Goal: Task Accomplishment & Management: Use online tool/utility

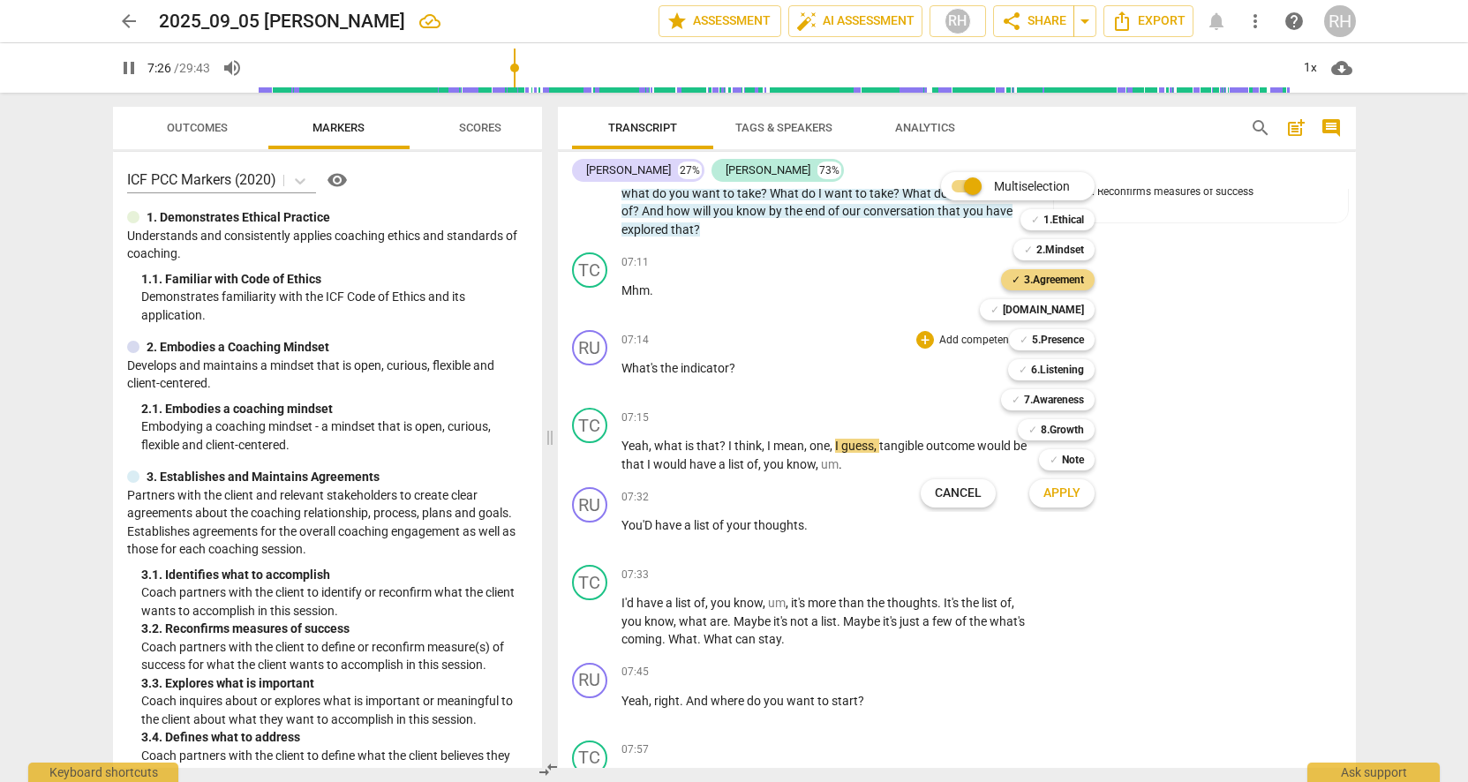
click at [1076, 495] on span "Apply" at bounding box center [1062, 494] width 37 height 18
type input "447"
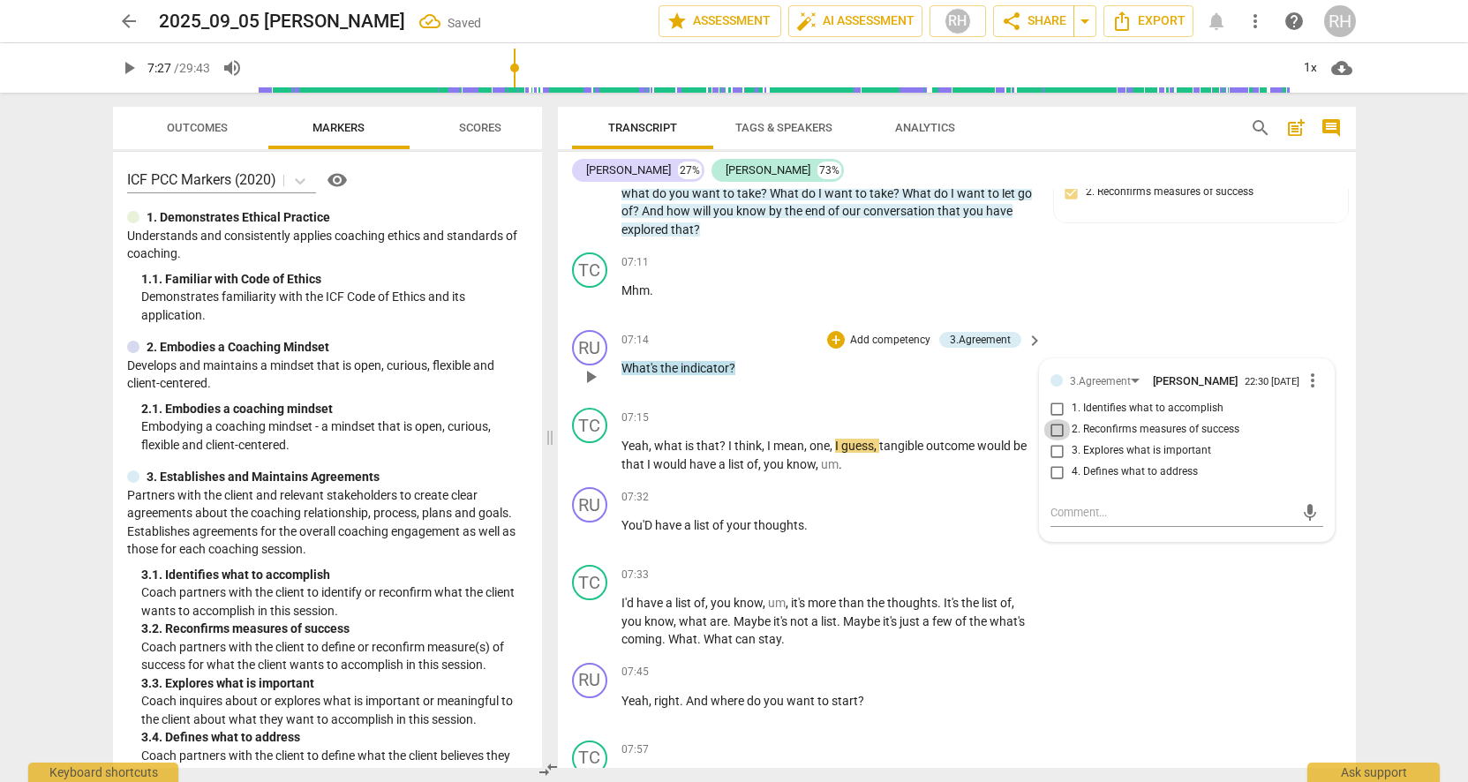
click at [1053, 436] on input "2. Reconfirms measures of success" at bounding box center [1058, 429] width 28 height 21
checkbox input "true"
click at [1111, 638] on div "TC play_arrow pause 07:33 + Add competency keyboard_arrow_right I'd have a list…" at bounding box center [957, 607] width 798 height 98
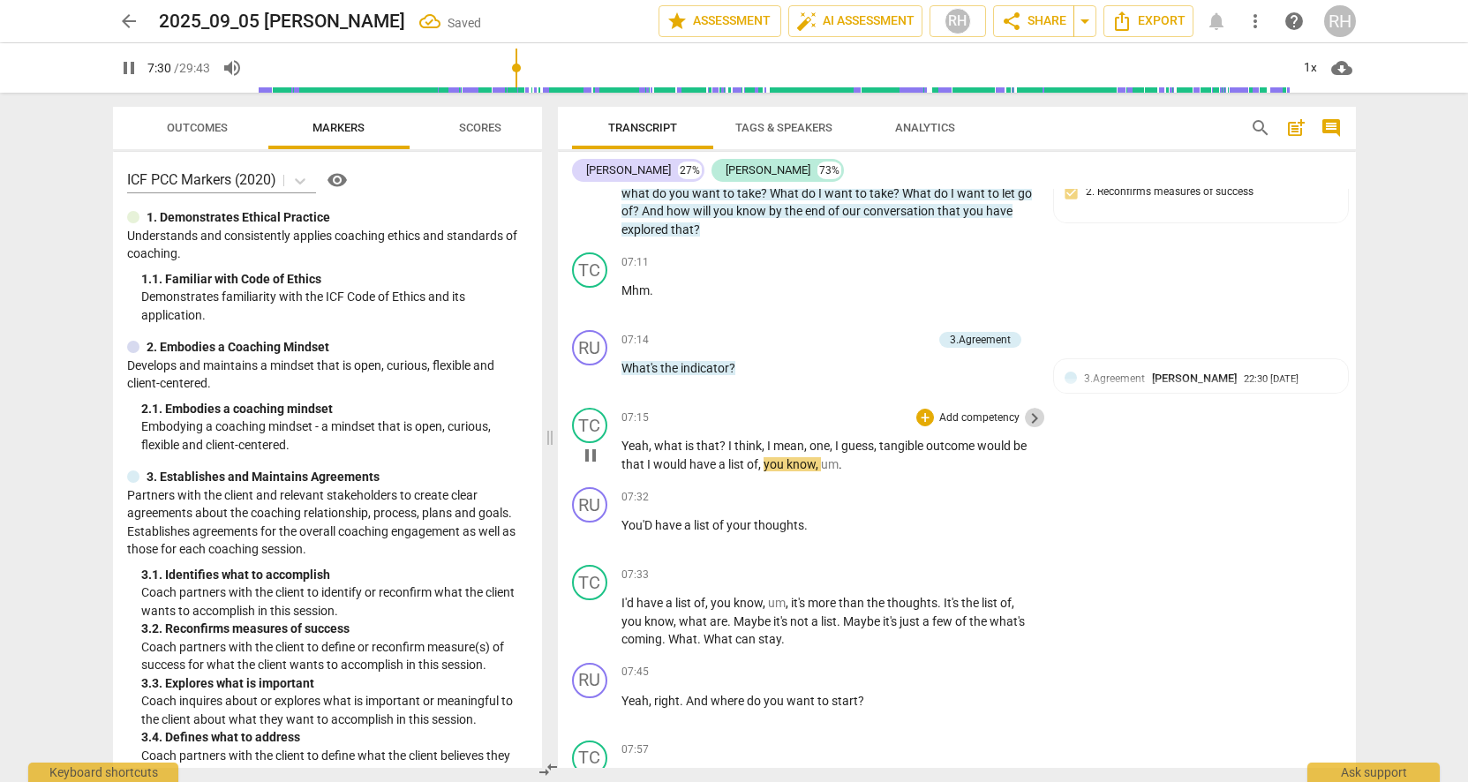
click at [1028, 421] on span "keyboard_arrow_right" at bounding box center [1034, 418] width 21 height 21
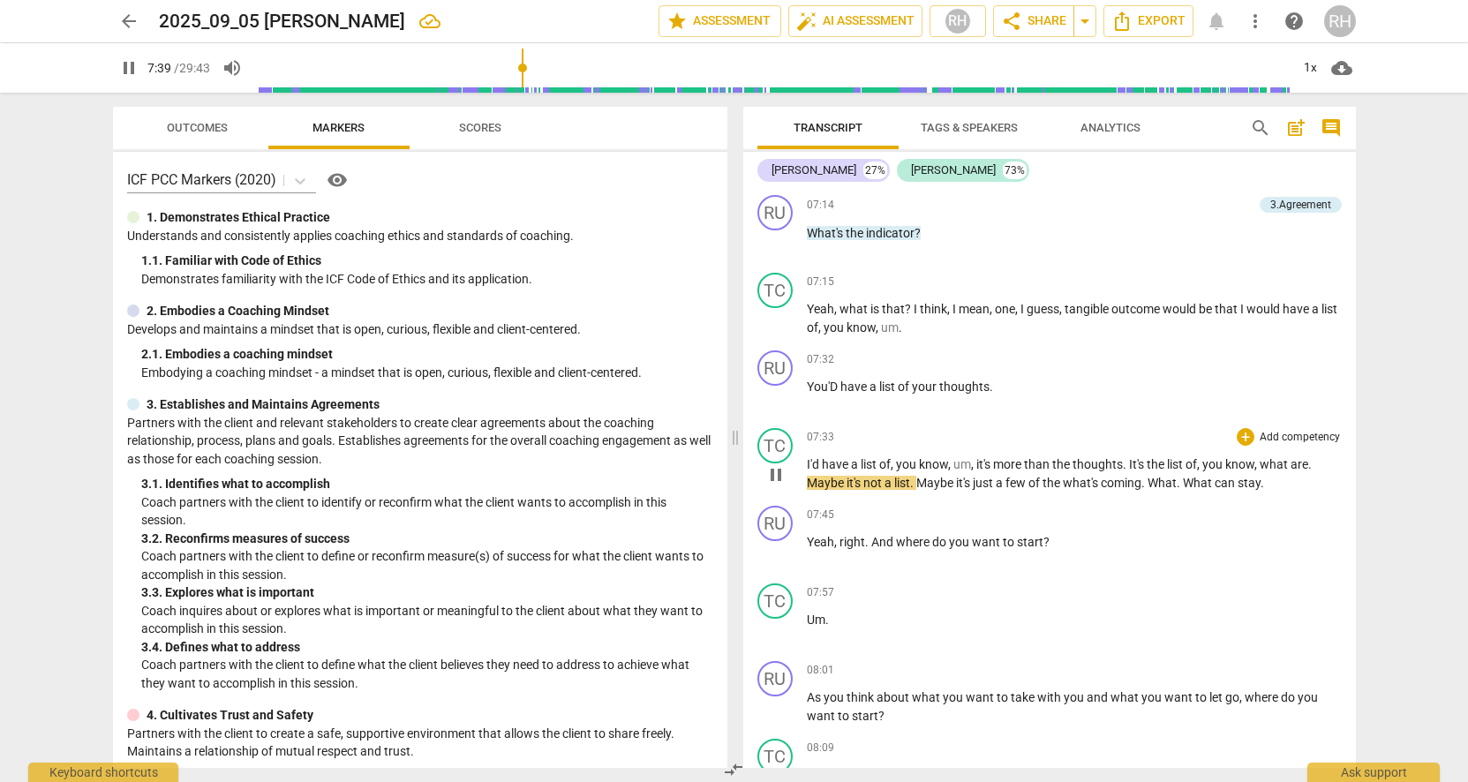
scroll to position [2053, 0]
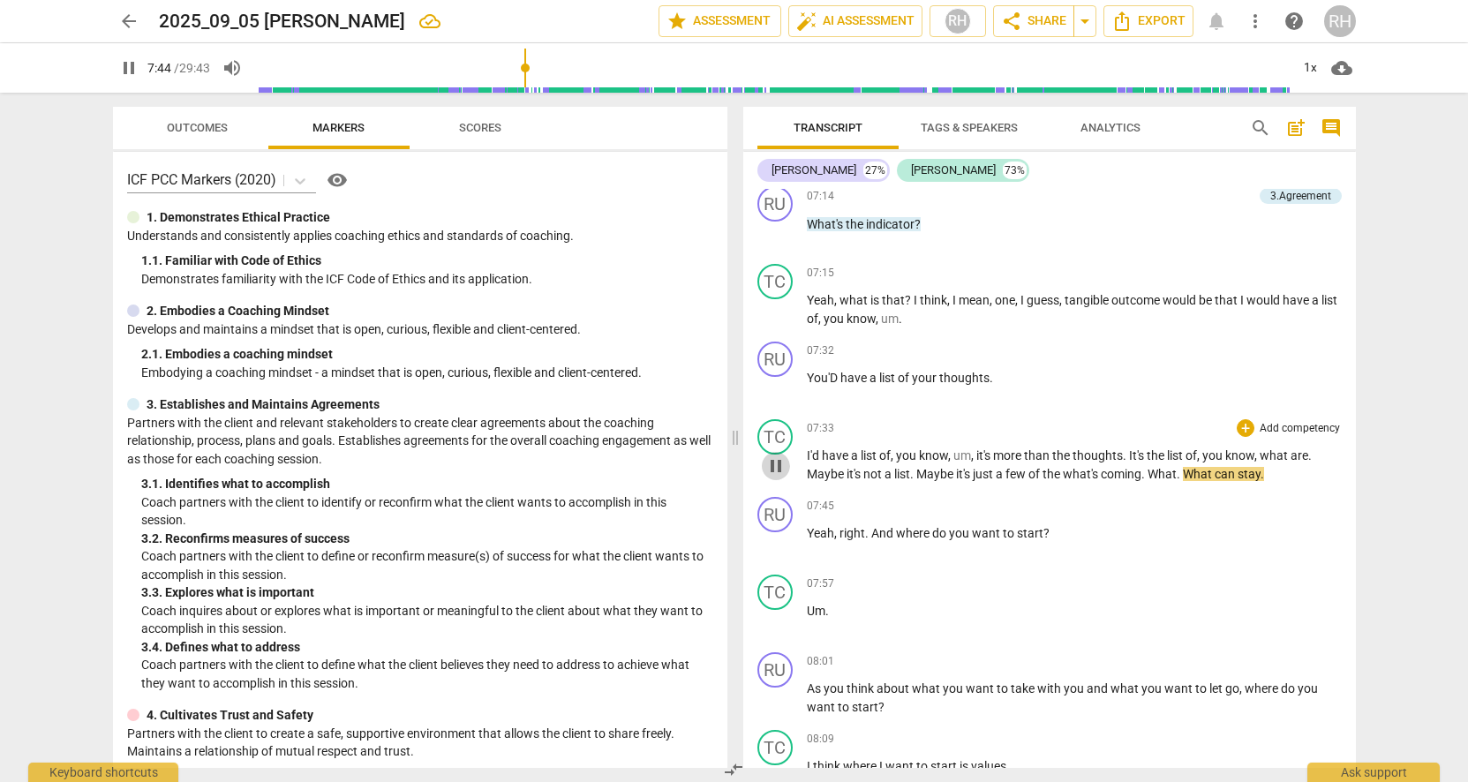
click at [779, 456] on span "pause" at bounding box center [775, 466] width 21 height 21
click at [976, 377] on span "thoughts" at bounding box center [964, 378] width 50 height 14
click at [1245, 343] on div "+" at bounding box center [1246, 351] width 18 height 18
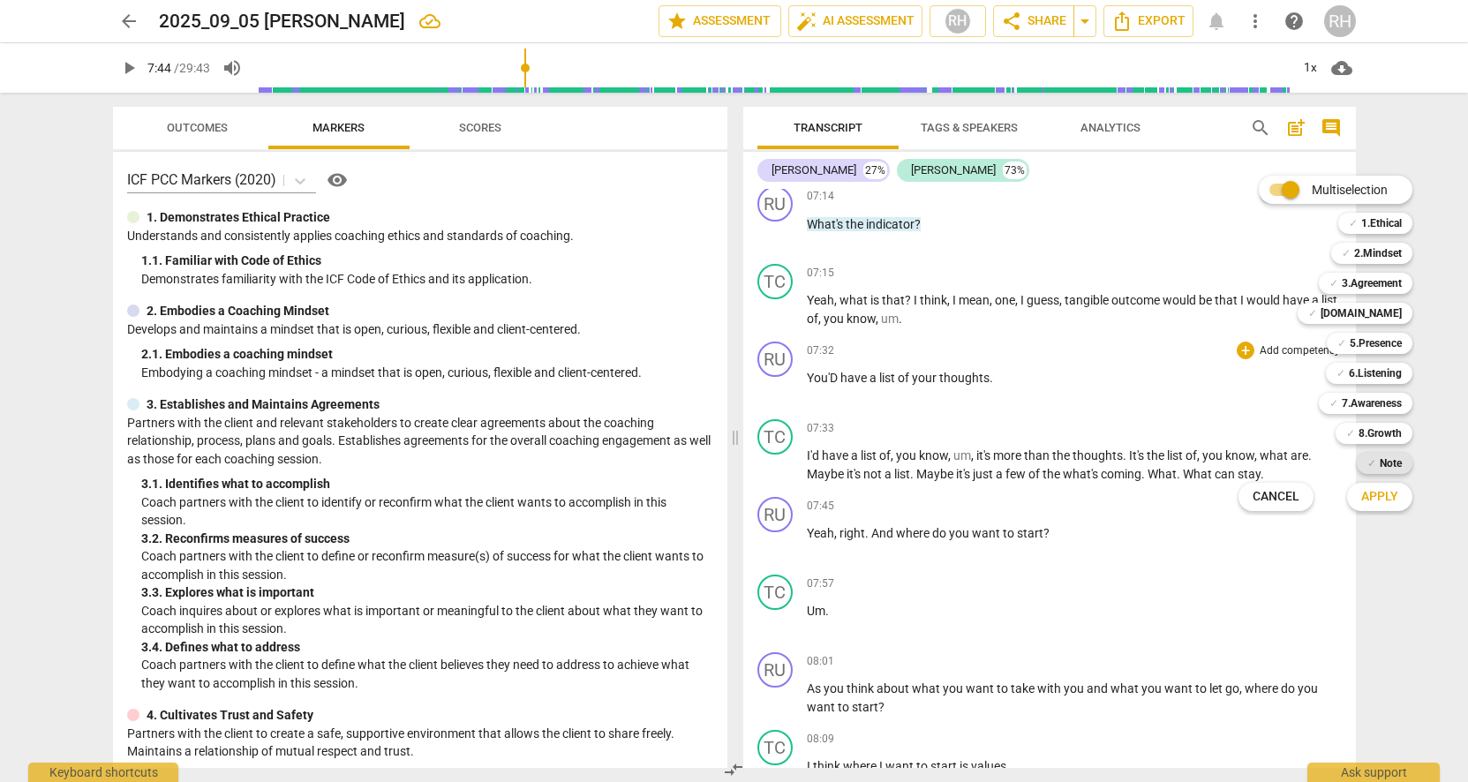
click at [1380, 462] on b "Note" at bounding box center [1391, 463] width 22 height 21
click at [1366, 343] on b "5.Presence" at bounding box center [1376, 343] width 52 height 21
click at [1393, 497] on span "Apply" at bounding box center [1379, 497] width 37 height 18
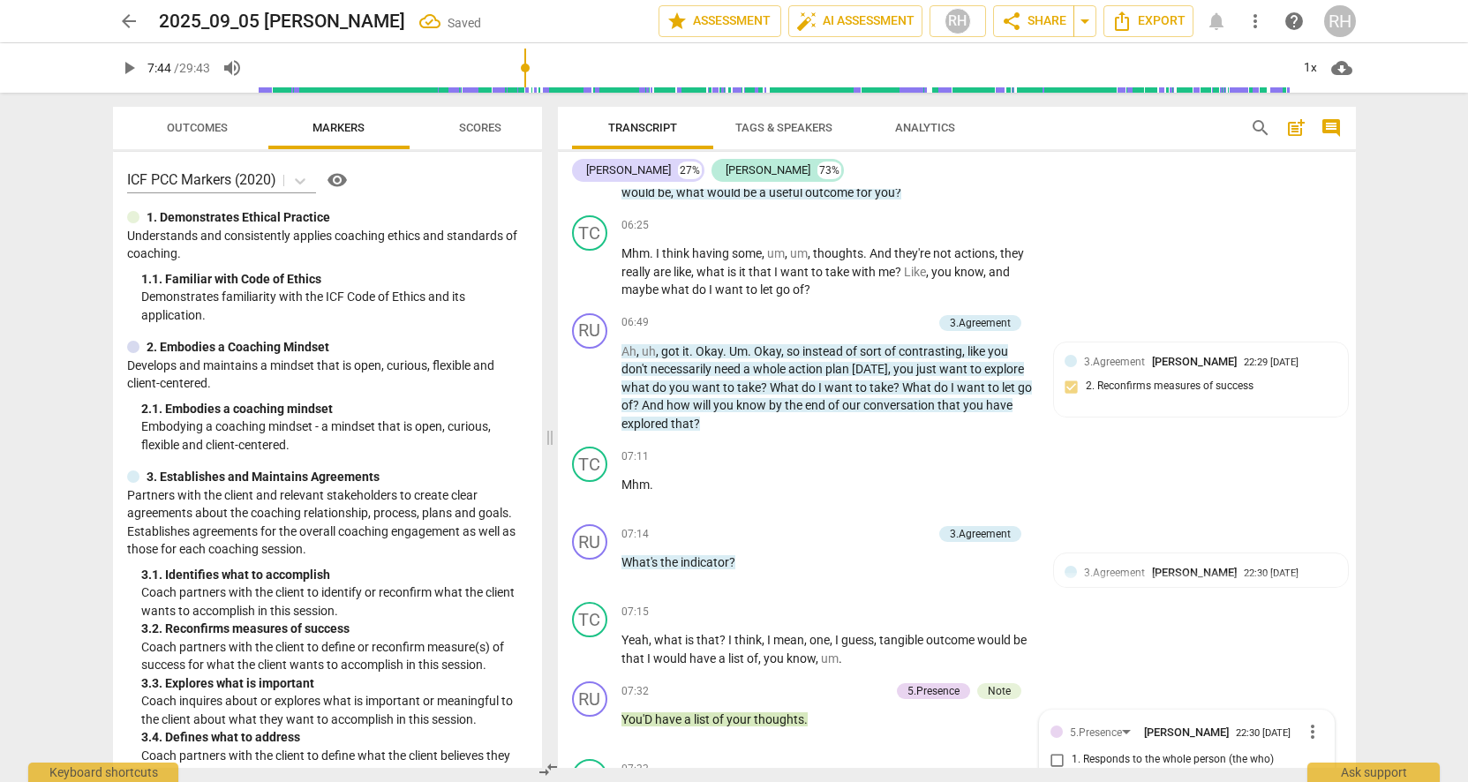
scroll to position [2459, 0]
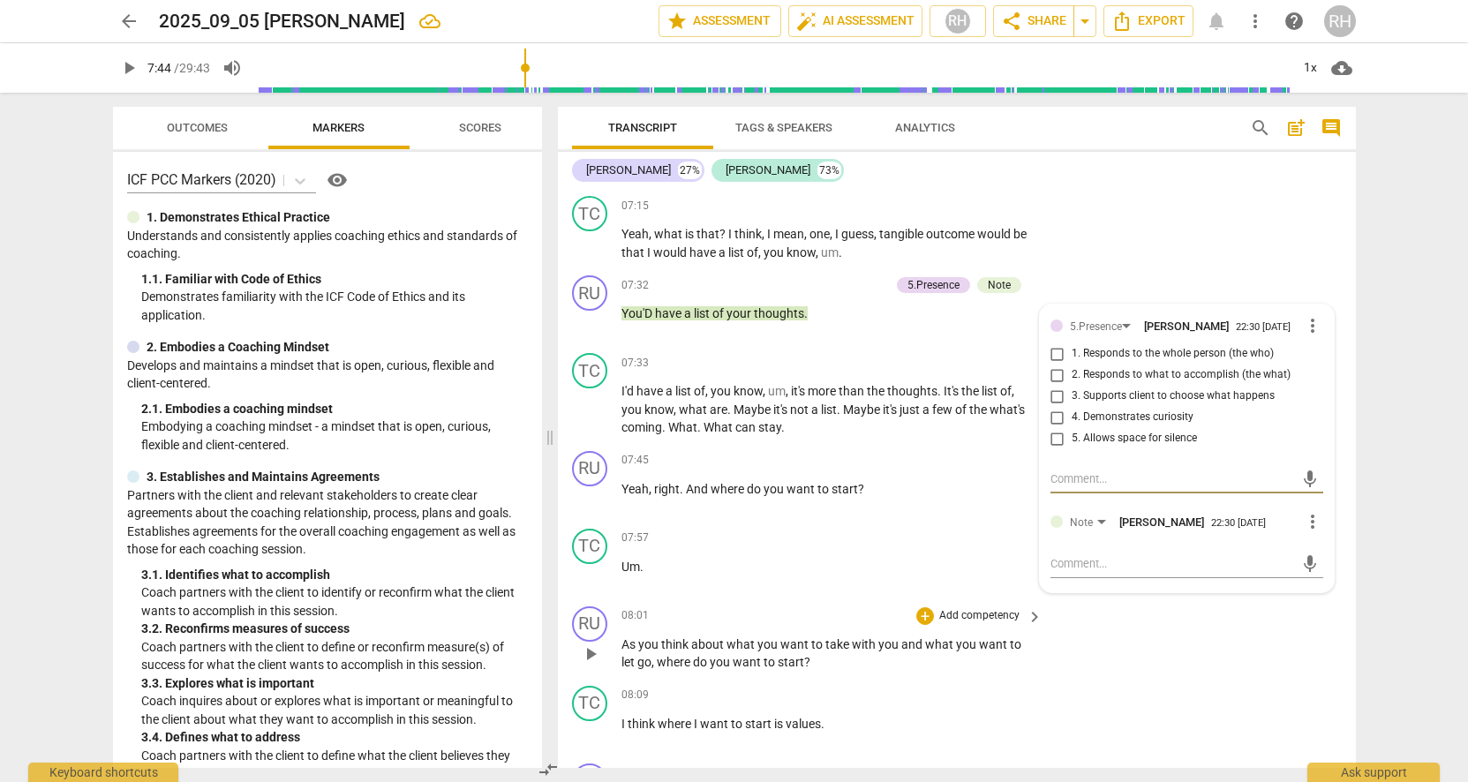
click at [1157, 653] on div "RU play_arrow pause 08:01 + Add competency keyboard_arrow_right As you think ab…" at bounding box center [957, 638] width 798 height 79
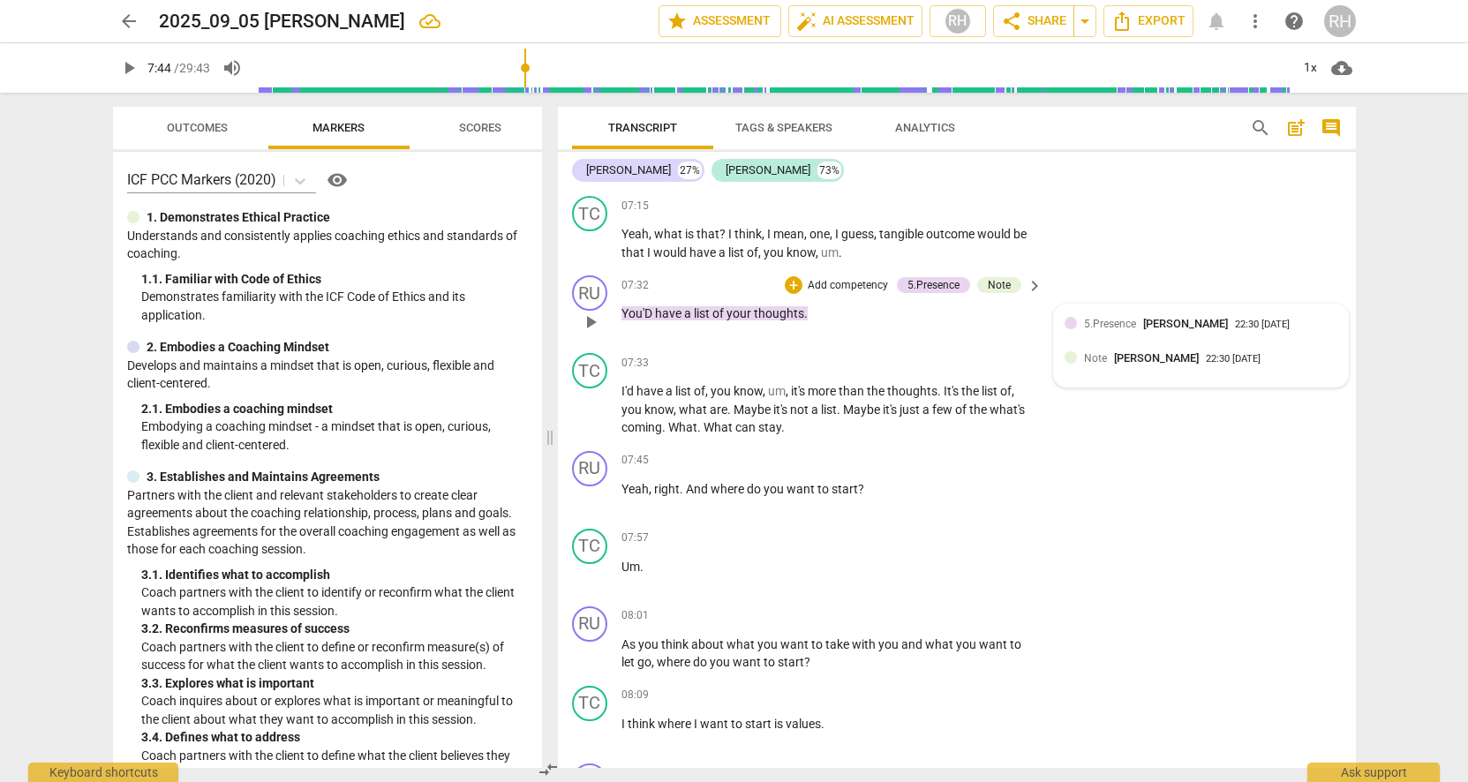
click at [1100, 320] on span "5.Presence" at bounding box center [1110, 324] width 52 height 12
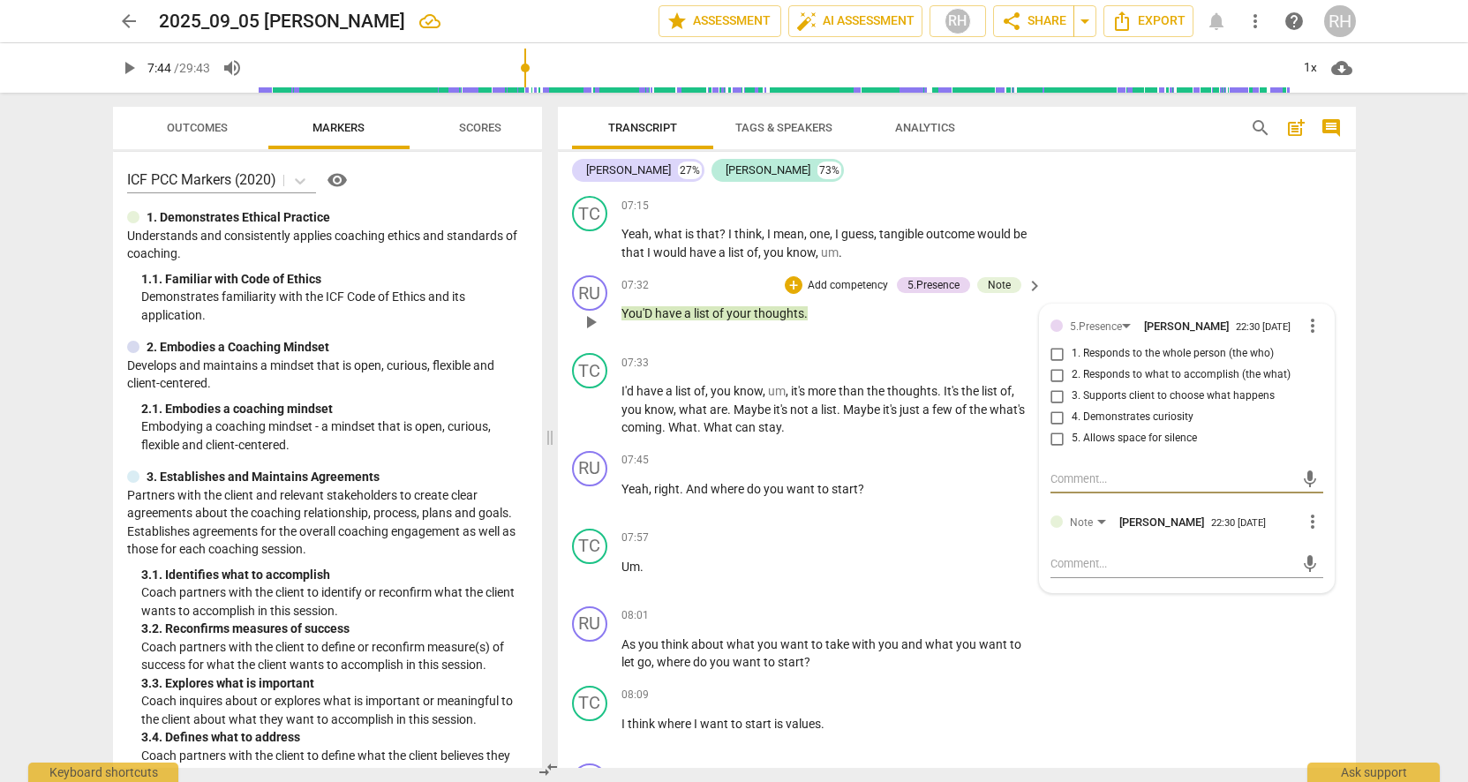
click at [1305, 323] on span "more_vert" at bounding box center [1312, 325] width 21 height 21
click at [1320, 357] on li "Delete" at bounding box center [1326, 359] width 61 height 34
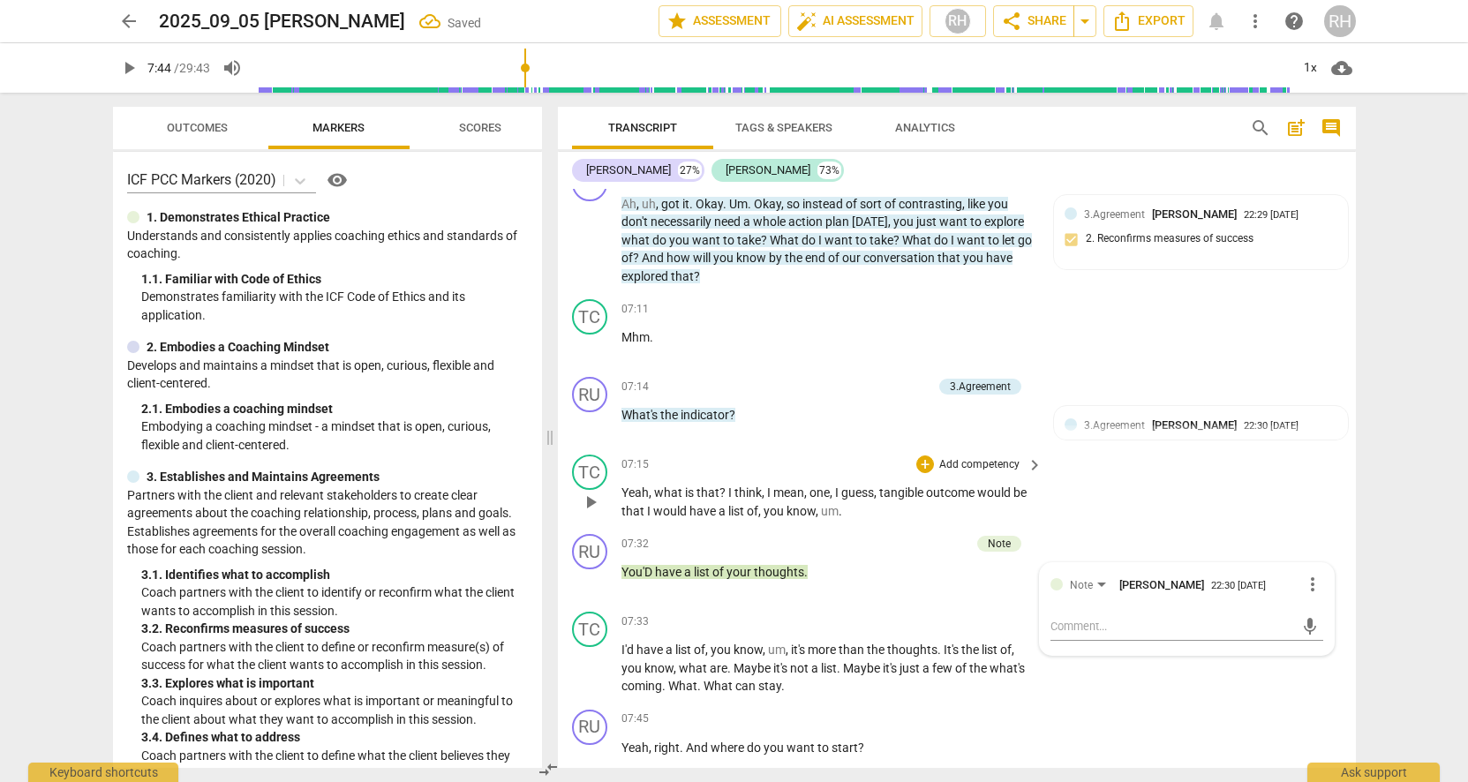
scroll to position [2199, 0]
click at [1112, 537] on div "RU play_arrow pause 07:32 + Add competency Note keyboard_arrow_right You'D have…" at bounding box center [957, 567] width 798 height 78
click at [1006, 544] on div "Note" at bounding box center [999, 545] width 23 height 16
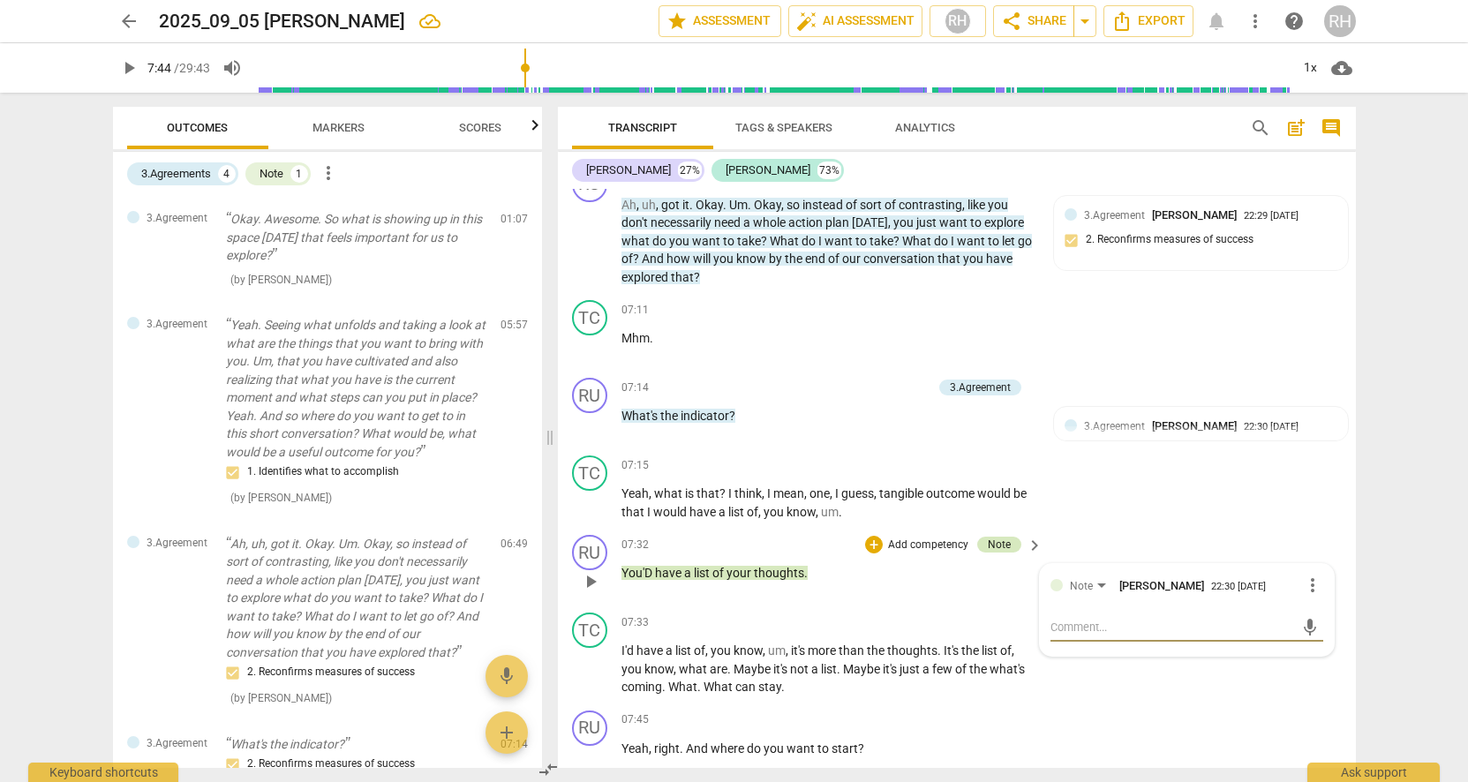
scroll to position [187, 0]
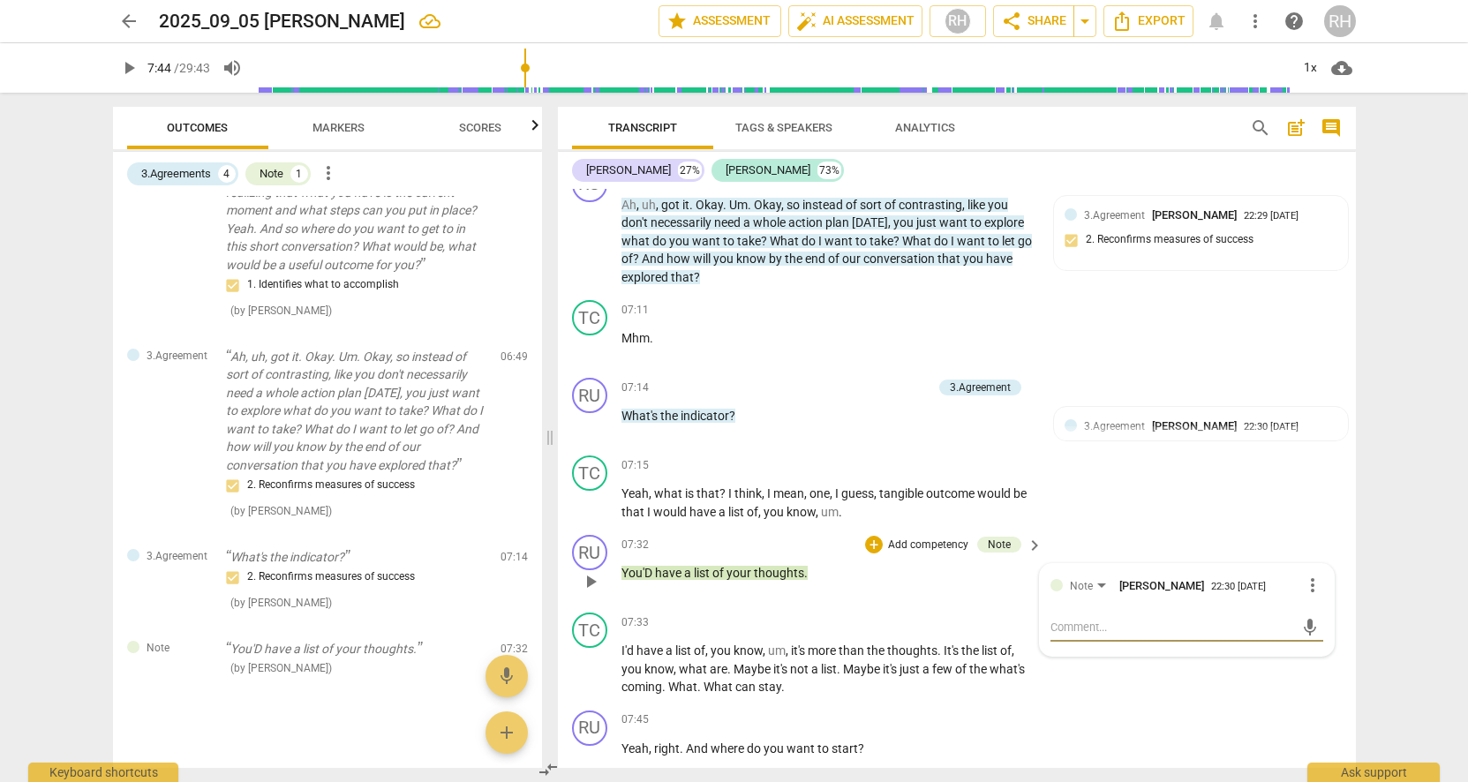
click at [1303, 586] on span "more_vert" at bounding box center [1312, 585] width 21 height 21
click at [1319, 615] on li "Delete" at bounding box center [1326, 618] width 61 height 34
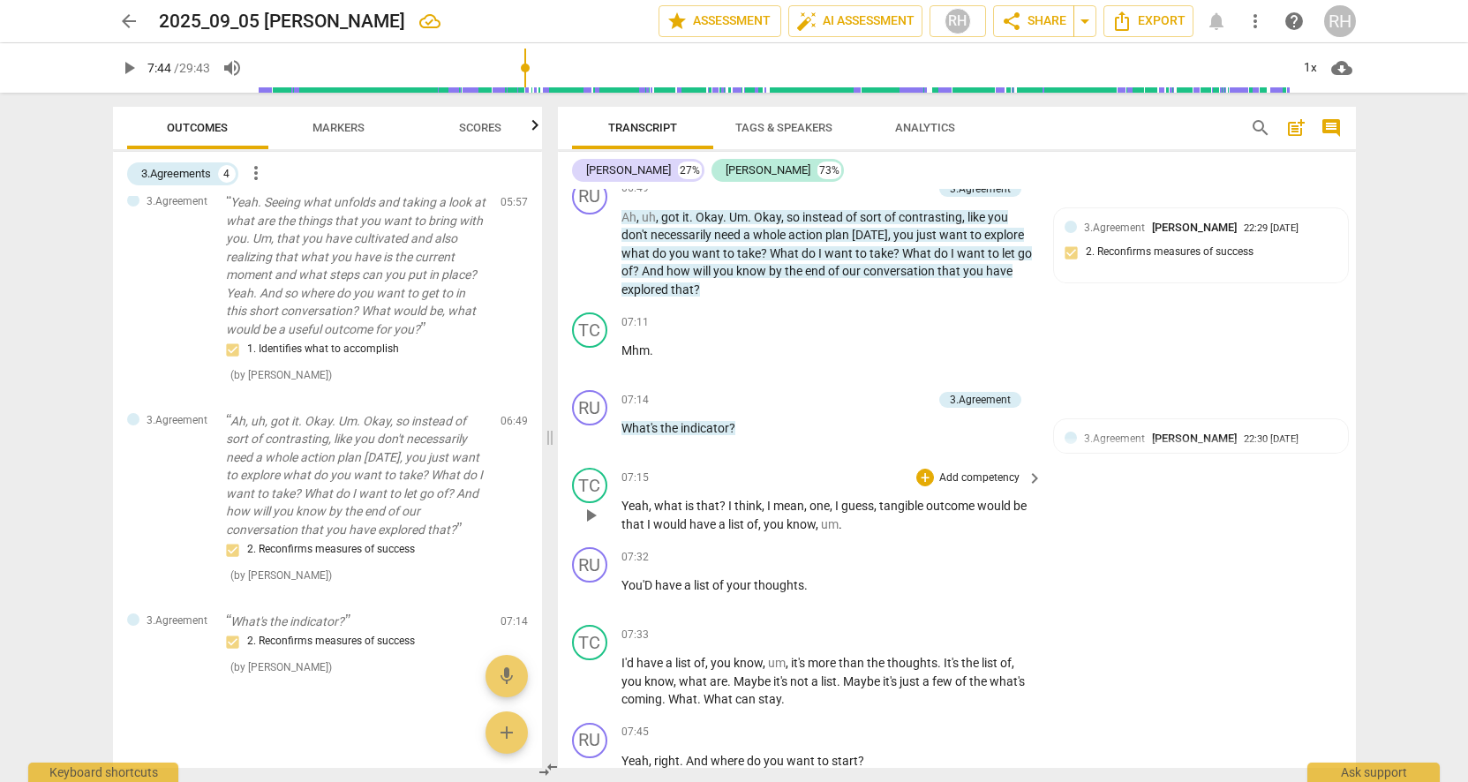
scroll to position [2189, 0]
click at [590, 510] on span "play_arrow" at bounding box center [590, 513] width 21 height 21
click at [923, 474] on div "+" at bounding box center [925, 476] width 18 height 18
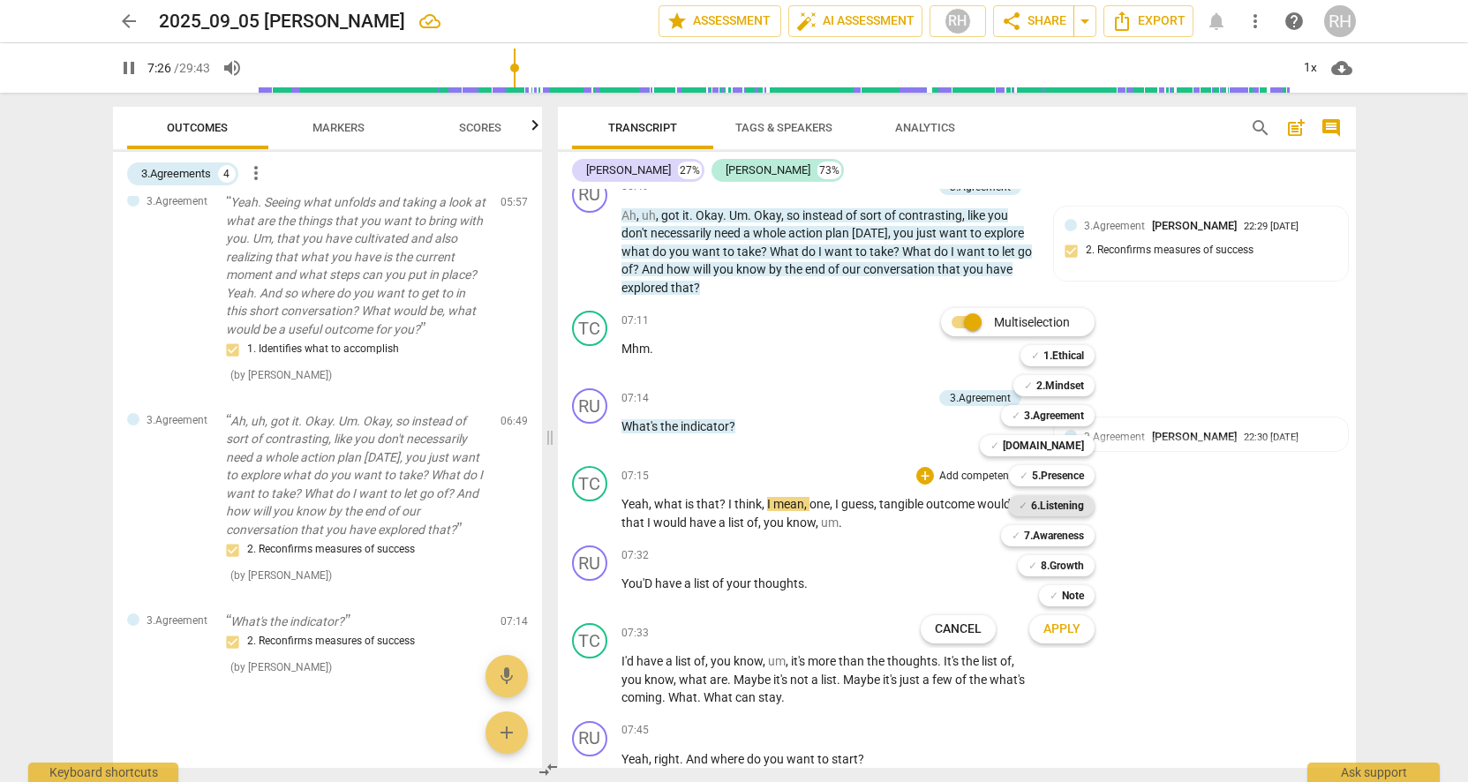
click at [1044, 502] on b "6.Listening" at bounding box center [1057, 505] width 53 height 21
click at [1073, 636] on span "Apply" at bounding box center [1062, 630] width 37 height 18
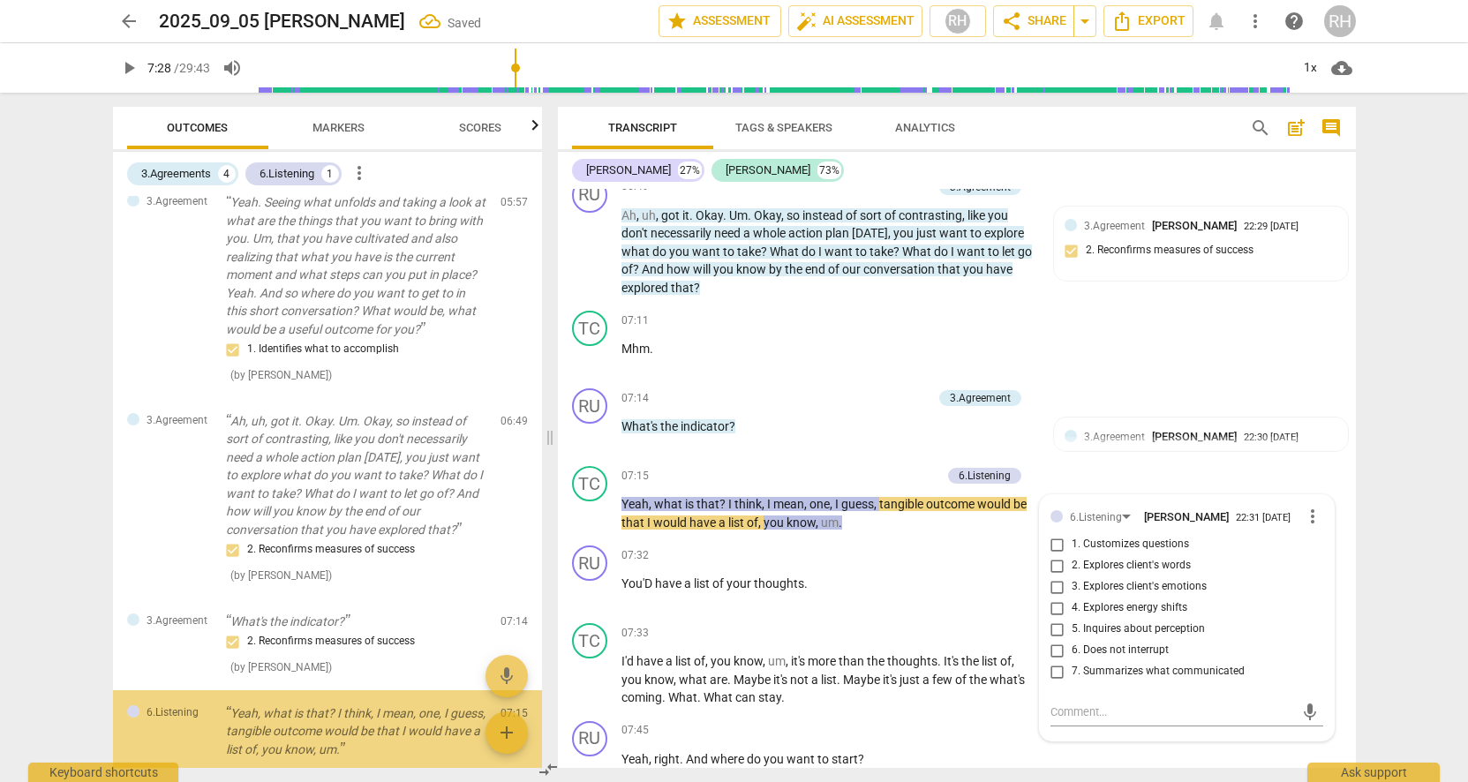
scroll to position [227, 0]
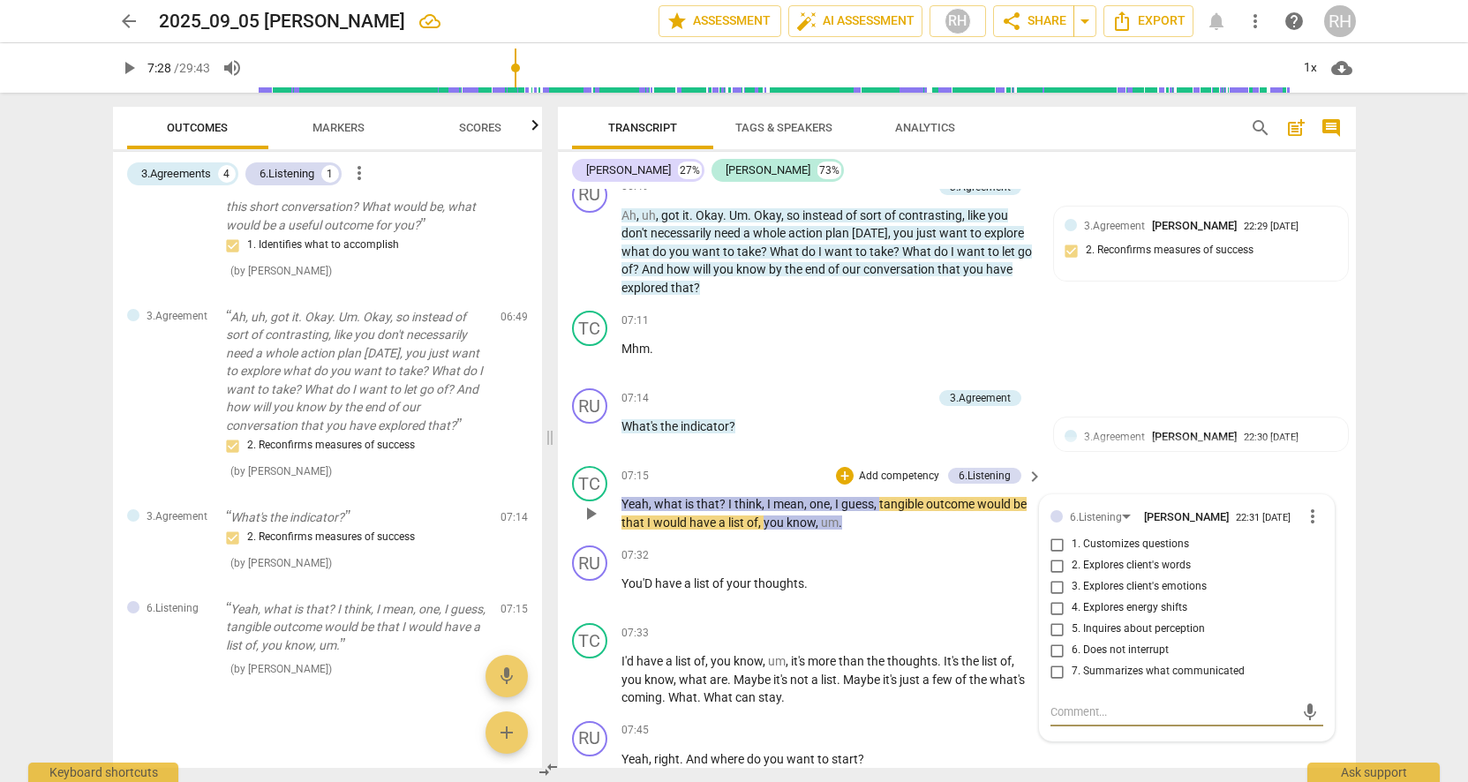
click at [1306, 516] on span "more_vert" at bounding box center [1312, 516] width 21 height 21
click at [1311, 546] on li "Delete" at bounding box center [1326, 550] width 61 height 34
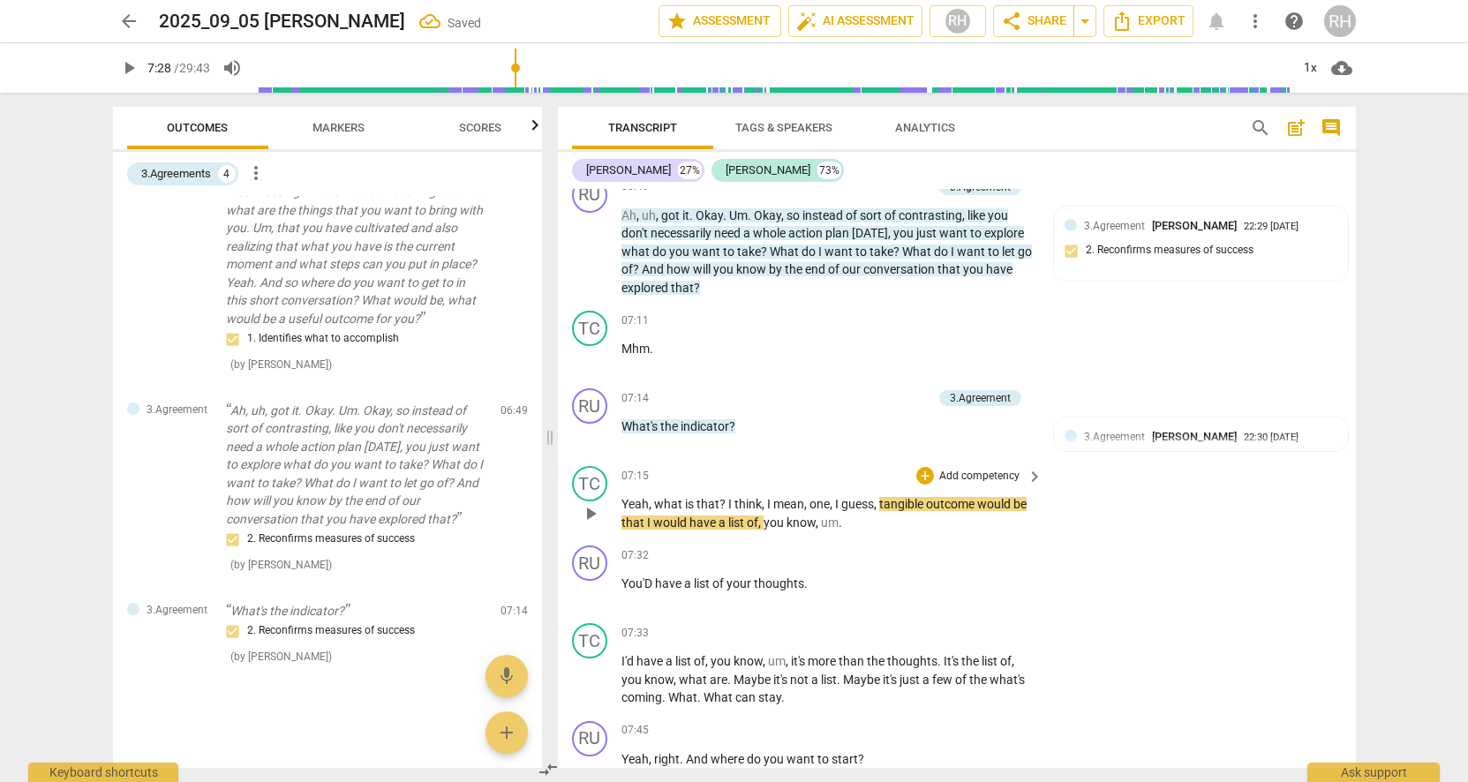
scroll to position [123, 0]
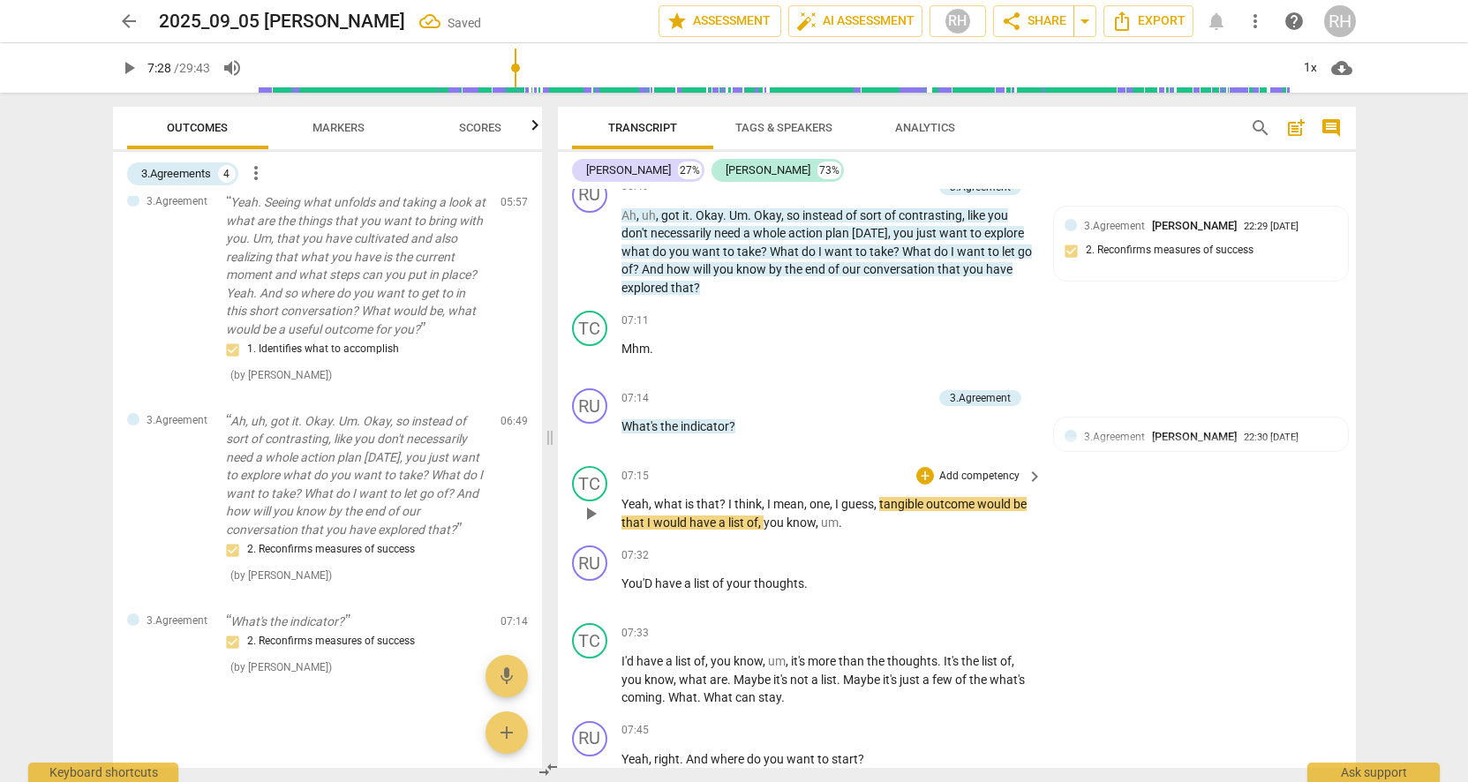
click at [1012, 476] on p "Add competency" at bounding box center [980, 477] width 84 height 16
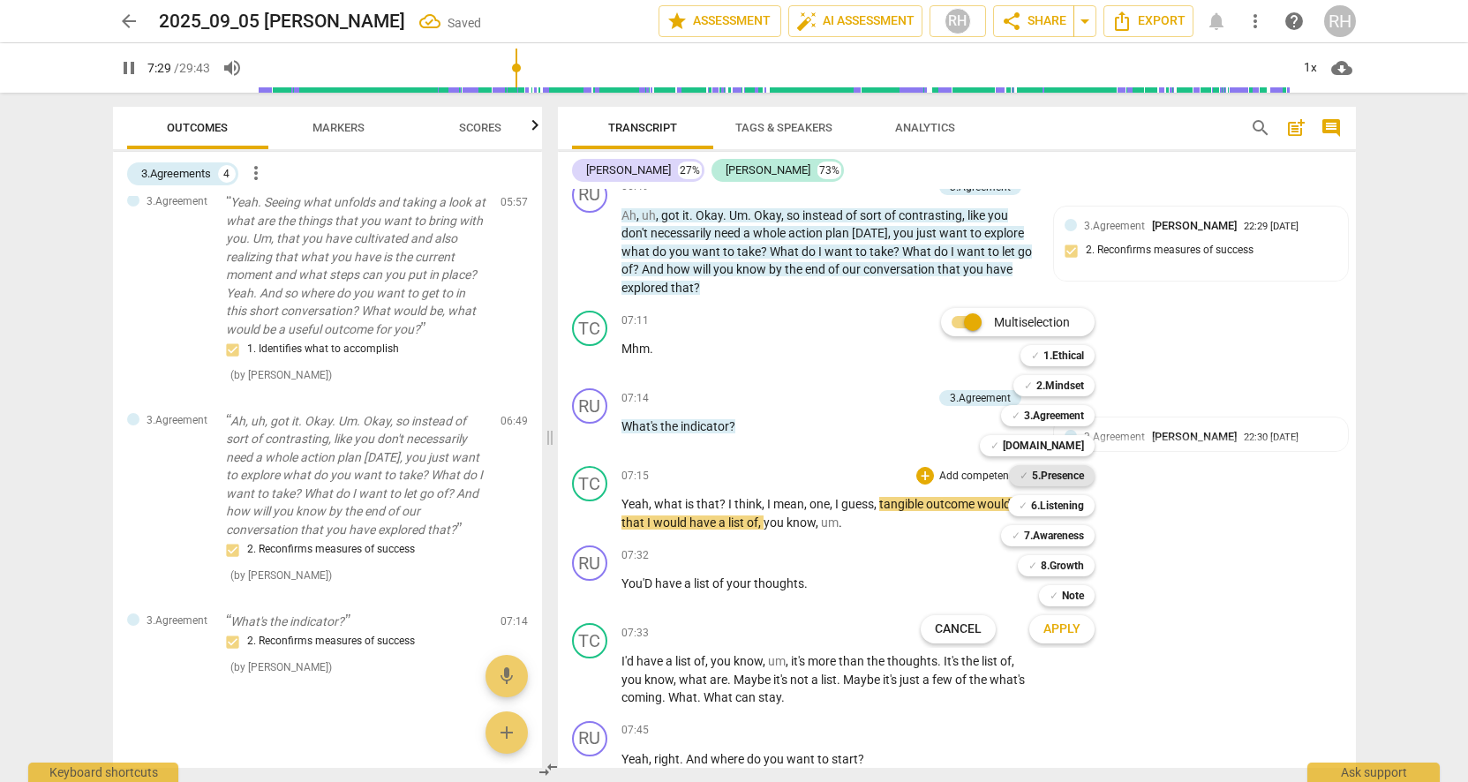
click at [1039, 476] on b "5.Presence" at bounding box center [1058, 475] width 52 height 21
click at [1079, 627] on span "Apply" at bounding box center [1062, 630] width 37 height 18
type input "452"
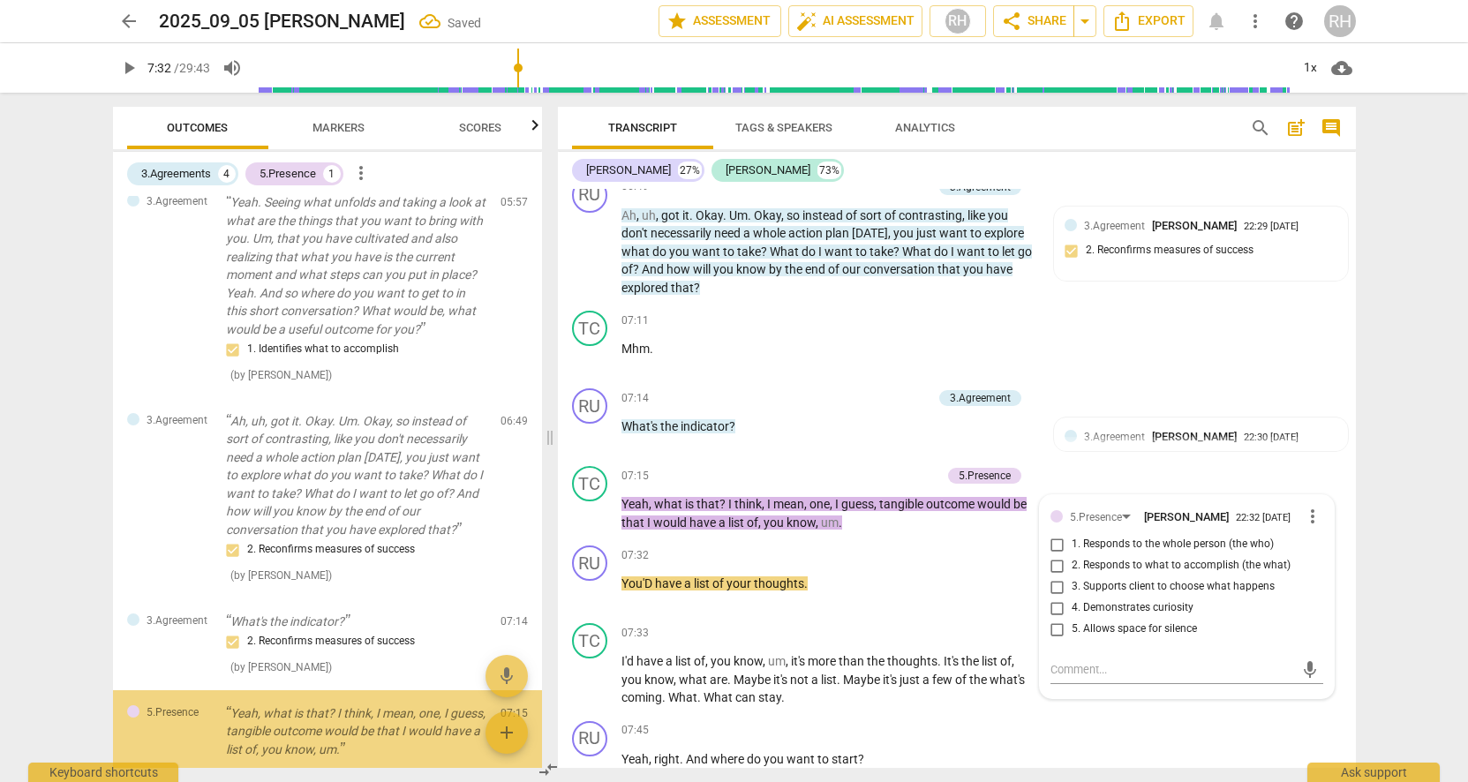
scroll to position [227, 0]
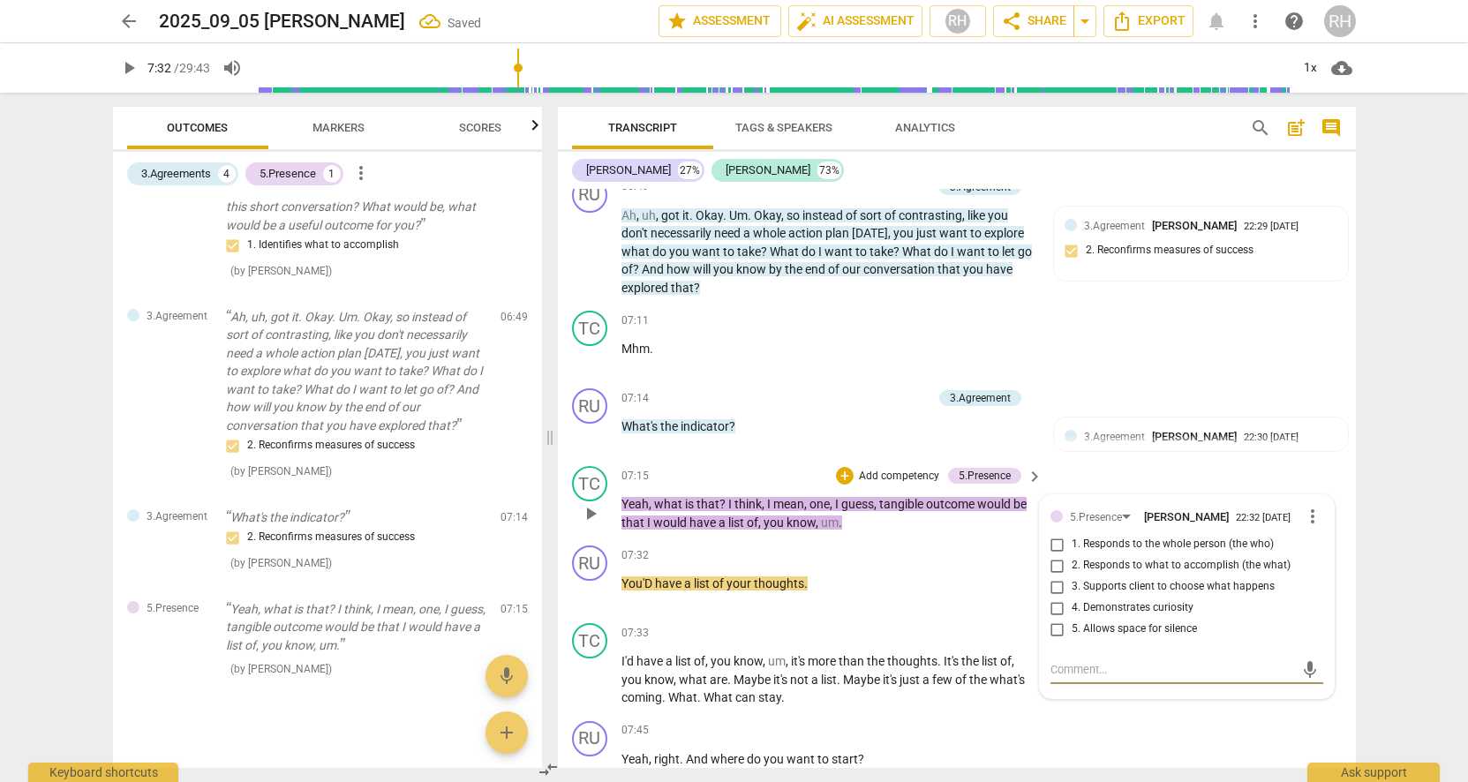
click at [1054, 629] on input "5. Allows space for silence" at bounding box center [1058, 629] width 28 height 21
checkbox input "true"
click at [1188, 373] on div "TC play_arrow pause 07:11 + Add competency keyboard_arrow_right Mhm ." at bounding box center [957, 343] width 798 height 78
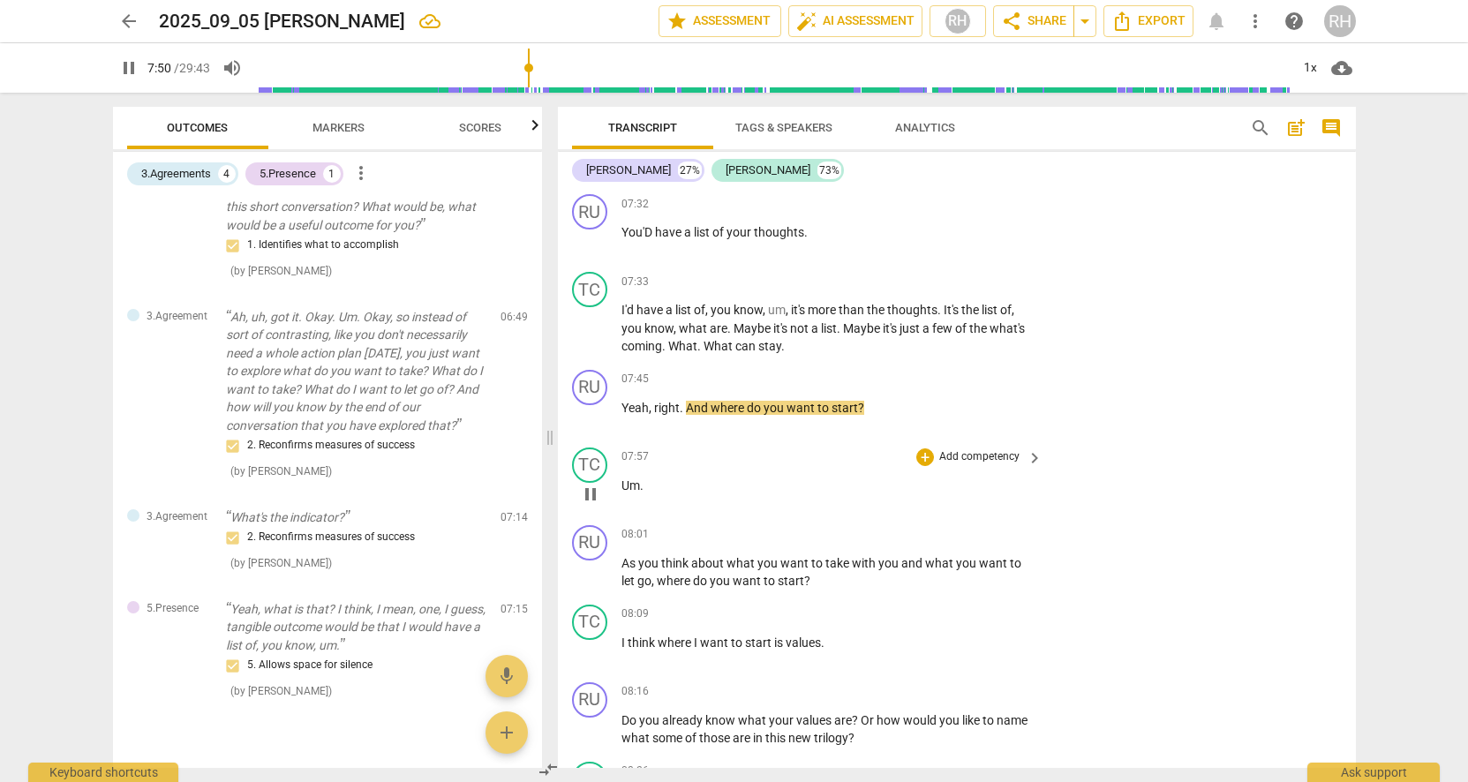
scroll to position [2543, 0]
click at [923, 374] on div "+" at bounding box center [925, 377] width 18 height 18
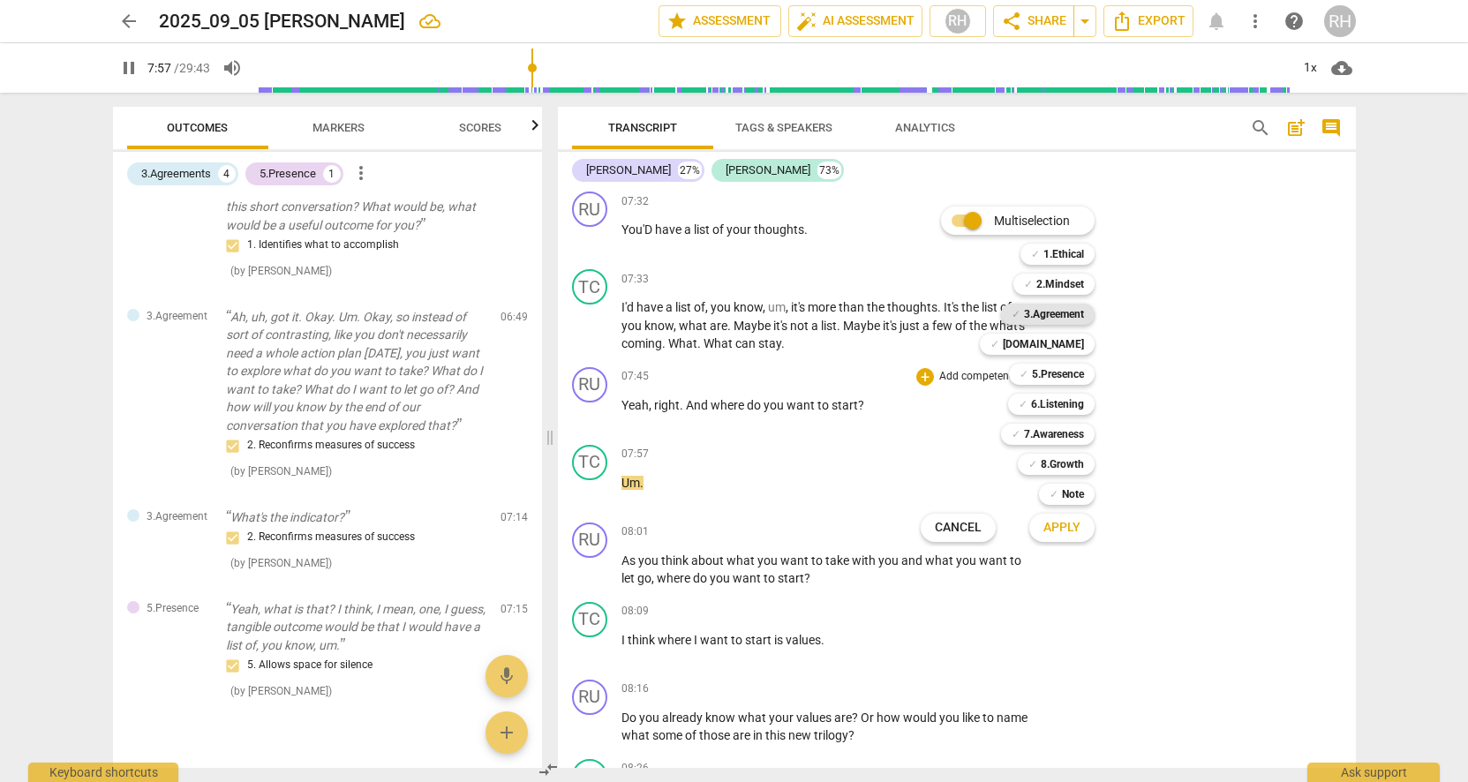
click at [1039, 311] on b "3.Agreement" at bounding box center [1054, 314] width 60 height 21
click at [1076, 520] on span "Apply" at bounding box center [1062, 528] width 37 height 18
type input "479"
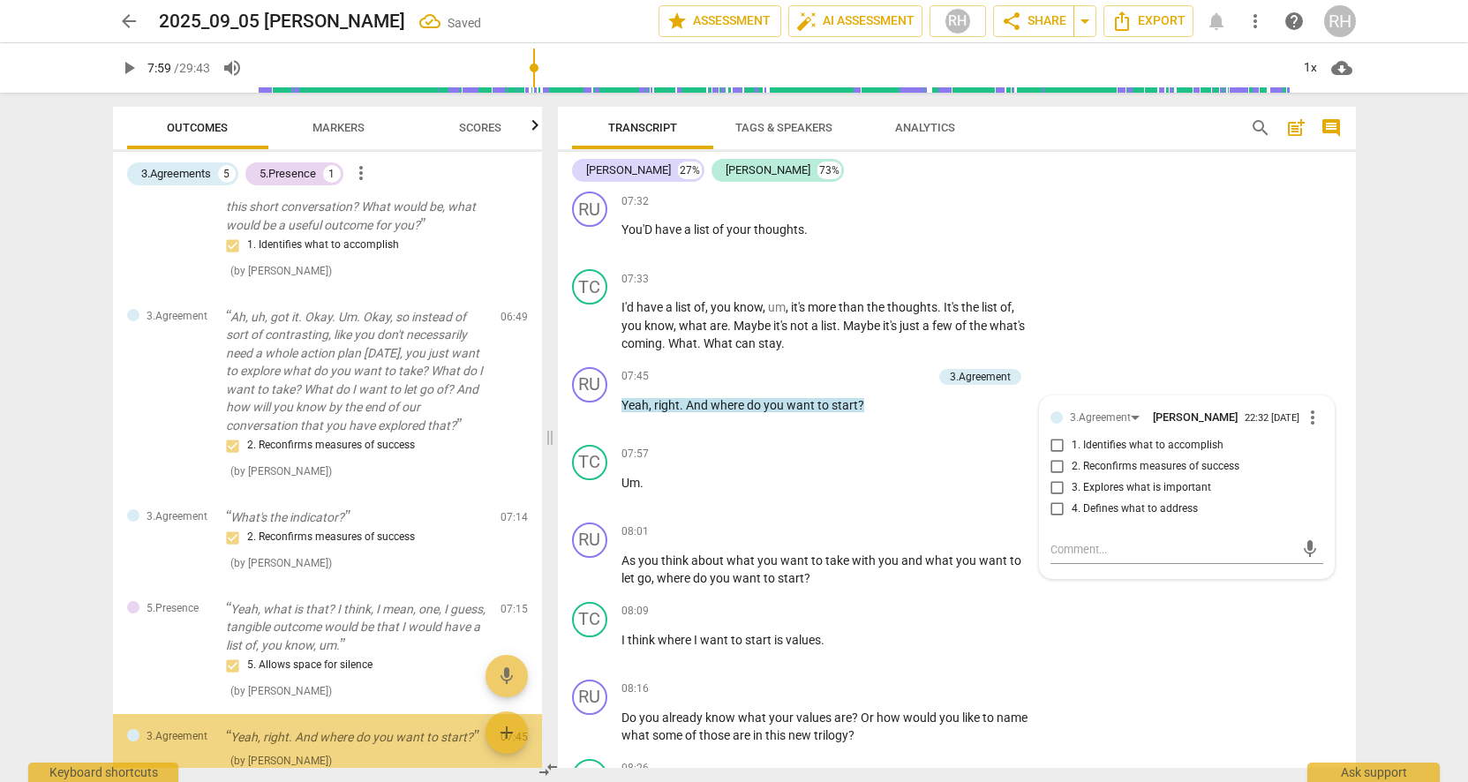
scroll to position [318, 0]
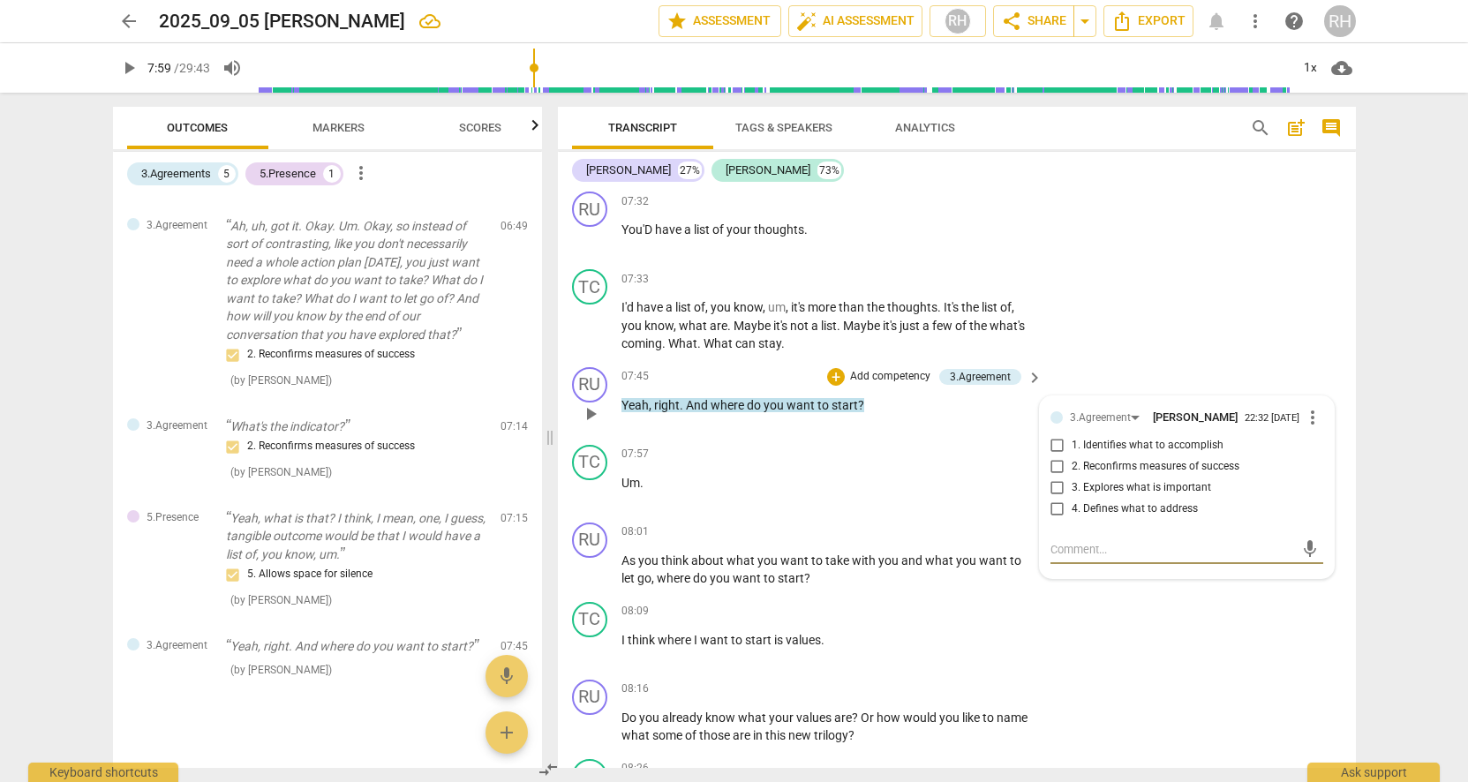
click at [1054, 514] on input "4. Defines what to address" at bounding box center [1058, 509] width 28 height 21
checkbox input "true"
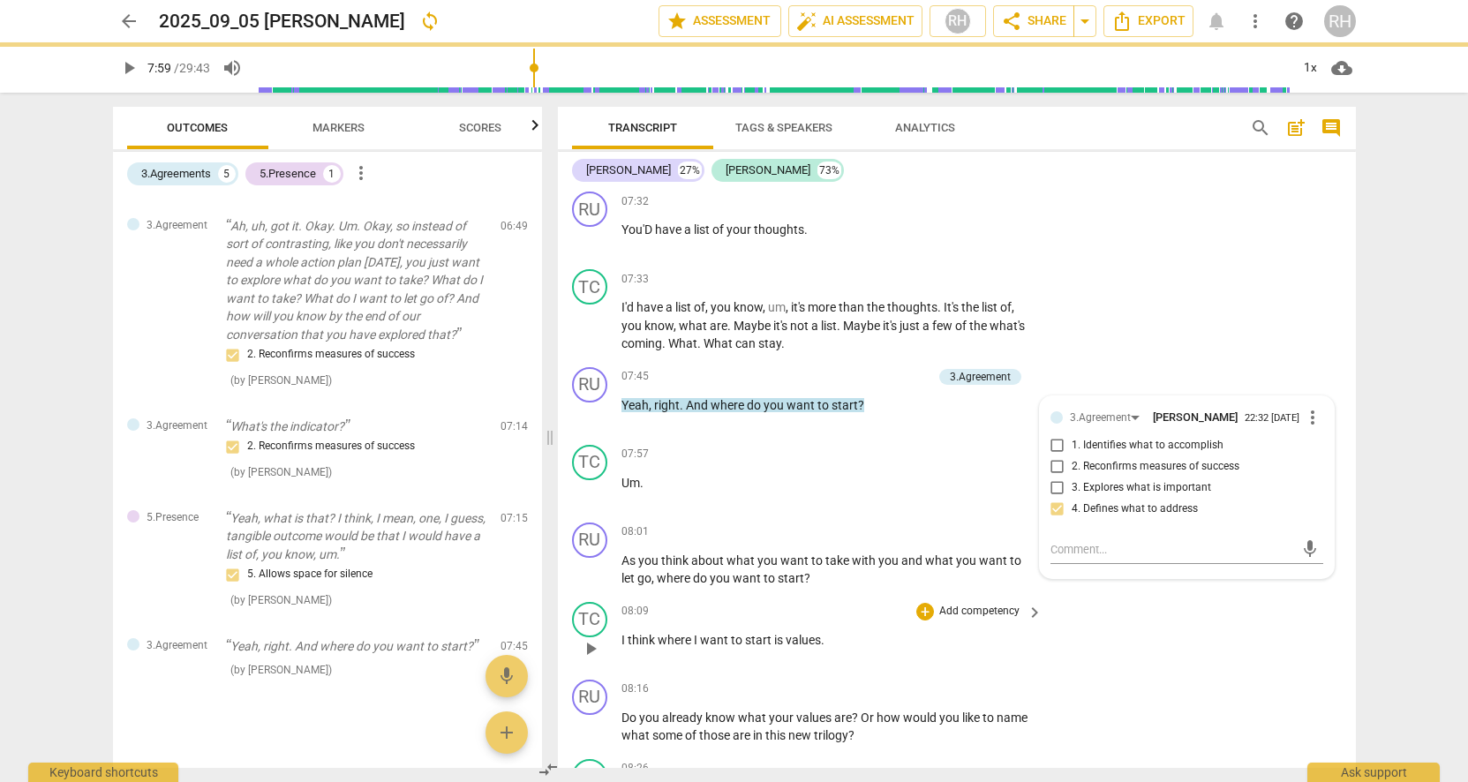
click at [1144, 639] on div "TC play_arrow pause 08:09 + Add competency keyboard_arrow_right I think where I…" at bounding box center [957, 634] width 798 height 78
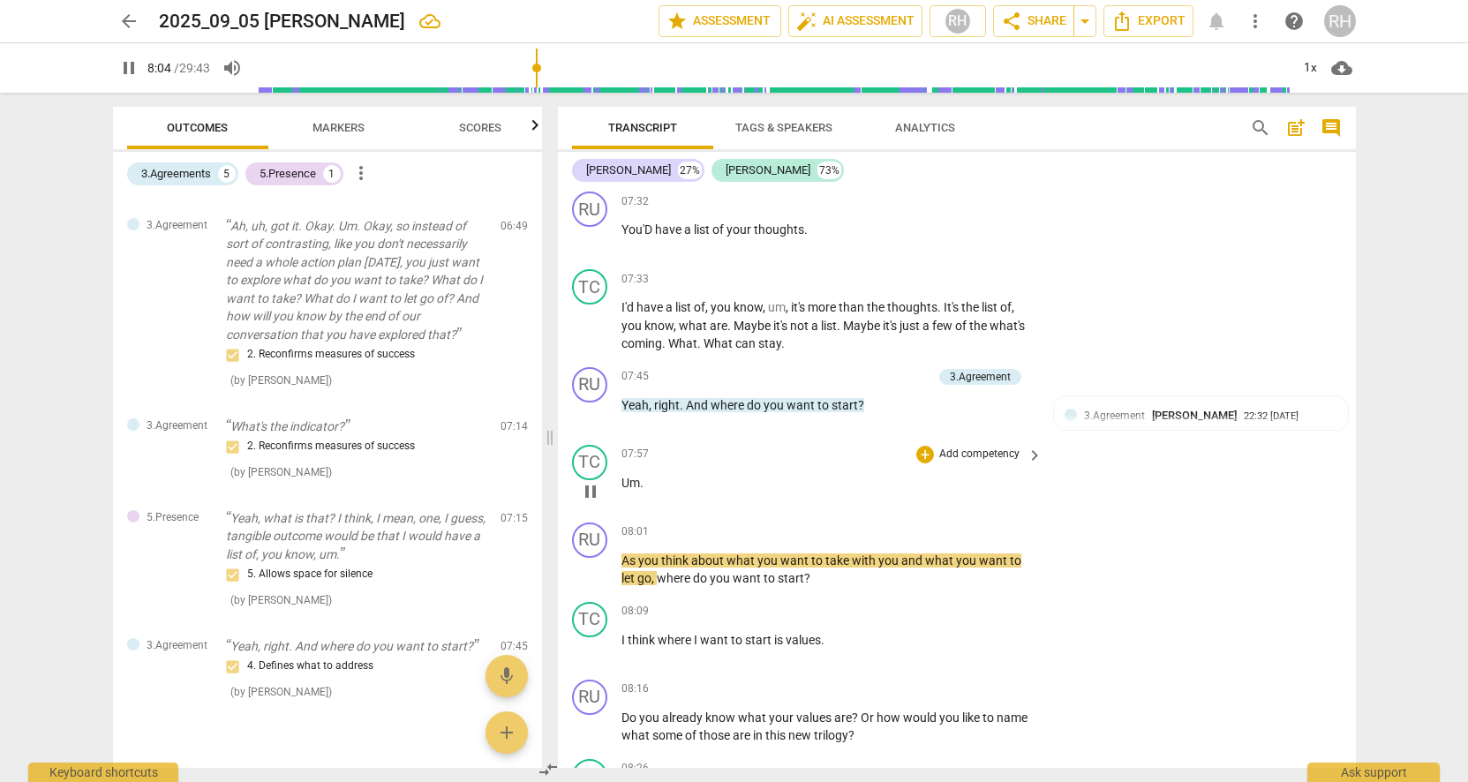
click at [595, 490] on span "pause" at bounding box center [590, 491] width 21 height 21
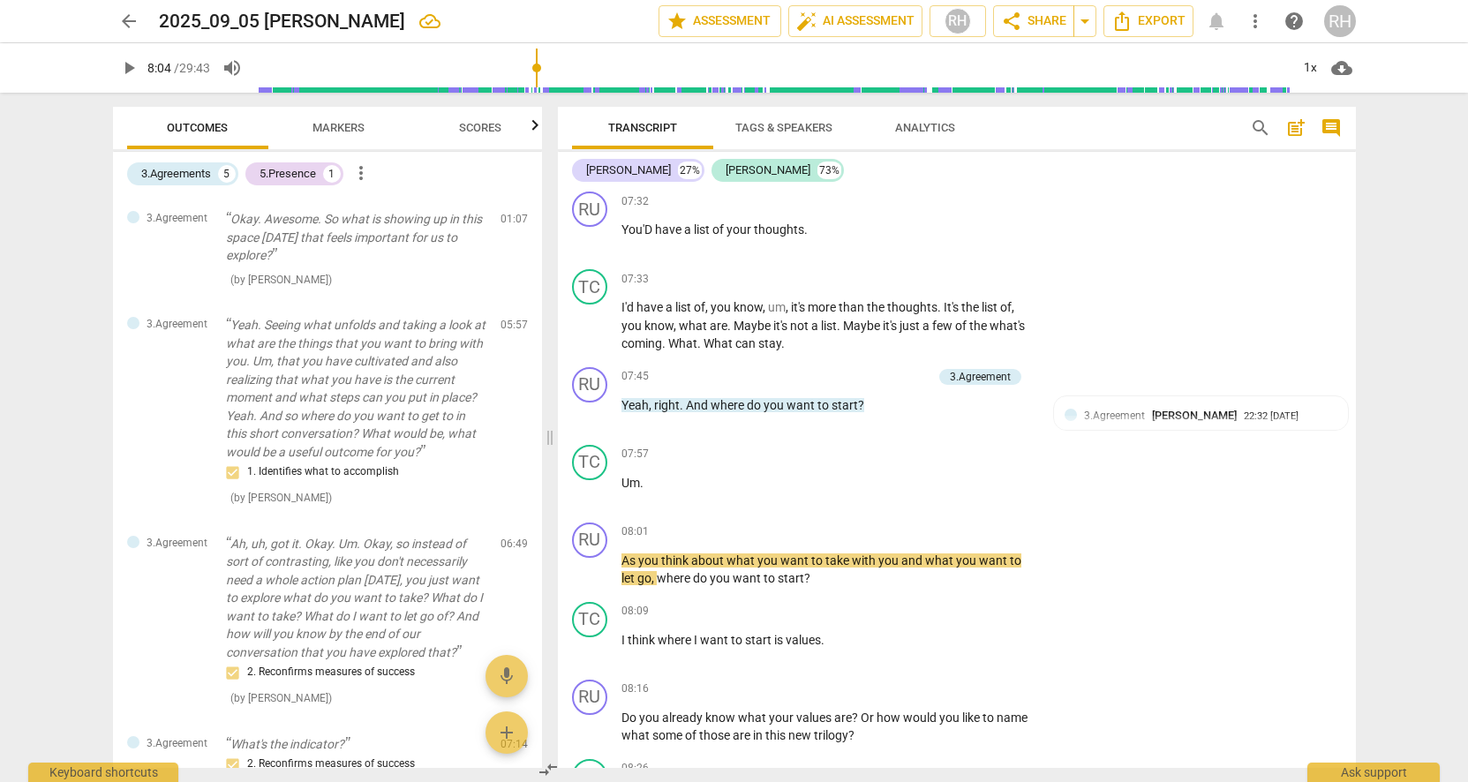
scroll to position [0, 0]
click at [349, 132] on span "Markers" at bounding box center [339, 127] width 52 height 13
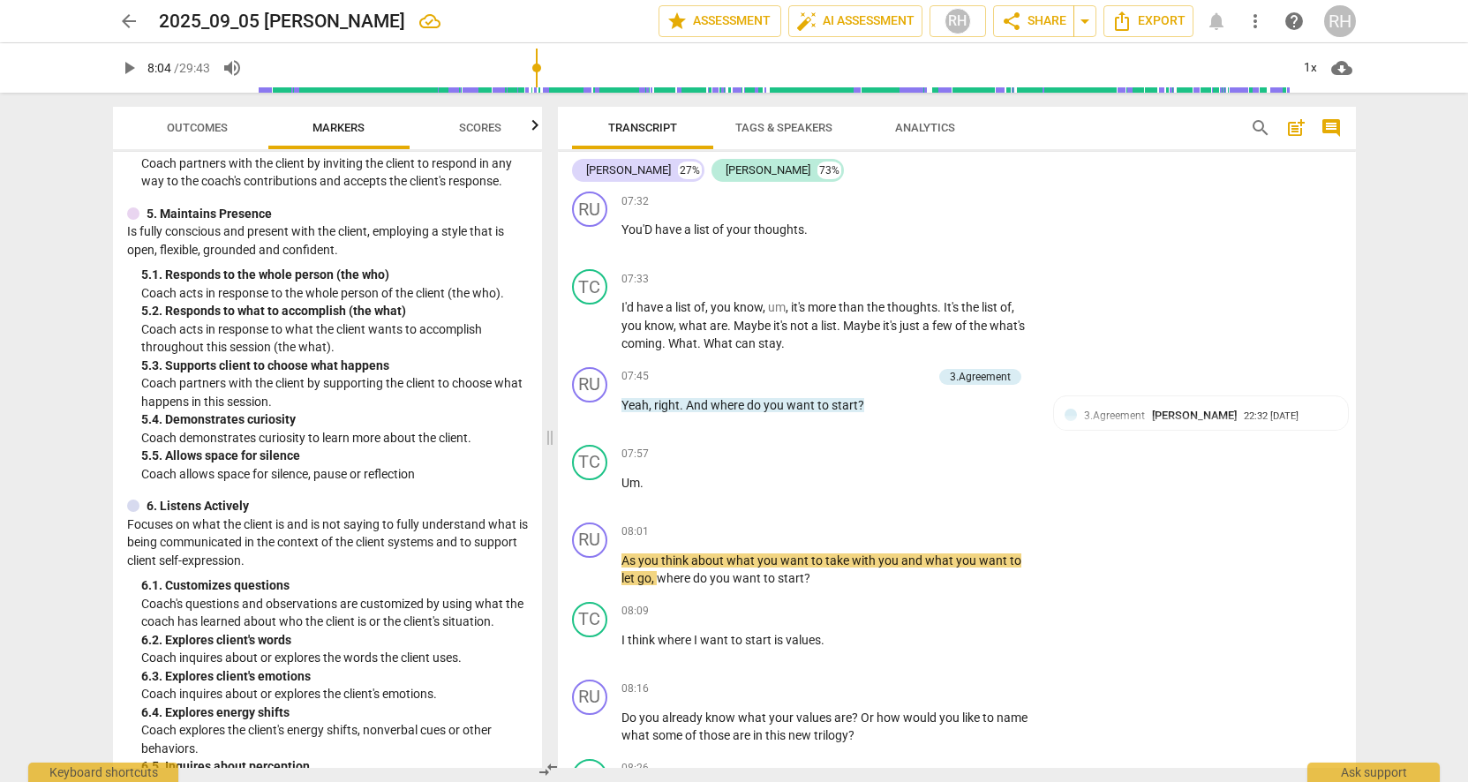
scroll to position [905, 0]
click at [1028, 374] on span "keyboard_arrow_right" at bounding box center [1034, 377] width 21 height 21
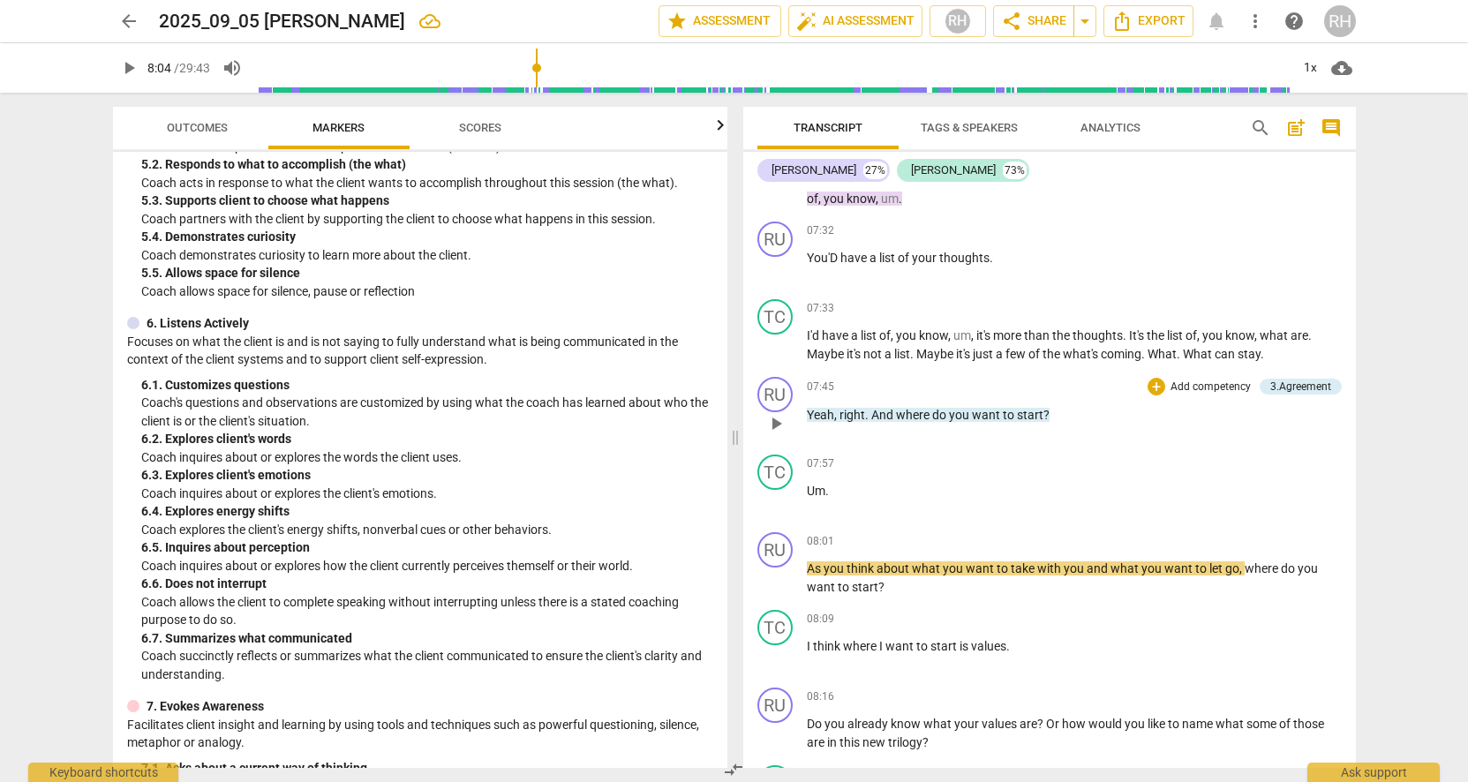
scroll to position [2175, 0]
click at [1155, 377] on div "+" at bounding box center [1157, 386] width 18 height 18
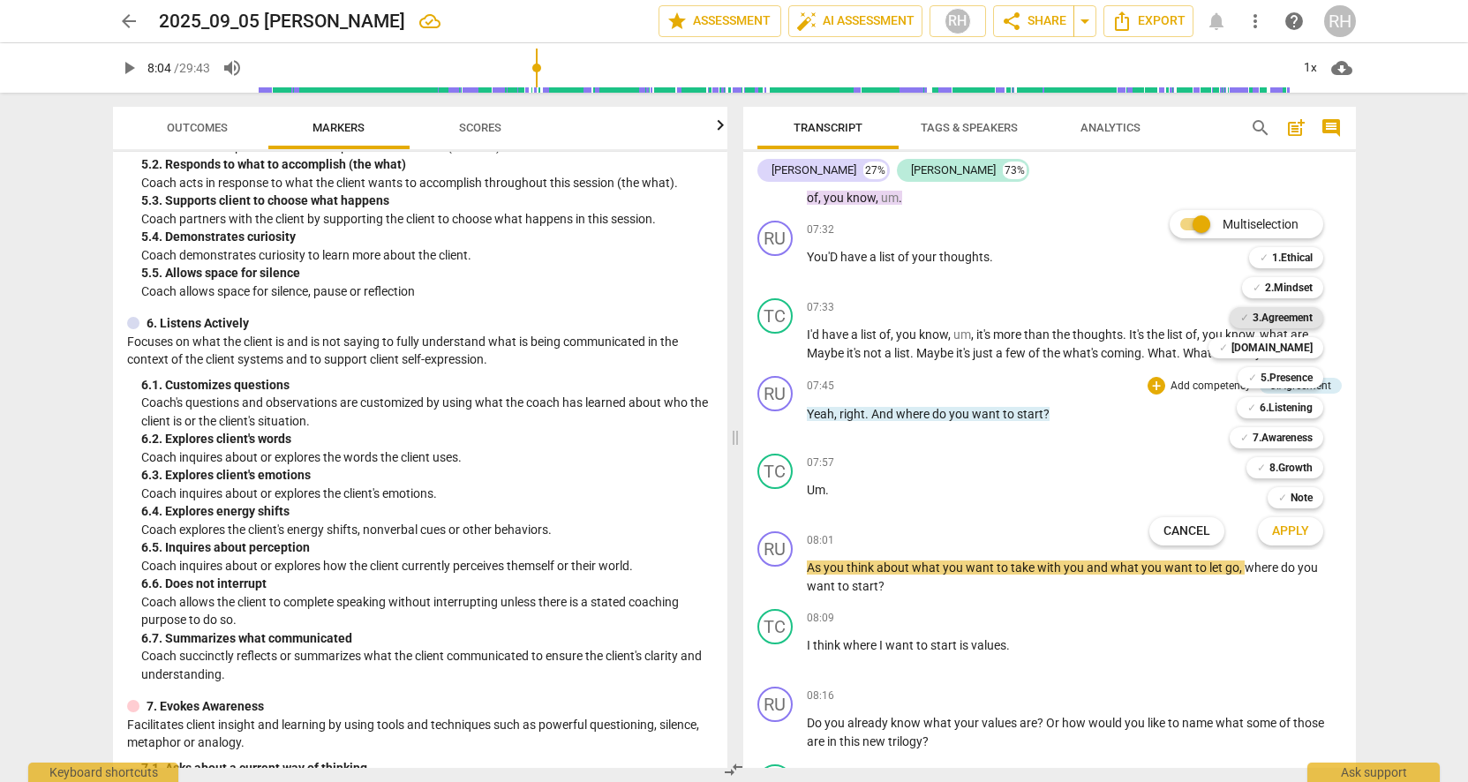
click at [1285, 320] on b "3.Agreement" at bounding box center [1283, 317] width 60 height 21
click at [1307, 526] on span "Apply" at bounding box center [1290, 532] width 37 height 18
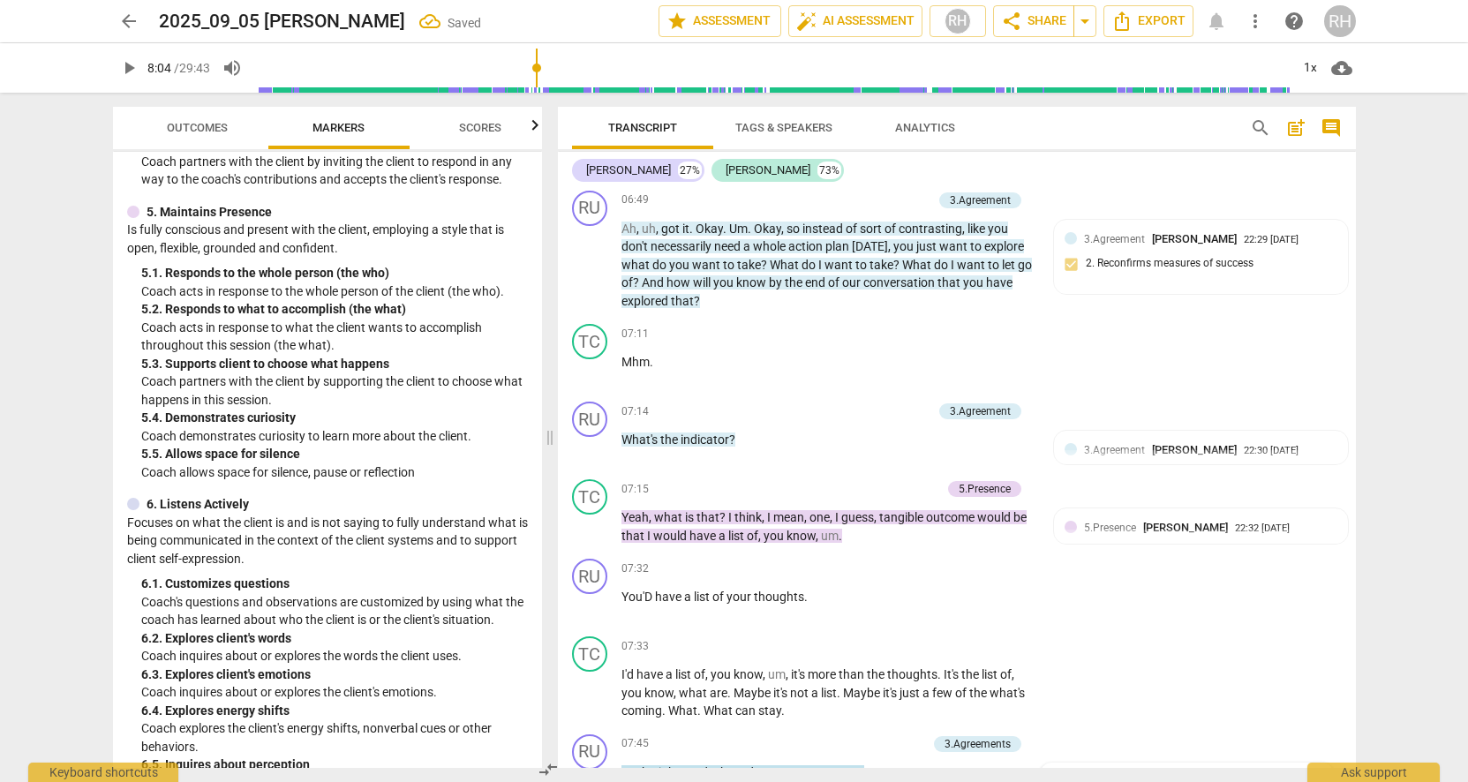
scroll to position [2617, 0]
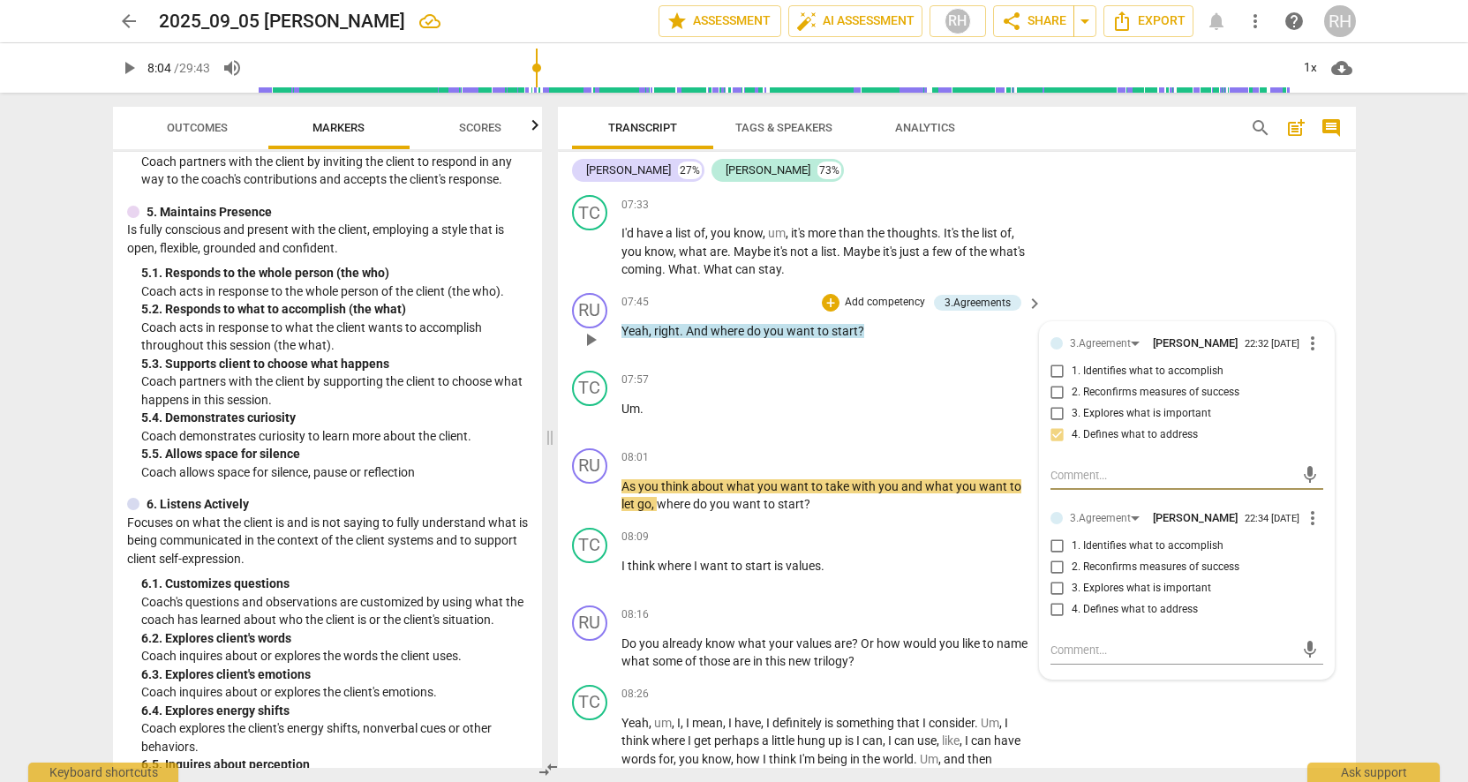
click at [1309, 519] on span "more_vert" at bounding box center [1312, 518] width 21 height 21
click at [1318, 554] on li "Delete" at bounding box center [1326, 557] width 61 height 34
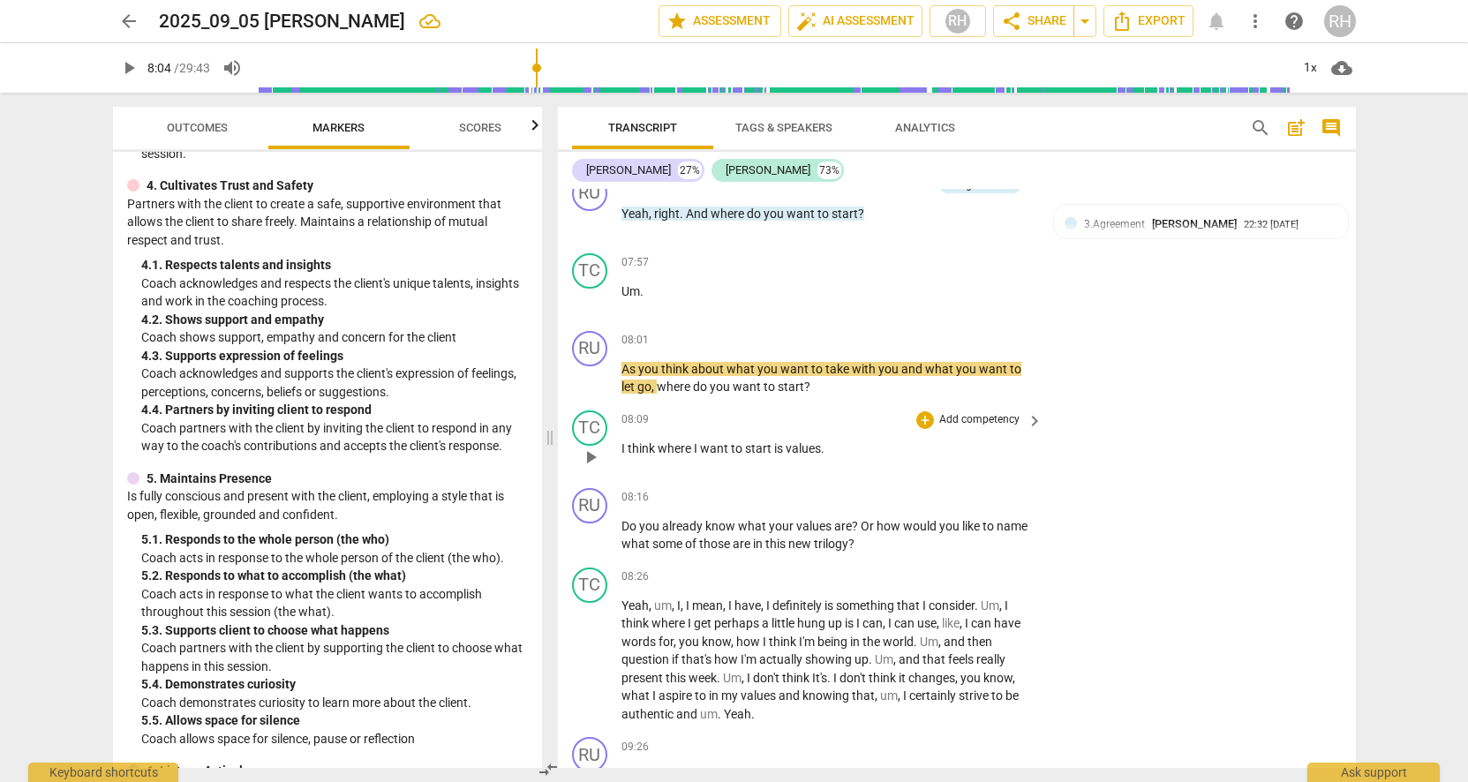
scroll to position [2735, 0]
click at [589, 375] on span "play_arrow" at bounding box center [590, 377] width 21 height 21
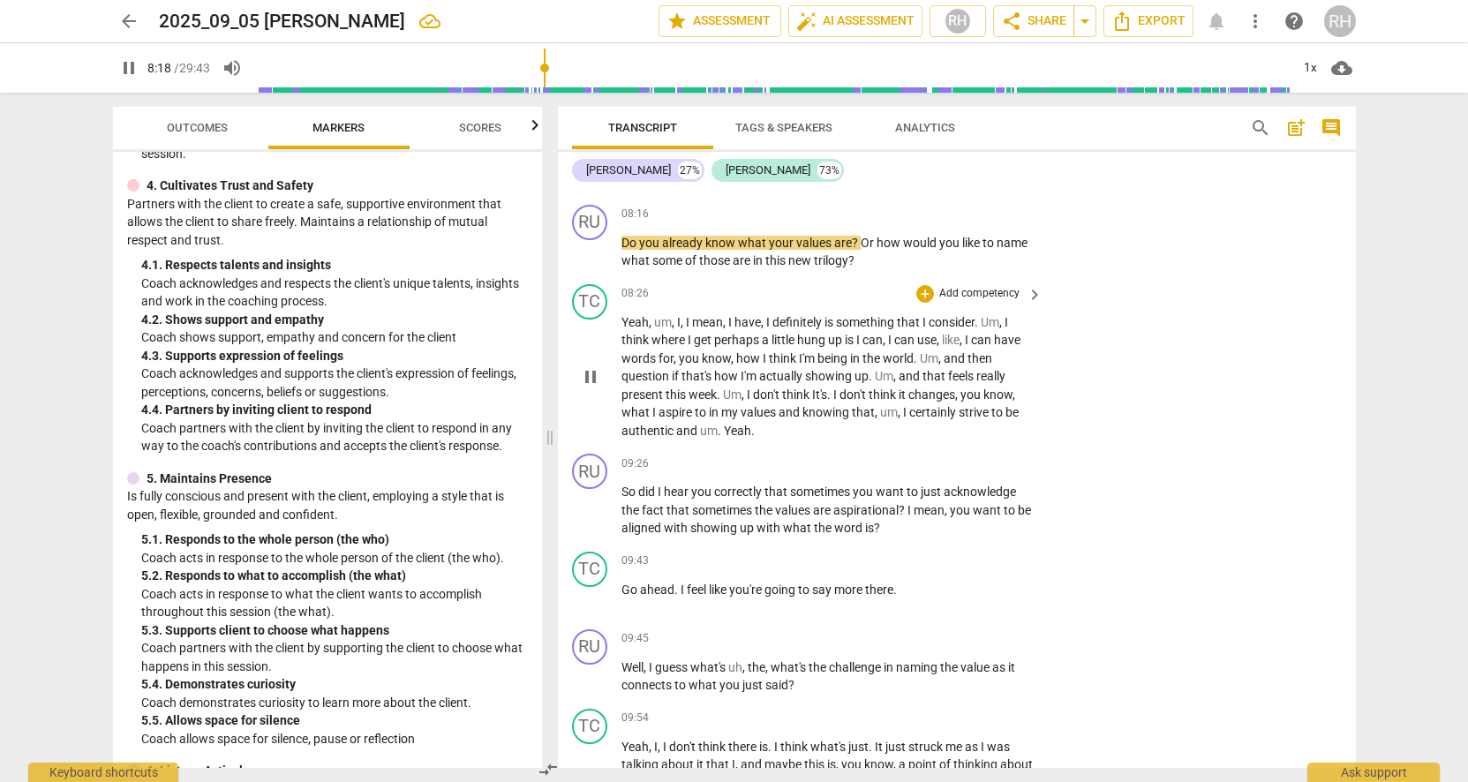
scroll to position [3018, 0]
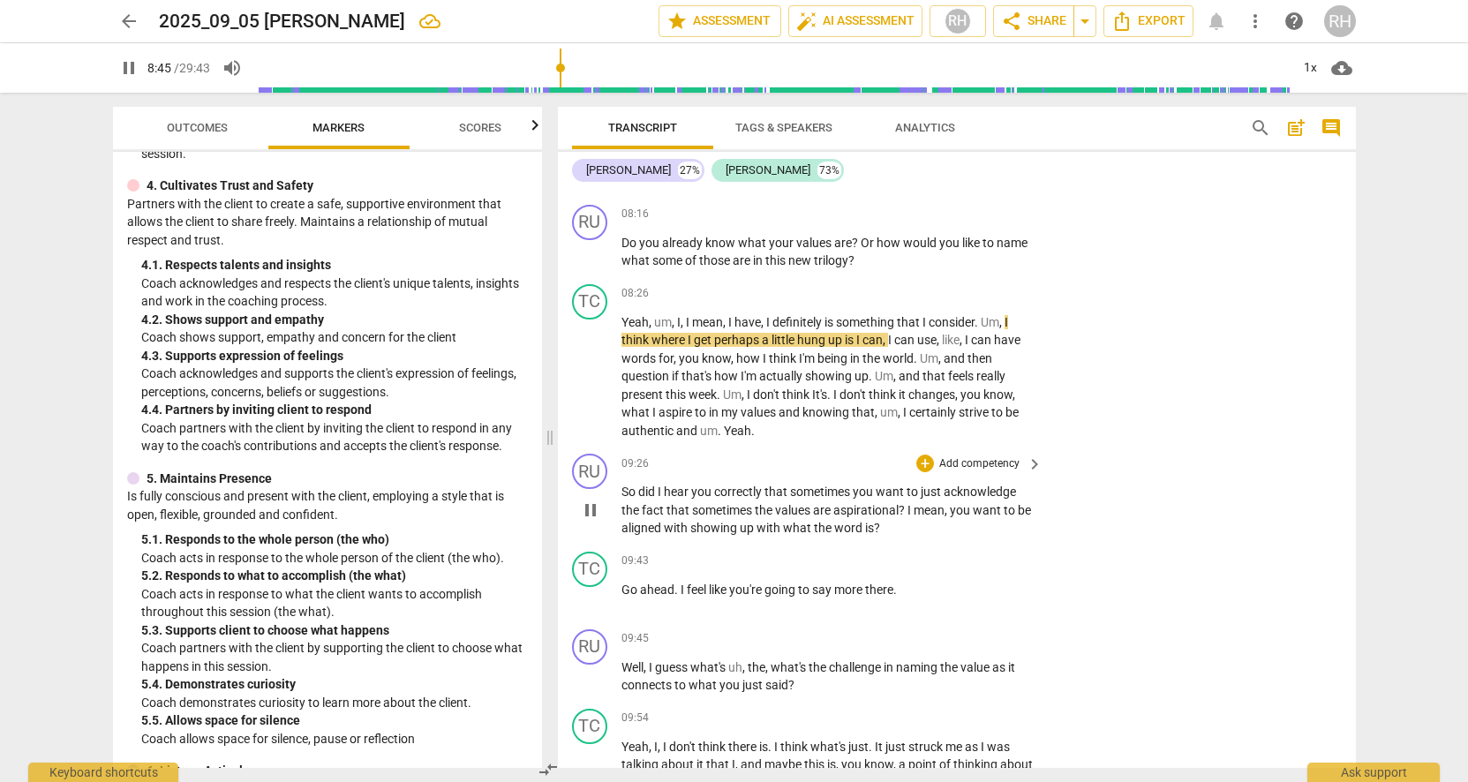
click at [653, 486] on span "did" at bounding box center [647, 492] width 19 height 14
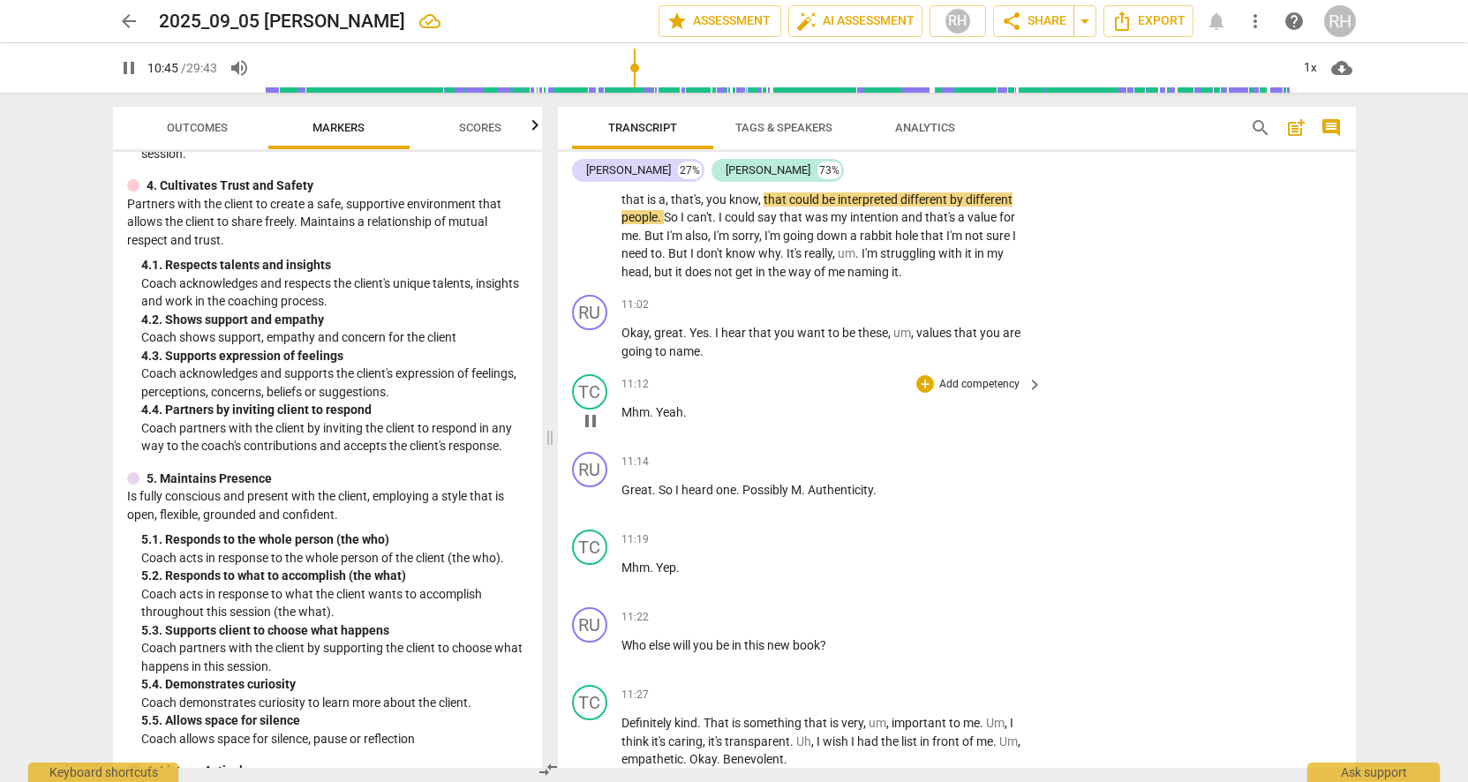
scroll to position [3711, 0]
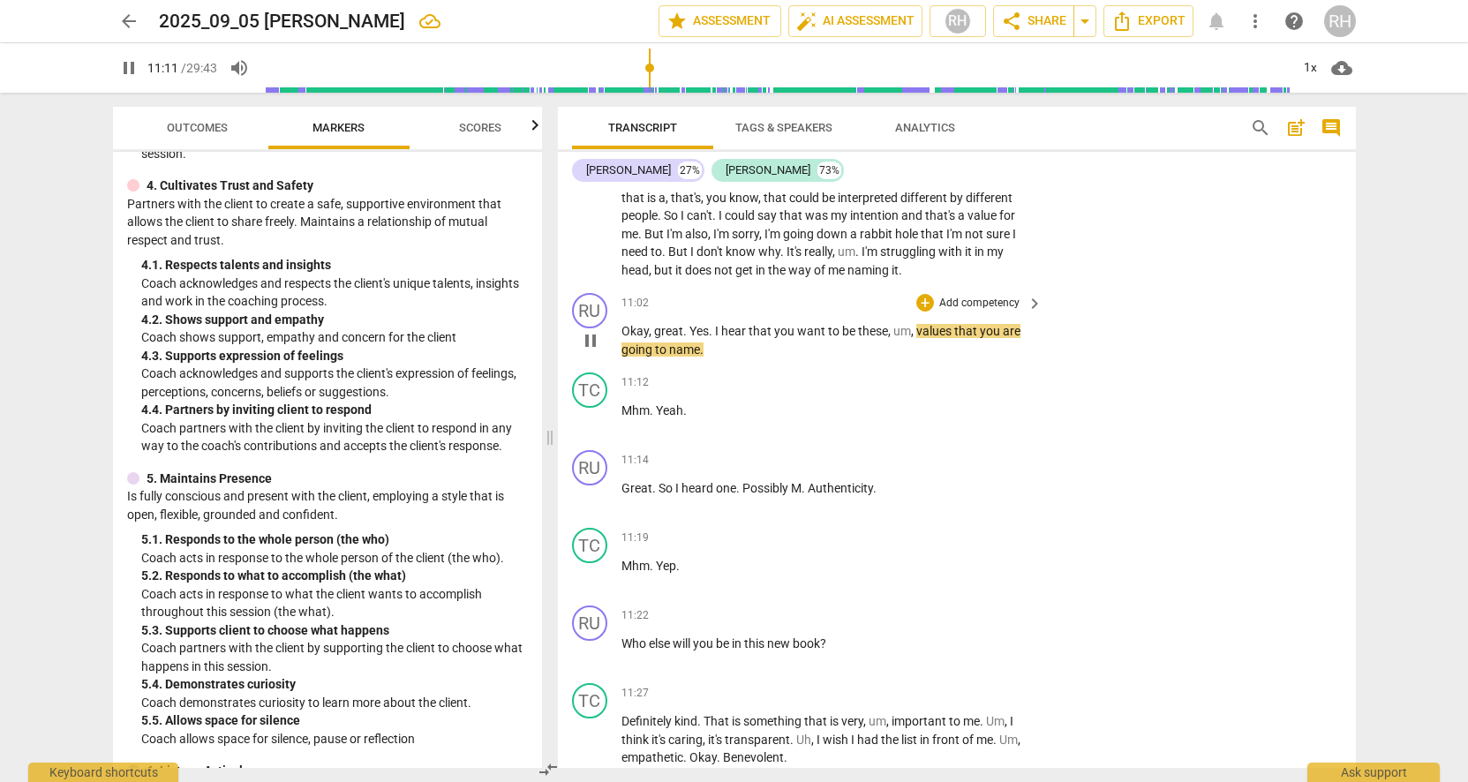
click at [1013, 296] on p "Add competency" at bounding box center [980, 304] width 84 height 16
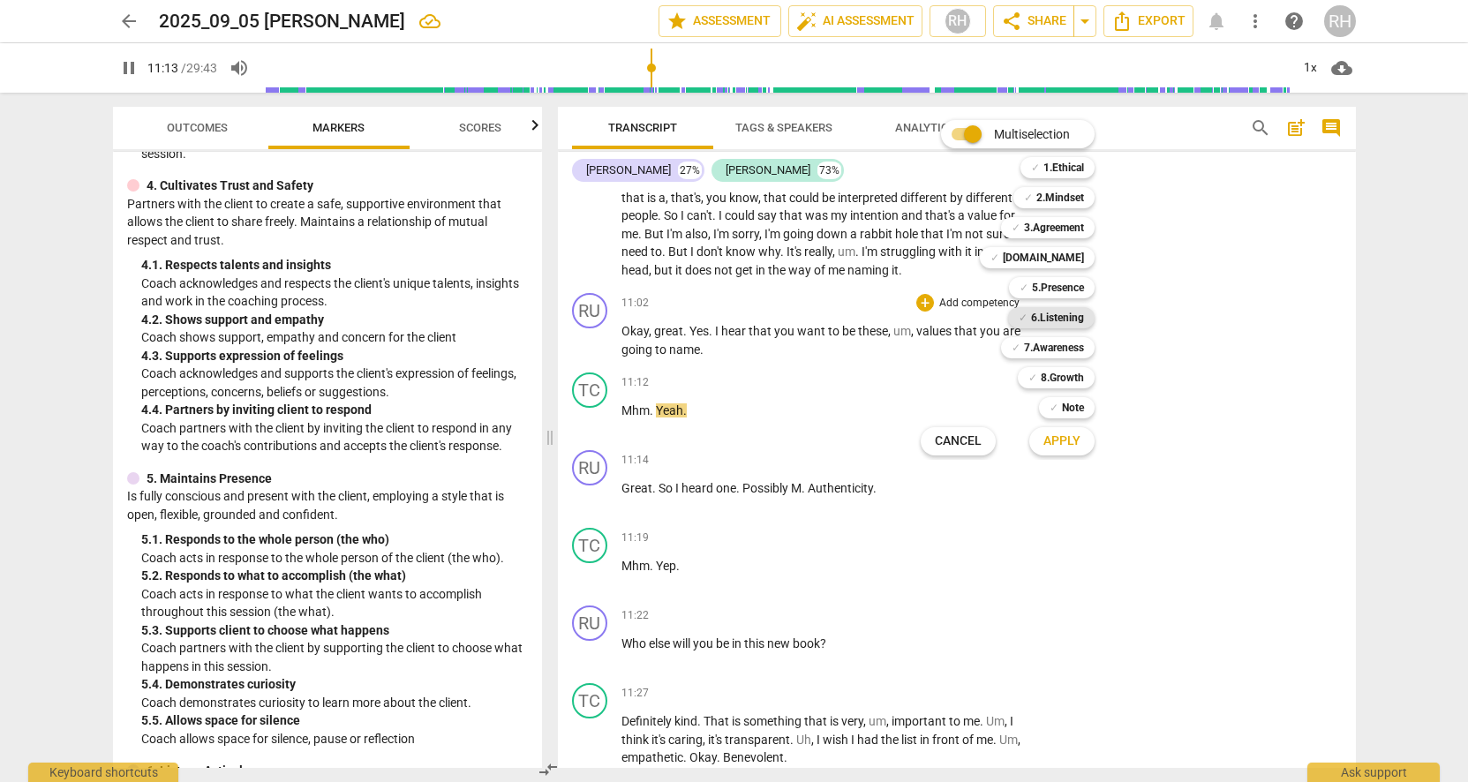
click at [1043, 320] on b "6.Listening" at bounding box center [1057, 317] width 53 height 21
click at [1057, 441] on span "Apply" at bounding box center [1062, 442] width 37 height 18
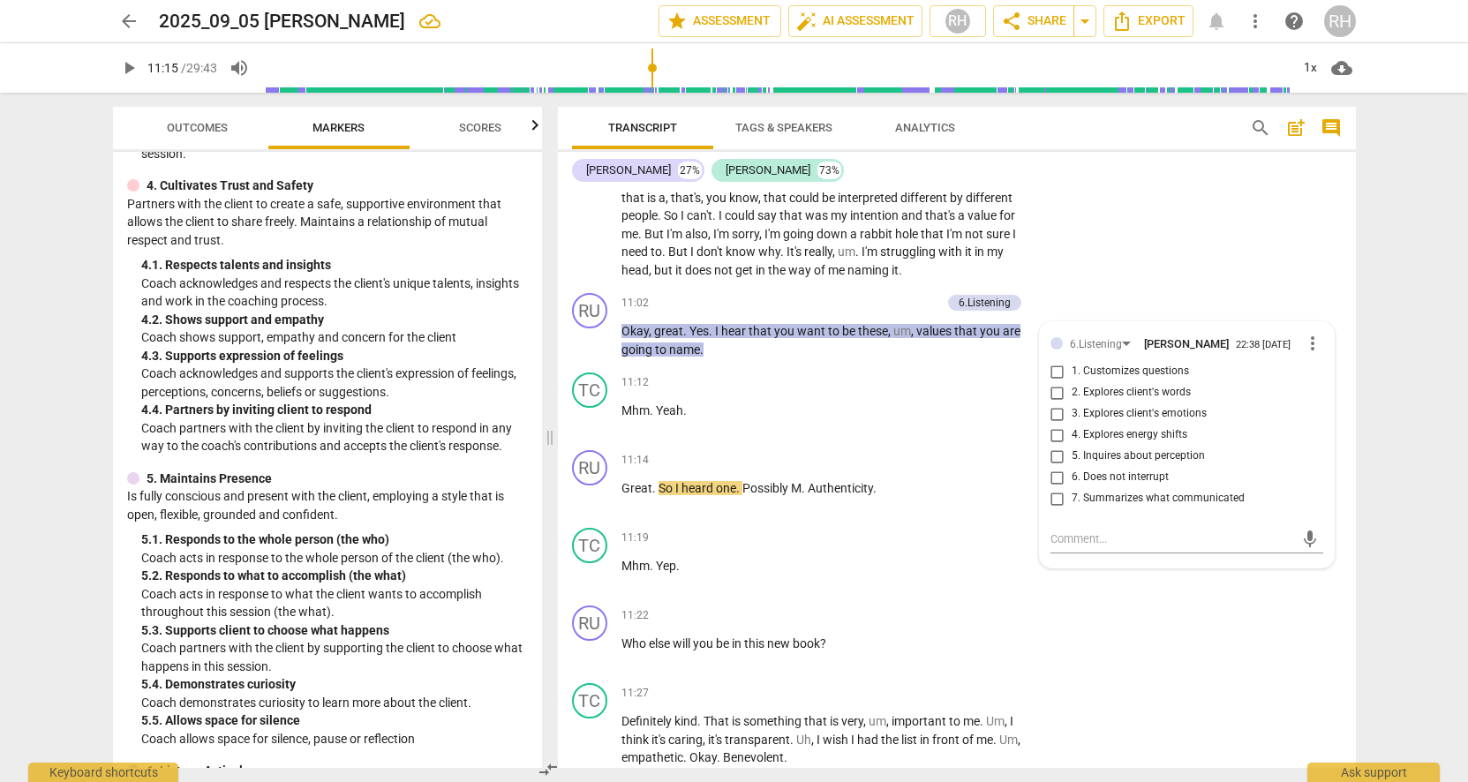
click at [1159, 237] on div "TC play_arrow pause 09:54 + Add competency keyboard_arrow_right Yeah , I , I do…" at bounding box center [957, 147] width 798 height 279
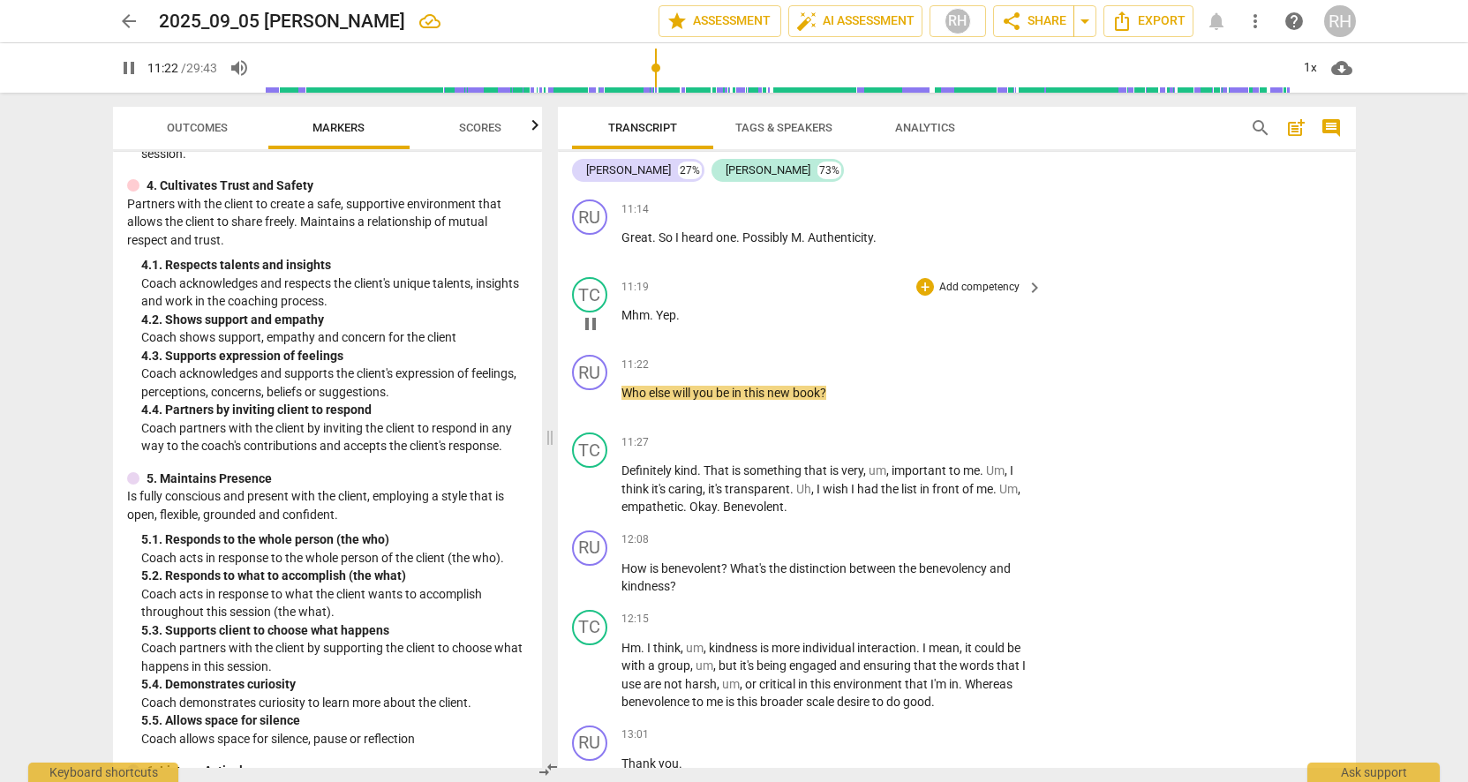
scroll to position [3966, 0]
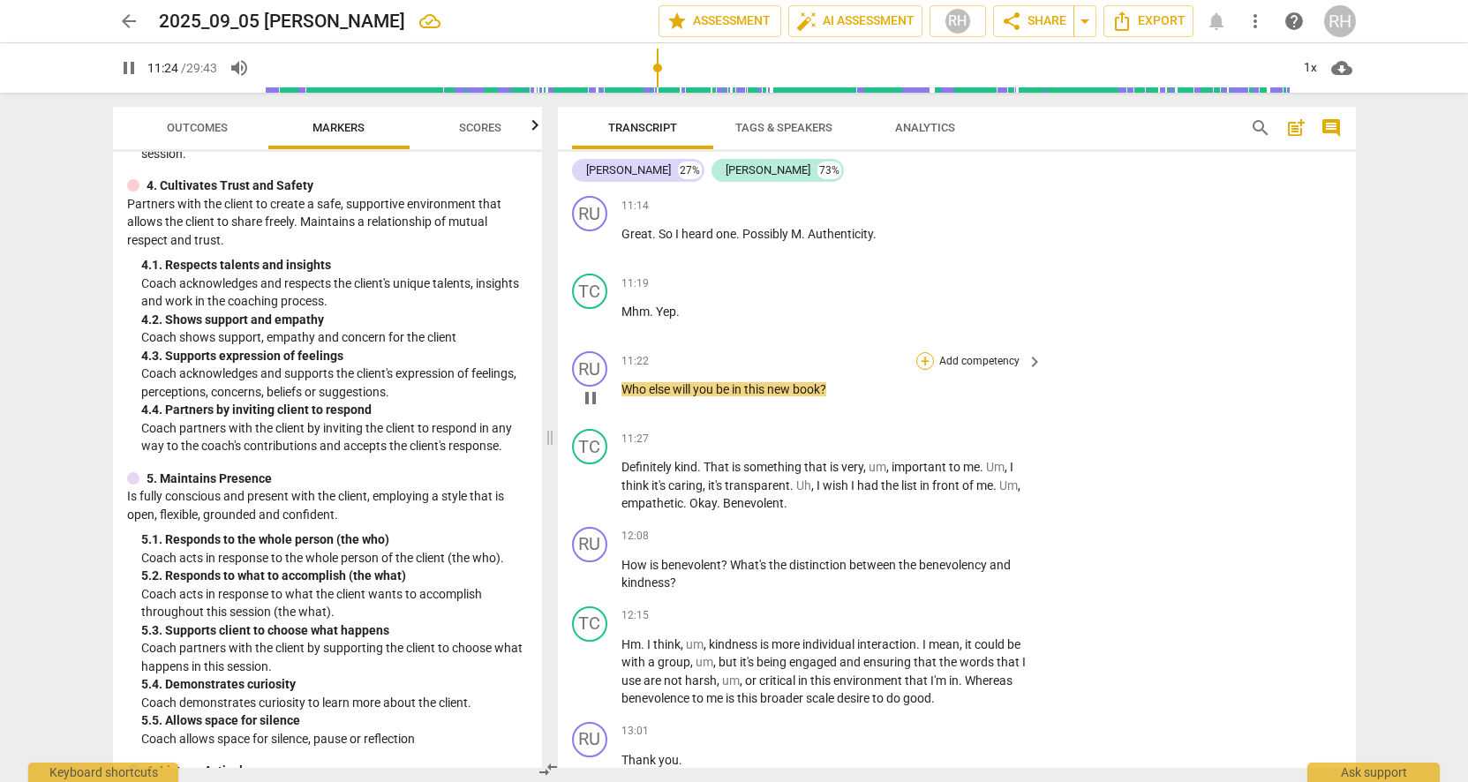
click at [927, 352] on div "+" at bounding box center [925, 361] width 18 height 18
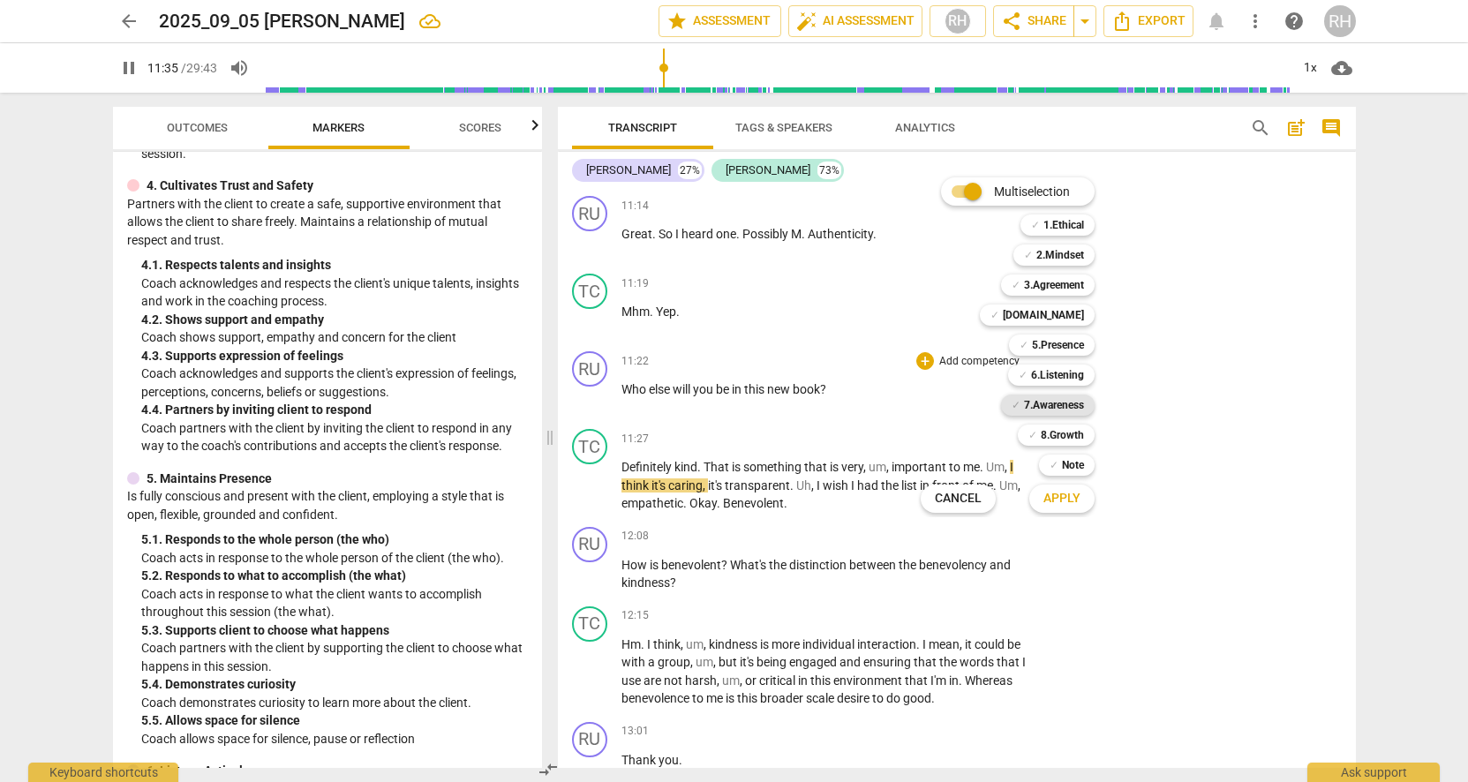
click at [1042, 406] on b "7.Awareness" at bounding box center [1054, 405] width 60 height 21
click at [1059, 497] on span "Apply" at bounding box center [1062, 499] width 37 height 18
type input "699"
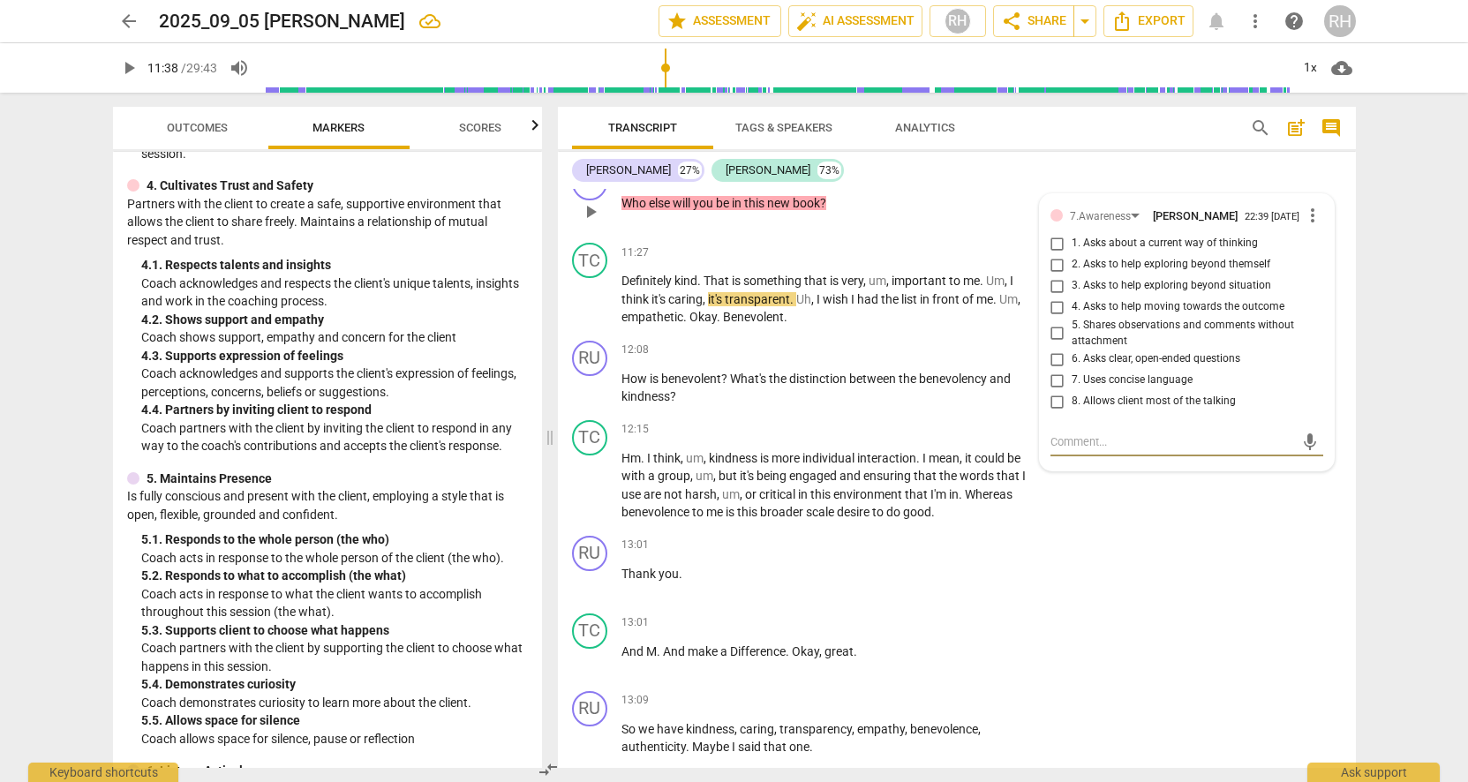
scroll to position [4156, 0]
click at [1307, 201] on span "more_vert" at bounding box center [1312, 211] width 21 height 21
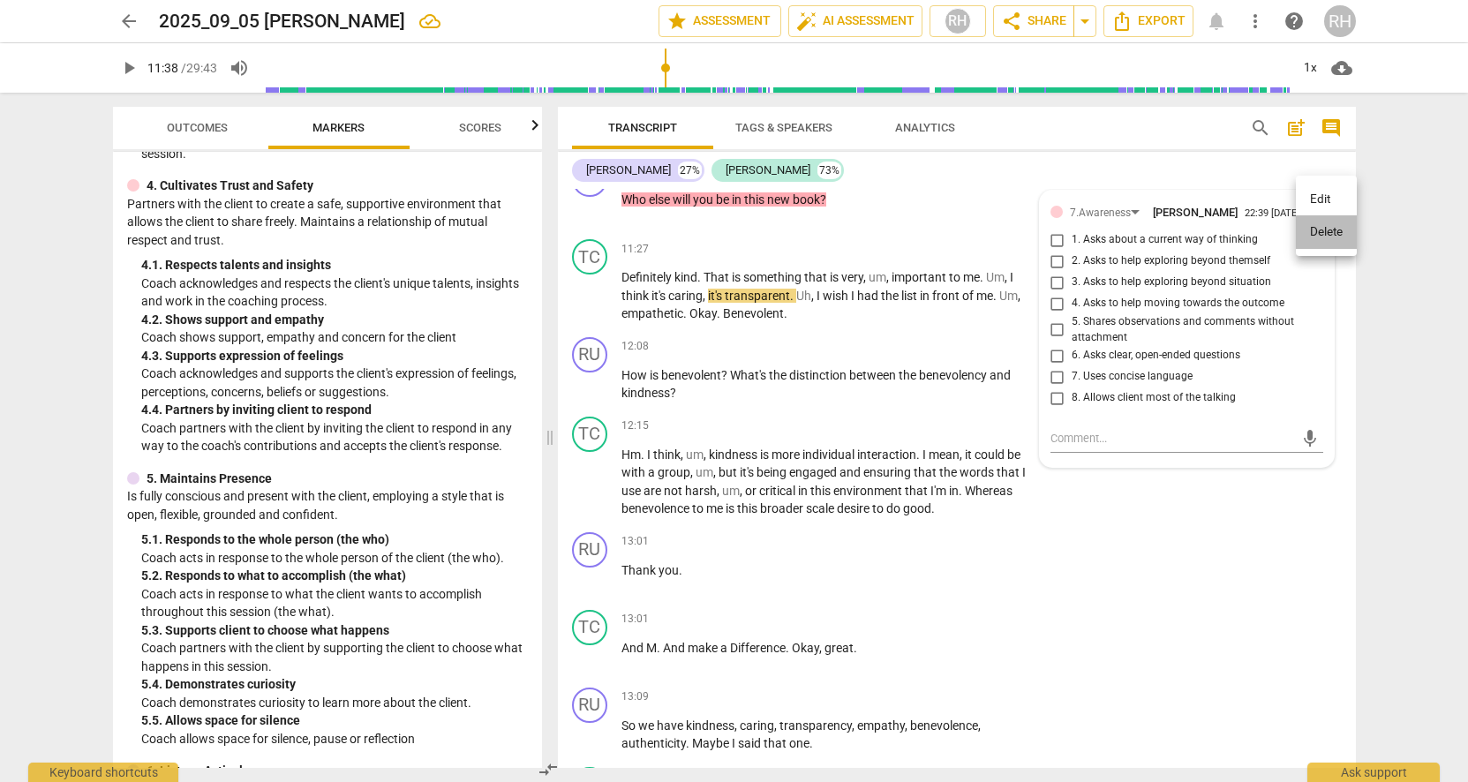
click at [1314, 224] on li "Delete" at bounding box center [1326, 232] width 61 height 34
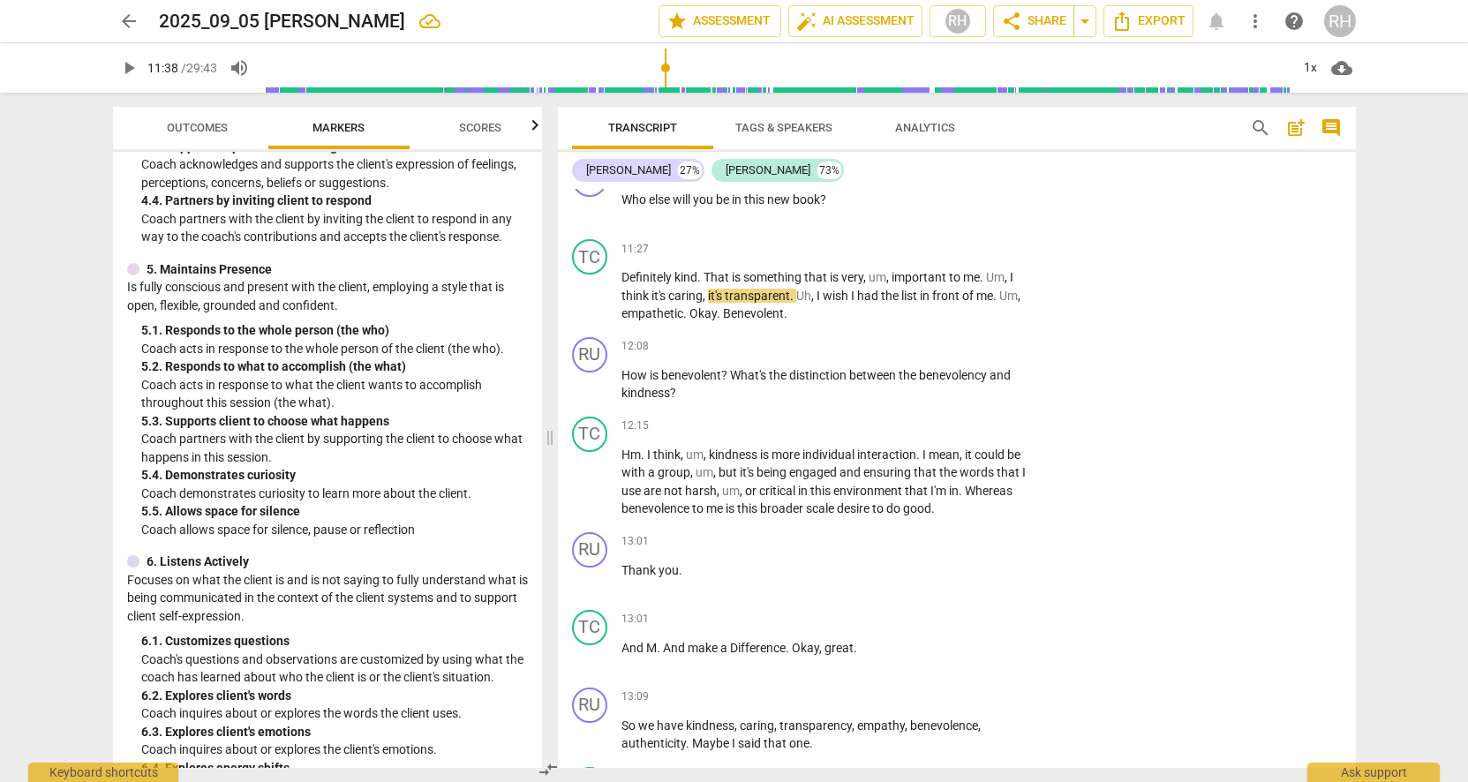
scroll to position [833, 0]
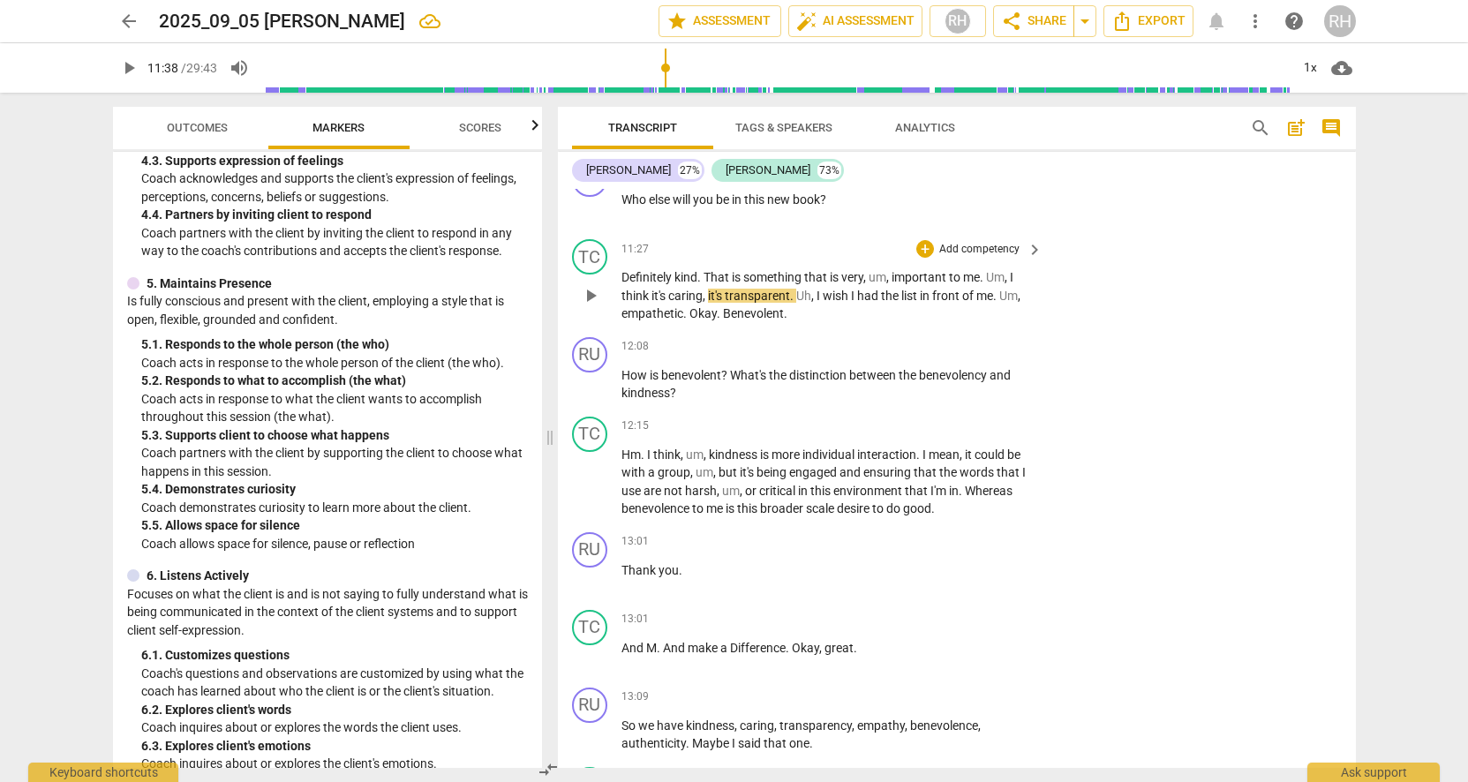
click at [1016, 242] on p "Add competency" at bounding box center [980, 250] width 84 height 16
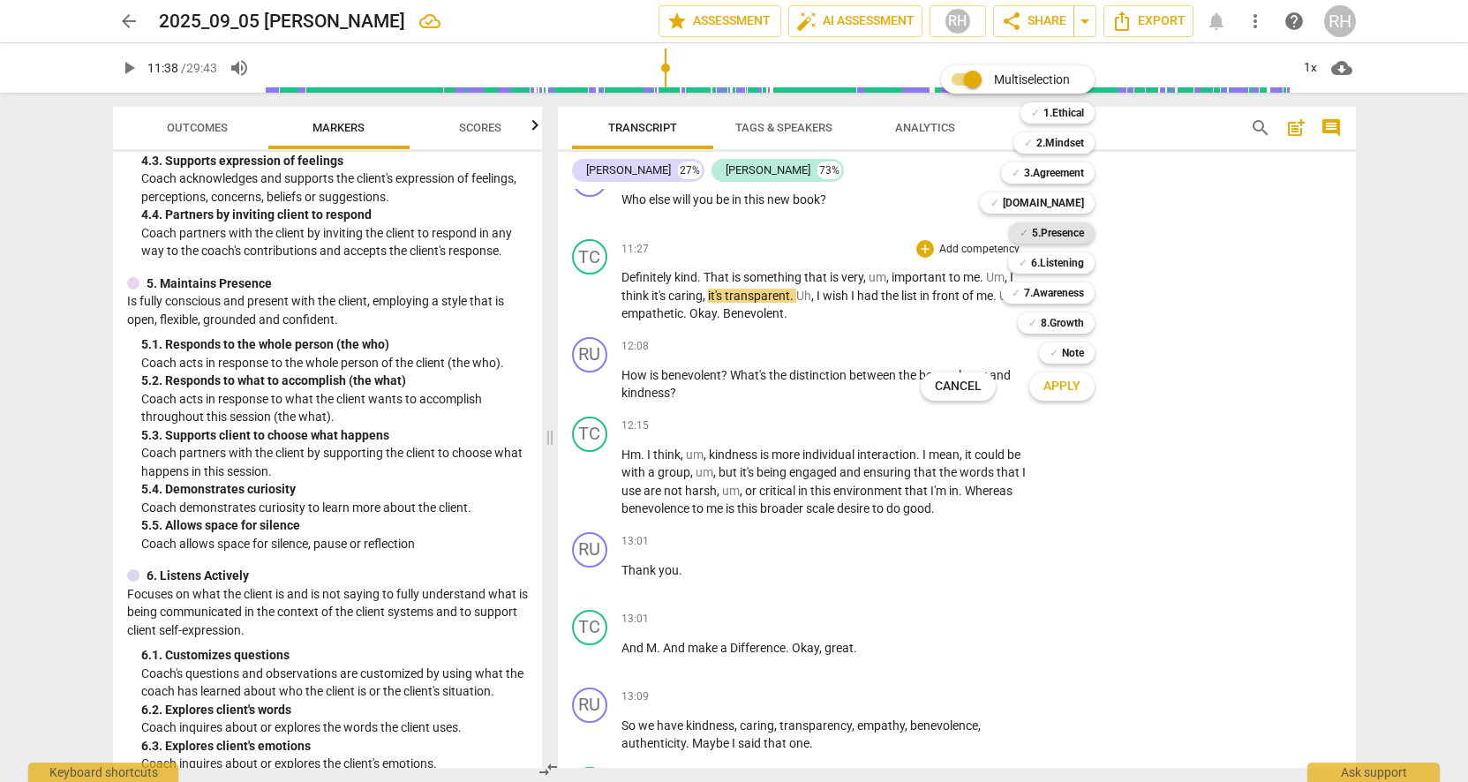
click at [1044, 231] on b "5.Presence" at bounding box center [1058, 232] width 52 height 21
click at [1069, 385] on span "Apply" at bounding box center [1062, 387] width 37 height 18
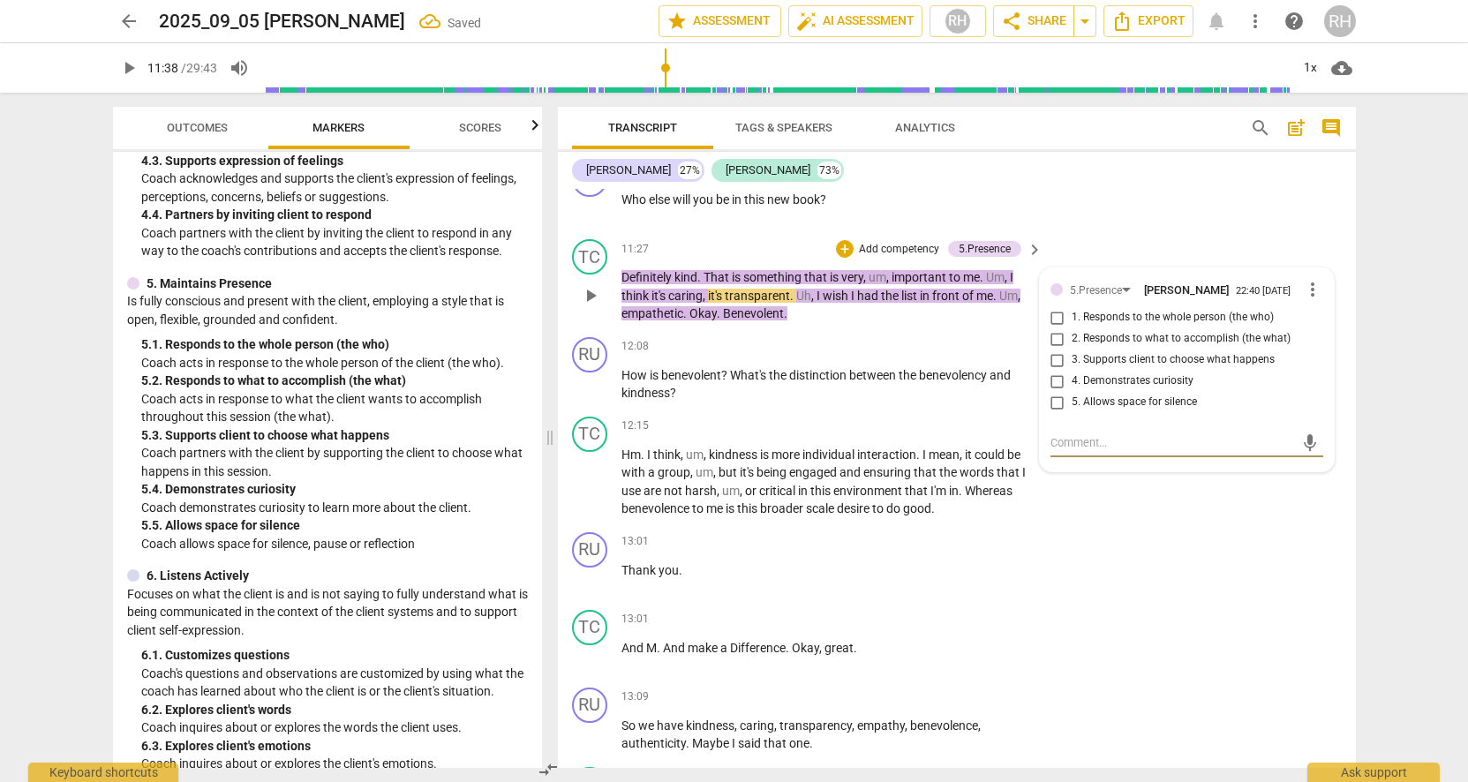
click at [1052, 307] on input "1. Responds to the whole person (the who)" at bounding box center [1058, 317] width 28 height 21
checkbox input "true"
click at [1127, 554] on div "RU play_arrow pause 13:01 + Add competency keyboard_arrow_right Thank you ." at bounding box center [957, 564] width 798 height 78
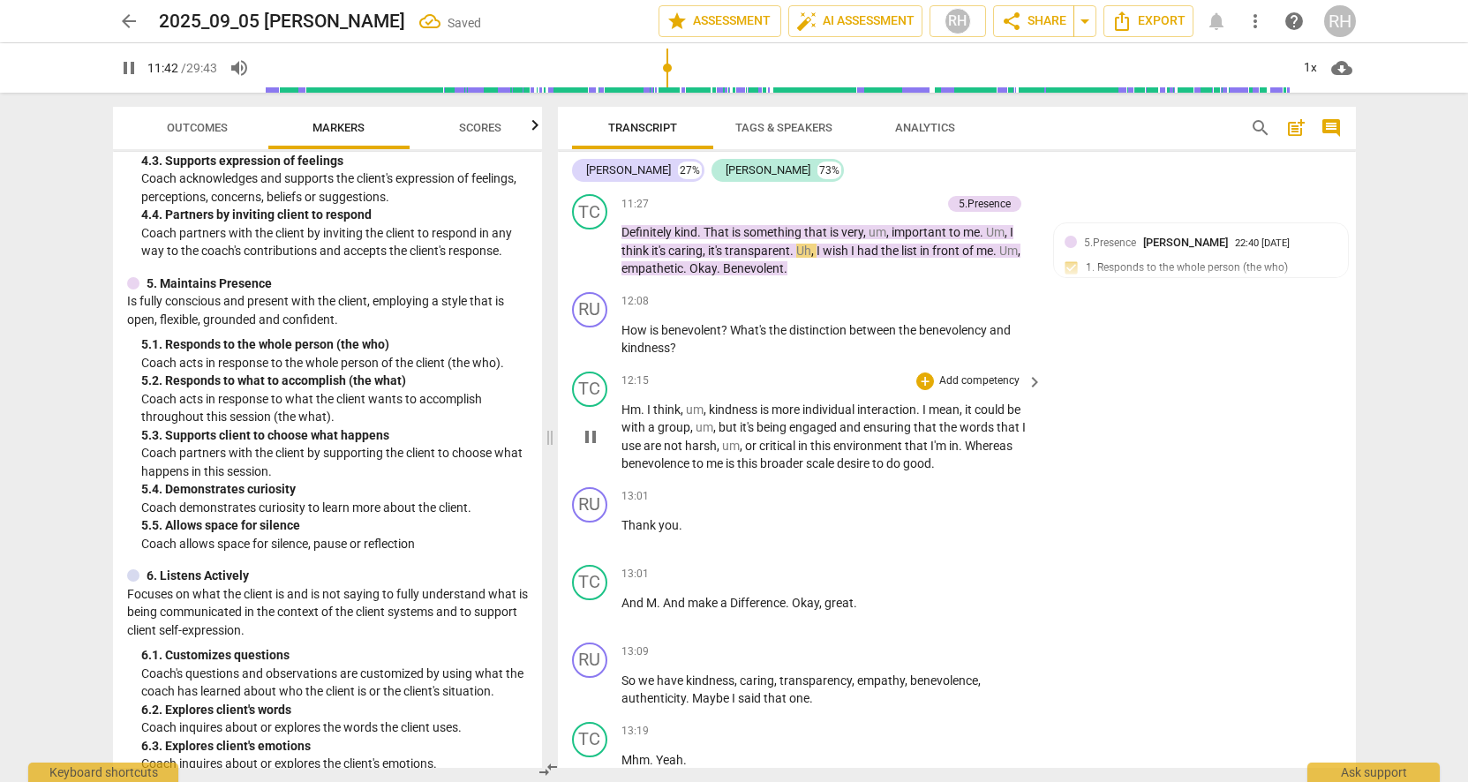
scroll to position [4202, 0]
click at [924, 291] on div "+" at bounding box center [925, 300] width 18 height 18
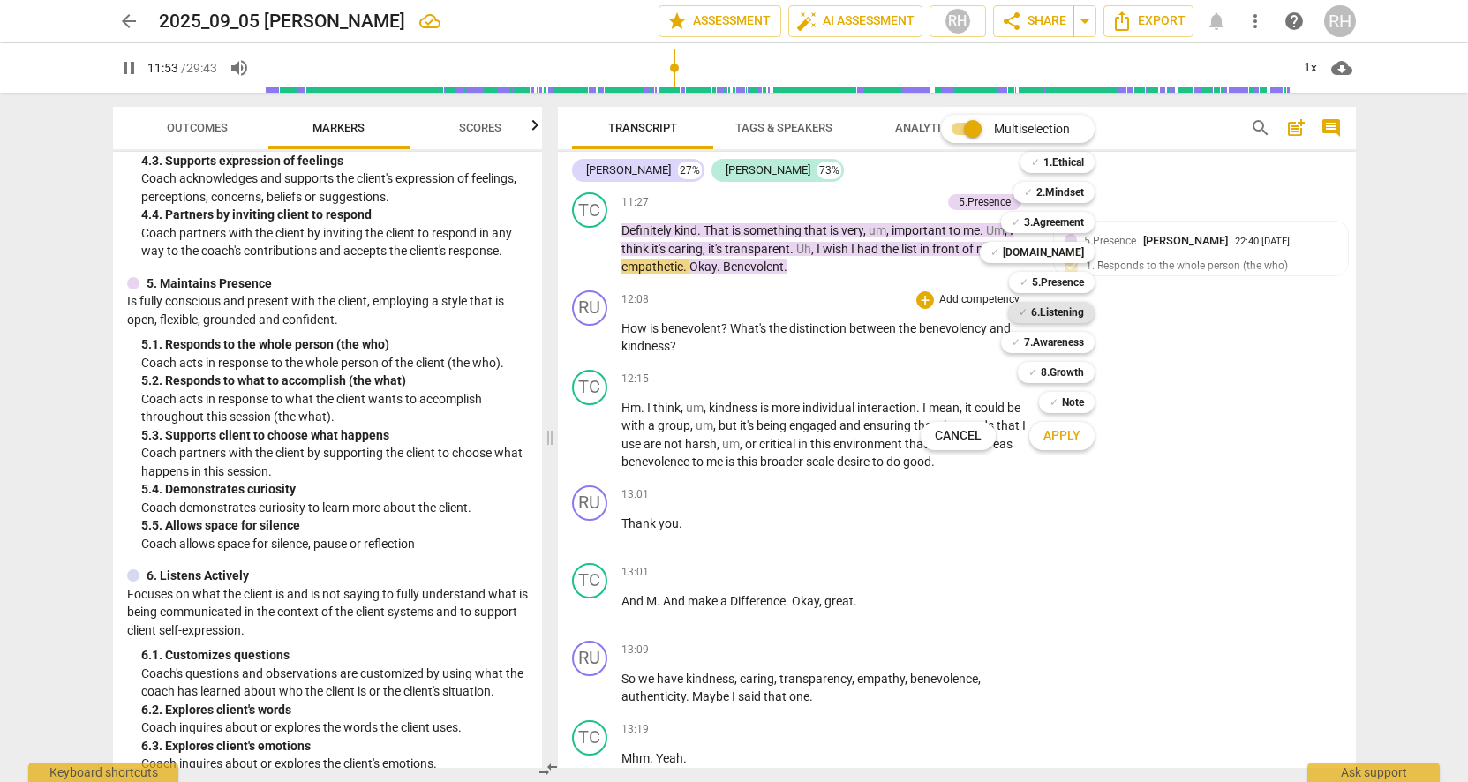
click at [1044, 310] on b "6.Listening" at bounding box center [1057, 312] width 53 height 21
click at [1066, 436] on span "Apply" at bounding box center [1062, 436] width 37 height 18
type input "715"
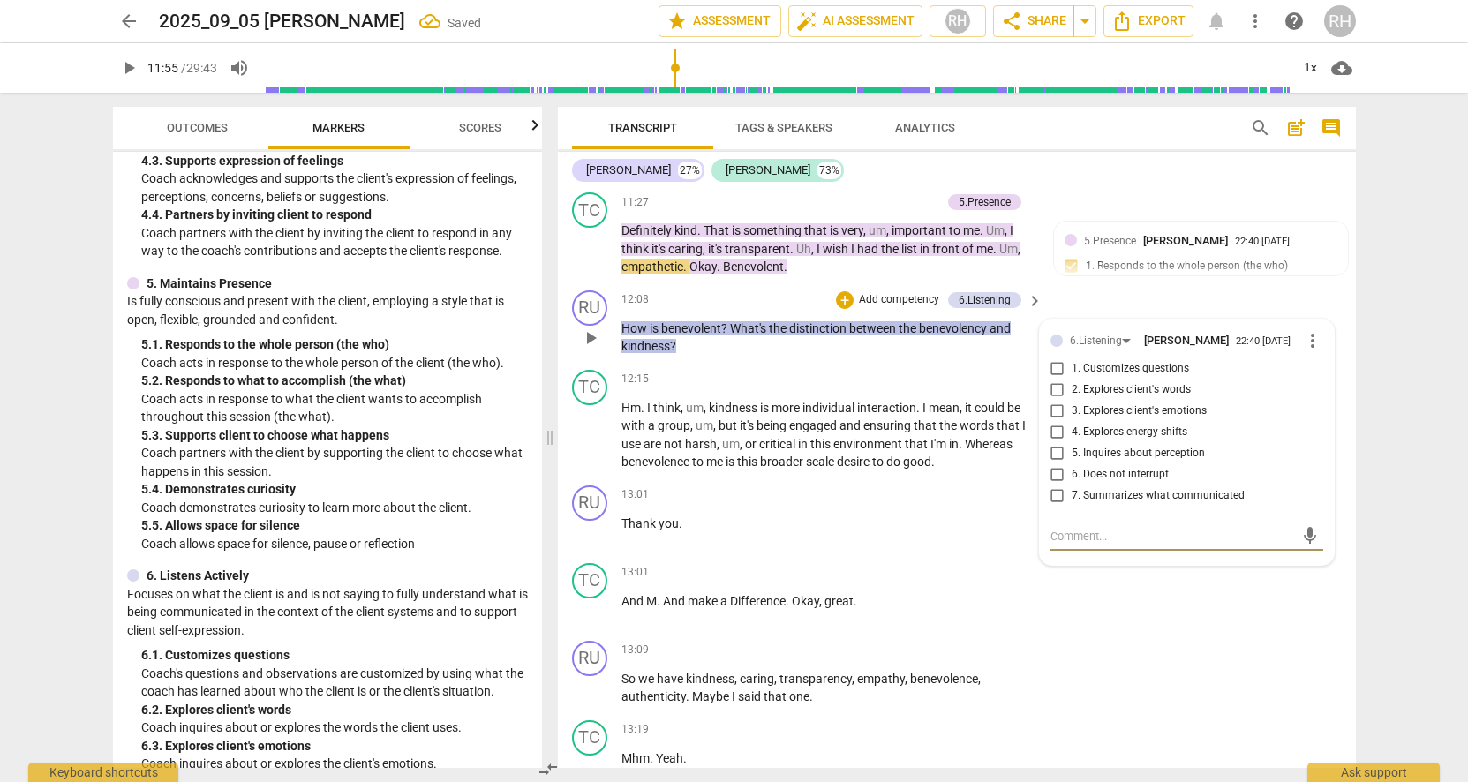
click at [1053, 380] on input "2. Explores client's words" at bounding box center [1058, 390] width 28 height 21
checkbox input "true"
click at [1076, 599] on div "TC play_arrow pause 13:01 + Add competency keyboard_arrow_right And M . And mak…" at bounding box center [957, 595] width 798 height 78
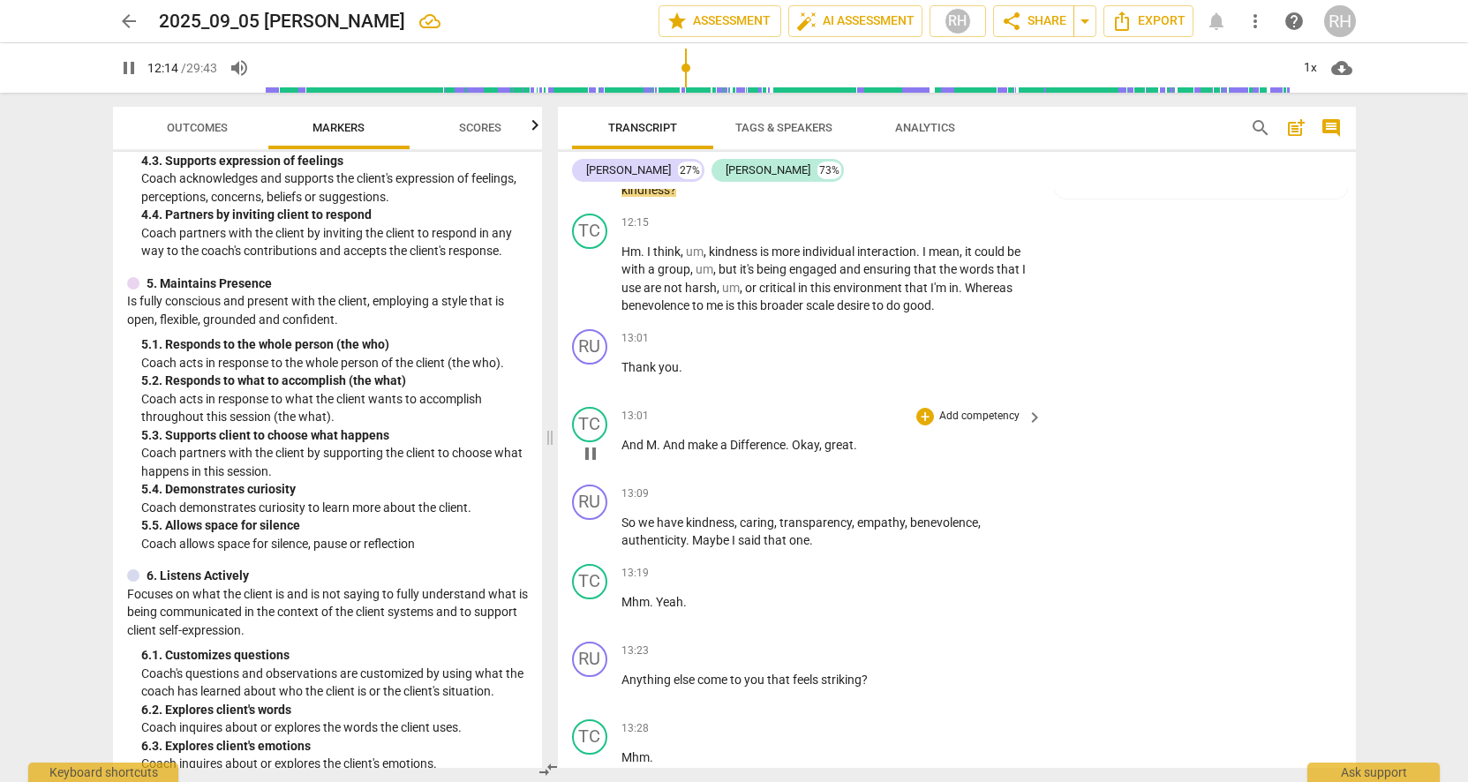
scroll to position [4359, 0]
click at [637, 359] on span "Thank" at bounding box center [640, 366] width 37 height 14
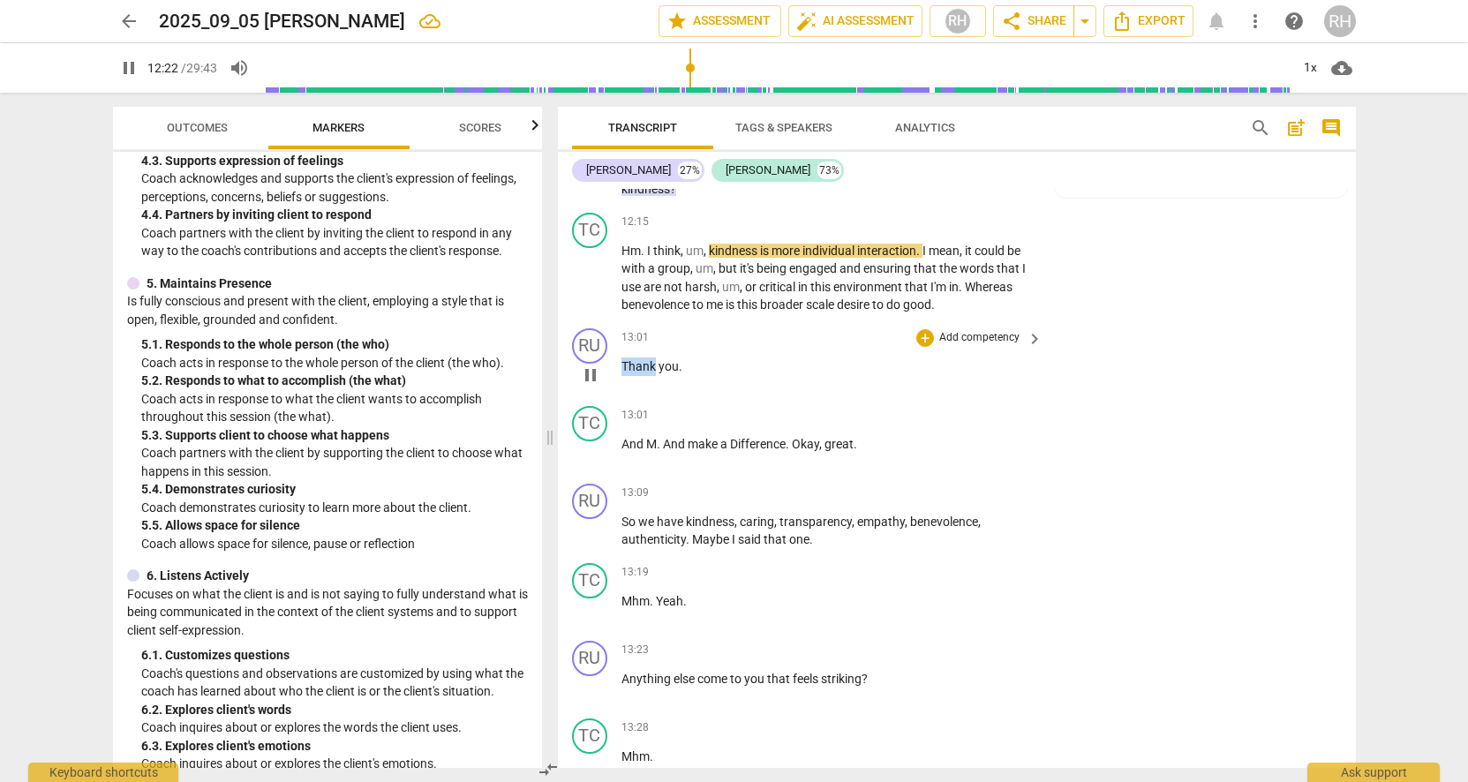
click at [637, 359] on span "Thank" at bounding box center [640, 366] width 37 height 14
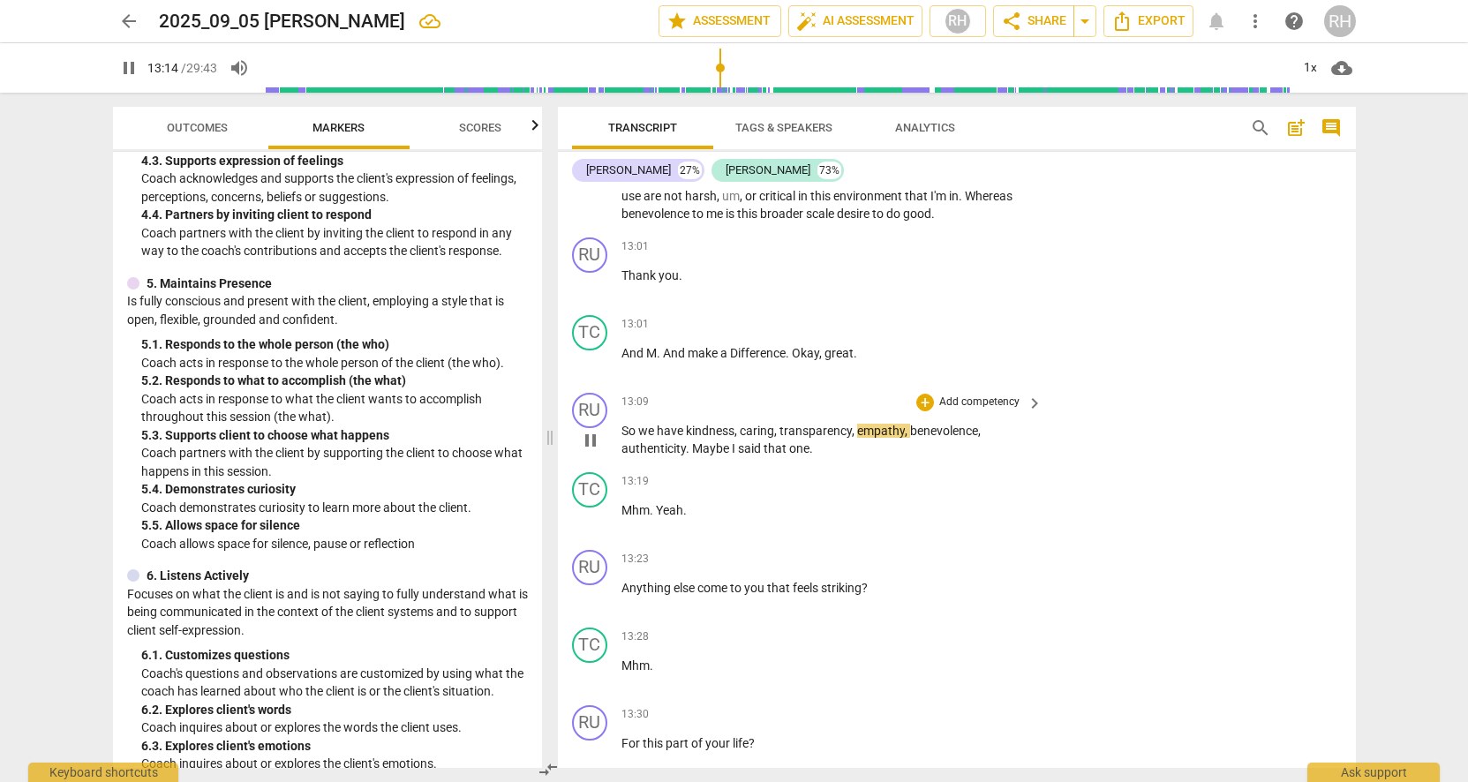
scroll to position [4452, 0]
click at [923, 392] on div "+" at bounding box center [925, 401] width 18 height 18
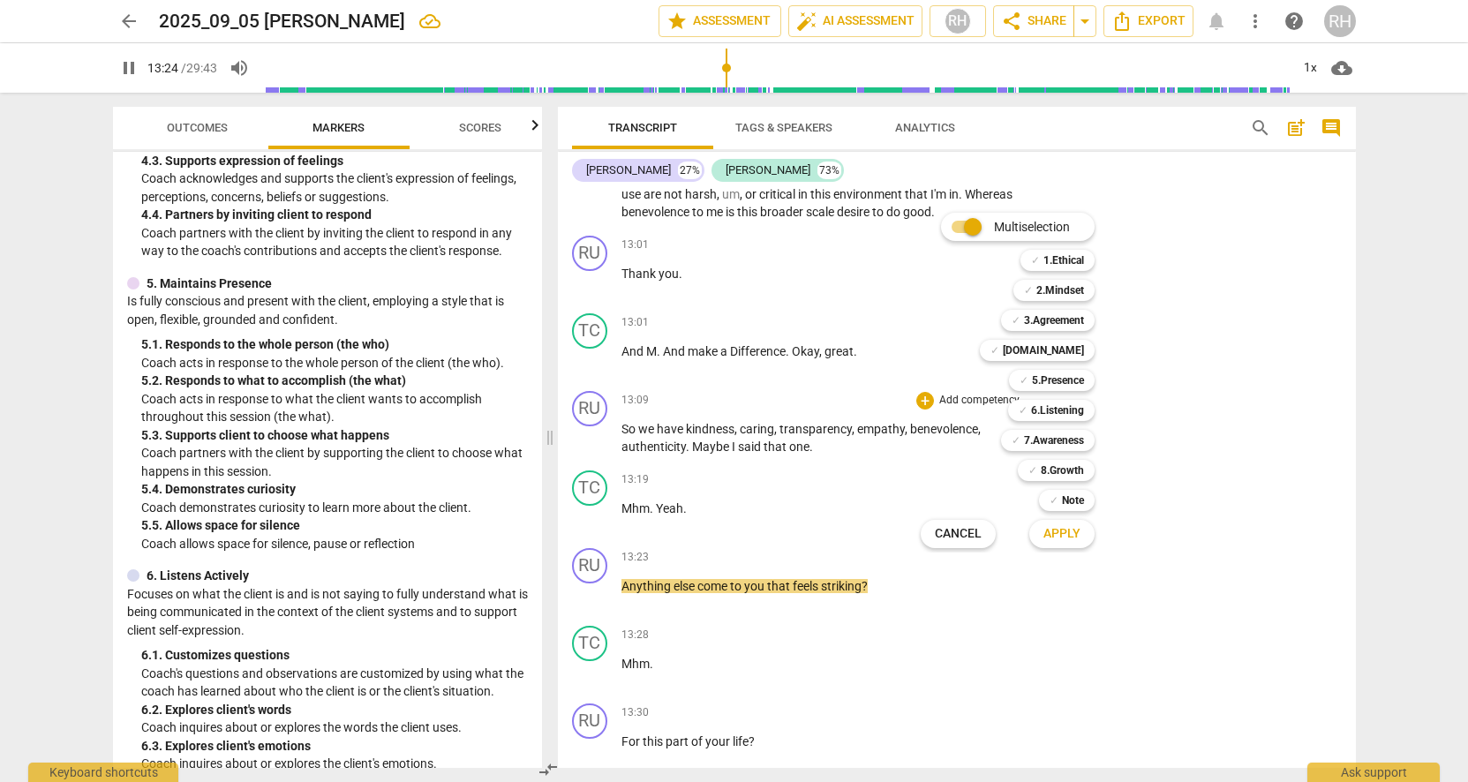
click at [399, 445] on div at bounding box center [734, 391] width 1468 height 782
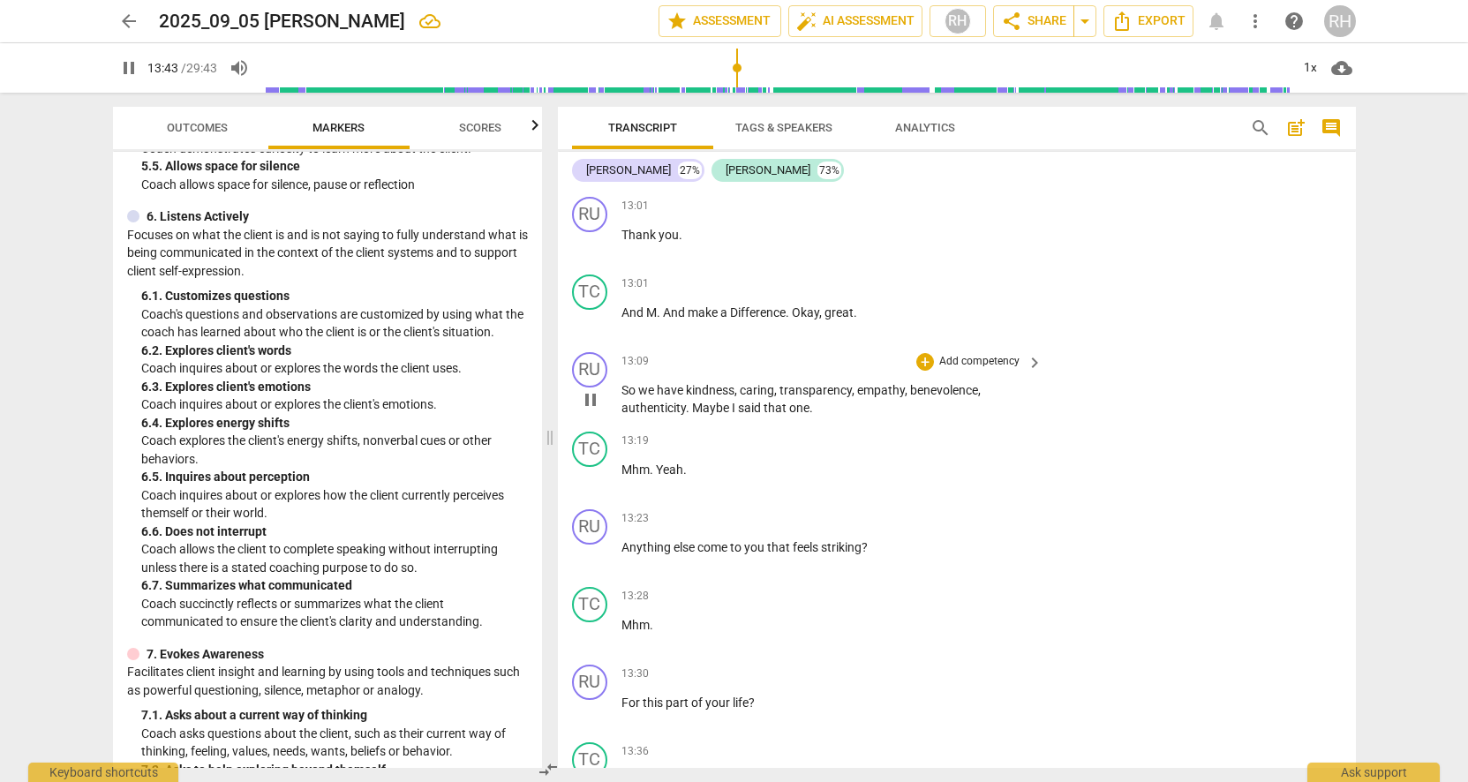
scroll to position [4496, 0]
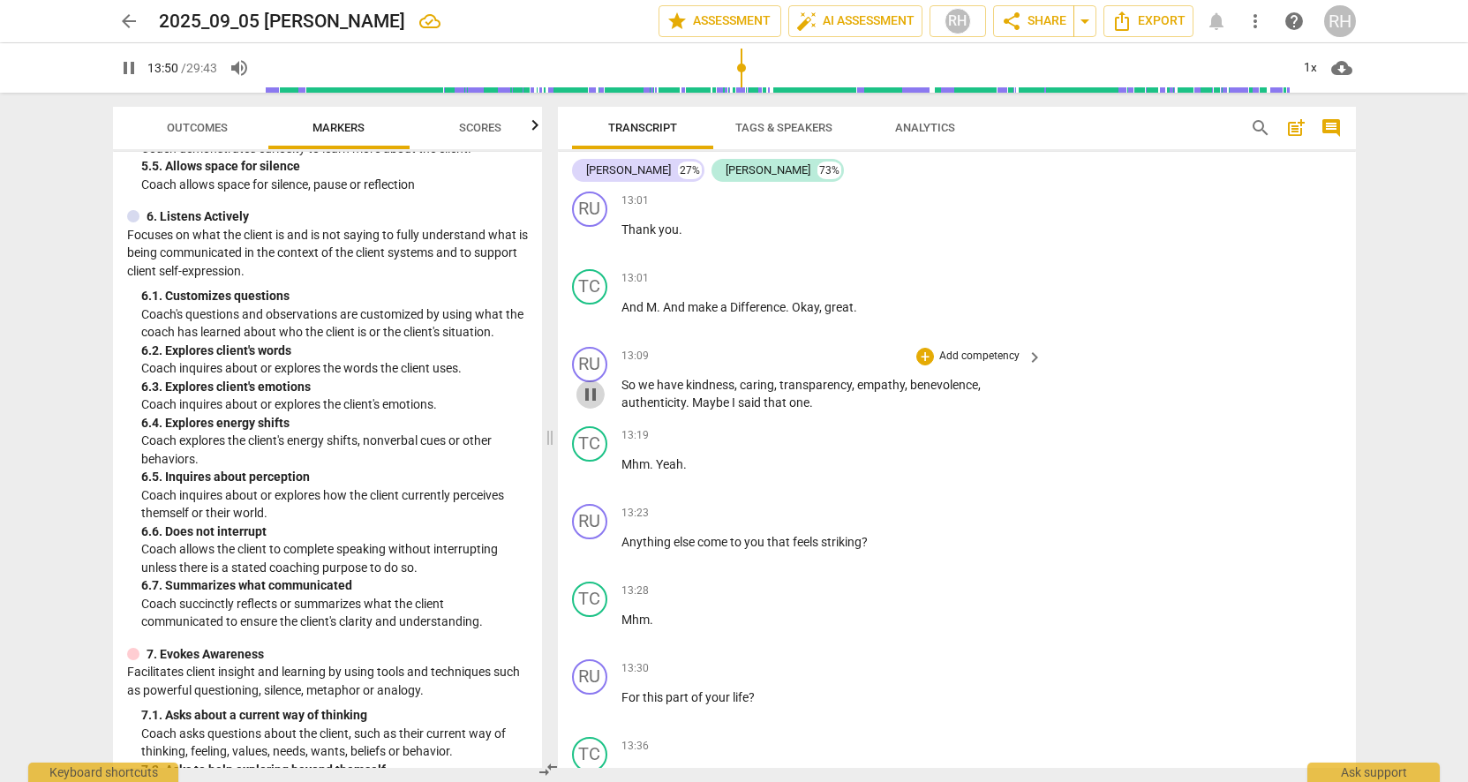
click at [594, 384] on span "pause" at bounding box center [590, 394] width 21 height 21
type input "831"
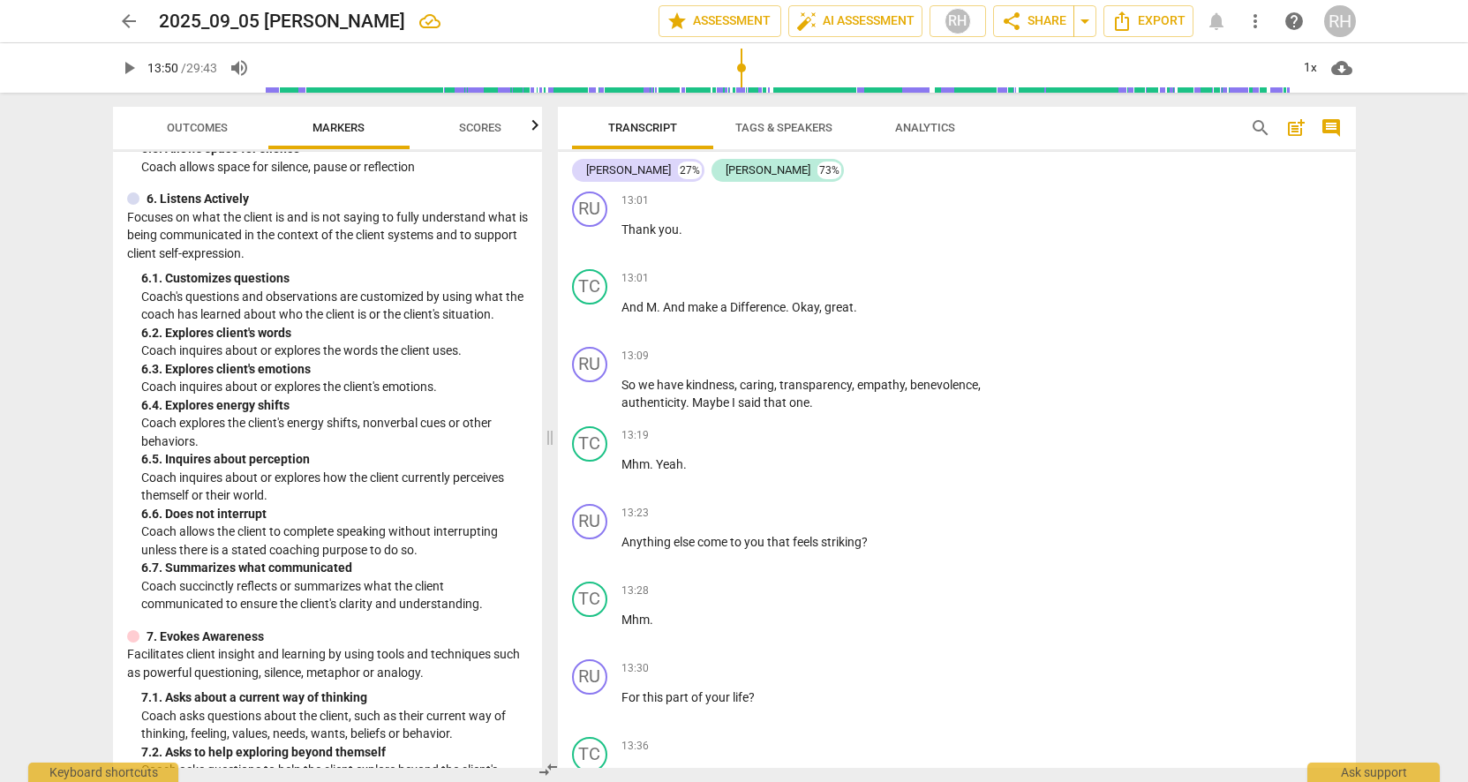
scroll to position [1191, 0]
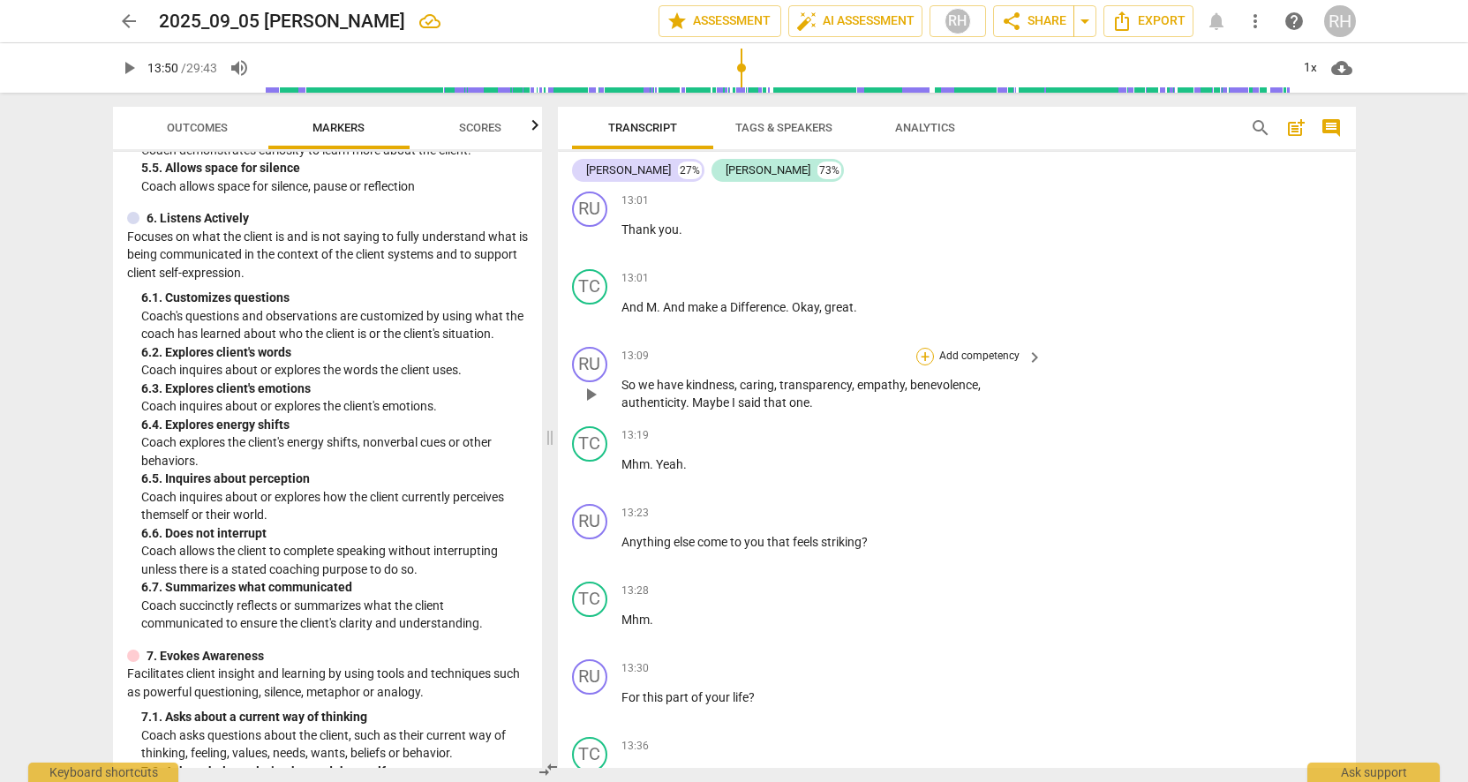
click at [926, 348] on div "+" at bounding box center [925, 357] width 18 height 18
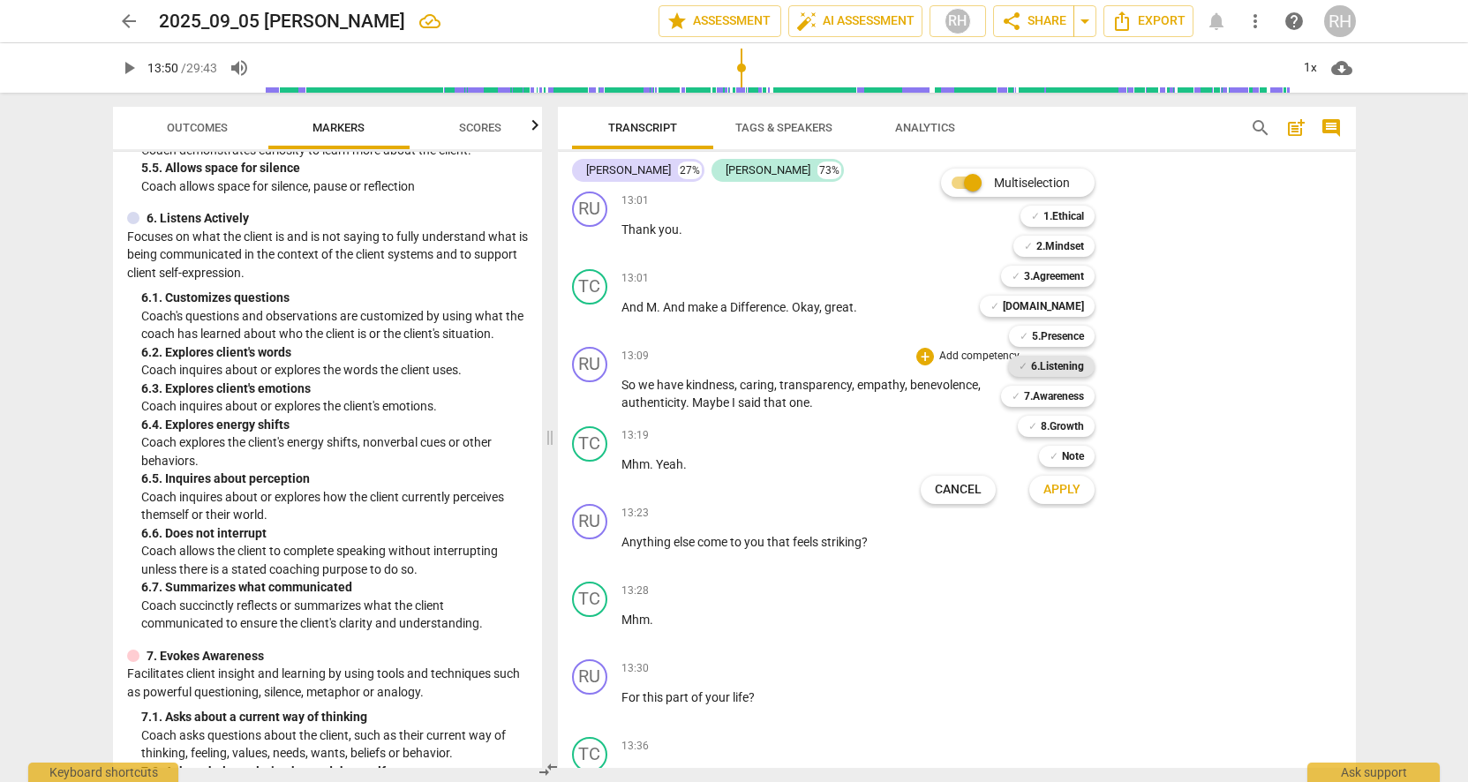
click at [1048, 369] on b "6.Listening" at bounding box center [1057, 366] width 53 height 21
click at [1078, 494] on span "Apply" at bounding box center [1062, 490] width 37 height 18
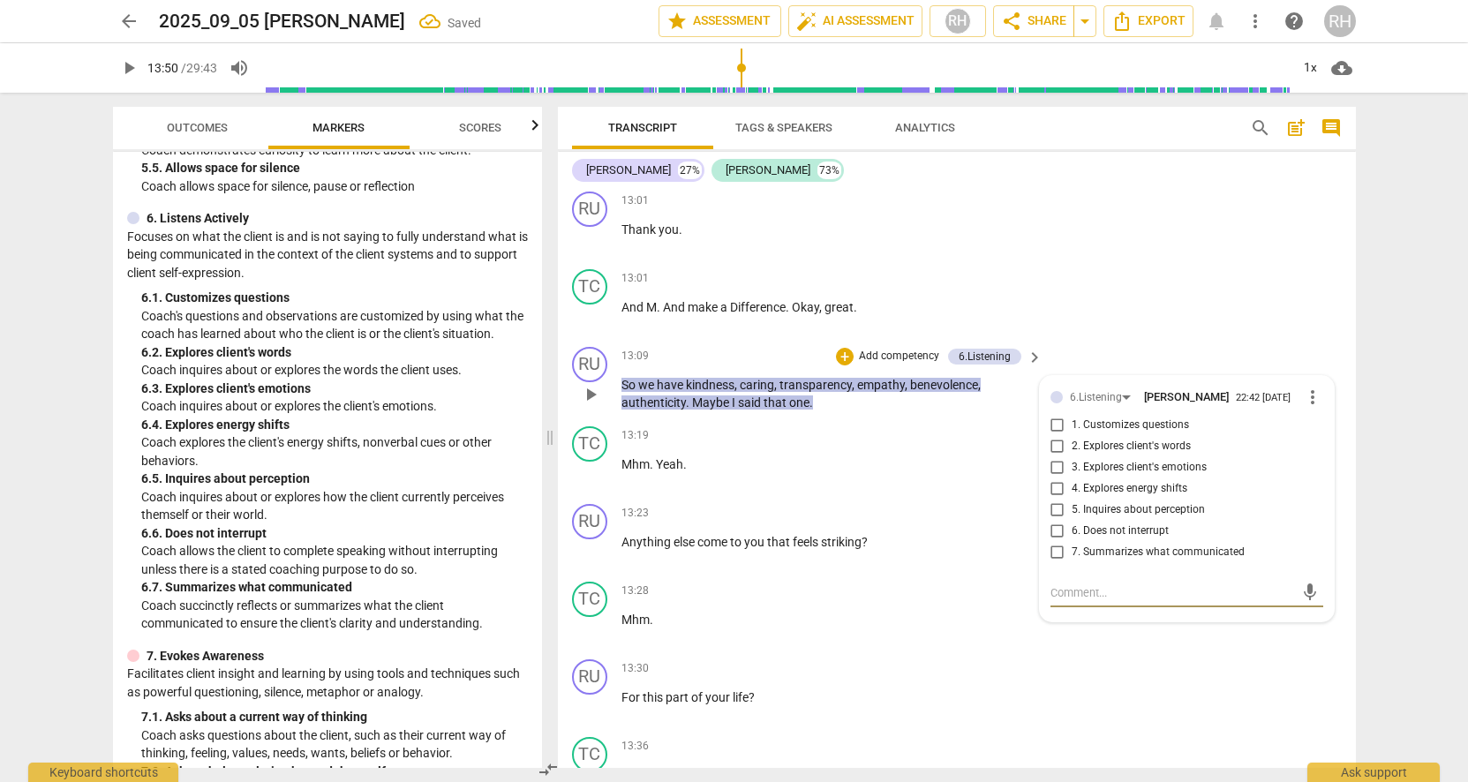
click at [1056, 542] on input "7. Summarizes what communicated" at bounding box center [1058, 552] width 28 height 21
checkbox input "true"
click at [1112, 652] on div "RU play_arrow pause 13:30 + Add competency keyboard_arrow_right For this part o…" at bounding box center [957, 691] width 798 height 78
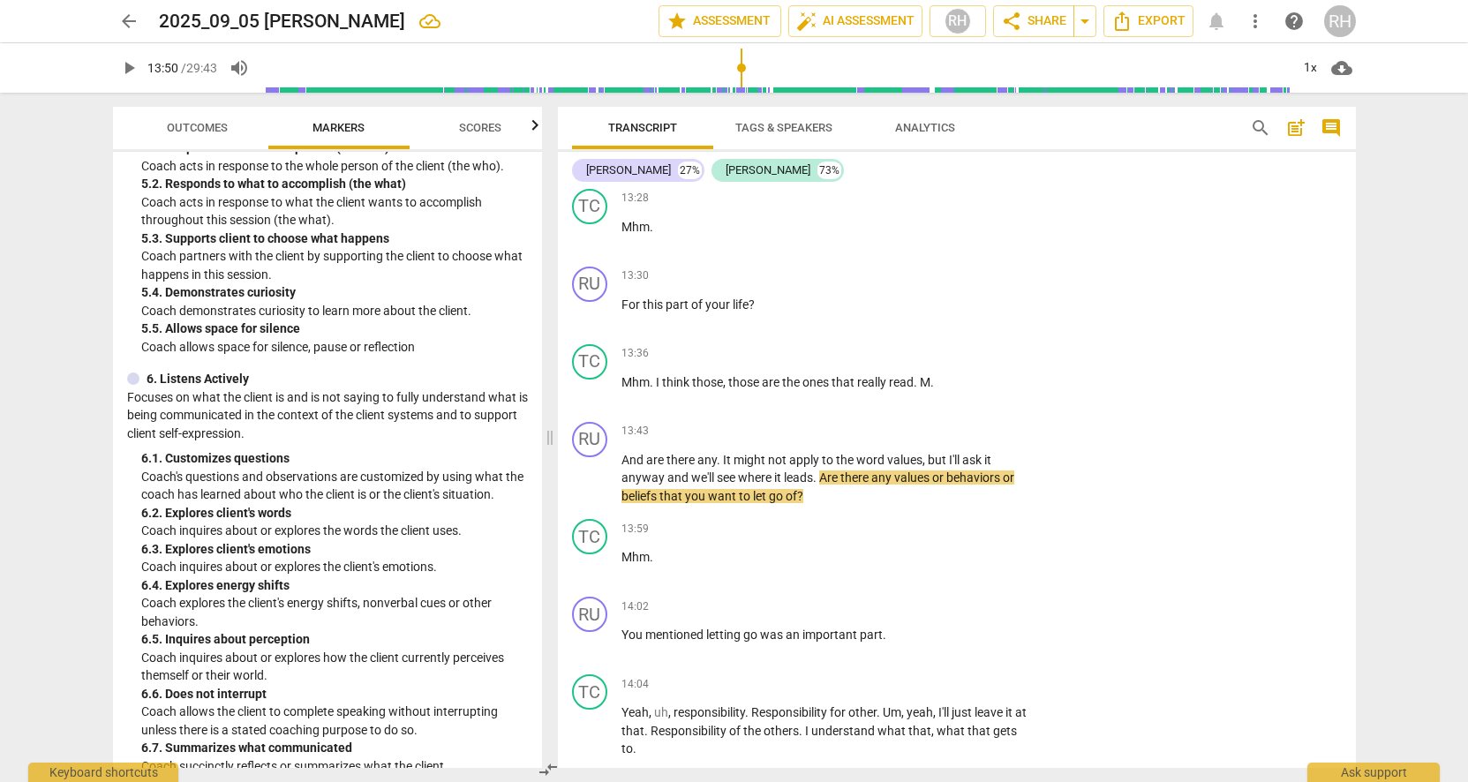
scroll to position [1033, 0]
click at [923, 423] on div "+" at bounding box center [925, 432] width 18 height 18
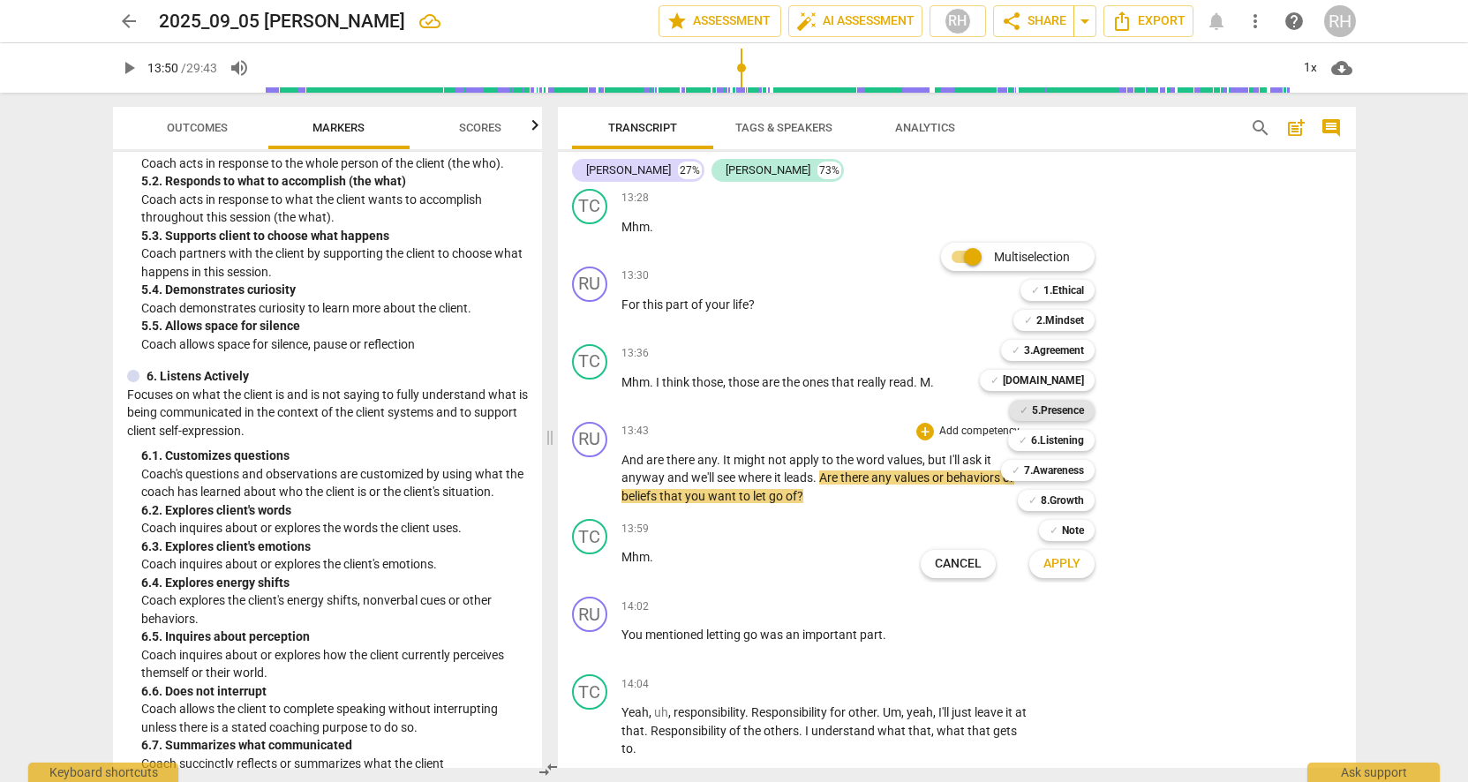
click at [1053, 410] on b "5.Presence" at bounding box center [1058, 410] width 52 height 21
click at [1069, 575] on button "Apply" at bounding box center [1061, 564] width 65 height 32
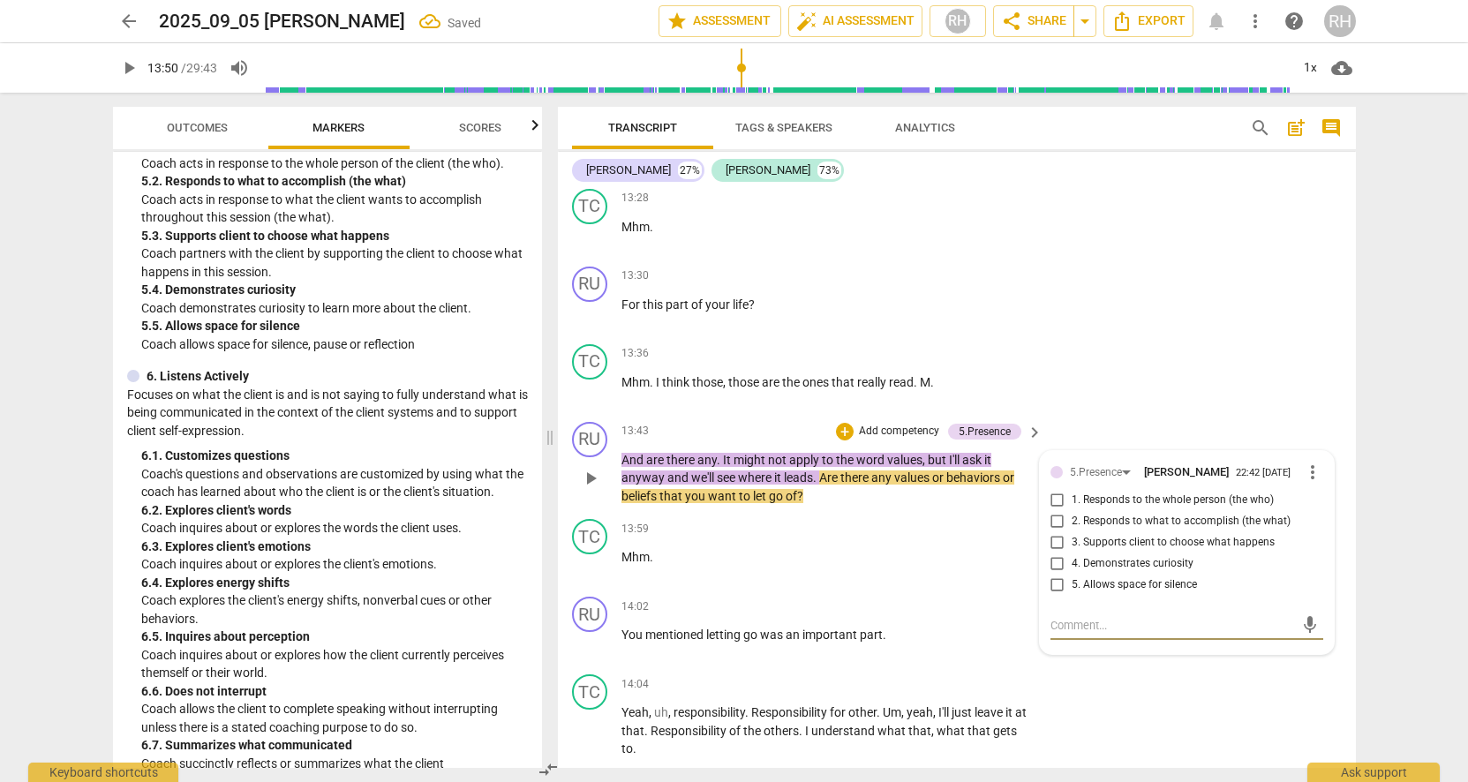
click at [1055, 511] on input "2. Responds to what to accomplish (the what)" at bounding box center [1058, 521] width 28 height 21
checkbox input "true"
click at [1001, 520] on div "+ Add competency" at bounding box center [968, 529] width 105 height 18
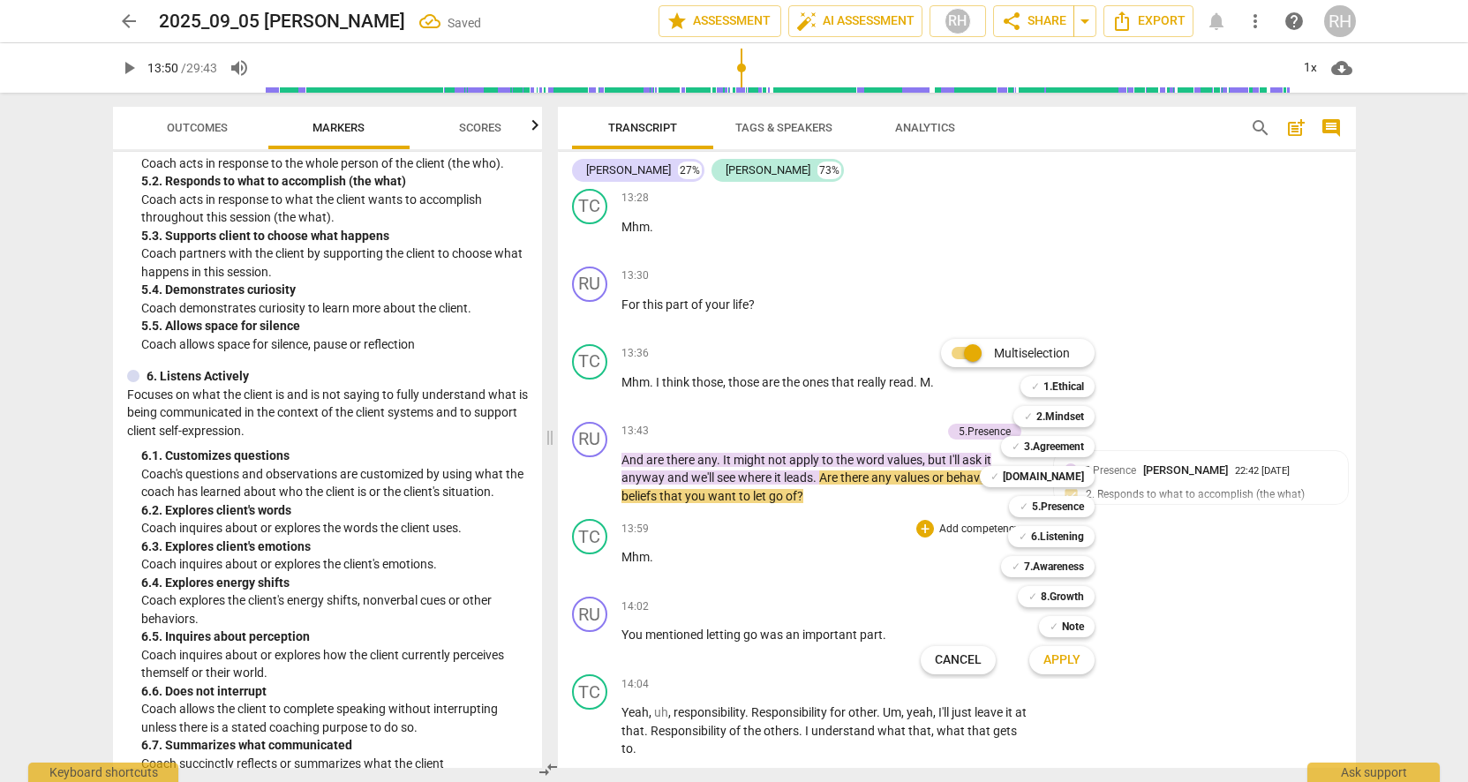
click at [1212, 513] on div at bounding box center [734, 391] width 1468 height 782
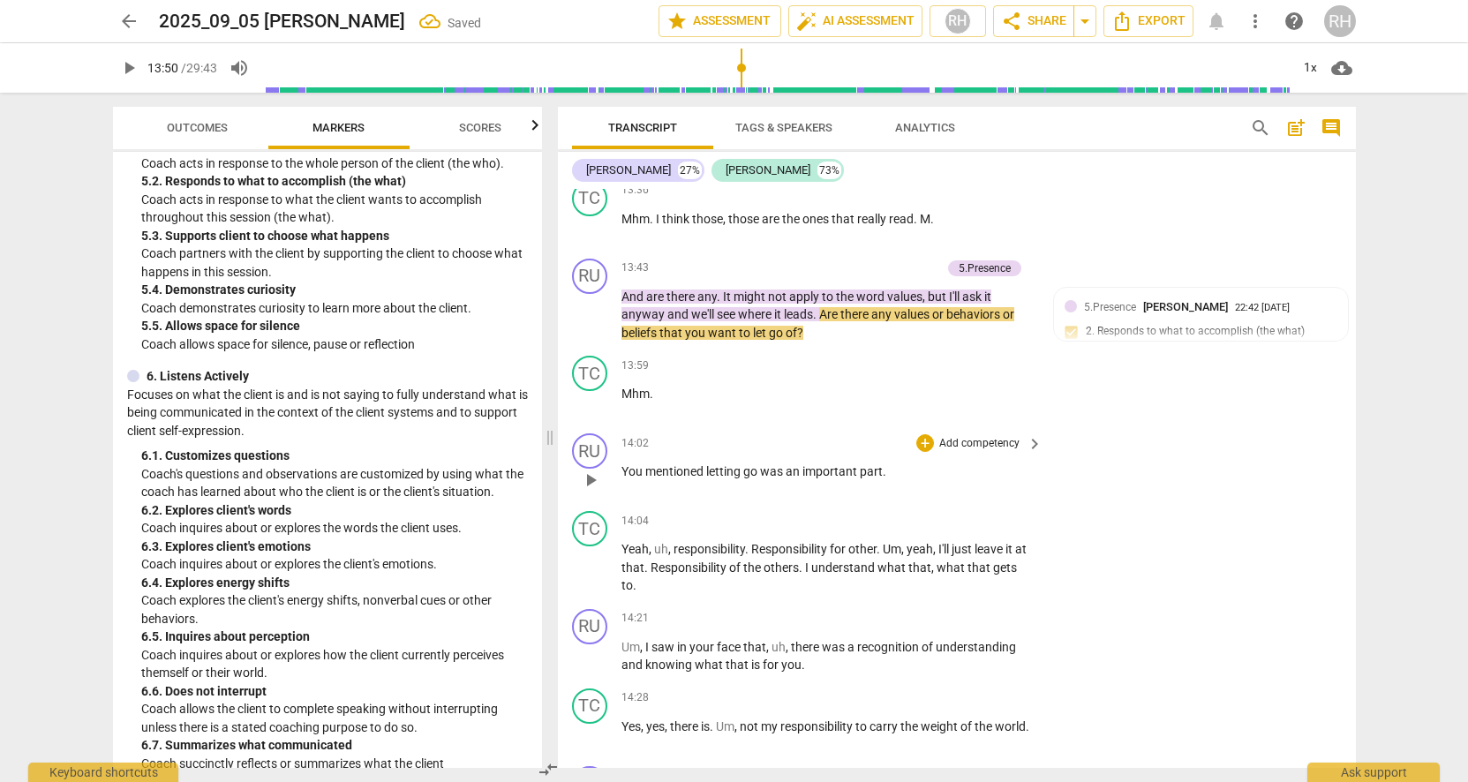
scroll to position [5060, 0]
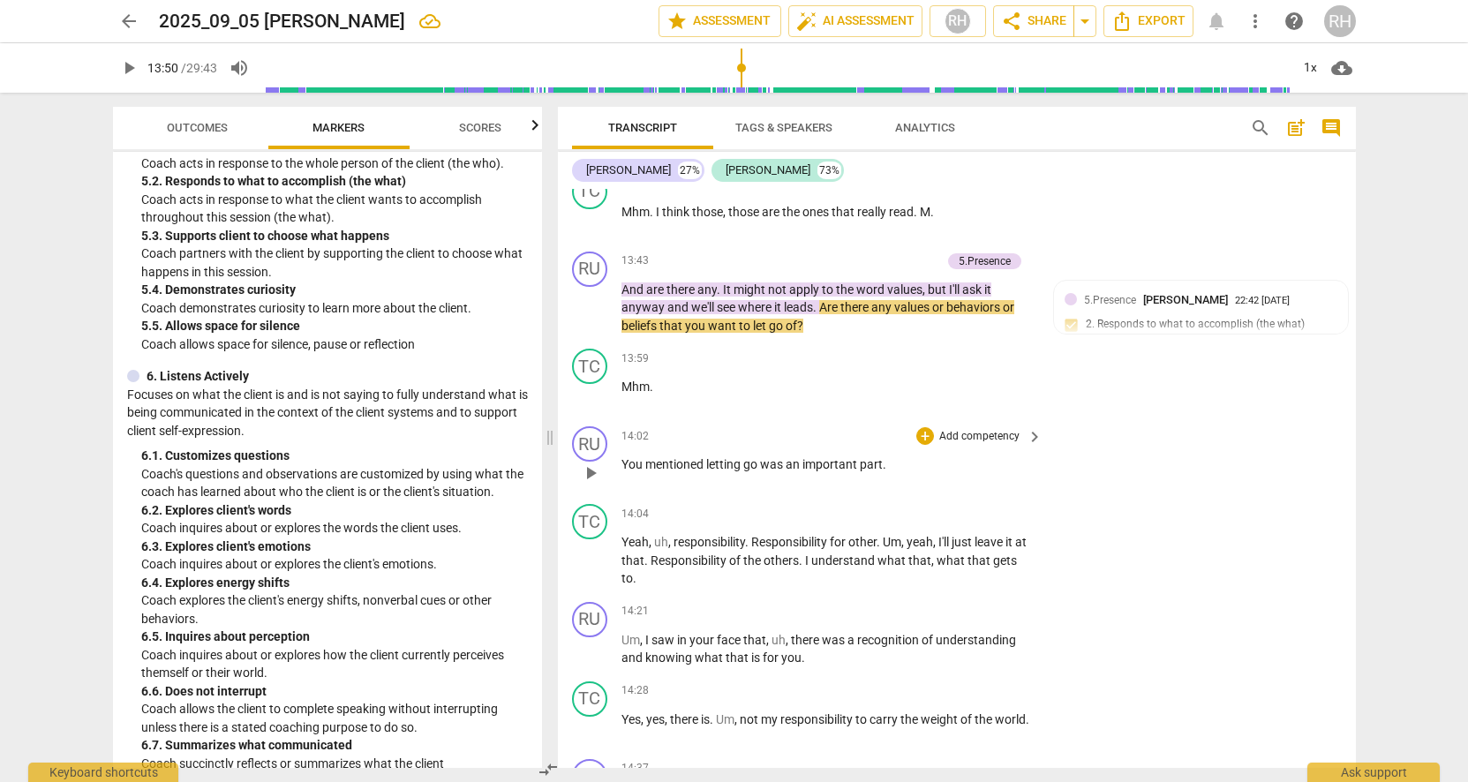
click at [589, 463] on span "play_arrow" at bounding box center [590, 473] width 21 height 21
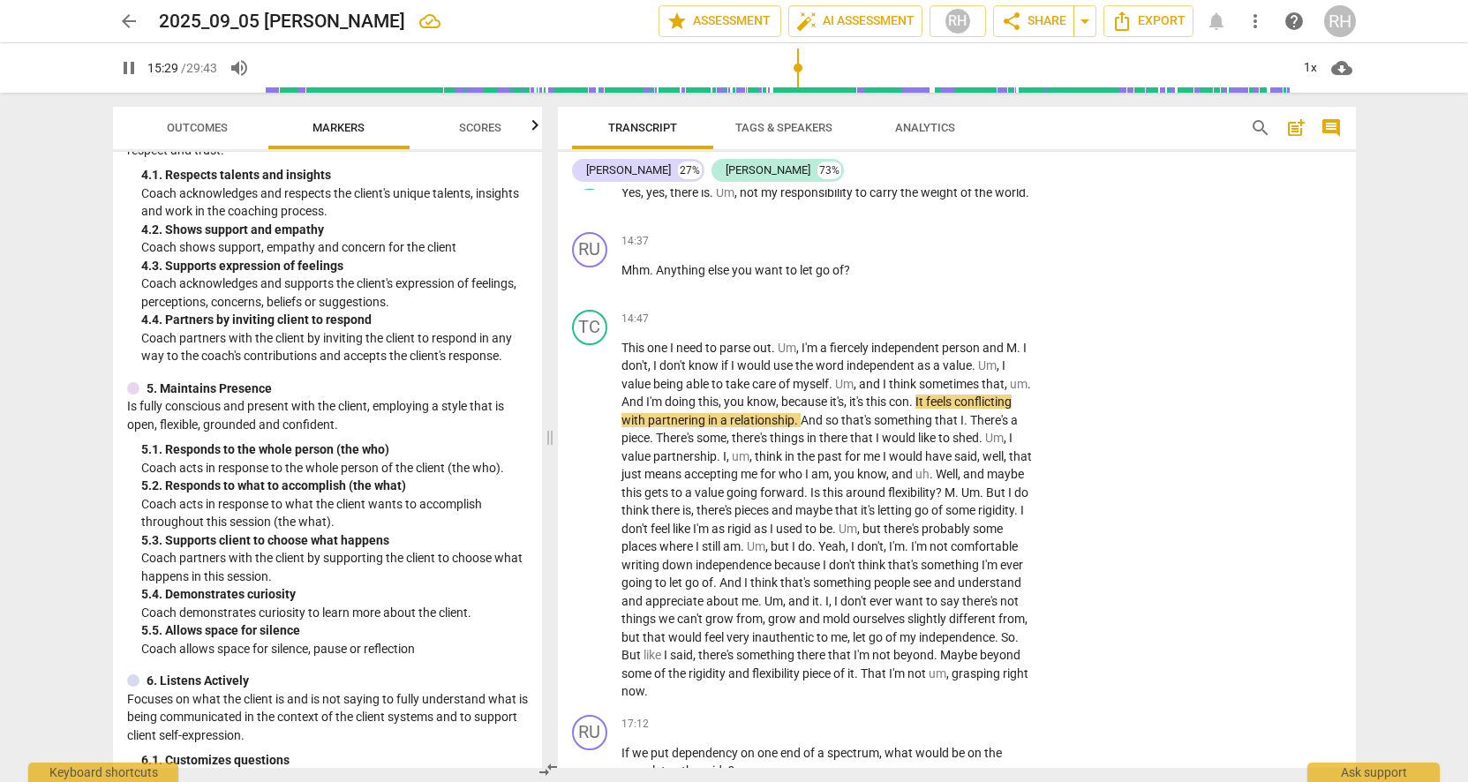
scroll to position [732, 0]
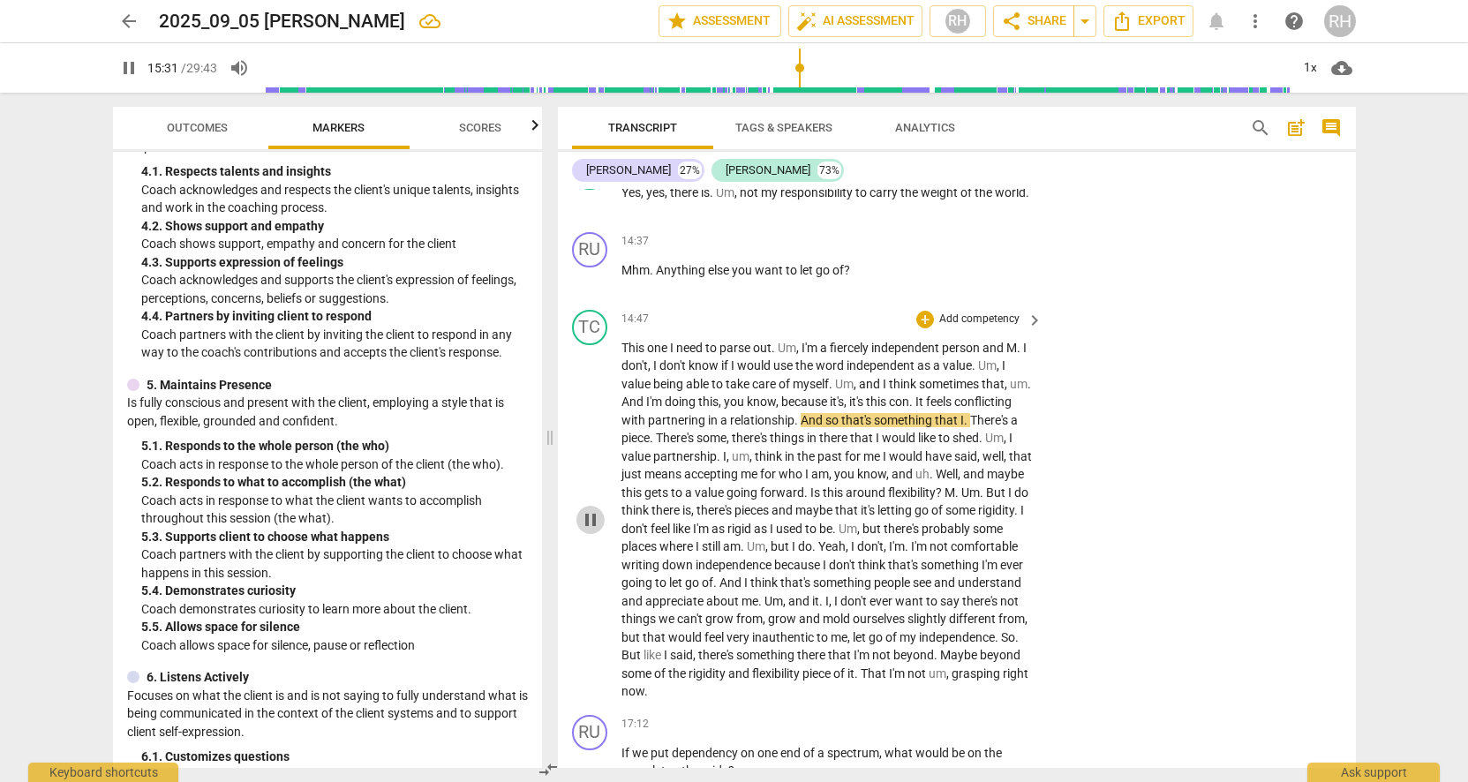
click at [593, 509] on span "pause" at bounding box center [590, 519] width 21 height 21
type input "932"
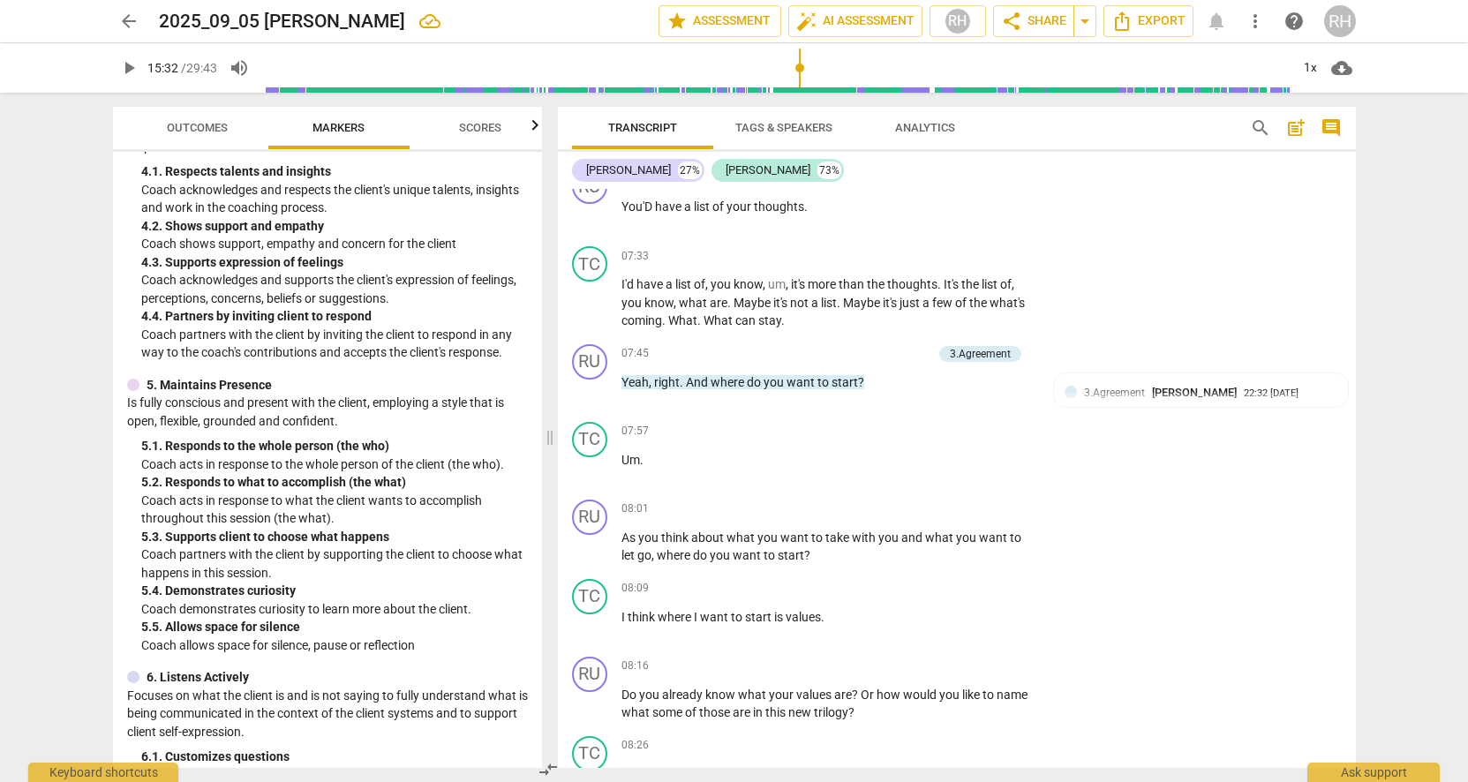
scroll to position [2564, 0]
click at [1302, 390] on div "3.Agreement [PERSON_NAME] 22:32 [DATE]" at bounding box center [1210, 394] width 253 height 17
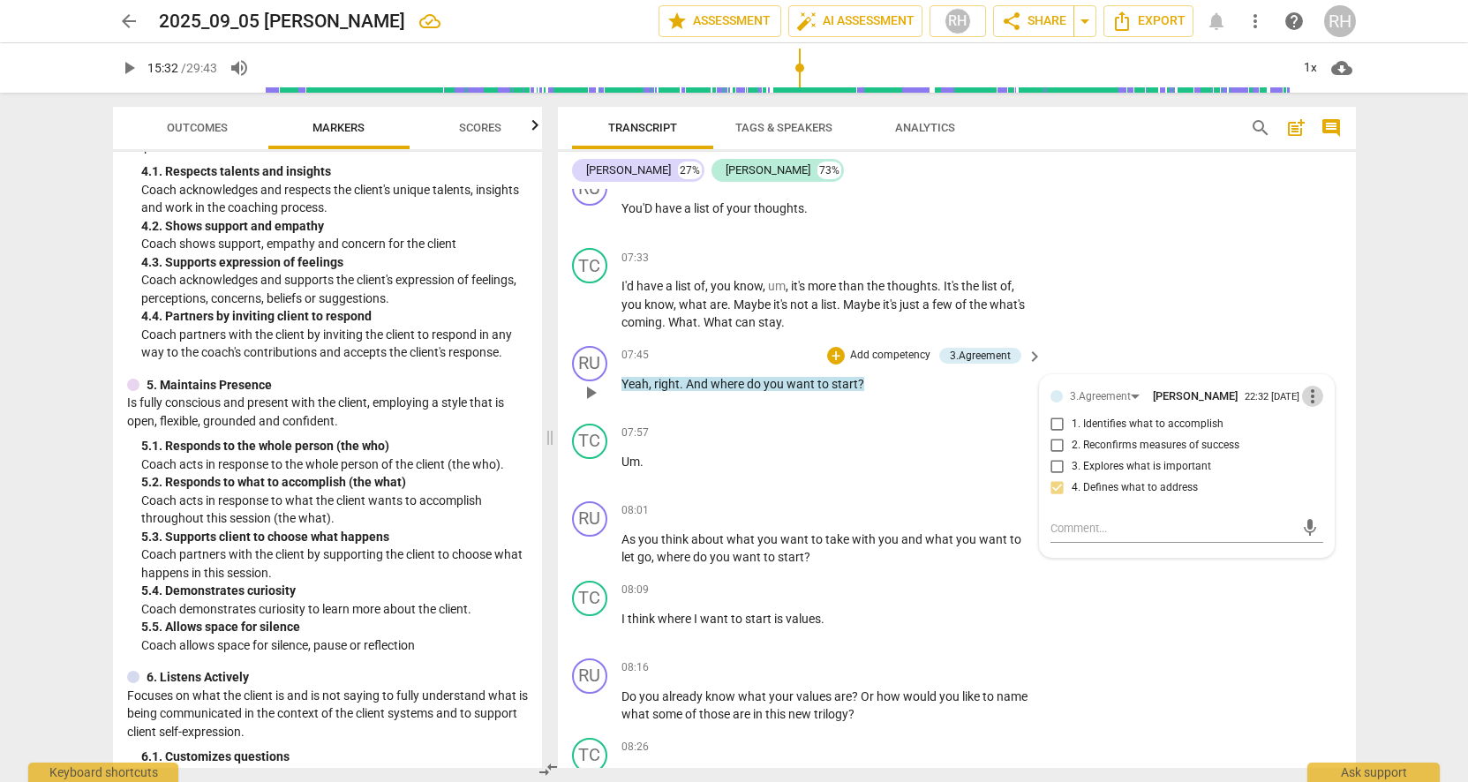
click at [1307, 396] on span "more_vert" at bounding box center [1312, 396] width 21 height 21
click at [1310, 432] on li "Delete" at bounding box center [1326, 430] width 61 height 34
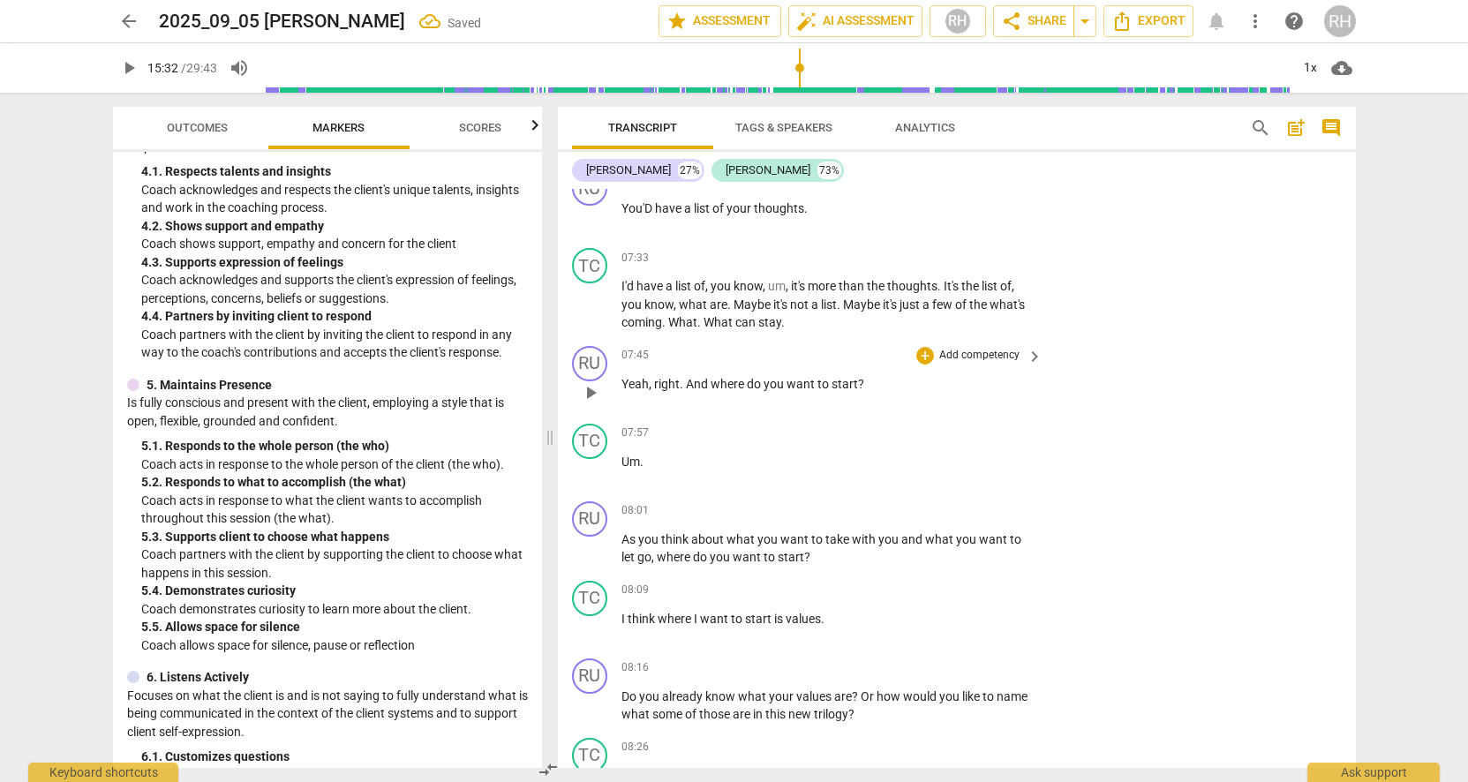
click at [1006, 350] on p "Add competency" at bounding box center [980, 356] width 84 height 16
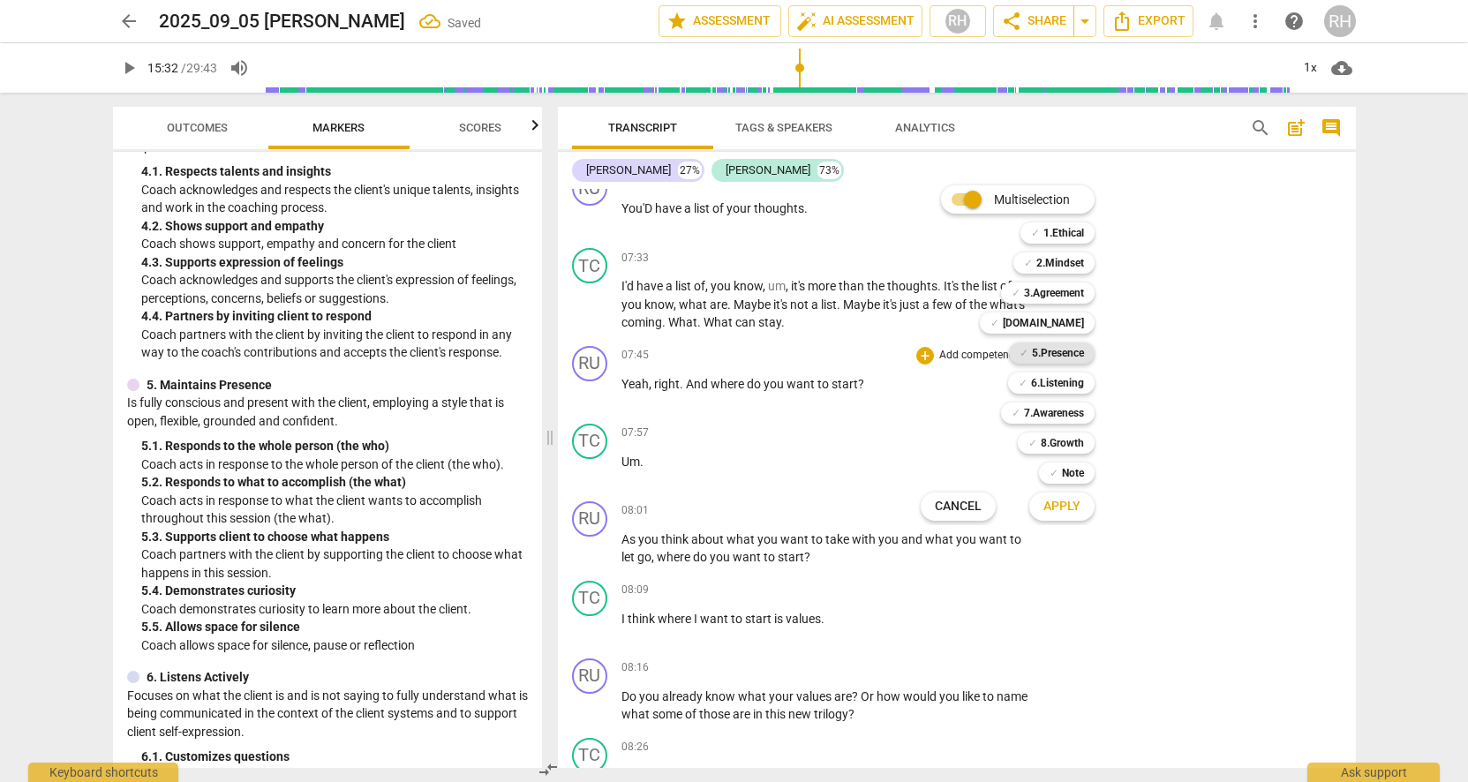
click at [1047, 354] on b "5.Presence" at bounding box center [1058, 353] width 52 height 21
click at [1072, 501] on span "Apply" at bounding box center [1062, 507] width 37 height 18
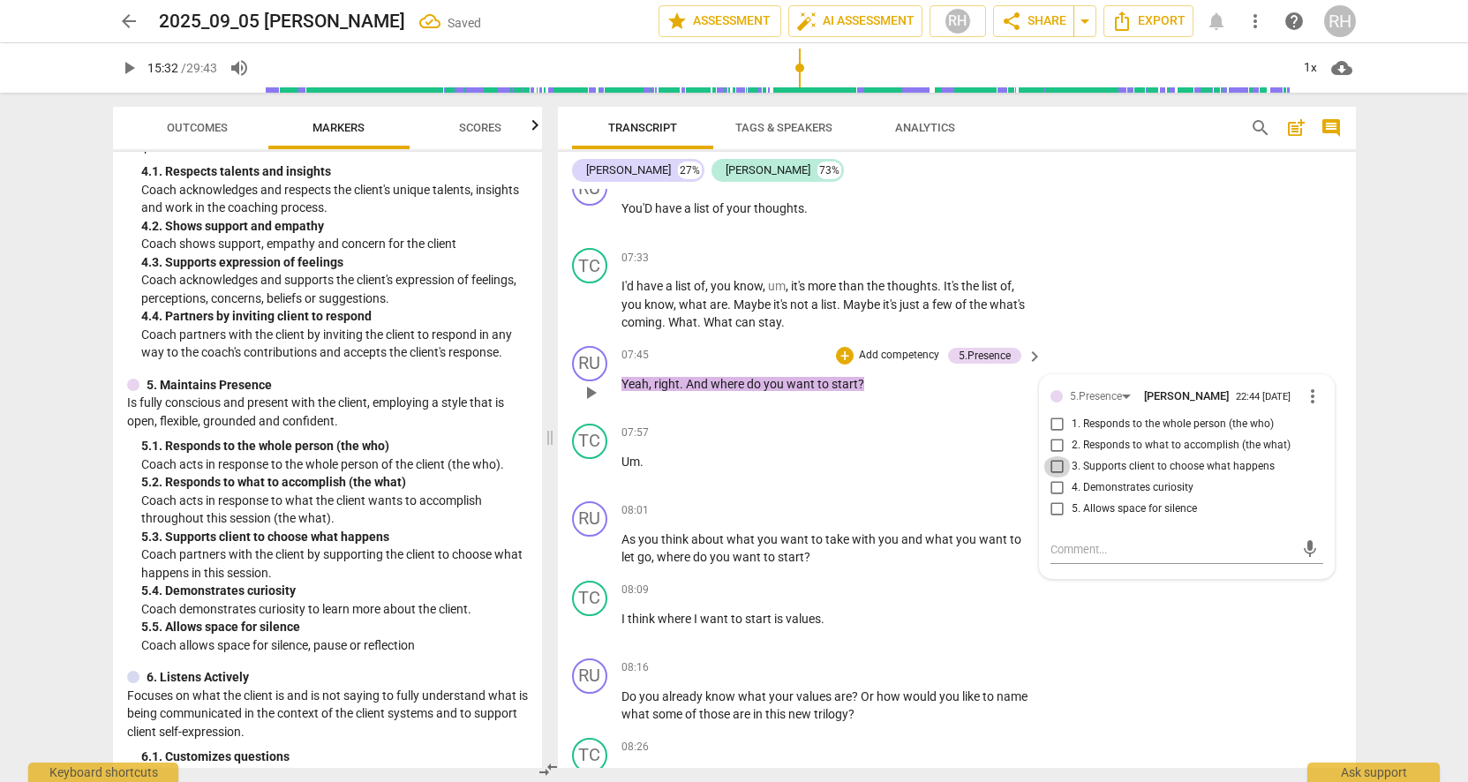
click at [1053, 463] on input "3. Supports client to choose what happens" at bounding box center [1058, 466] width 28 height 21
checkbox input "true"
click at [1158, 616] on div "TC play_arrow pause 08:09 + Add competency keyboard_arrow_right I think where I…" at bounding box center [957, 613] width 798 height 78
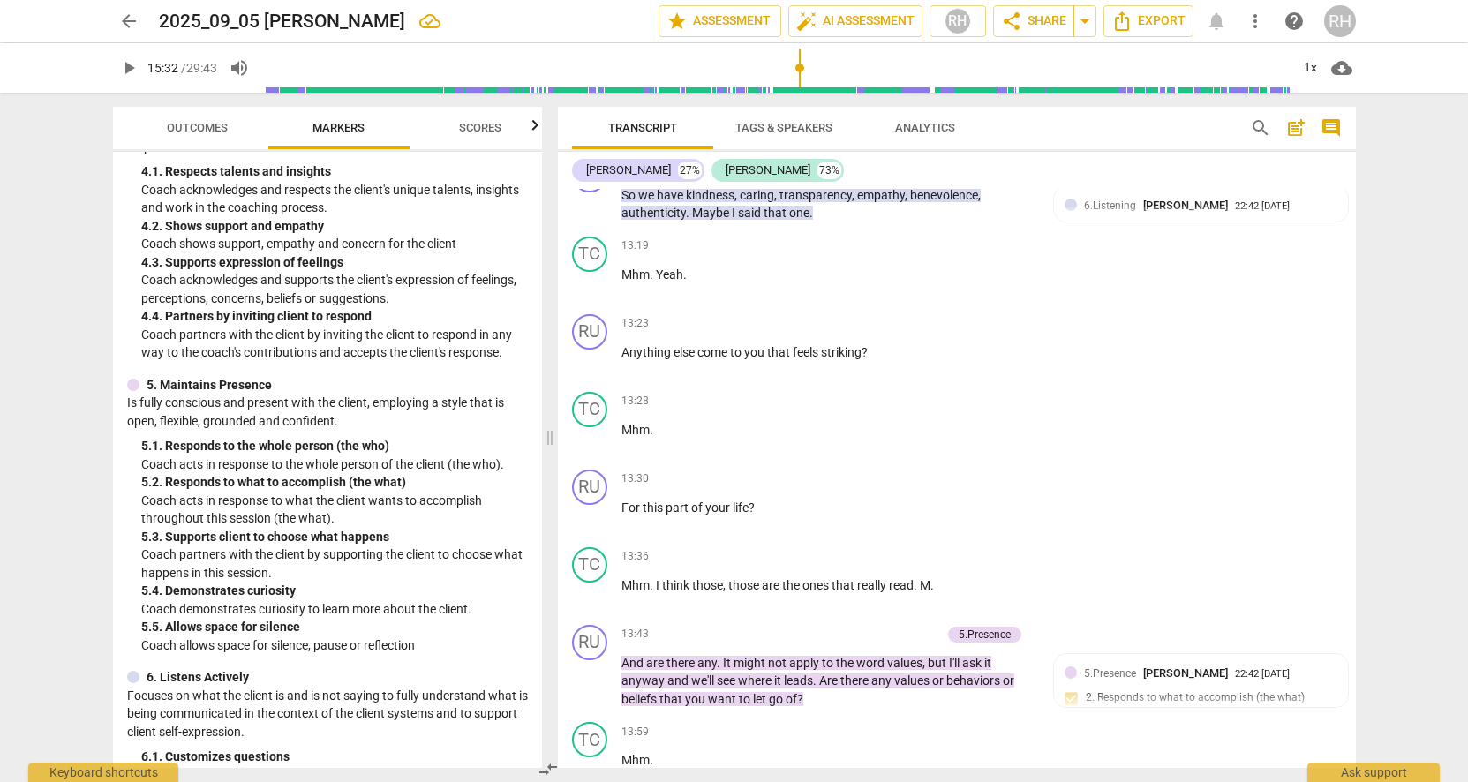
scroll to position [4698, 0]
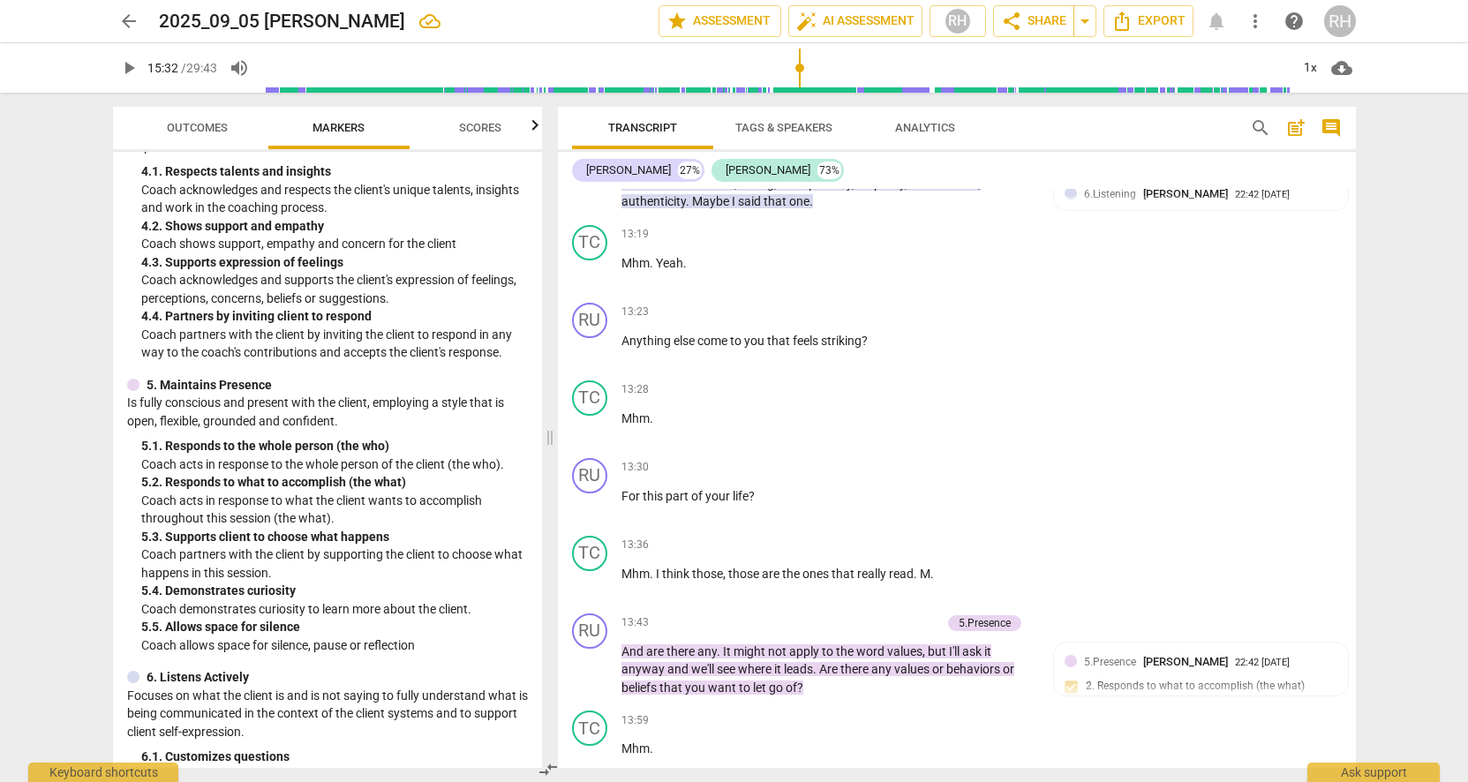
click at [131, 70] on span "play_arrow" at bounding box center [128, 67] width 21 height 21
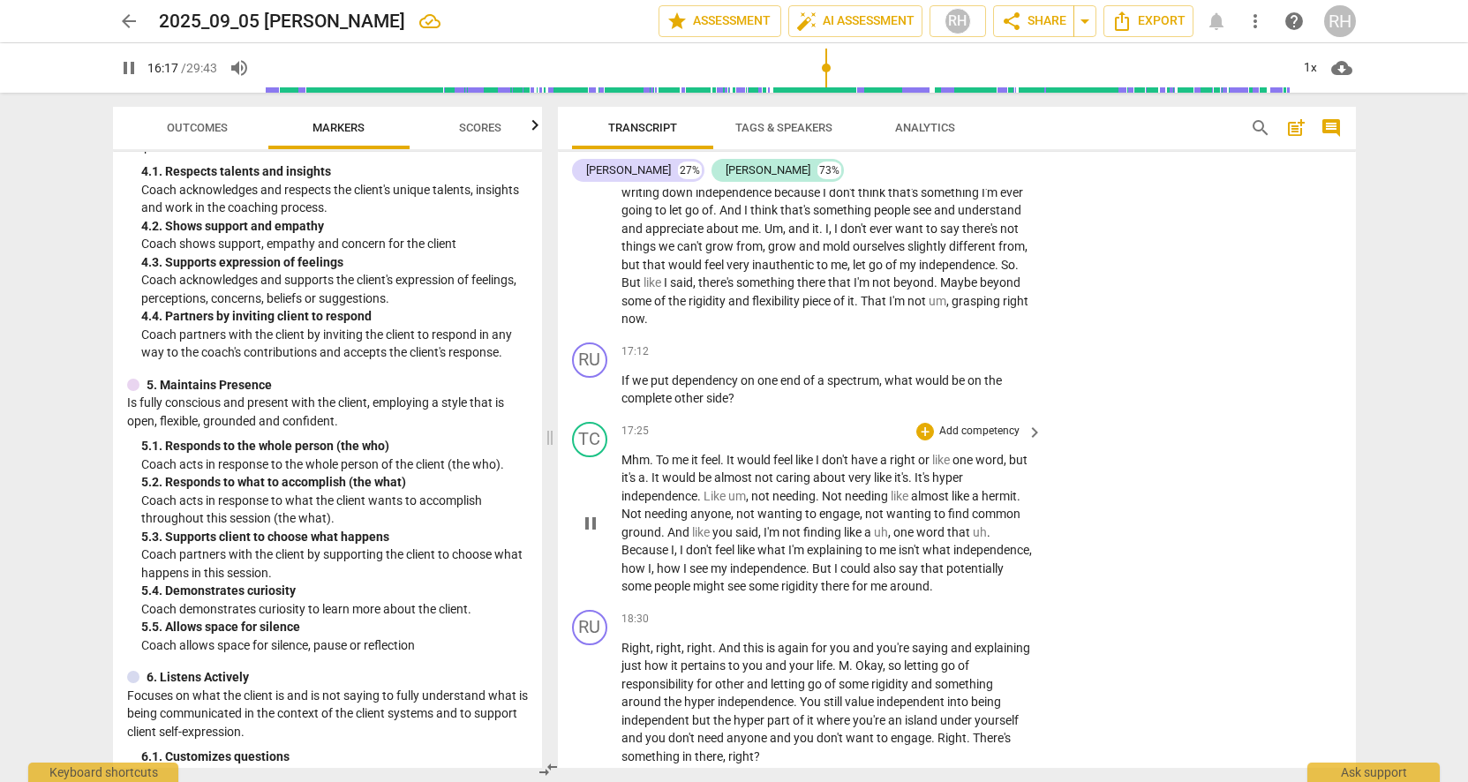
scroll to position [5961, 0]
click at [633, 372] on span "we" at bounding box center [641, 379] width 19 height 14
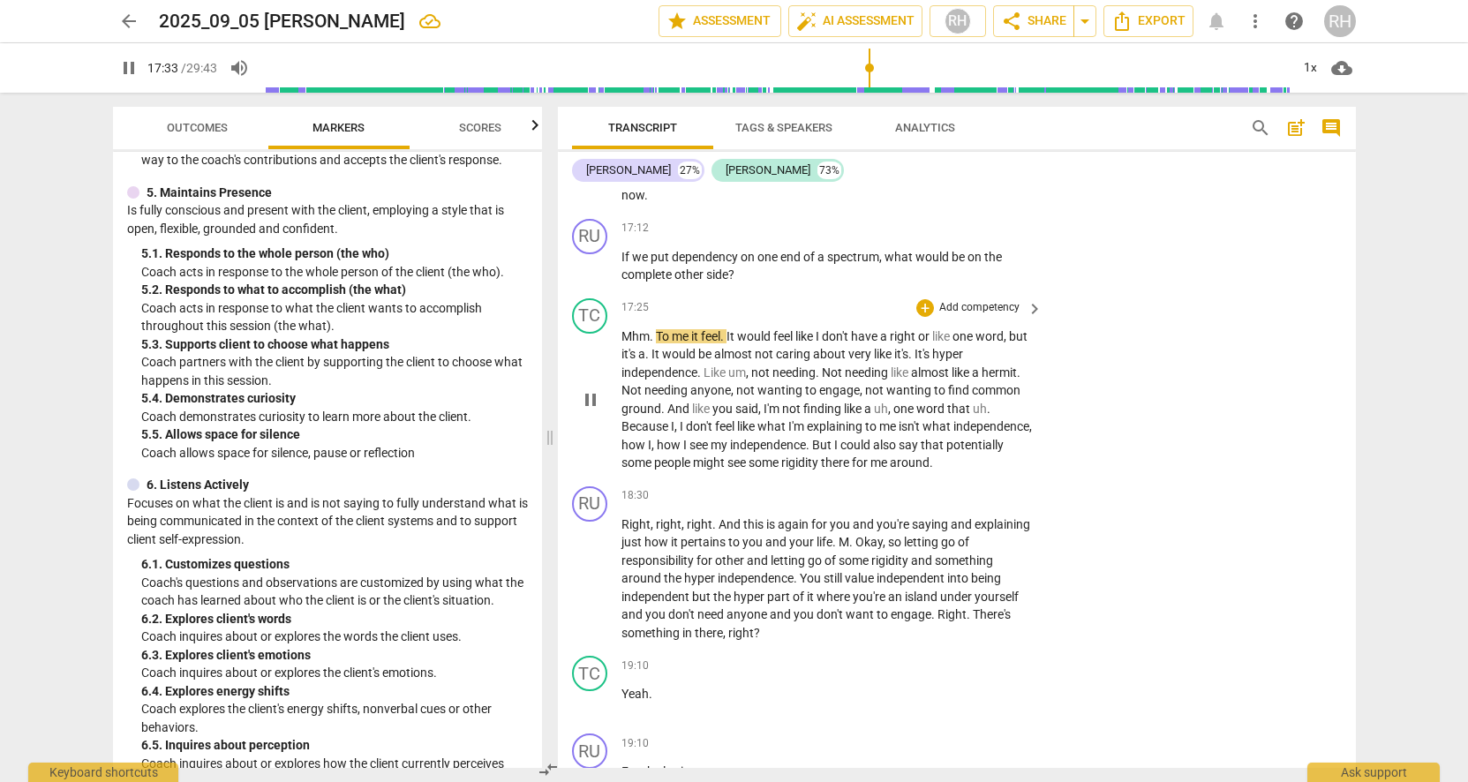
scroll to position [6086, 0]
click at [924, 296] on div "+" at bounding box center [925, 305] width 18 height 18
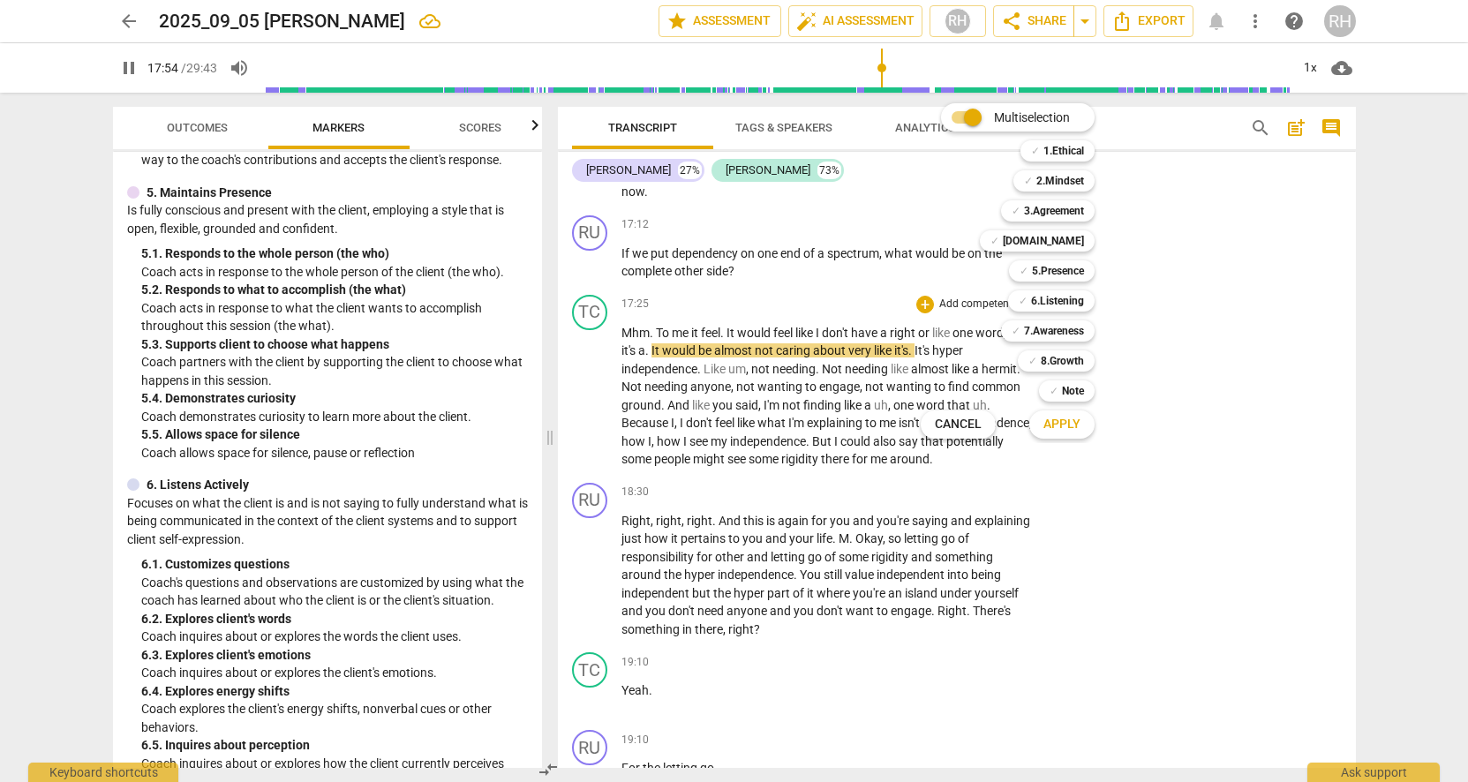
click at [1159, 372] on div at bounding box center [734, 391] width 1468 height 782
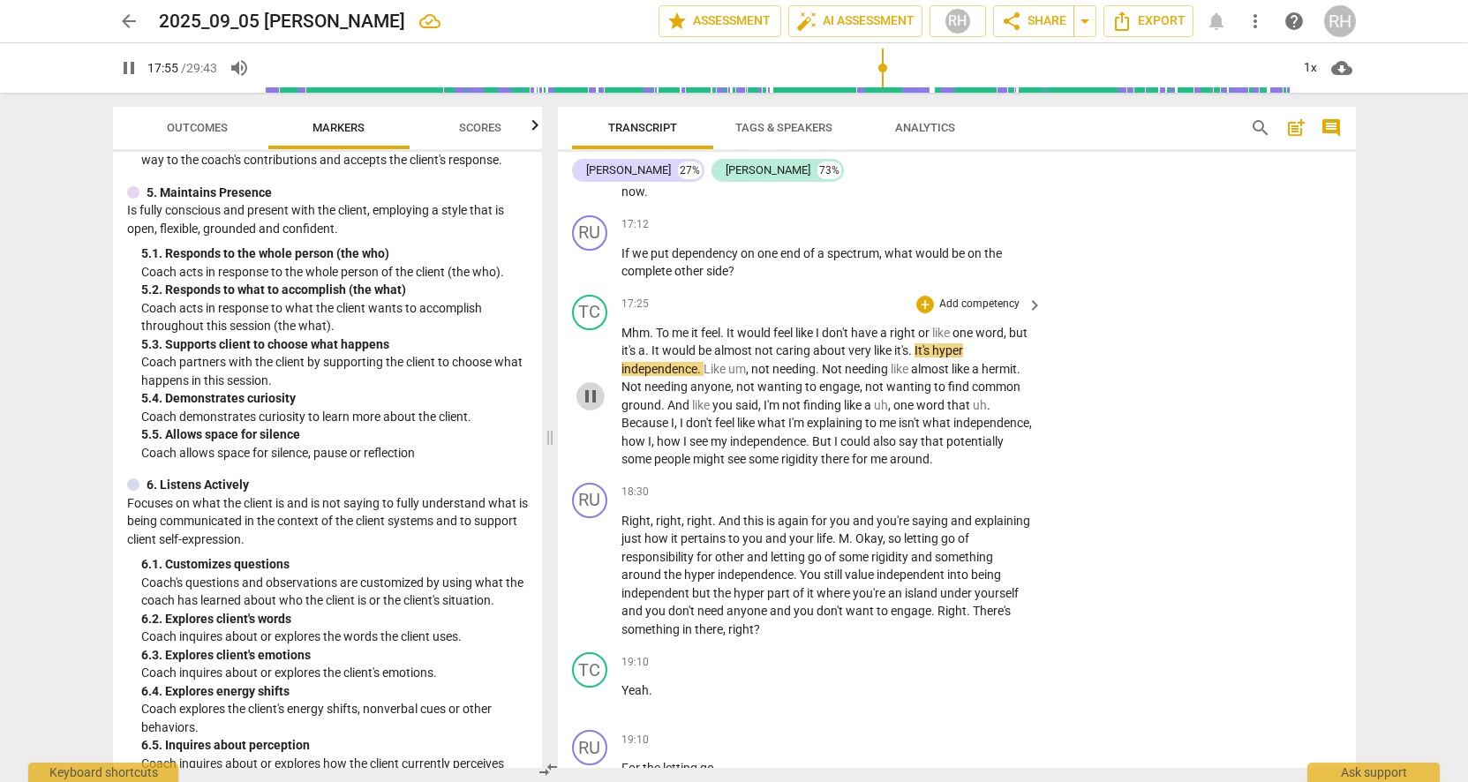
click at [591, 386] on span "pause" at bounding box center [590, 396] width 21 height 21
type input "1076"
click at [923, 296] on div "+" at bounding box center [925, 305] width 18 height 18
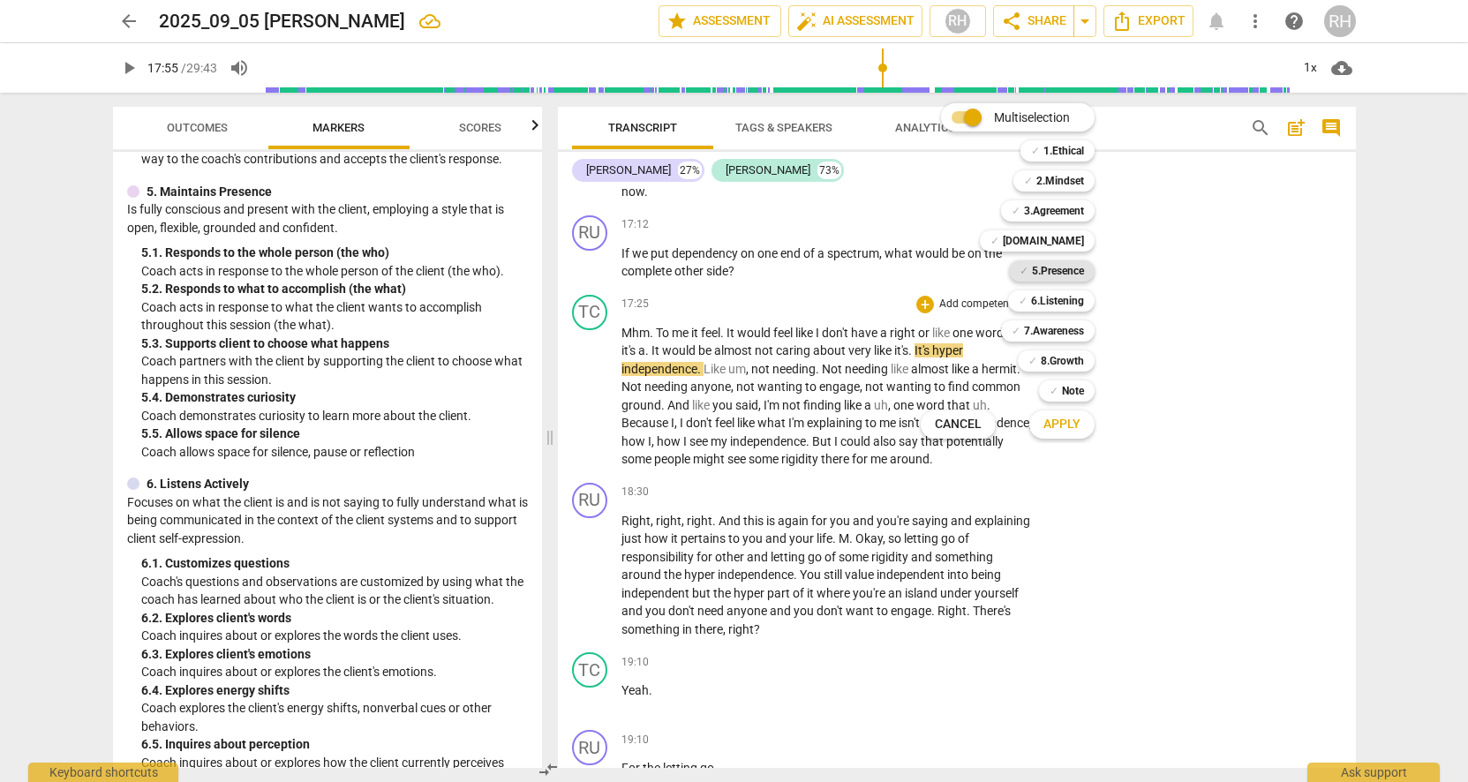
click at [1046, 270] on b "5.Presence" at bounding box center [1058, 270] width 52 height 21
click at [1067, 421] on span "Apply" at bounding box center [1062, 425] width 37 height 18
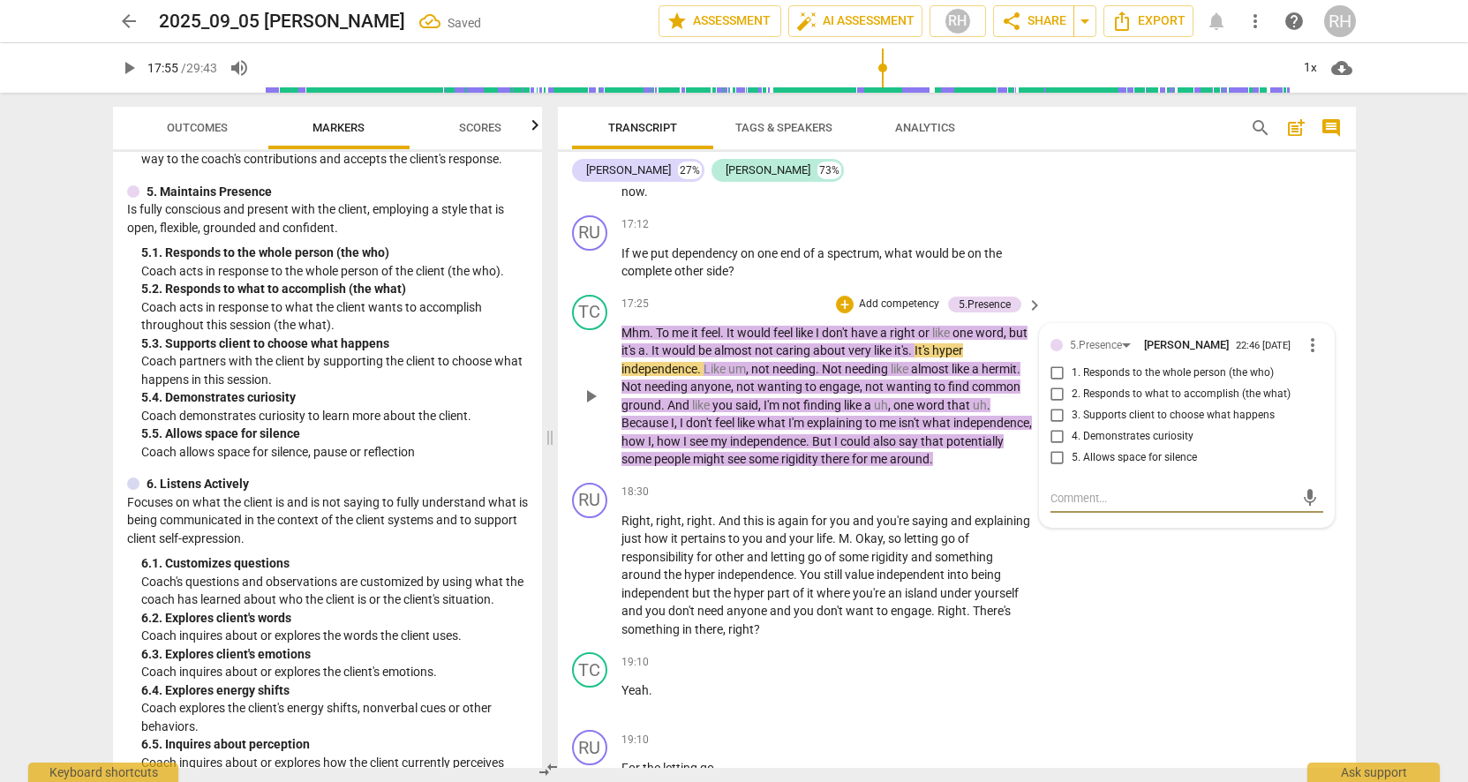
click at [1052, 448] on input "5. Allows space for silence" at bounding box center [1058, 458] width 28 height 21
checkbox input "true"
click at [1171, 548] on div "RU play_arrow pause 18:30 + Add competency keyboard_arrow_right Right , right ,…" at bounding box center [957, 561] width 798 height 170
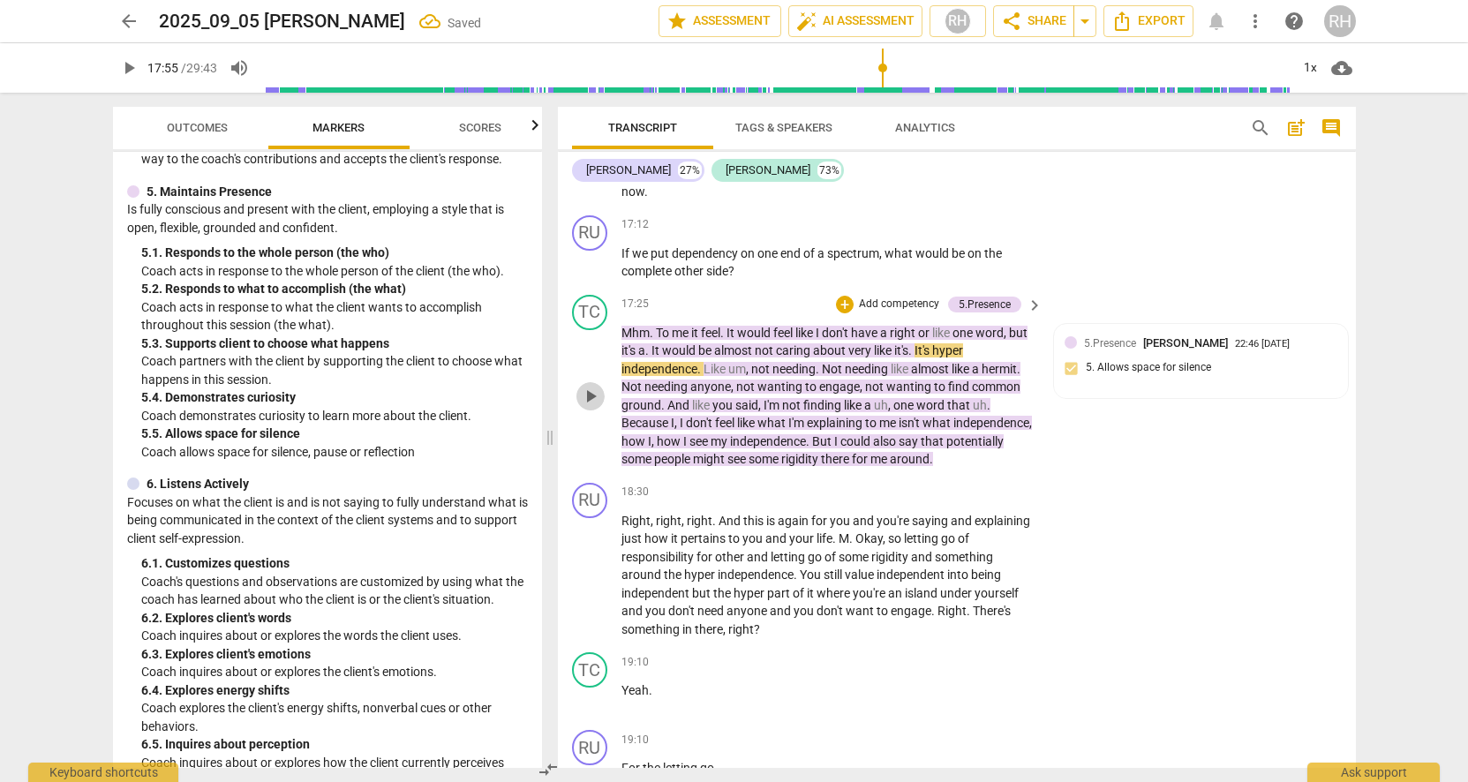
click at [593, 386] on span "play_arrow" at bounding box center [590, 396] width 21 height 21
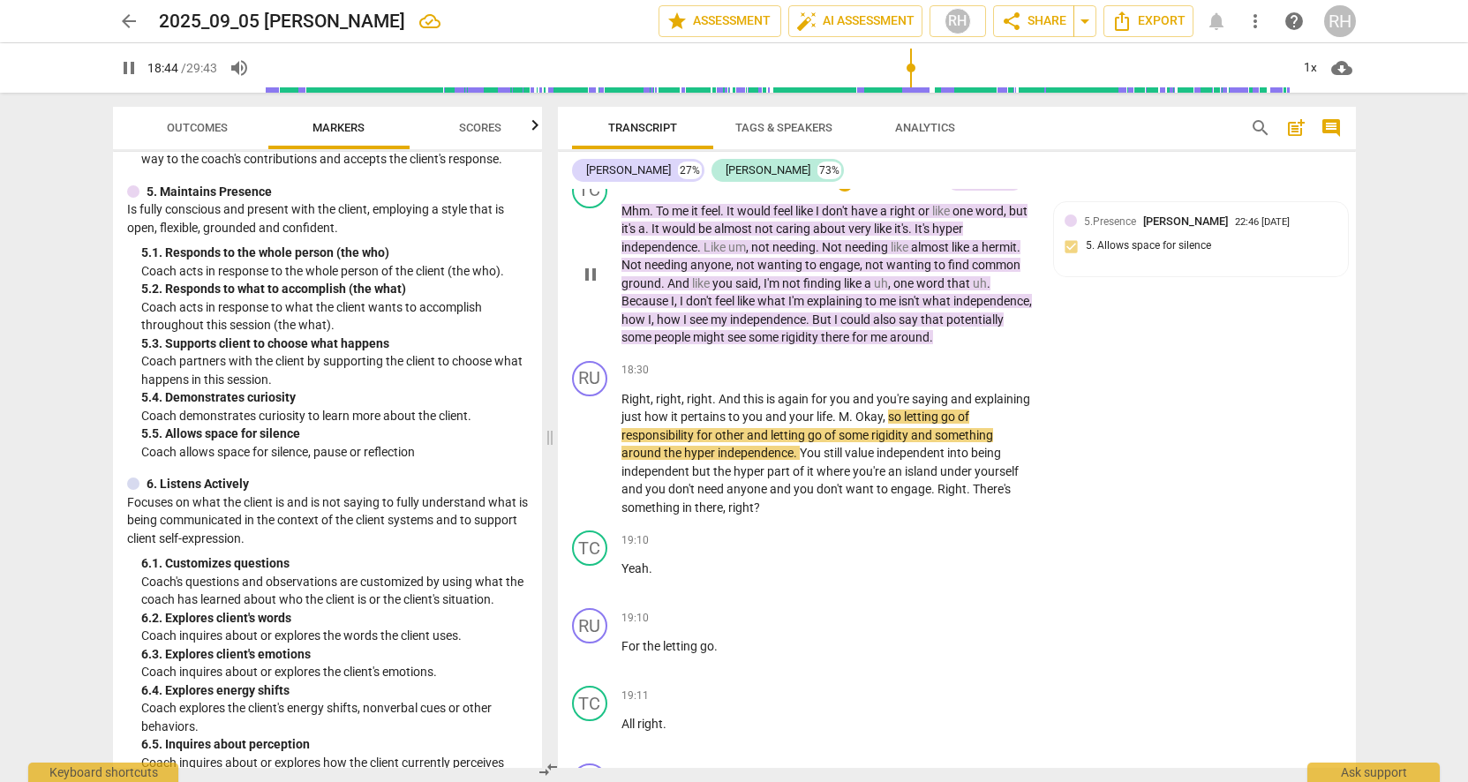
scroll to position [6211, 0]
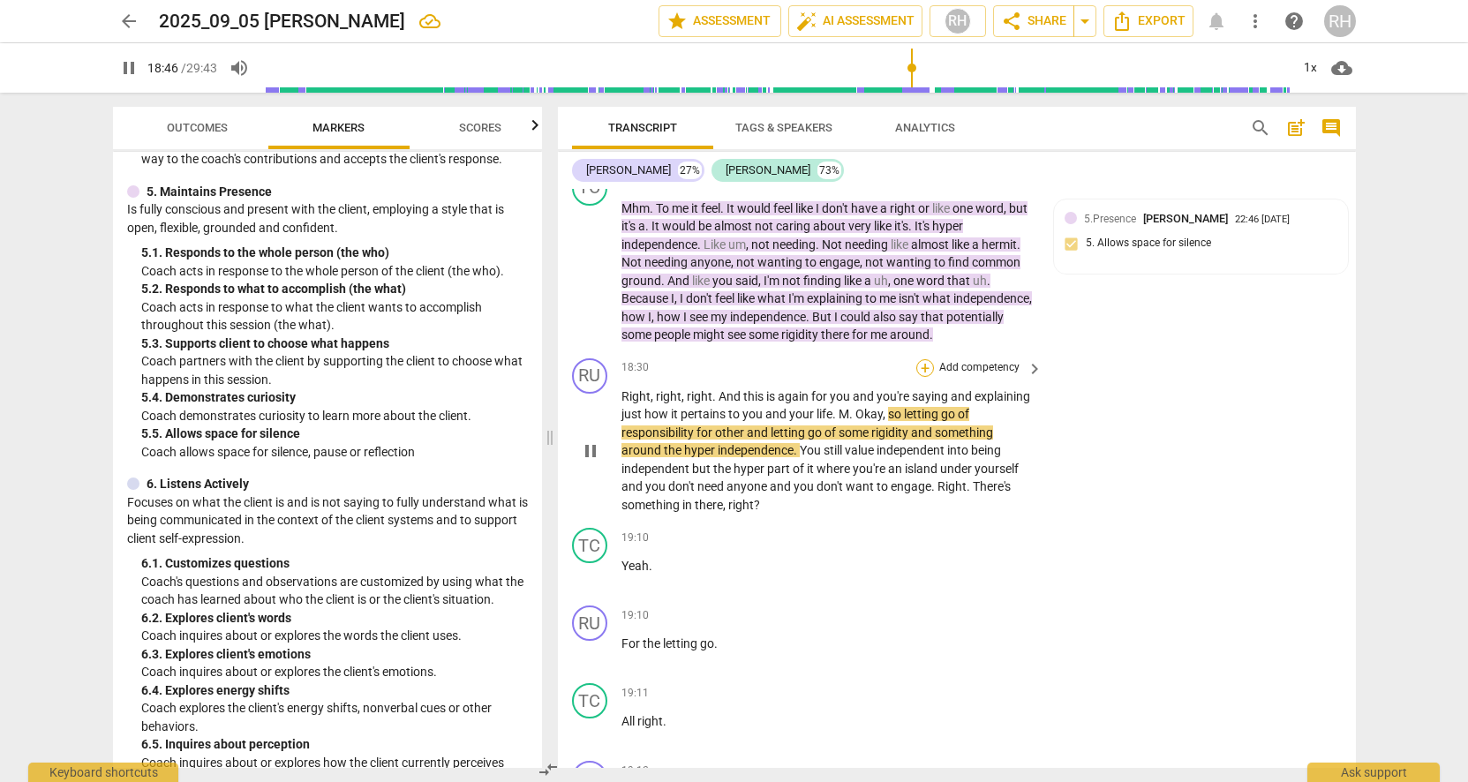
click at [923, 359] on div "+" at bounding box center [925, 368] width 18 height 18
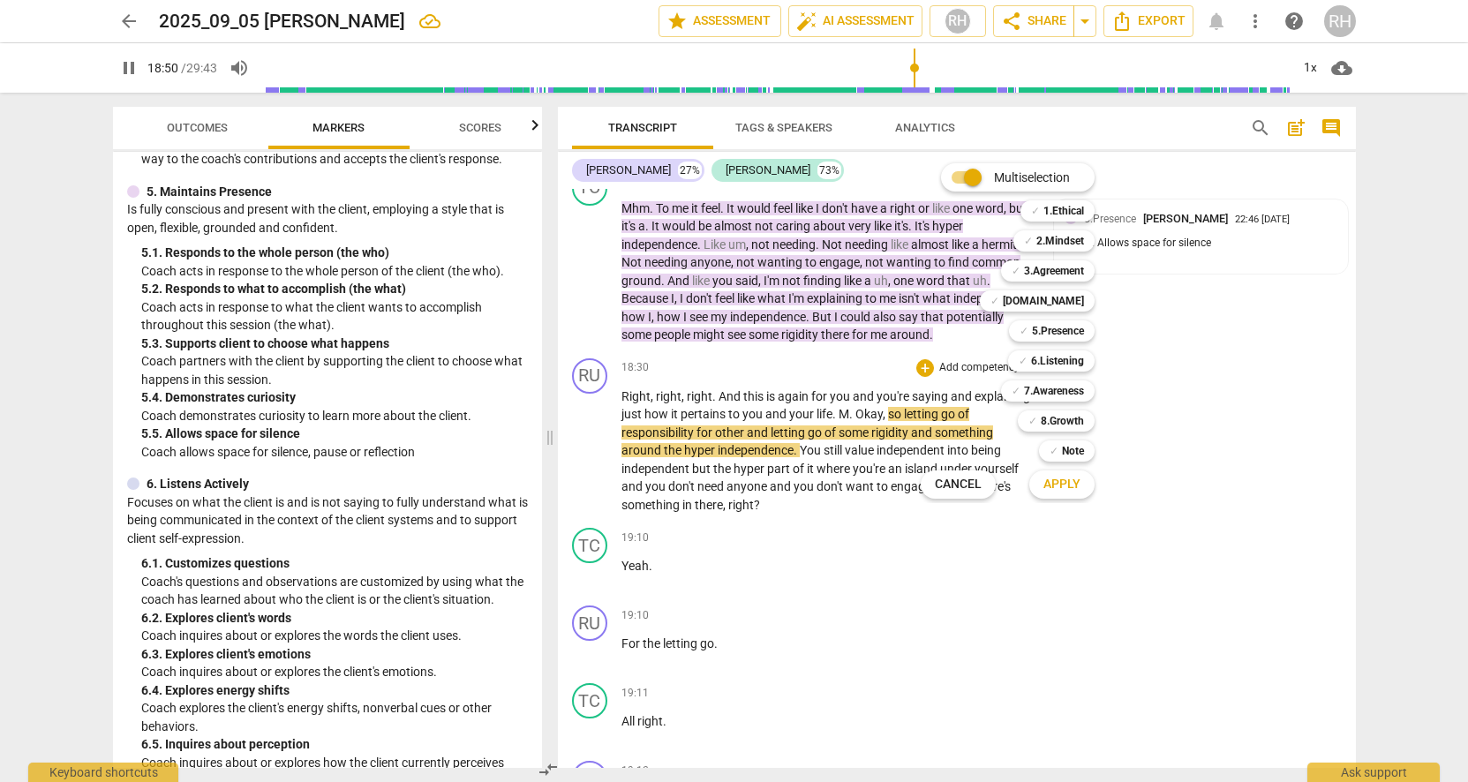
click at [1277, 319] on div at bounding box center [734, 391] width 1468 height 782
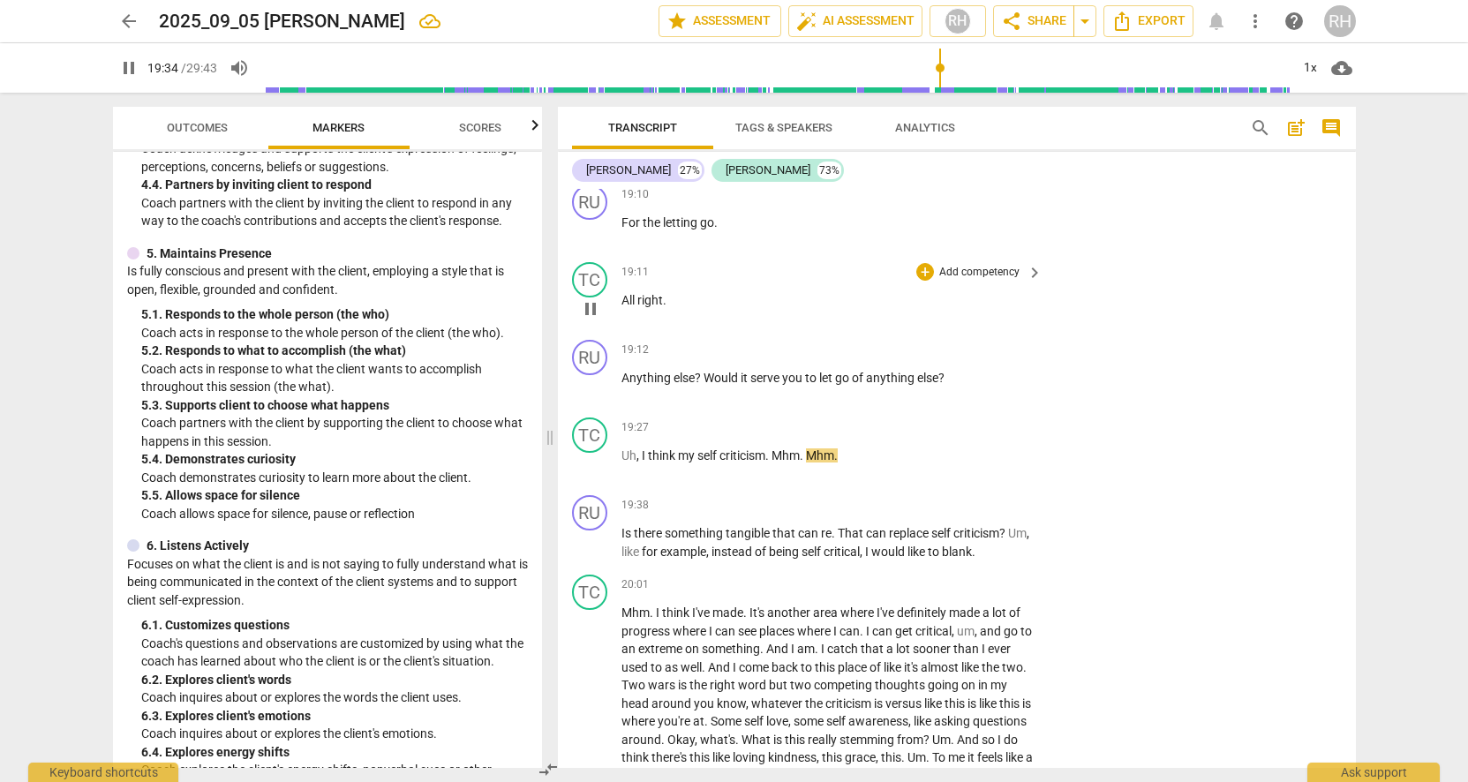
scroll to position [6635, 0]
click at [590, 451] on span "pause" at bounding box center [590, 461] width 21 height 21
type input "1177"
click at [958, 418] on p "Add competency" at bounding box center [980, 426] width 84 height 16
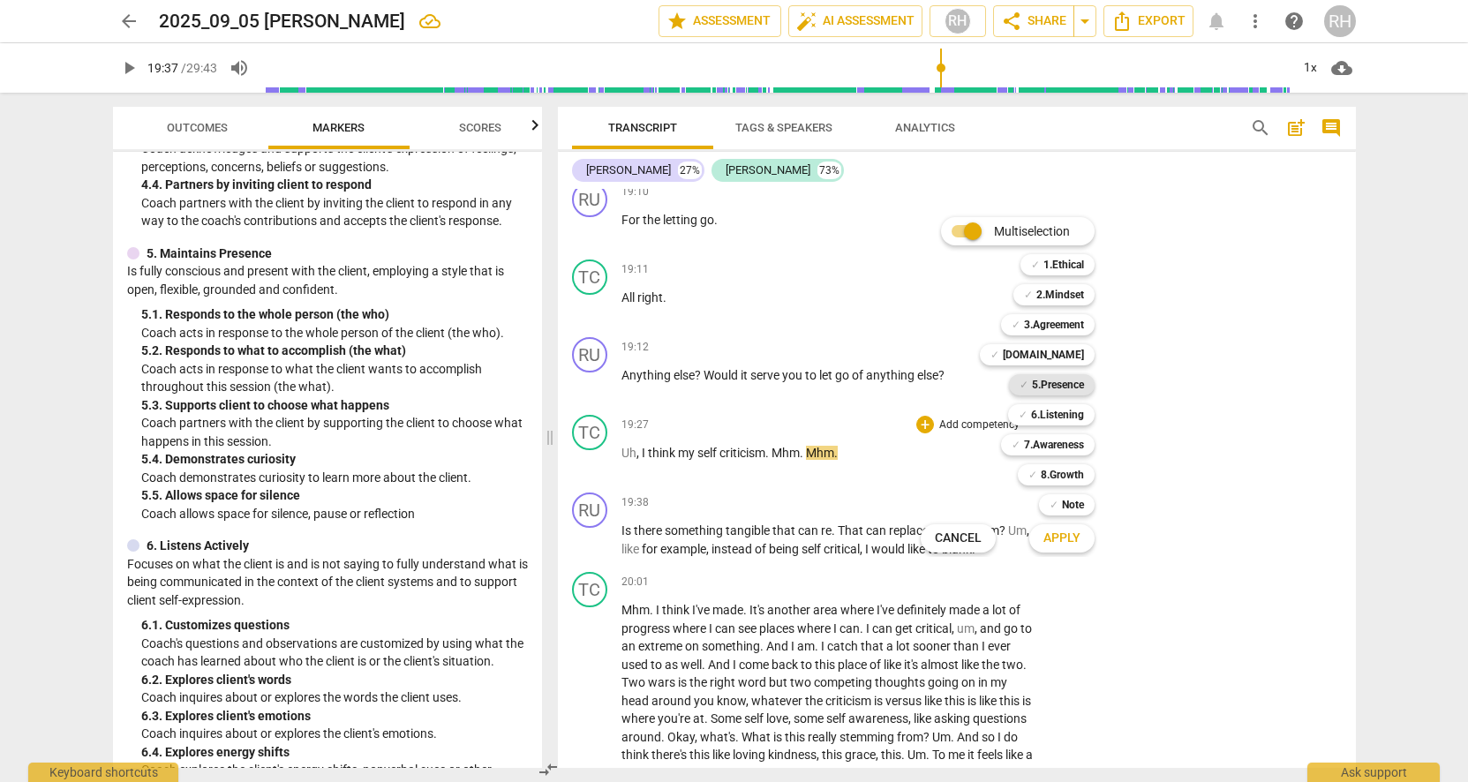
click at [1081, 389] on b "5.Presence" at bounding box center [1058, 384] width 52 height 21
click at [1062, 356] on b "[DOMAIN_NAME]" at bounding box center [1043, 354] width 81 height 21
click at [1071, 541] on span "Apply" at bounding box center [1062, 539] width 37 height 18
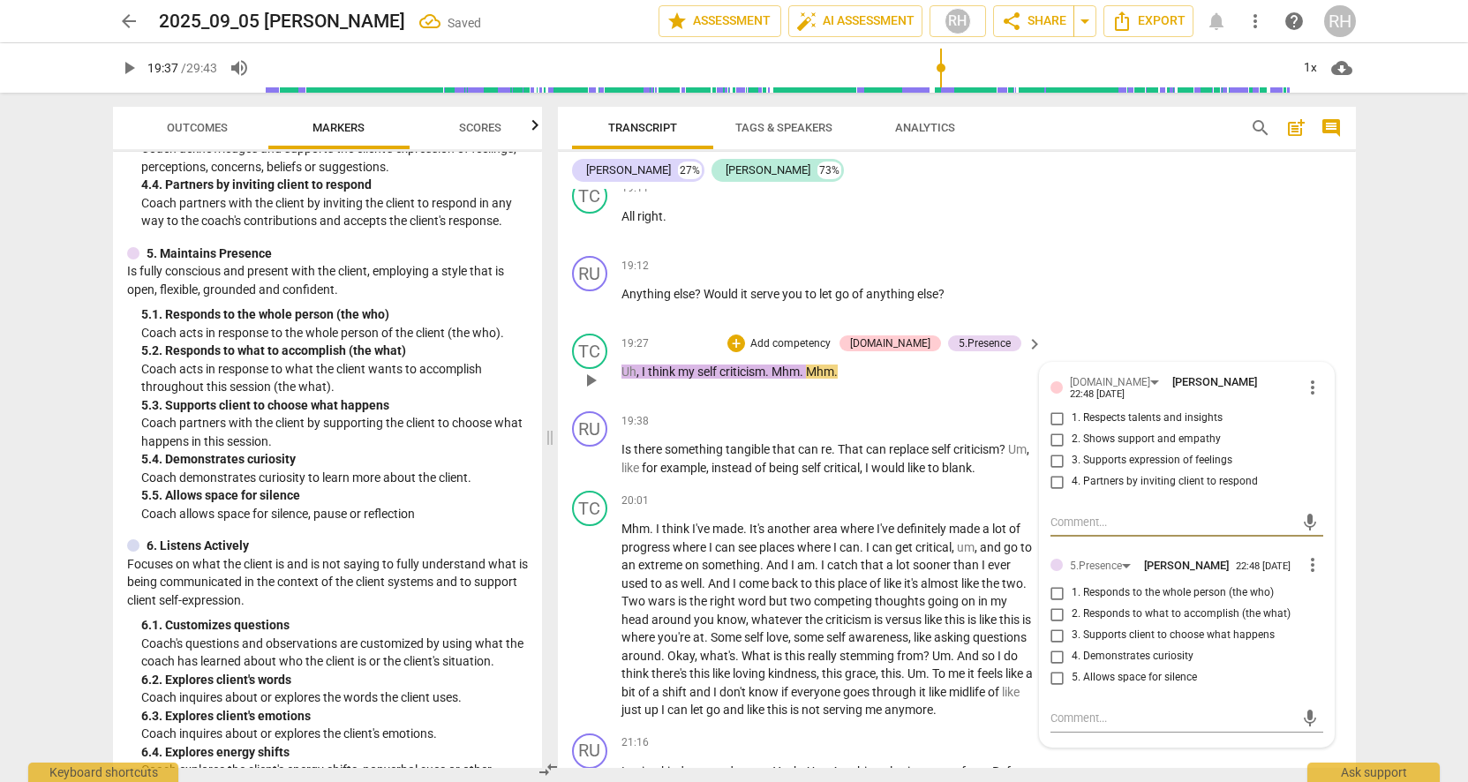
scroll to position [6718, 0]
click at [1054, 426] on input "2. Shows support and empathy" at bounding box center [1058, 436] width 28 height 21
checkbox input "true"
click at [1072, 511] on textarea at bounding box center [1173, 519] width 245 height 17
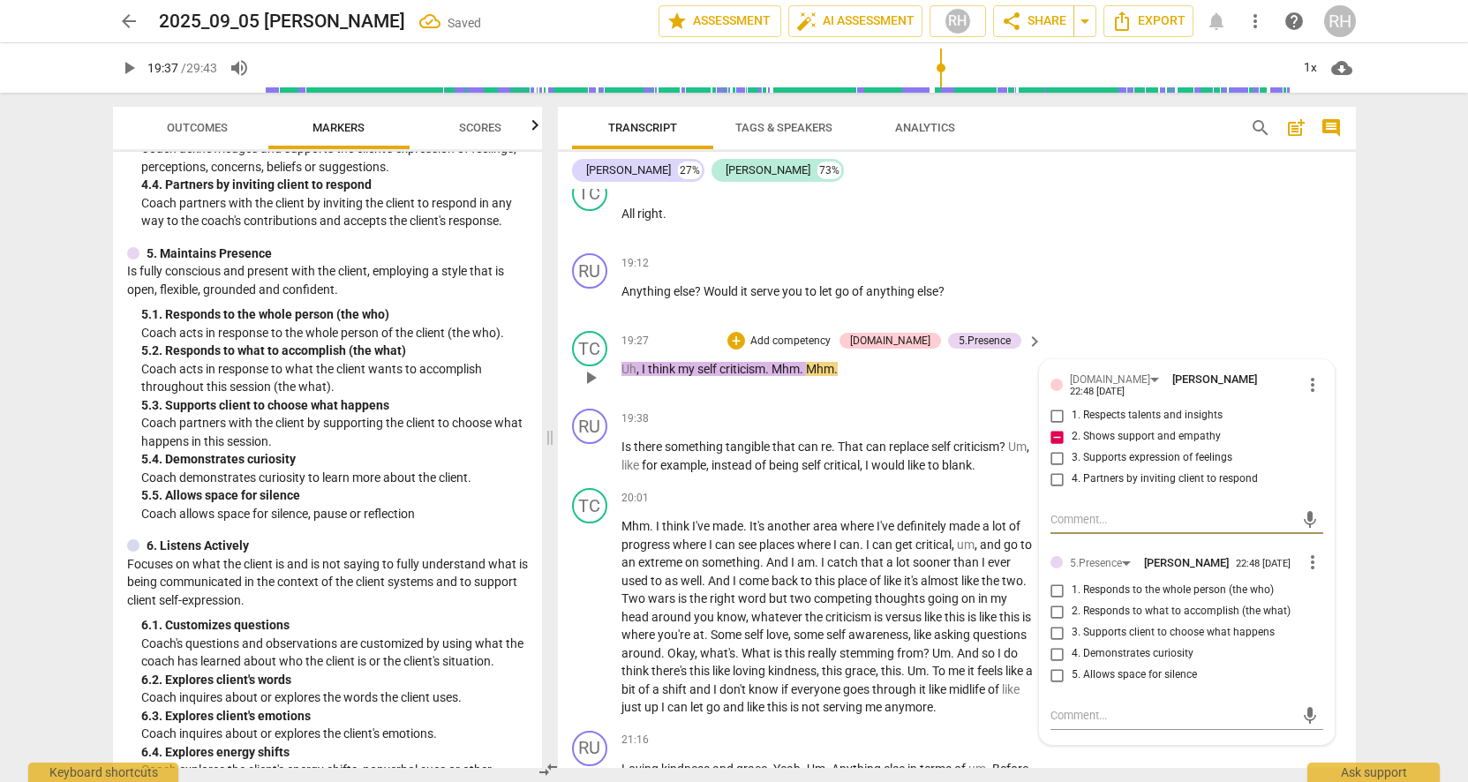
type textarea "R"
type textarea "Ru"
type textarea "Rut"
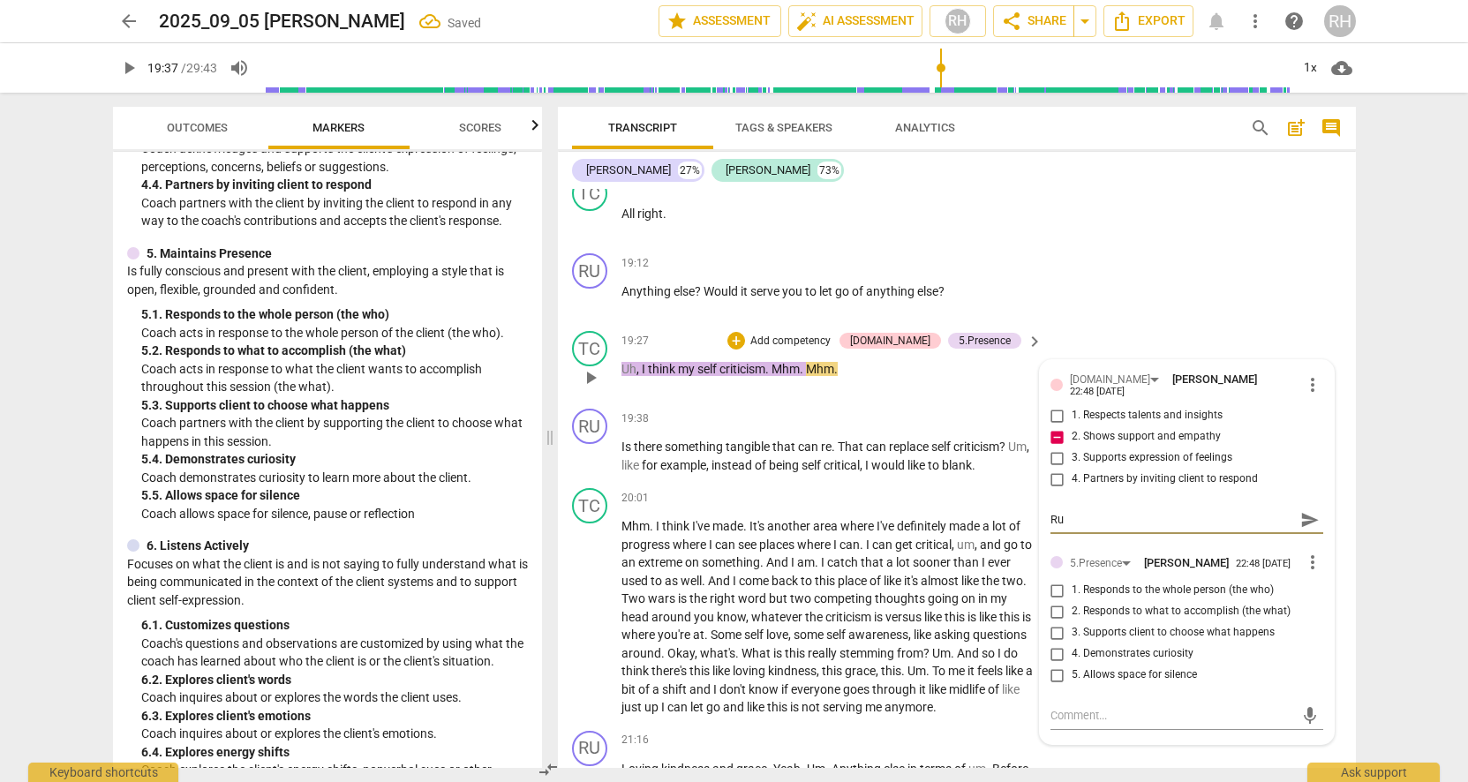
type textarea "Rut"
type textarea "[PERSON_NAME]"
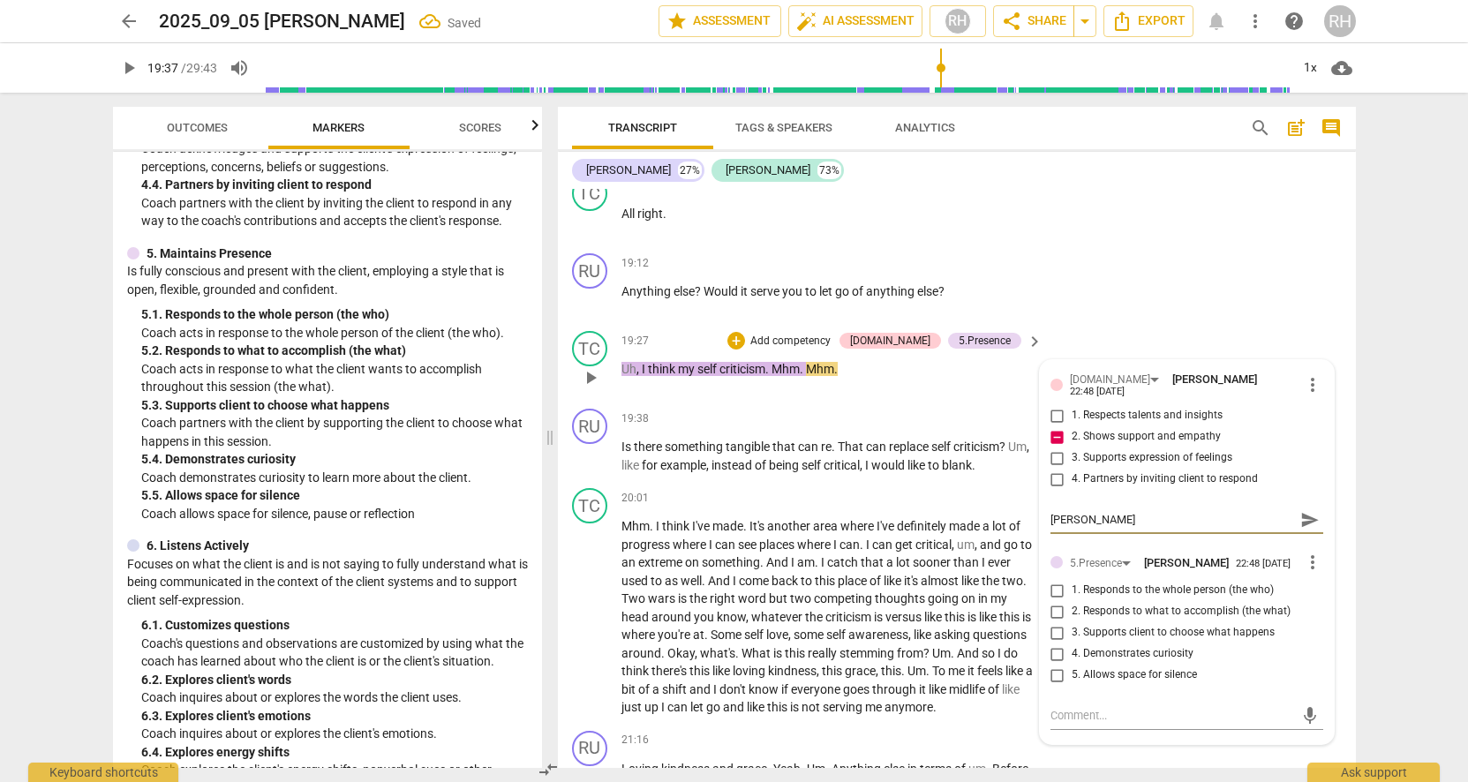
type textarea "[PERSON_NAME]"
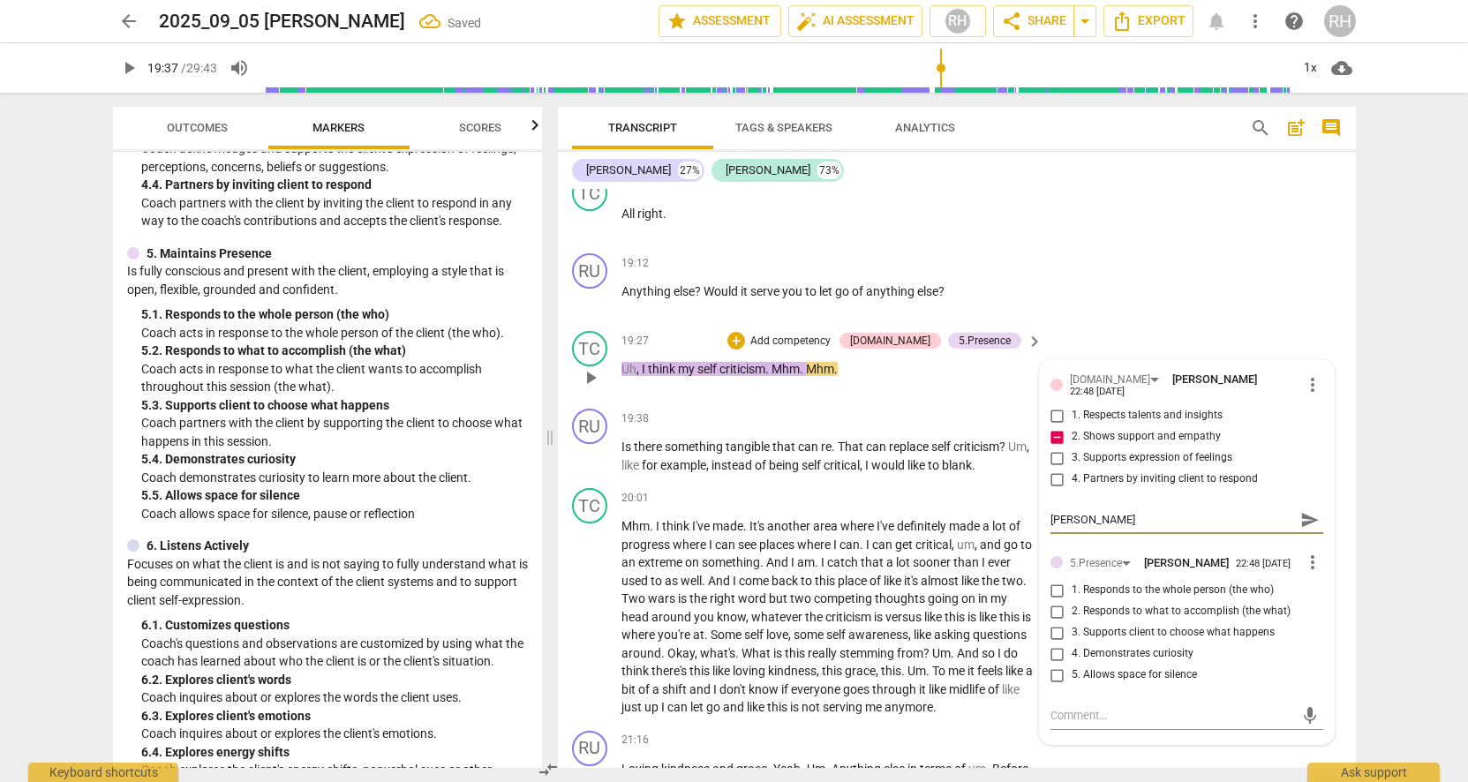
type textarea "[PERSON_NAME]"
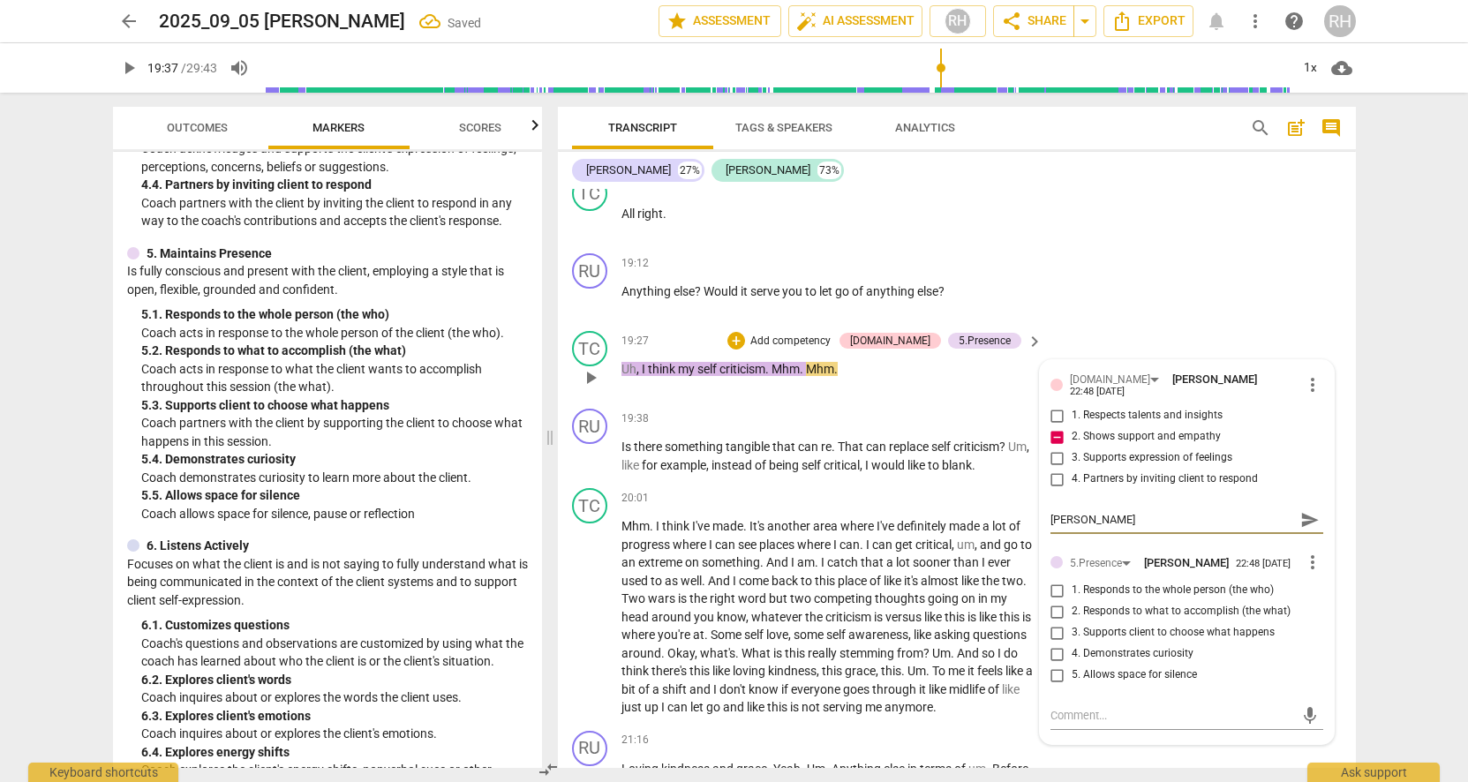
type textarea "[PERSON_NAME] mini l"
type textarea "[PERSON_NAME] mini la"
type textarea "[PERSON_NAME] mini [PERSON_NAME]"
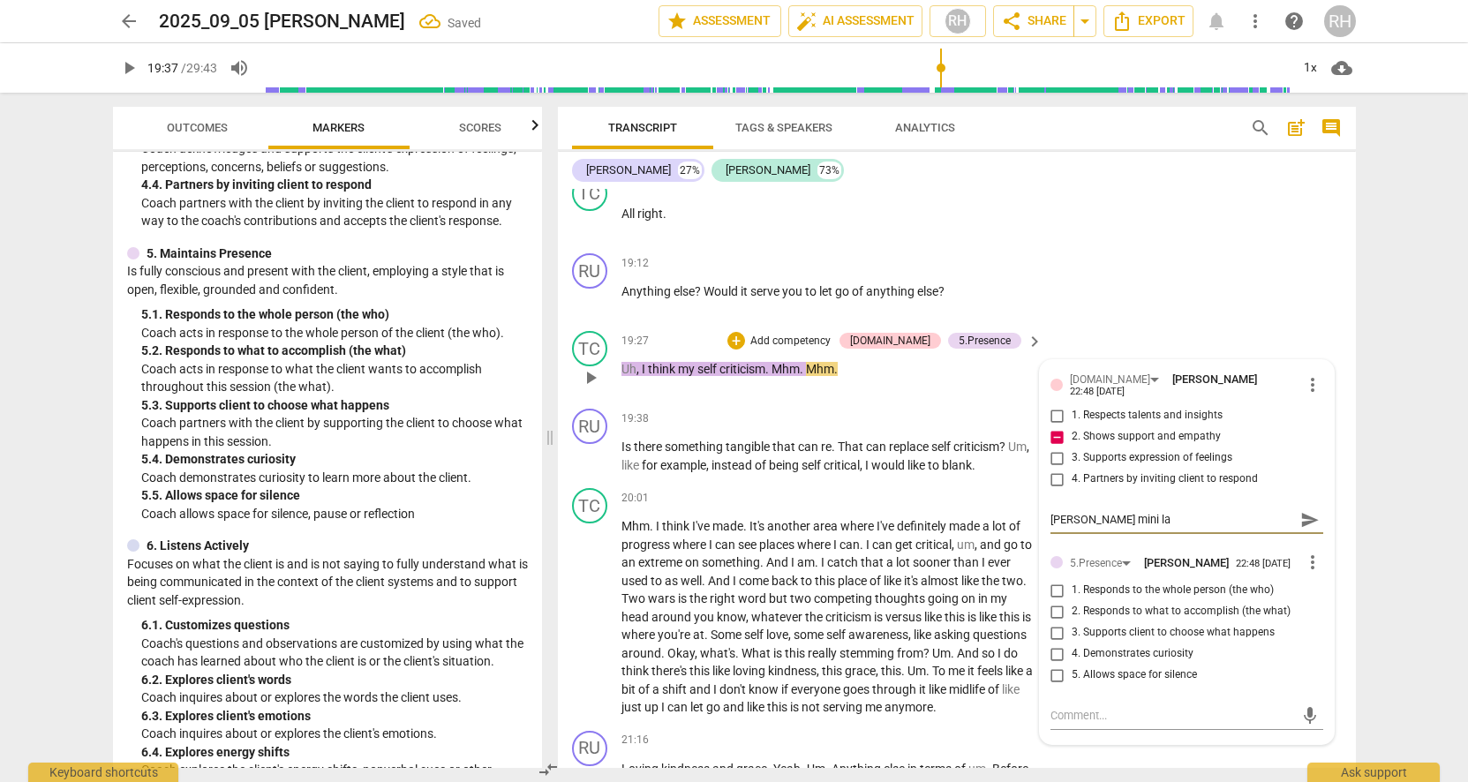
type textarea "[PERSON_NAME] mini [PERSON_NAME]"
type textarea "[PERSON_NAME] mini laugh"
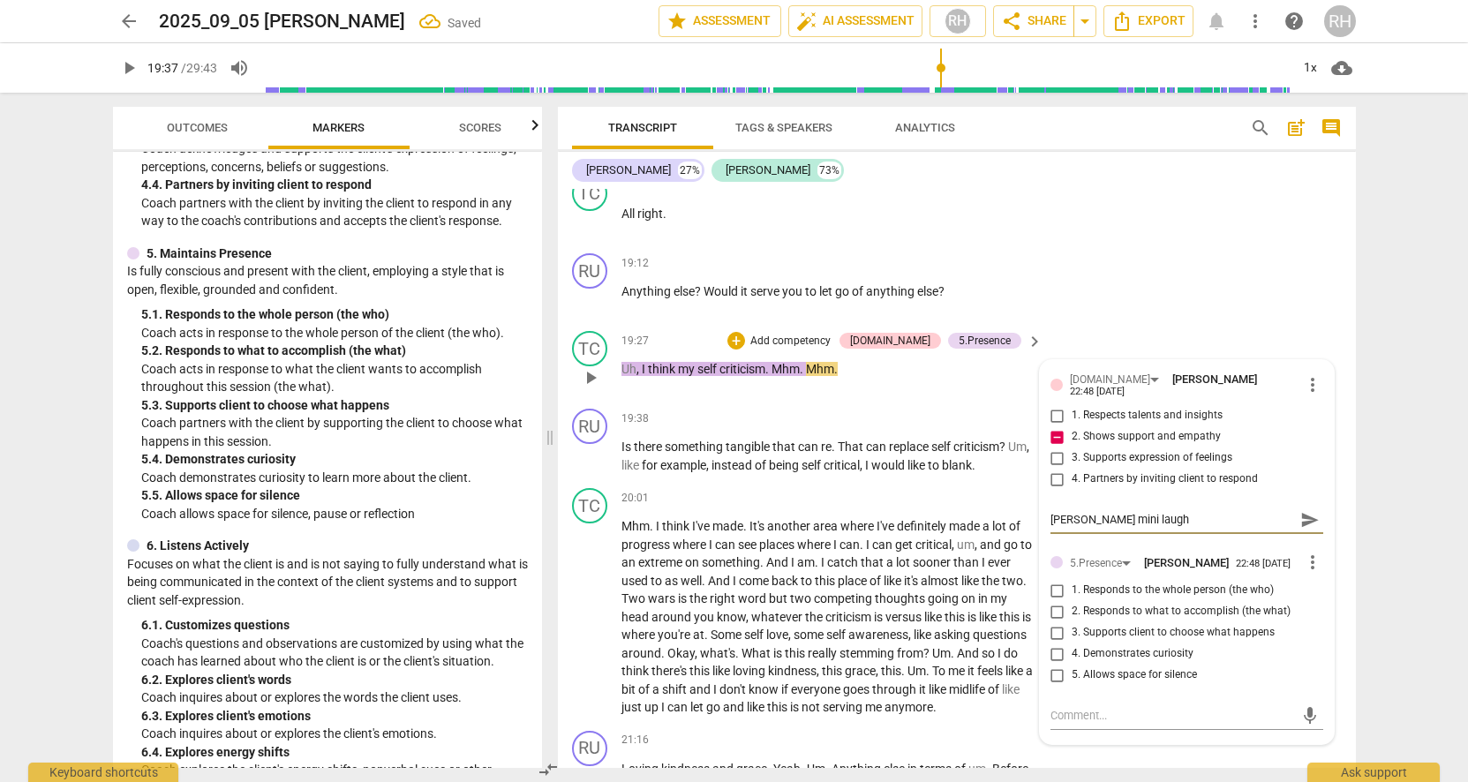
type textarea "[PERSON_NAME] mini laugh"
type textarea "[PERSON_NAME] mini laugh -"
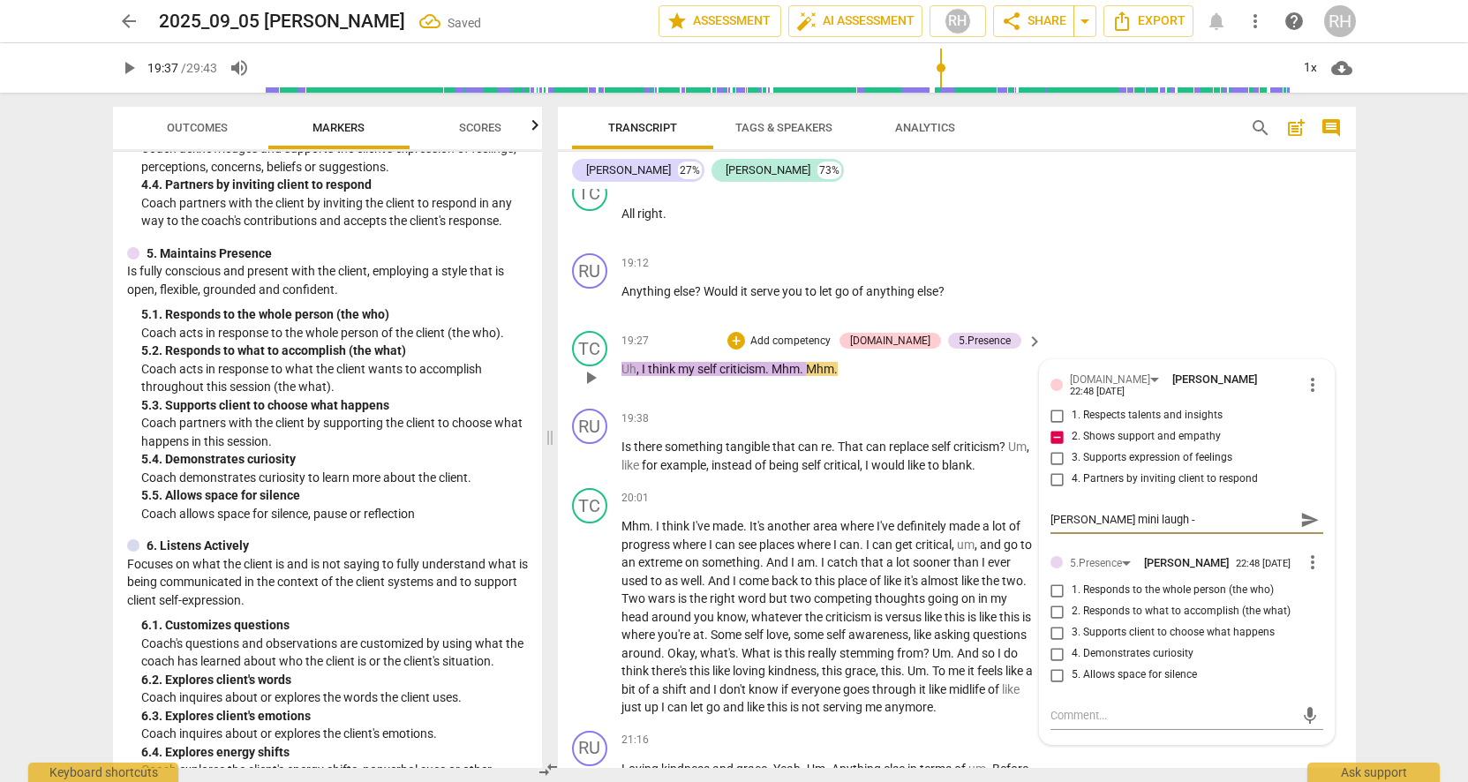
type textarea "[PERSON_NAME] mini laugh -"
type textarea "[PERSON_NAME] mini laugh - d"
type textarea "[PERSON_NAME] mini laugh - do"
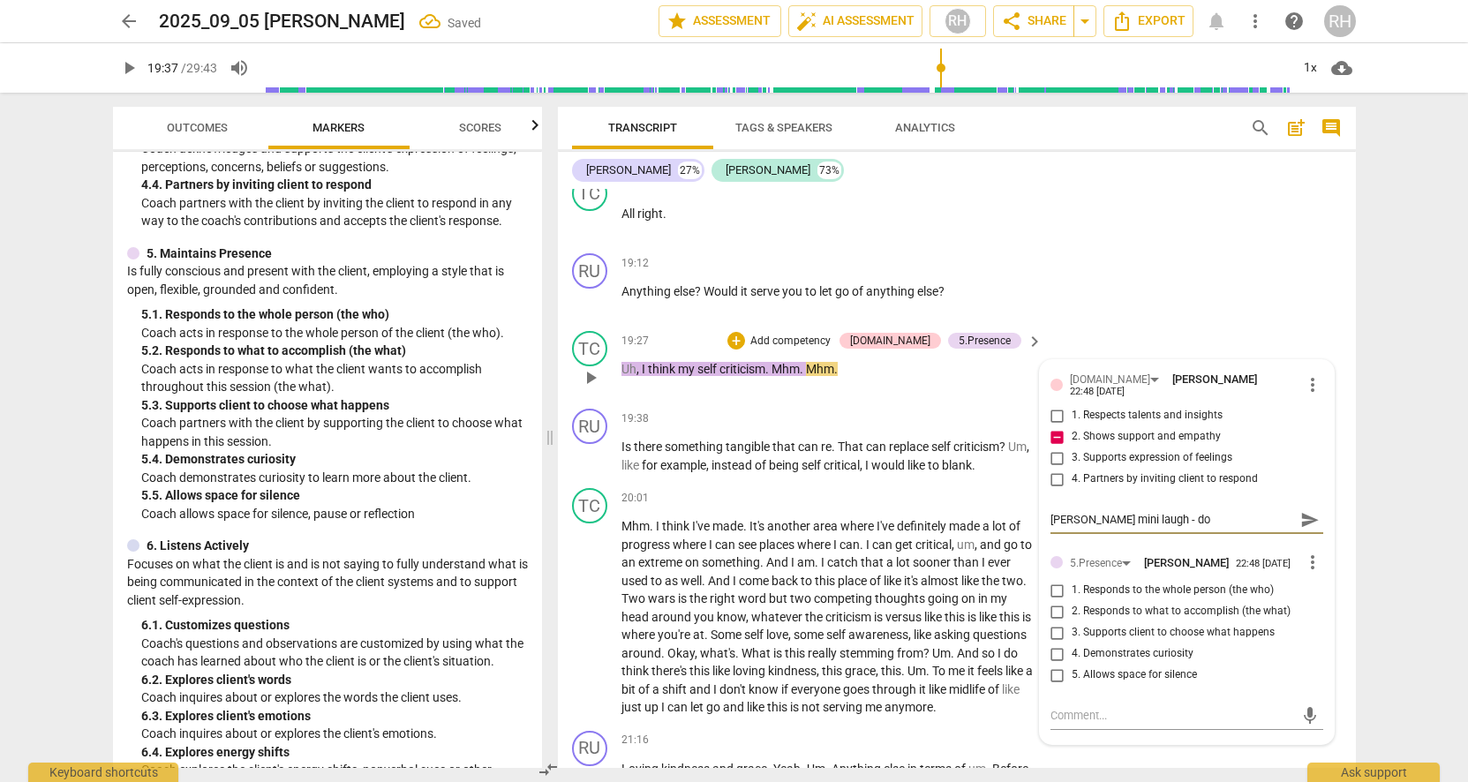
type textarea "[PERSON_NAME] mini laugh - doe"
type textarea "[PERSON_NAME] mini laugh - does"
type textarea "[PERSON_NAME] mini laugh - doesn"
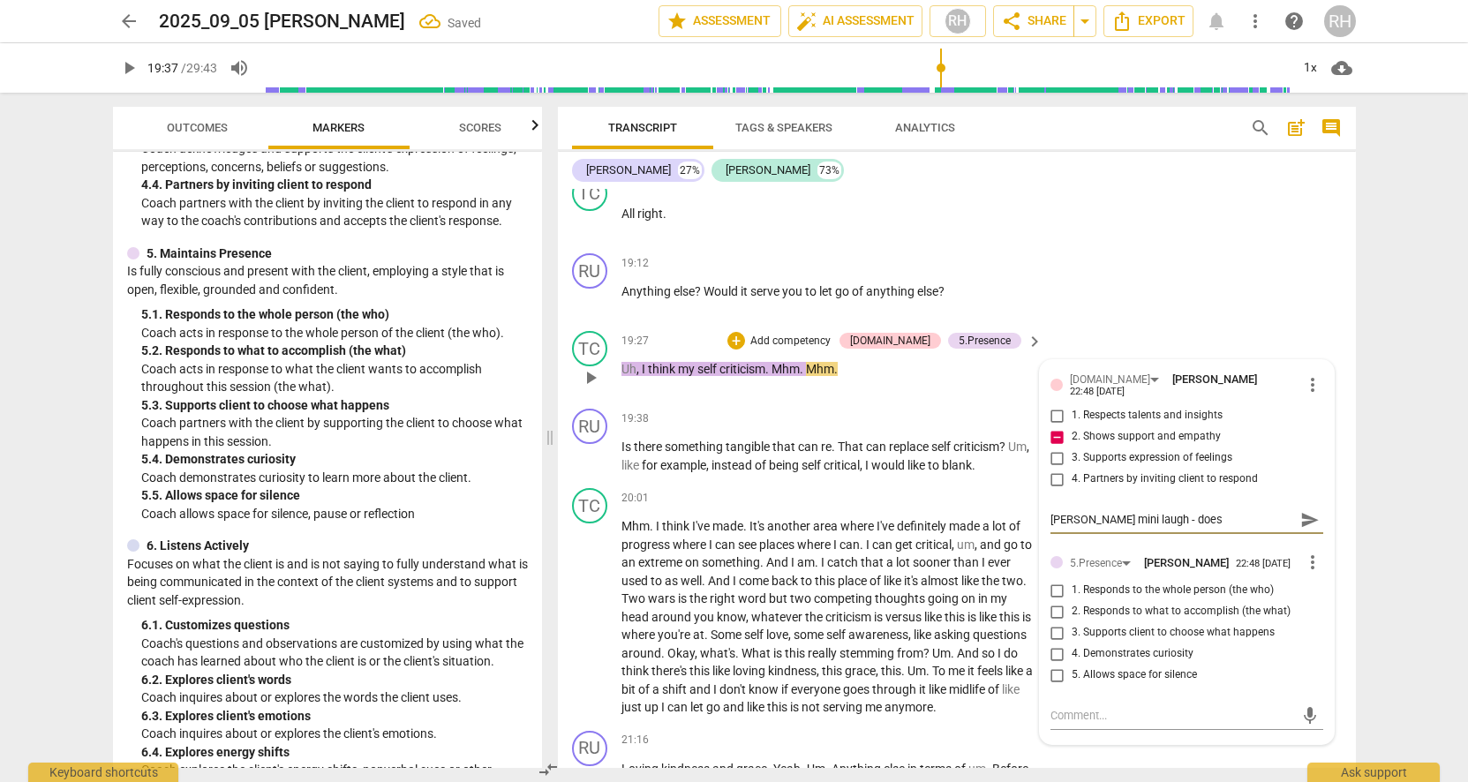
type textarea "[PERSON_NAME] mini laugh - doesn"
type textarea "[PERSON_NAME] mini laugh - doesn'"
type textarea "[PERSON_NAME] mini laugh - doesn't"
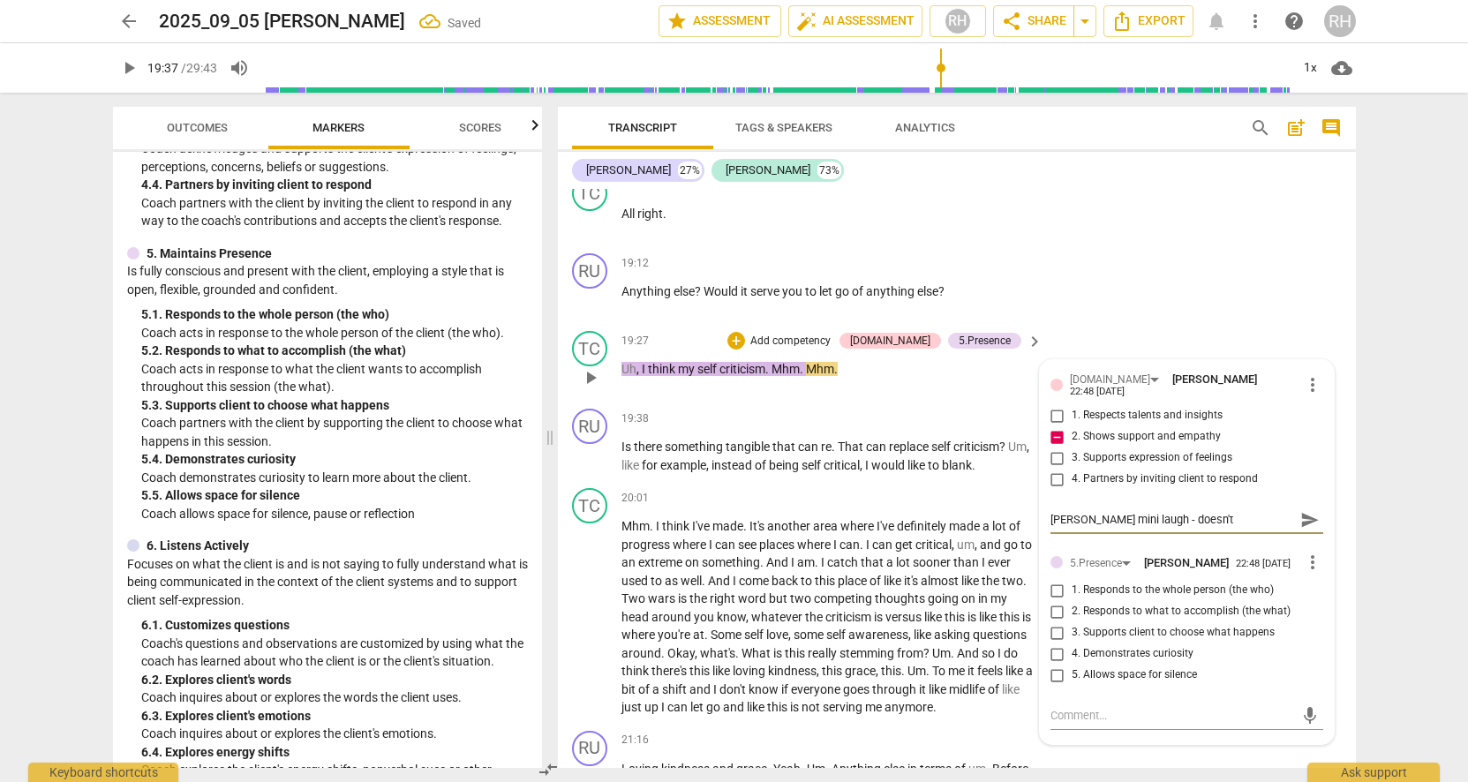
type textarea "[PERSON_NAME] mini laugh - doesn't"
type textarea "[PERSON_NAME] mini laugh - doesn't s"
type textarea "[PERSON_NAME] mini laugh - doesn't so"
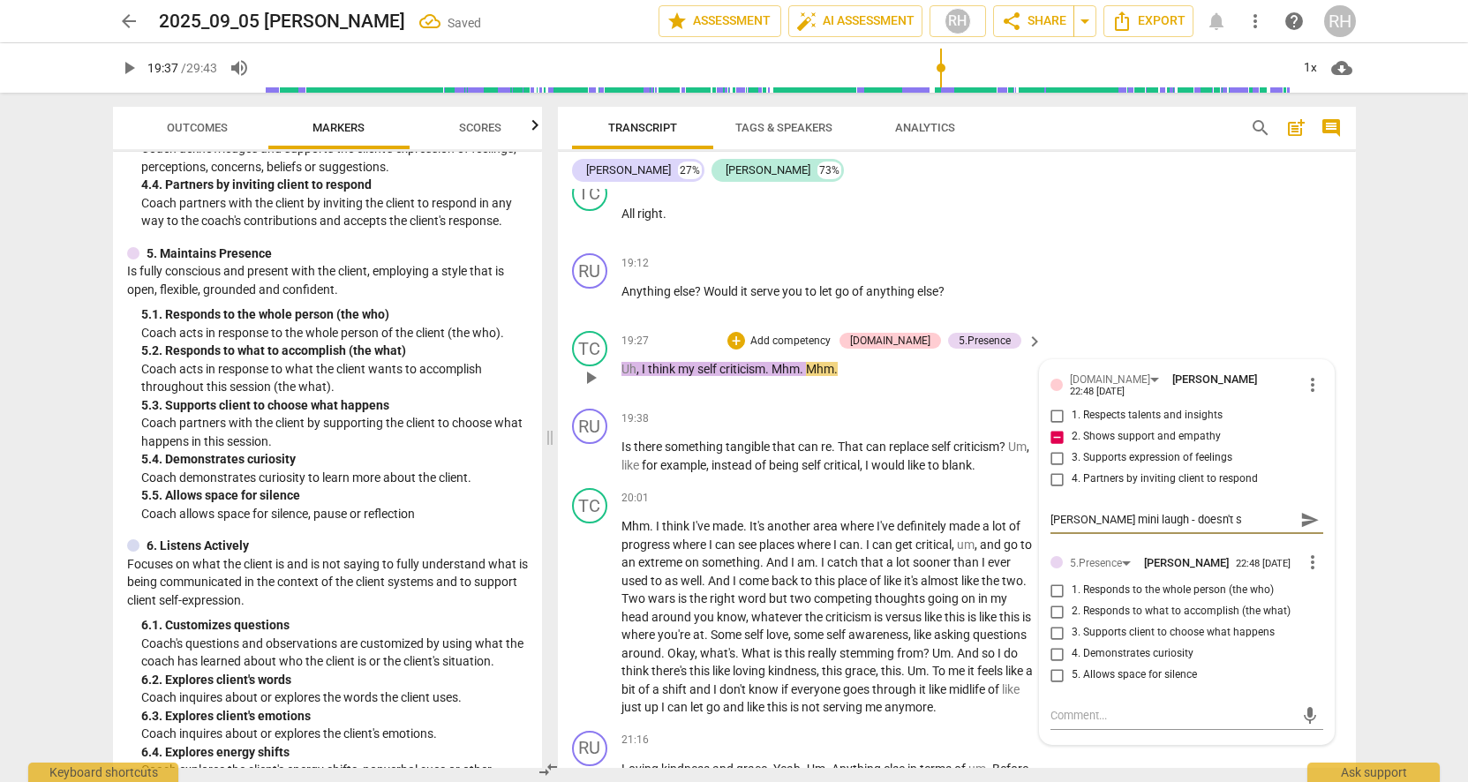
type textarea "[PERSON_NAME] mini laugh - doesn't so"
type textarea "[PERSON_NAME] mini laugh - doesn't sou"
type textarea "[PERSON_NAME] mini laugh - doesn't soun"
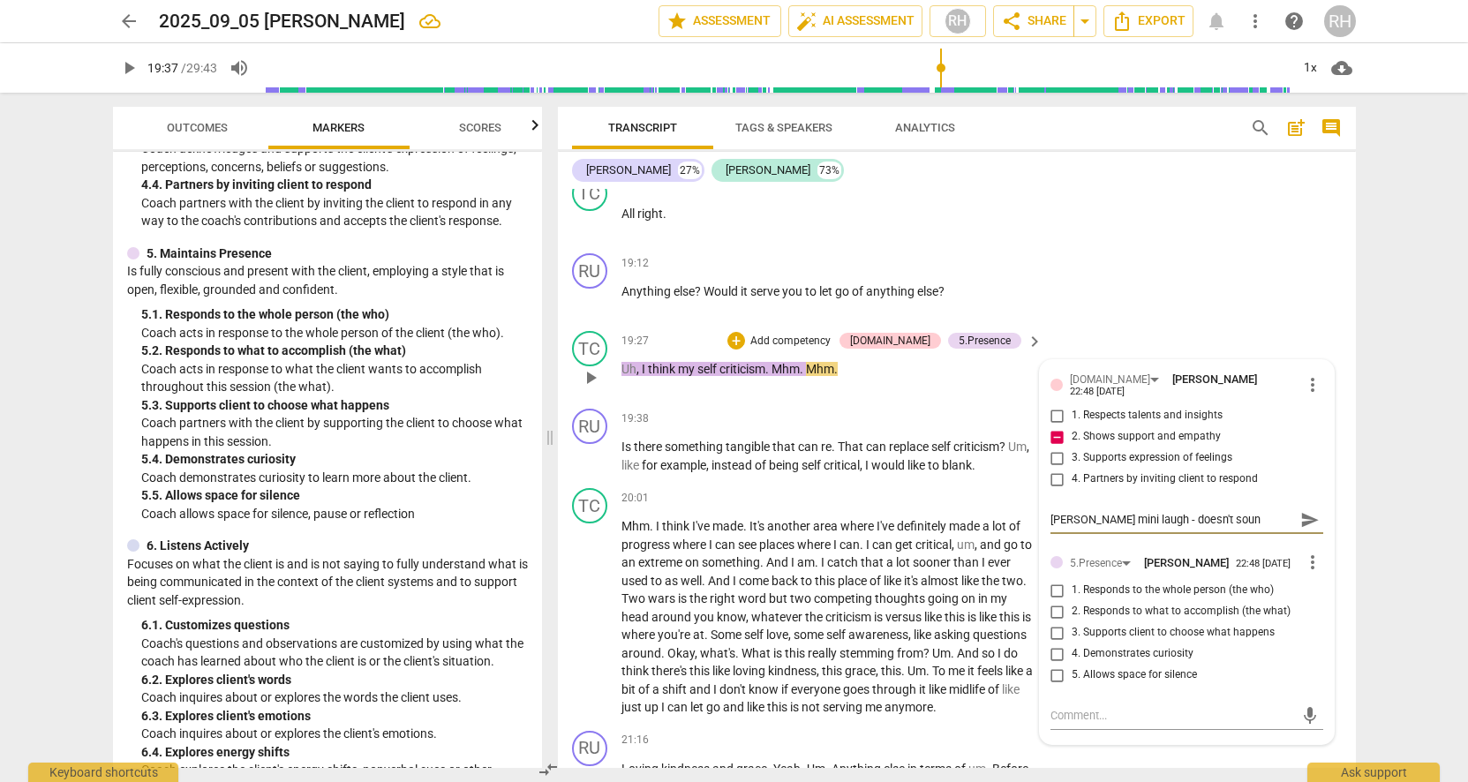
type textarea "[PERSON_NAME] mini laugh - doesn't sound"
type textarea "[PERSON_NAME] mini laugh - doesn't sound a"
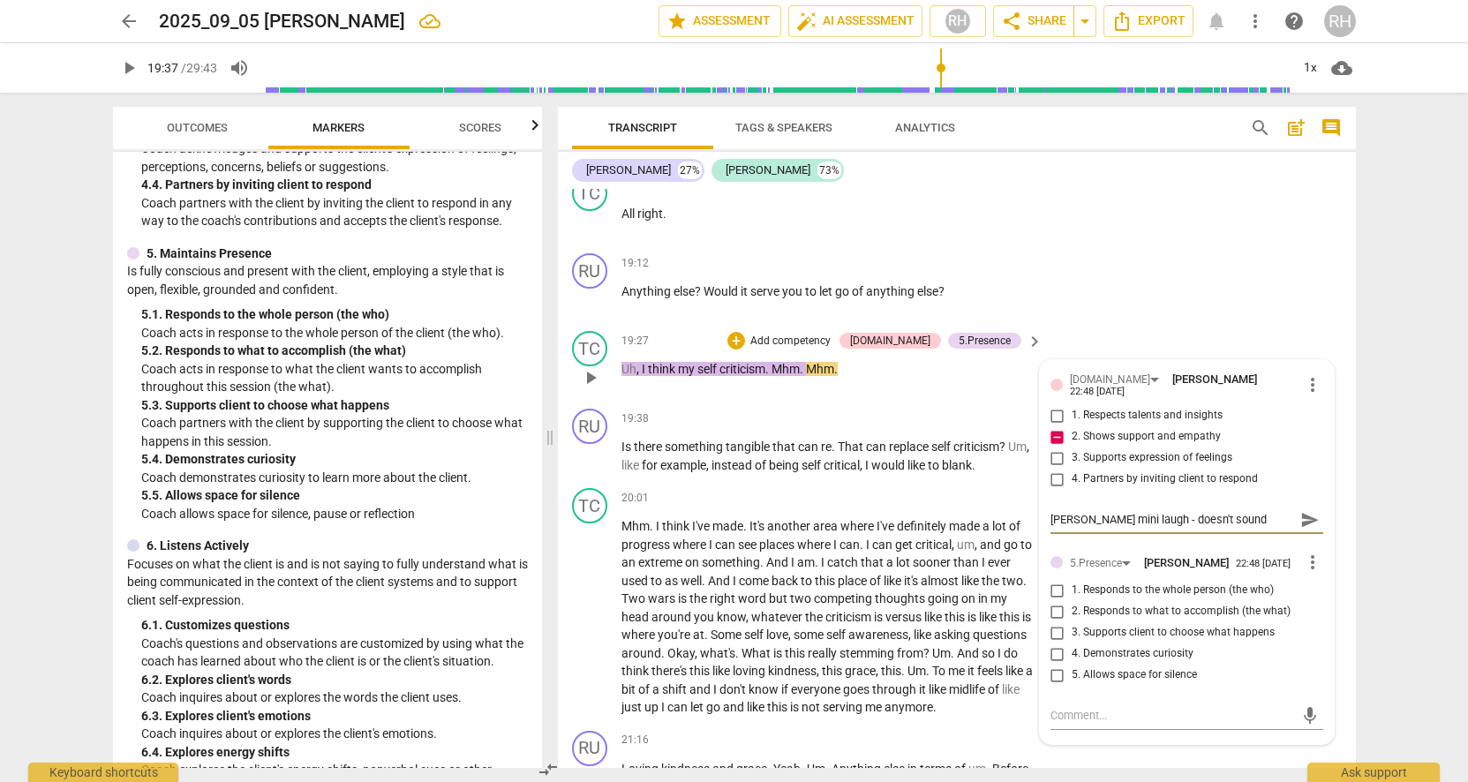
type textarea "[PERSON_NAME] mini laugh - doesn't sound a"
type textarea "[PERSON_NAME] mini laugh - doesn't sound ap"
type textarea "[PERSON_NAME] mini laugh - doesn't sound app"
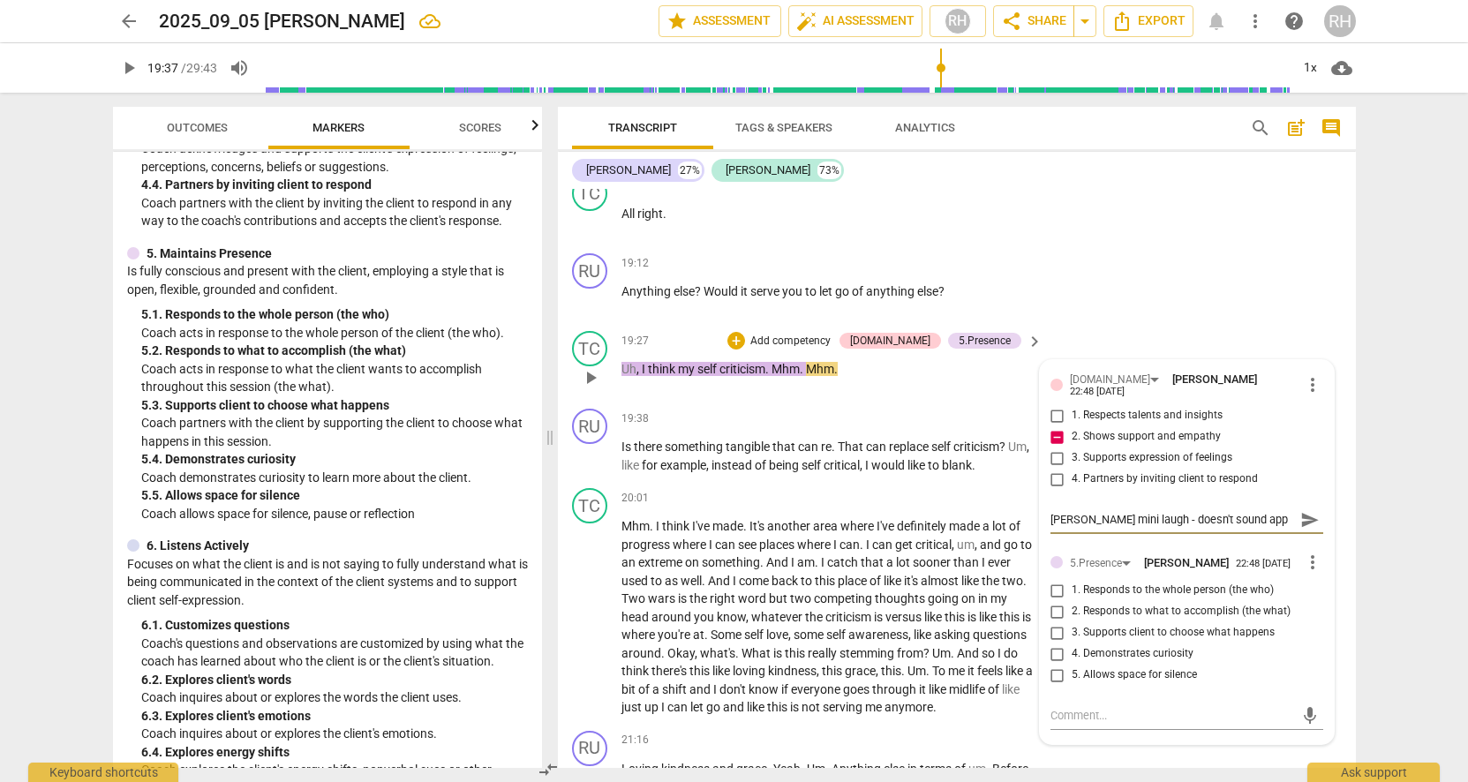
type textarea "[PERSON_NAME] mini laugh - doesn't sound appr"
type textarea "[PERSON_NAME] mini laugh - doesn't sound appro"
type textarea "[PERSON_NAME] mini laugh - doesn't sound approp"
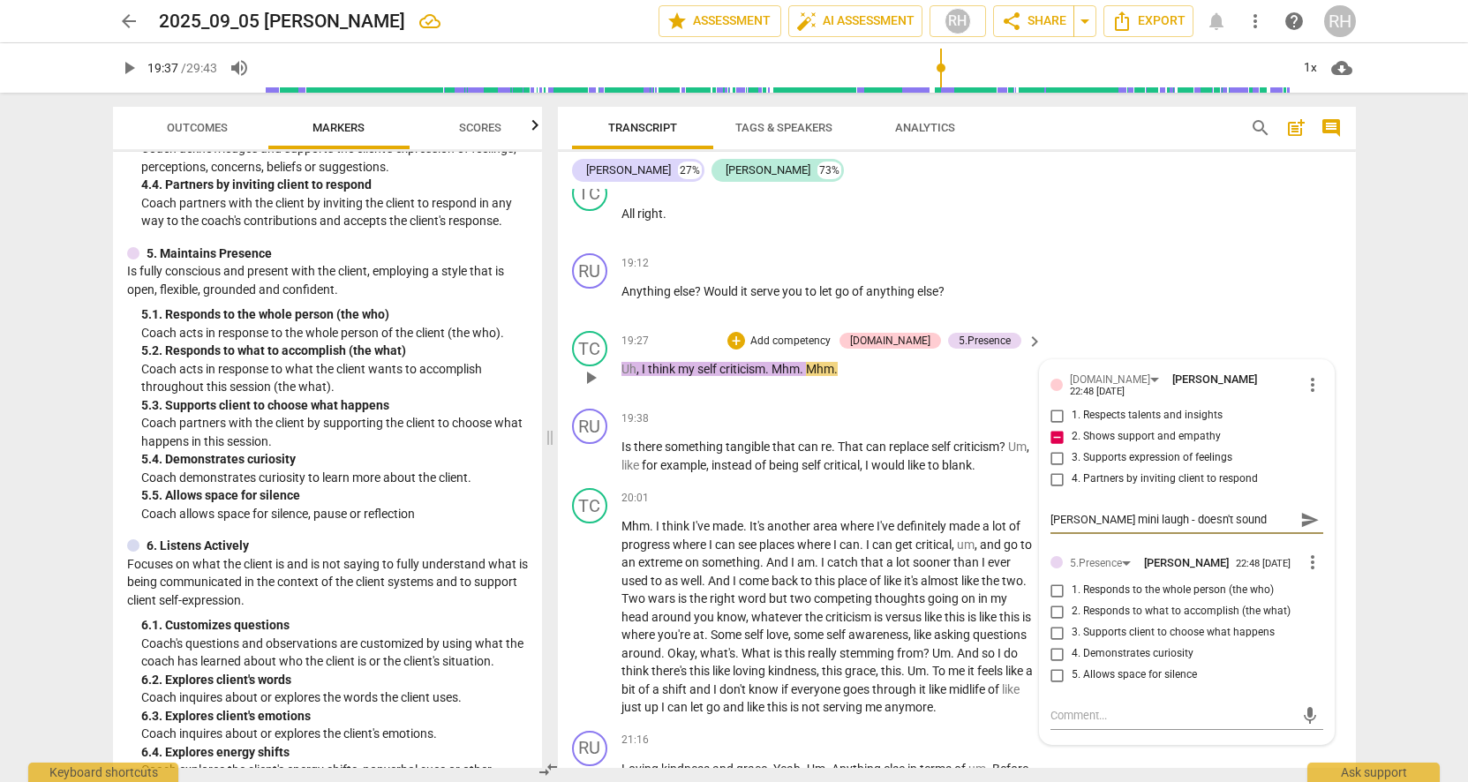
type textarea "[PERSON_NAME] mini laugh - doesn't sound approp"
type textarea "[PERSON_NAME] mini laugh - doesn't sound appropr"
type textarea "[PERSON_NAME] mini laugh - doesn't sound appropri"
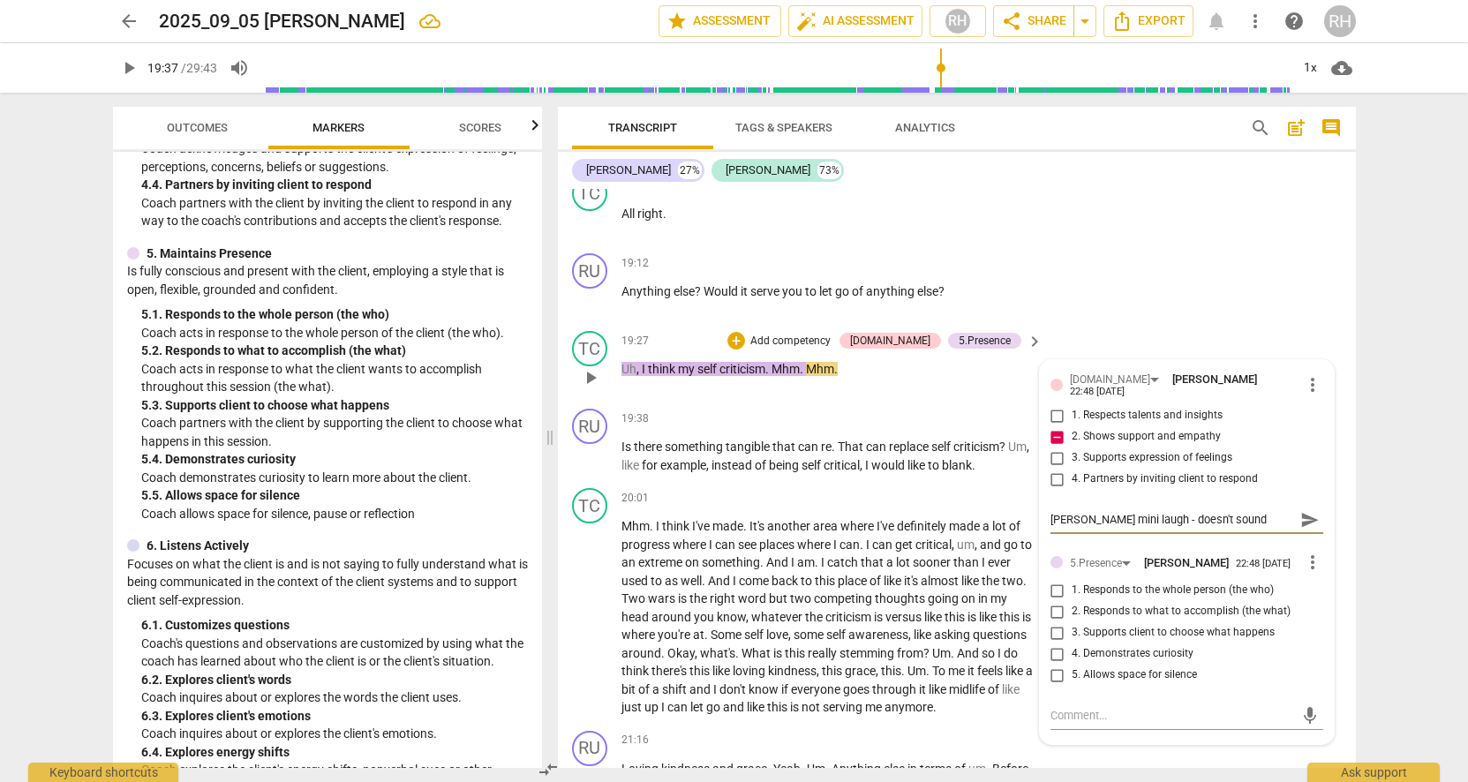
type textarea "[PERSON_NAME] mini laugh - doesn't sound appropria"
type textarea "[PERSON_NAME] mini laugh - doesn't sound appropriat"
type textarea "[PERSON_NAME] mini laugh - doesn't sound appropriate"
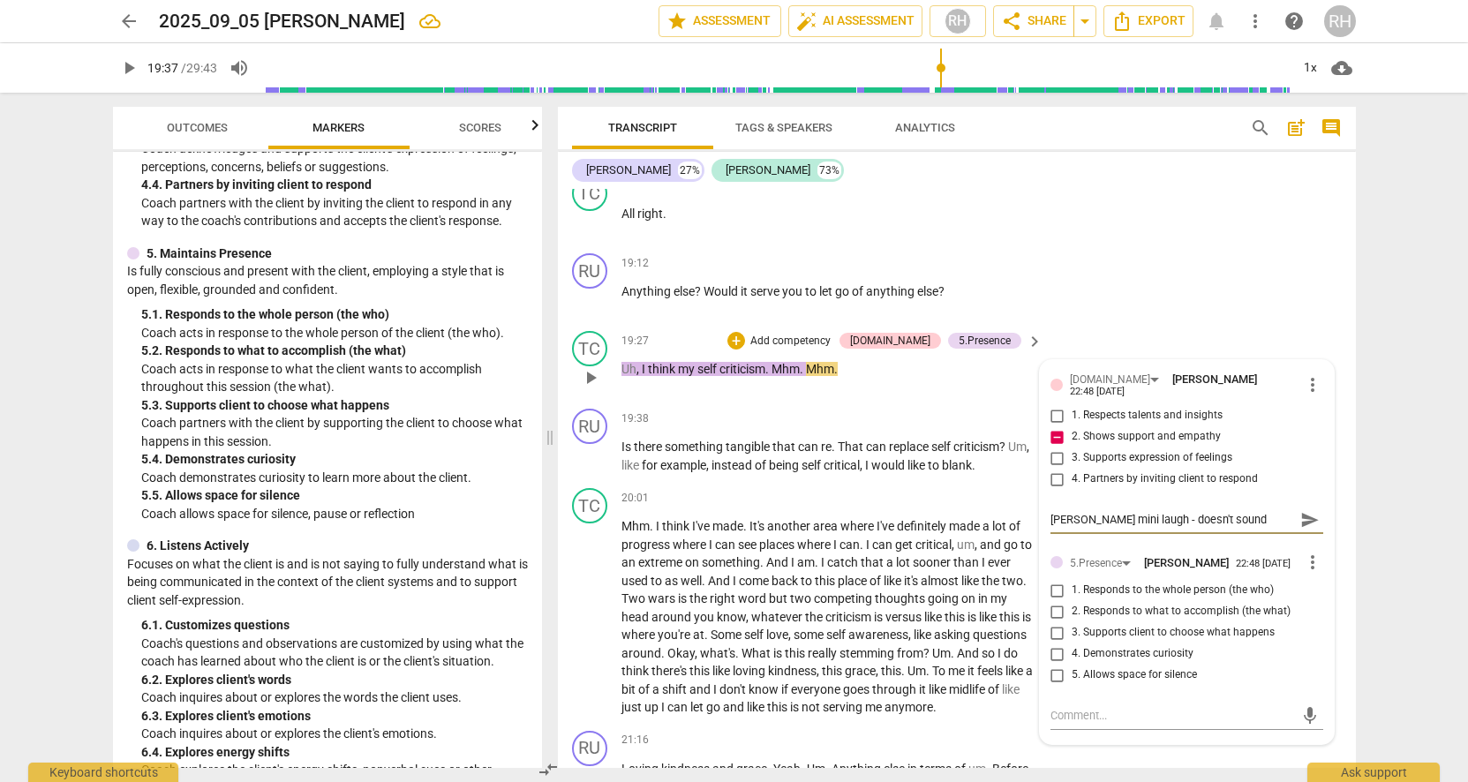
type textarea "[PERSON_NAME] mini laugh - doesn't sound appropriate"
click at [1309, 552] on span "more_vert" at bounding box center [1312, 562] width 21 height 21
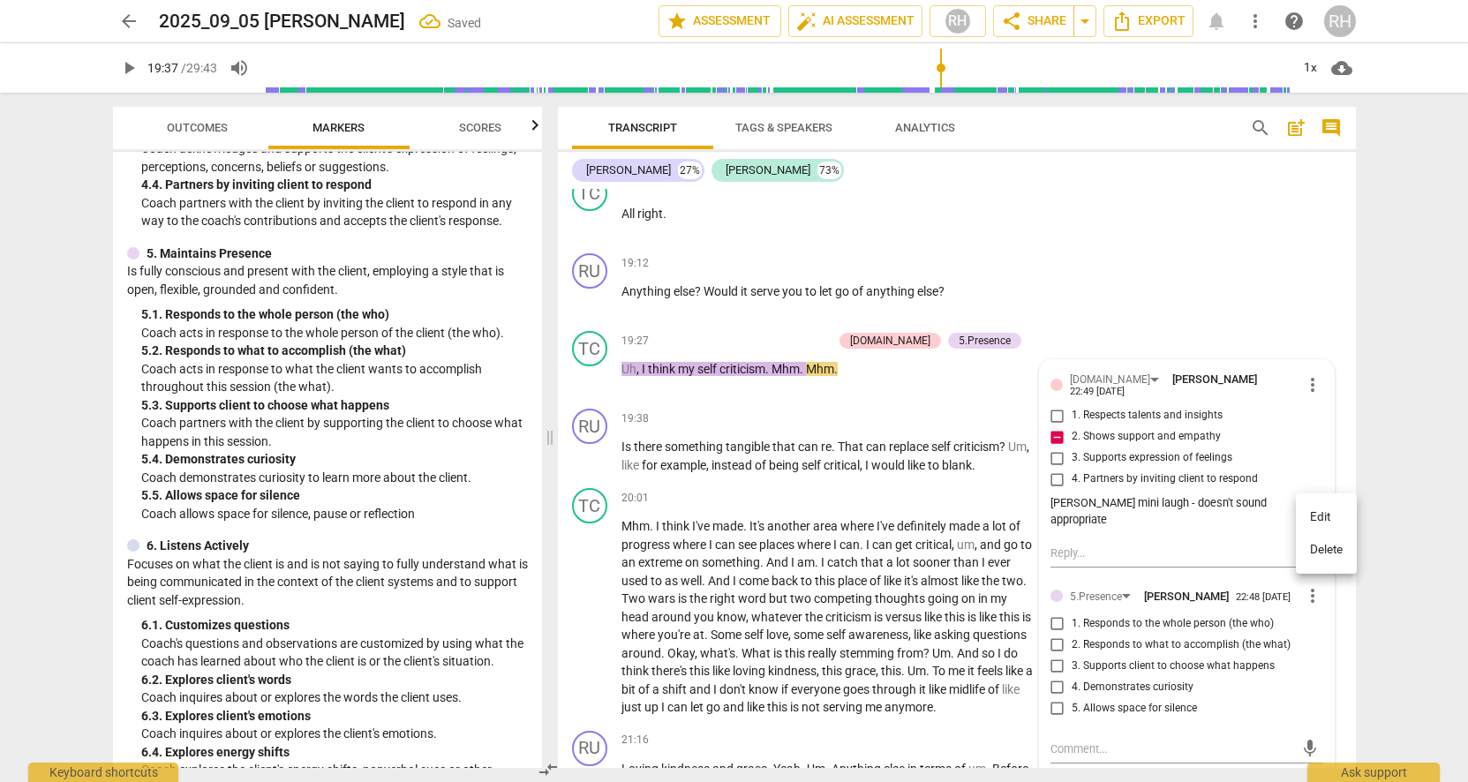
click at [1316, 549] on li "Delete" at bounding box center [1326, 550] width 61 height 34
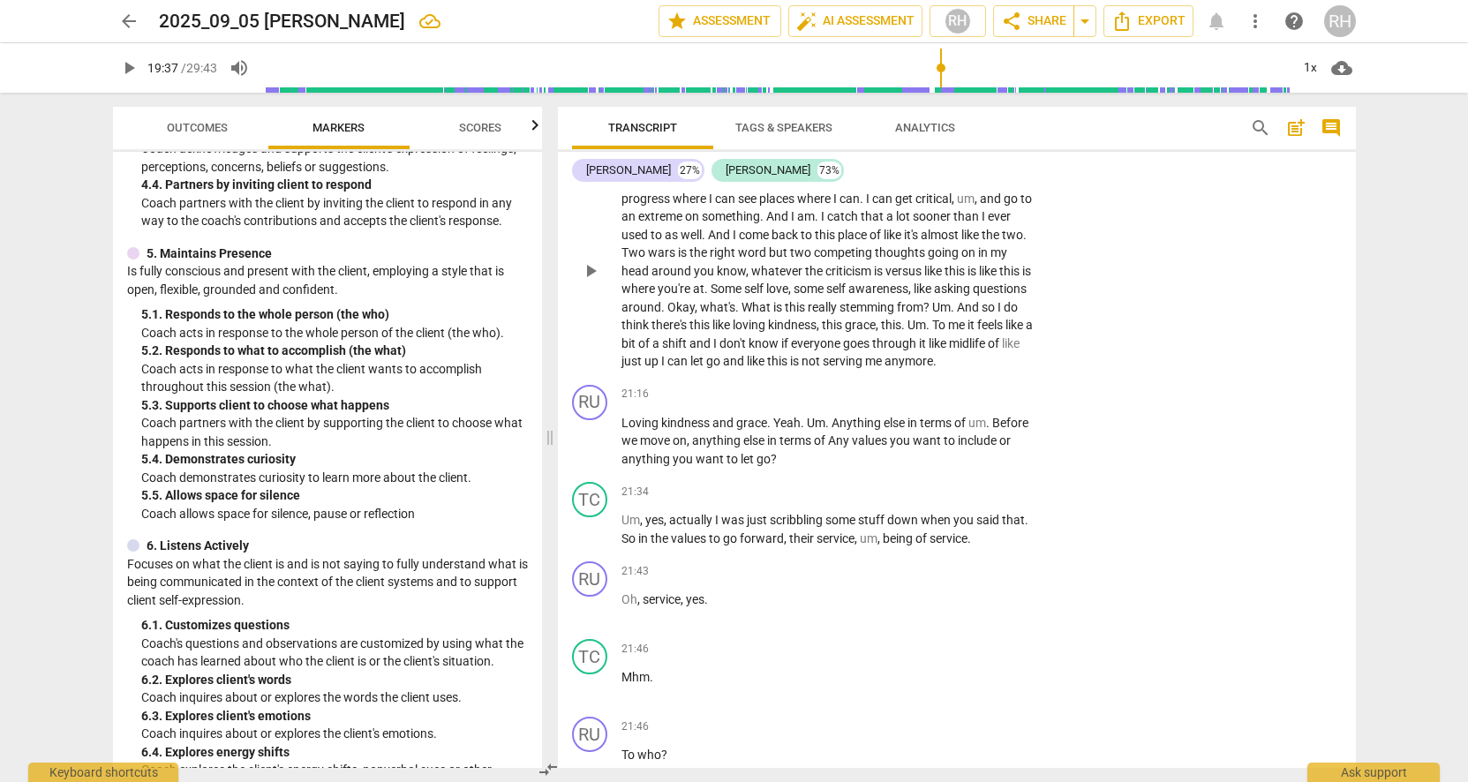
scroll to position [7068, 0]
click at [592, 427] on span "play_arrow" at bounding box center [590, 437] width 21 height 21
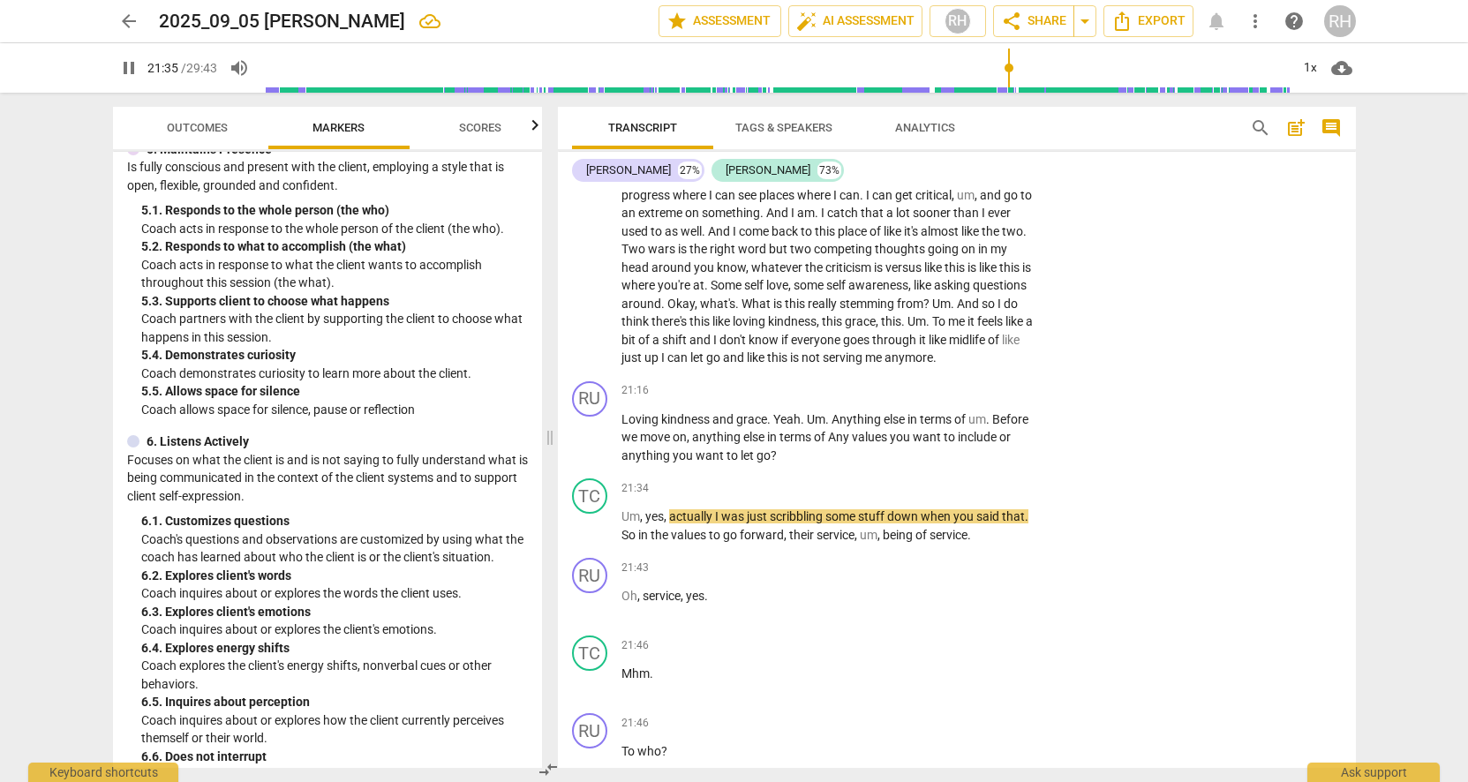
scroll to position [971, 0]
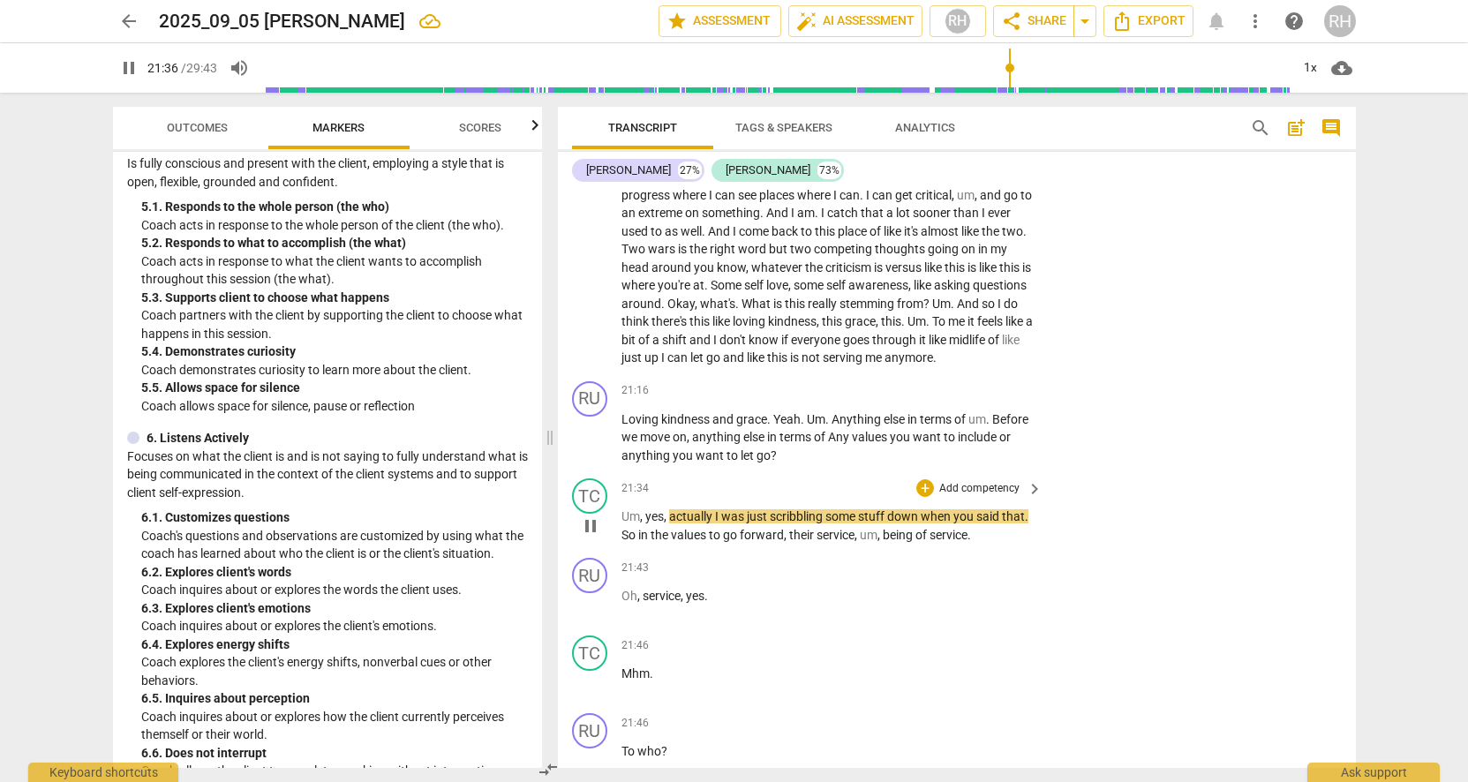
click at [589, 516] on span "pause" at bounding box center [590, 526] width 21 height 21
type input "1297"
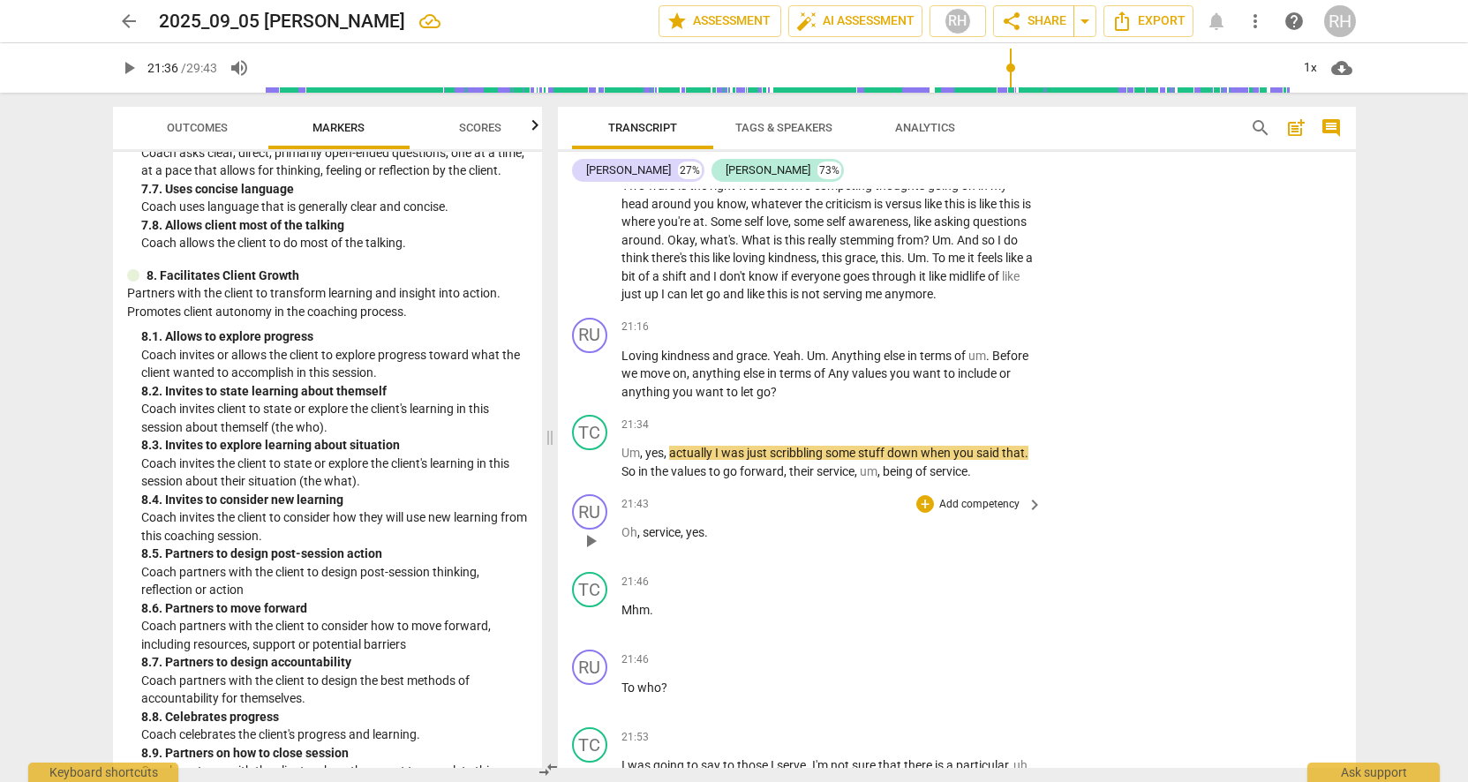
scroll to position [7138, 0]
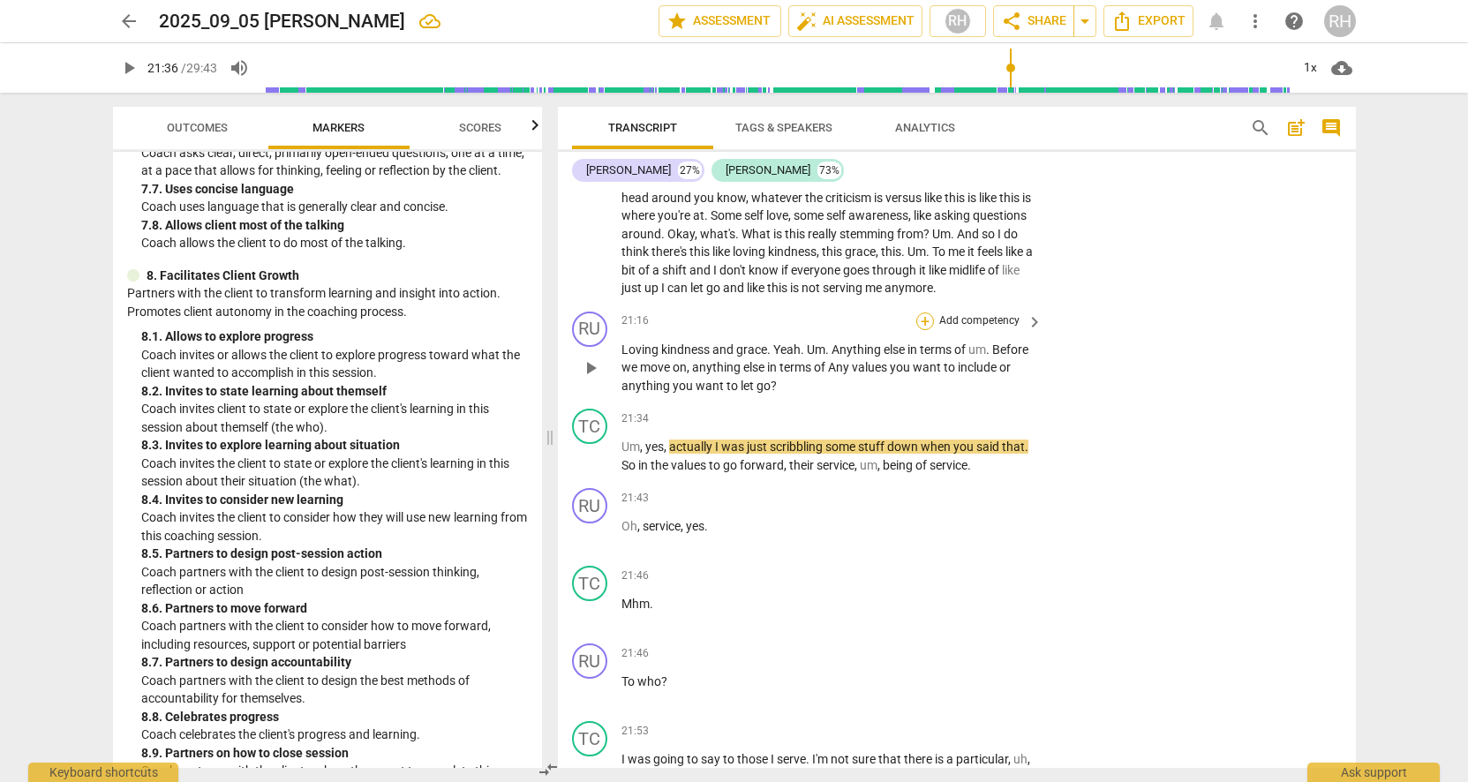
click at [926, 313] on div "+" at bounding box center [925, 322] width 18 height 18
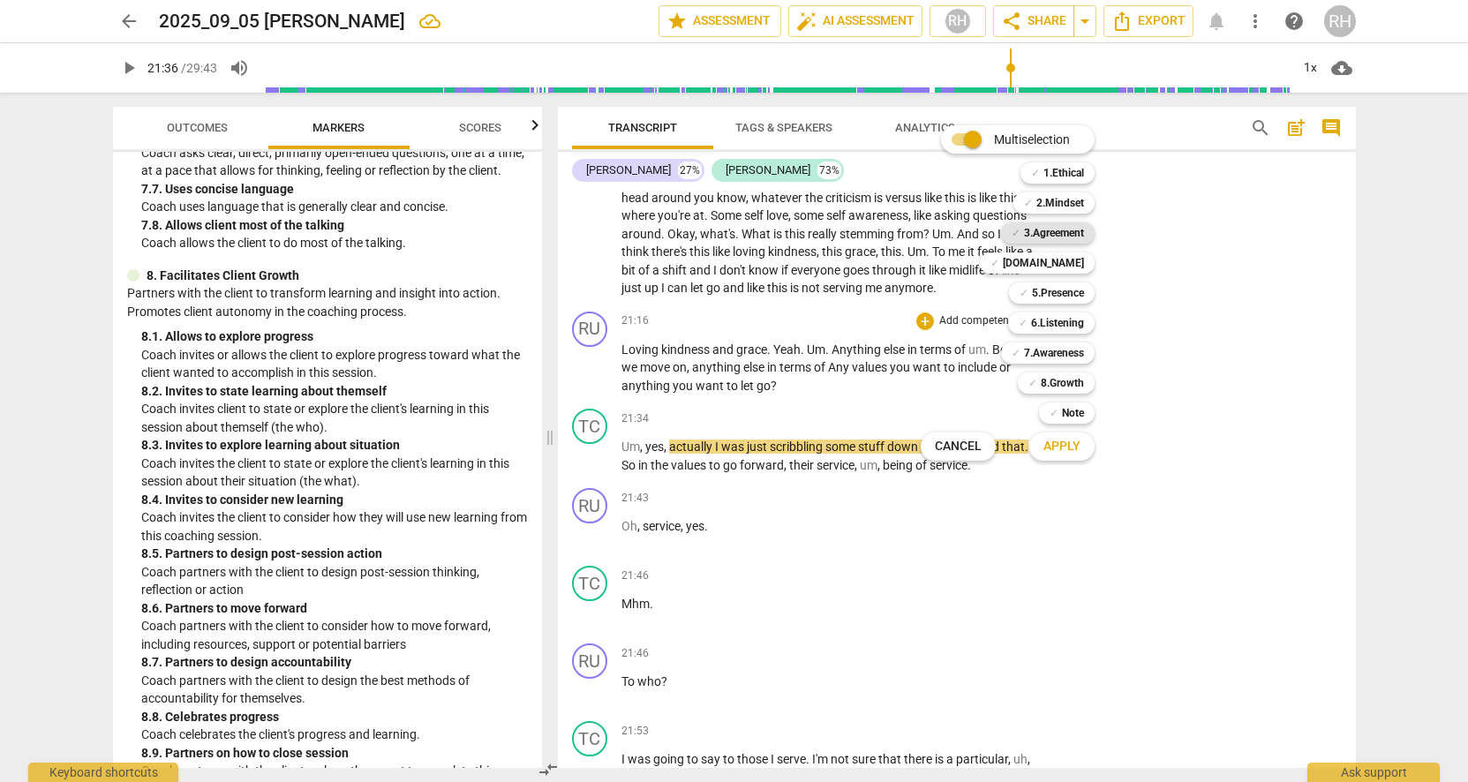
click at [1024, 237] on b "3.Agreement" at bounding box center [1054, 232] width 60 height 21
click at [1062, 448] on span "Apply" at bounding box center [1062, 447] width 37 height 18
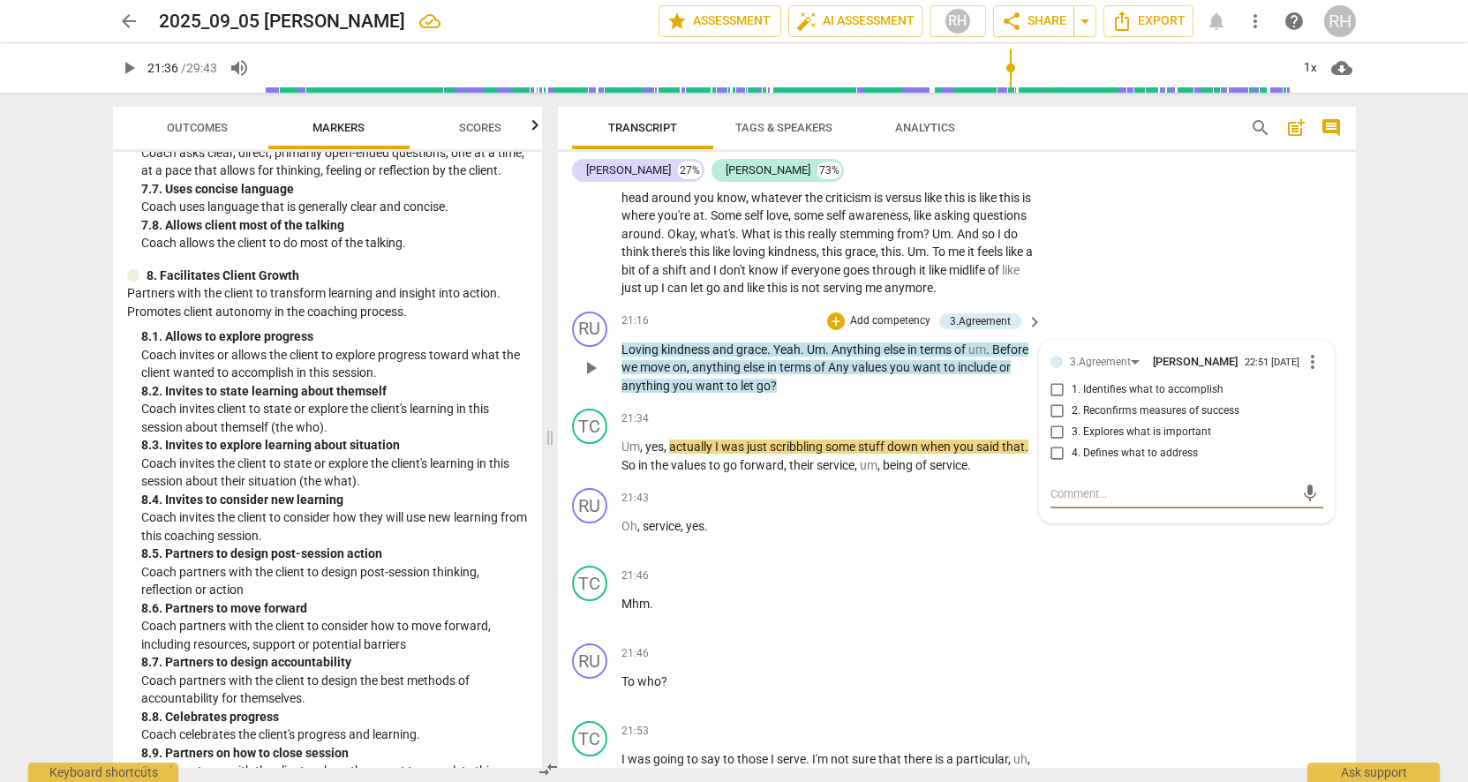
click at [1052, 422] on input "3. Explores what is important" at bounding box center [1058, 432] width 28 height 21
checkbox input "true"
click at [1275, 516] on div "RU play_arrow pause 21:43 + Add competency keyboard_arrow_right Oh , service , …" at bounding box center [957, 520] width 798 height 78
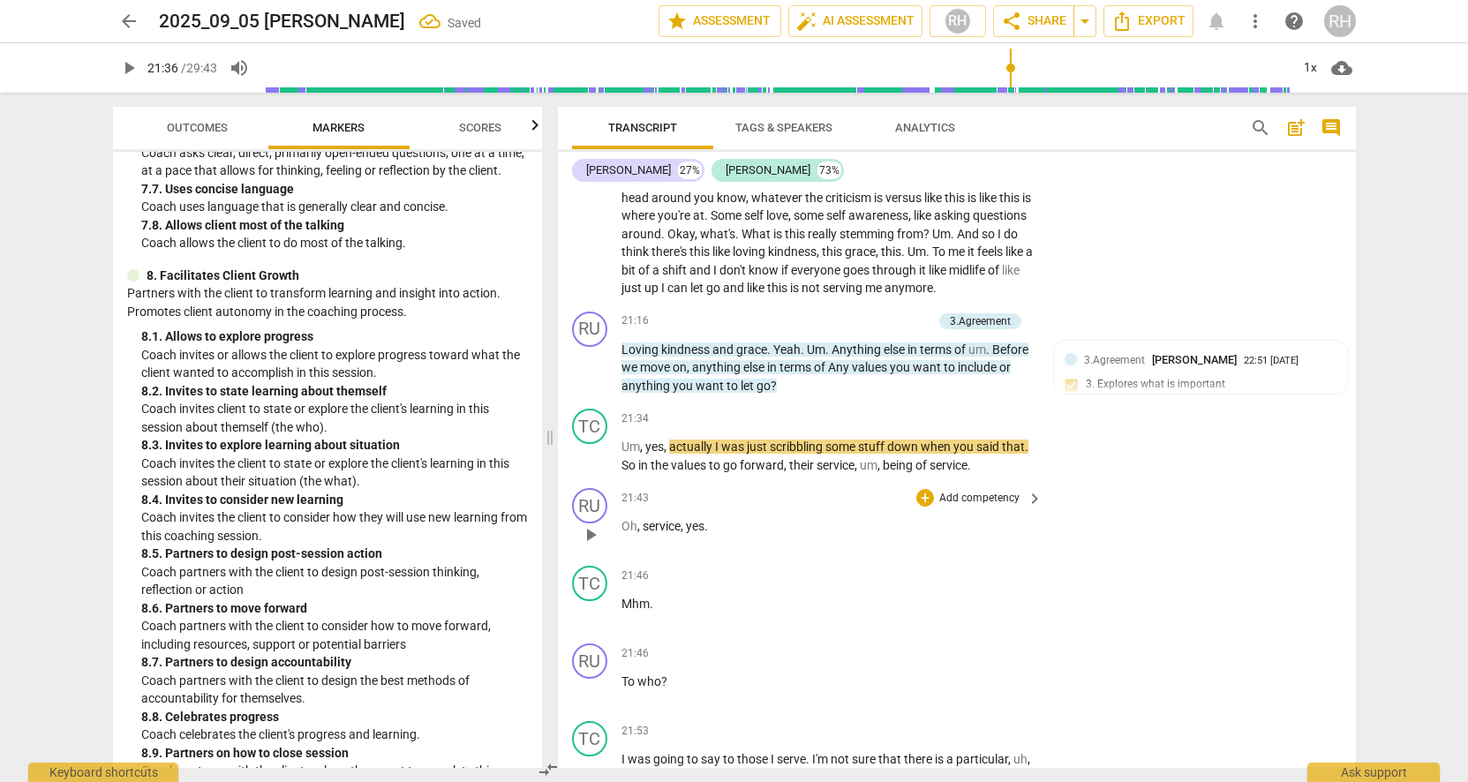
click at [590, 524] on span "play_arrow" at bounding box center [590, 534] width 21 height 21
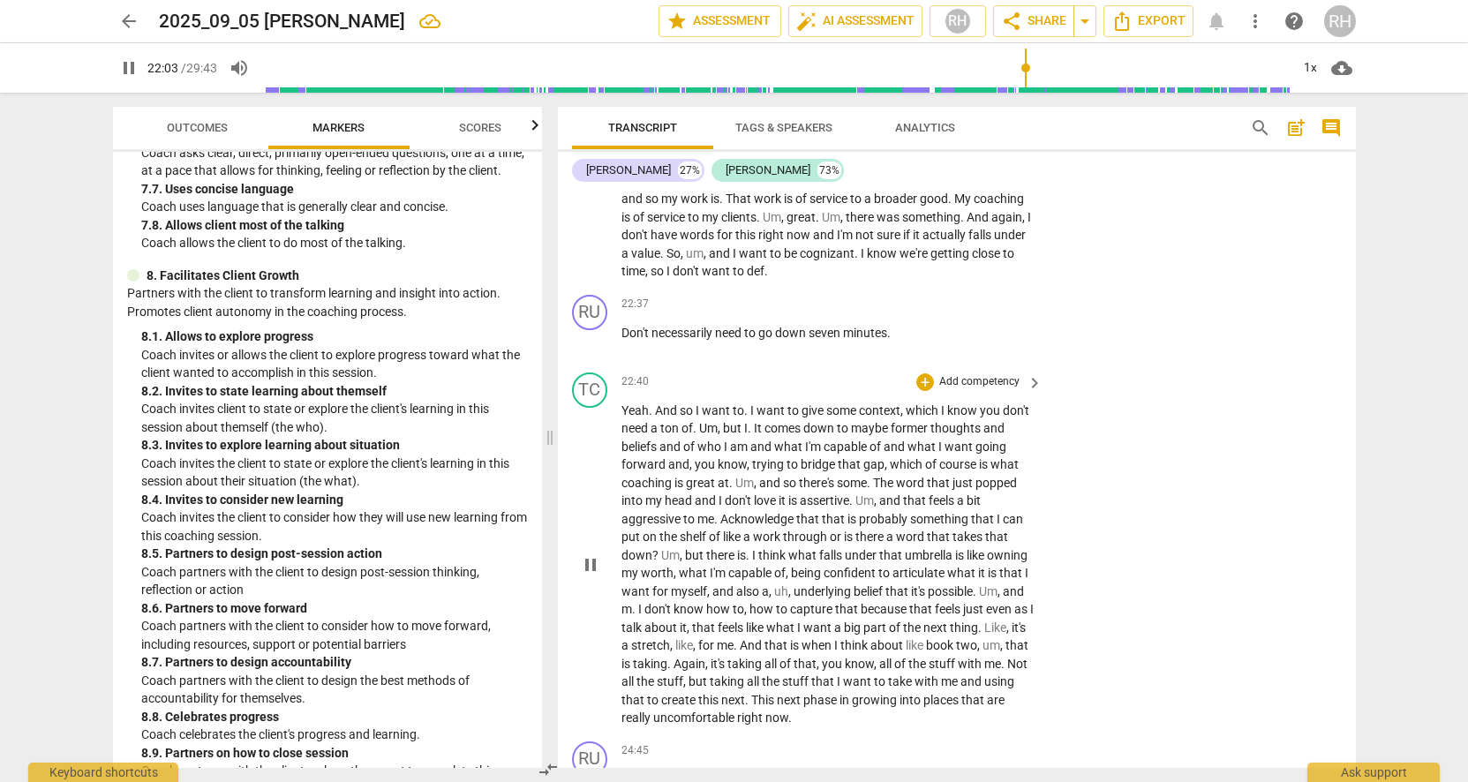
scroll to position [7728, 0]
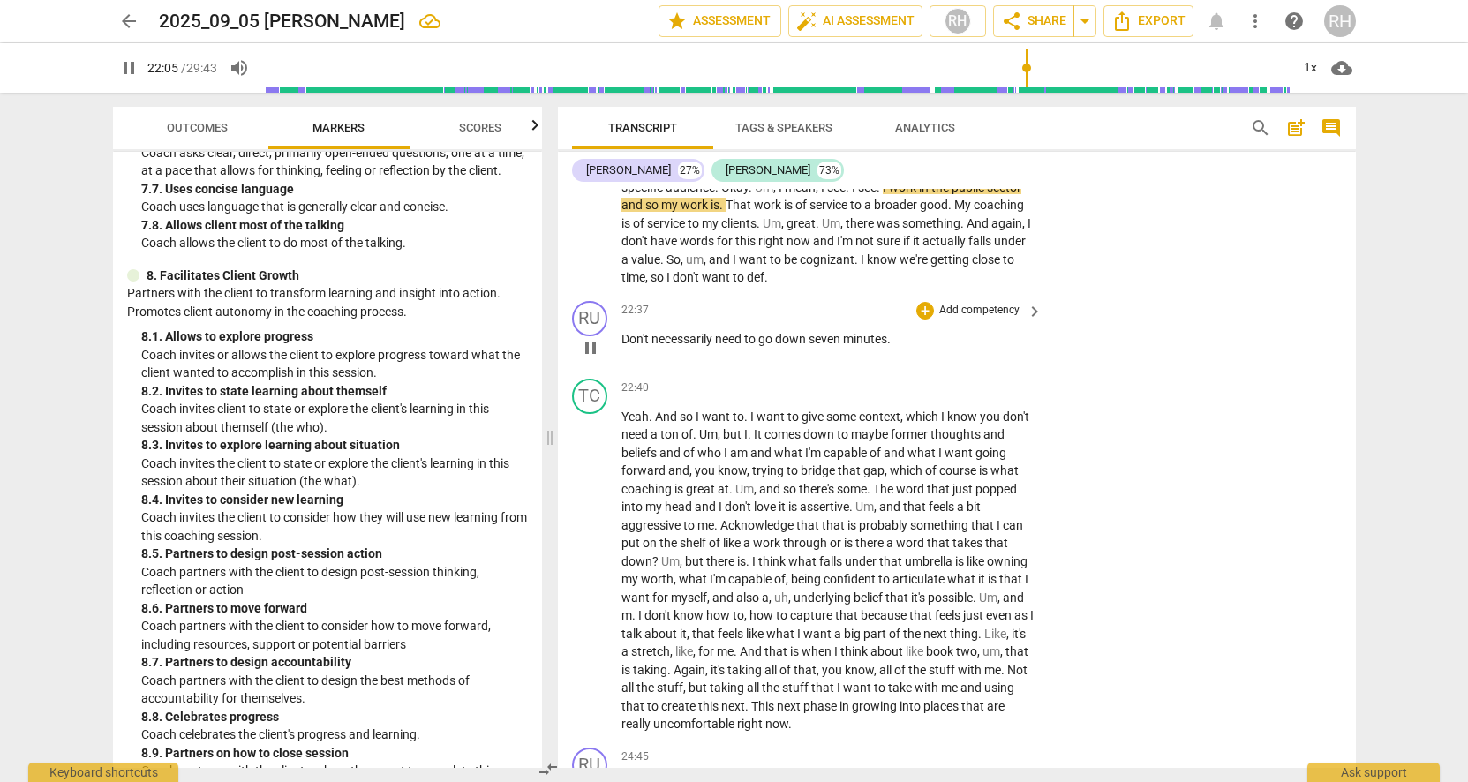
click at [634, 332] on span "Don't" at bounding box center [637, 339] width 30 height 14
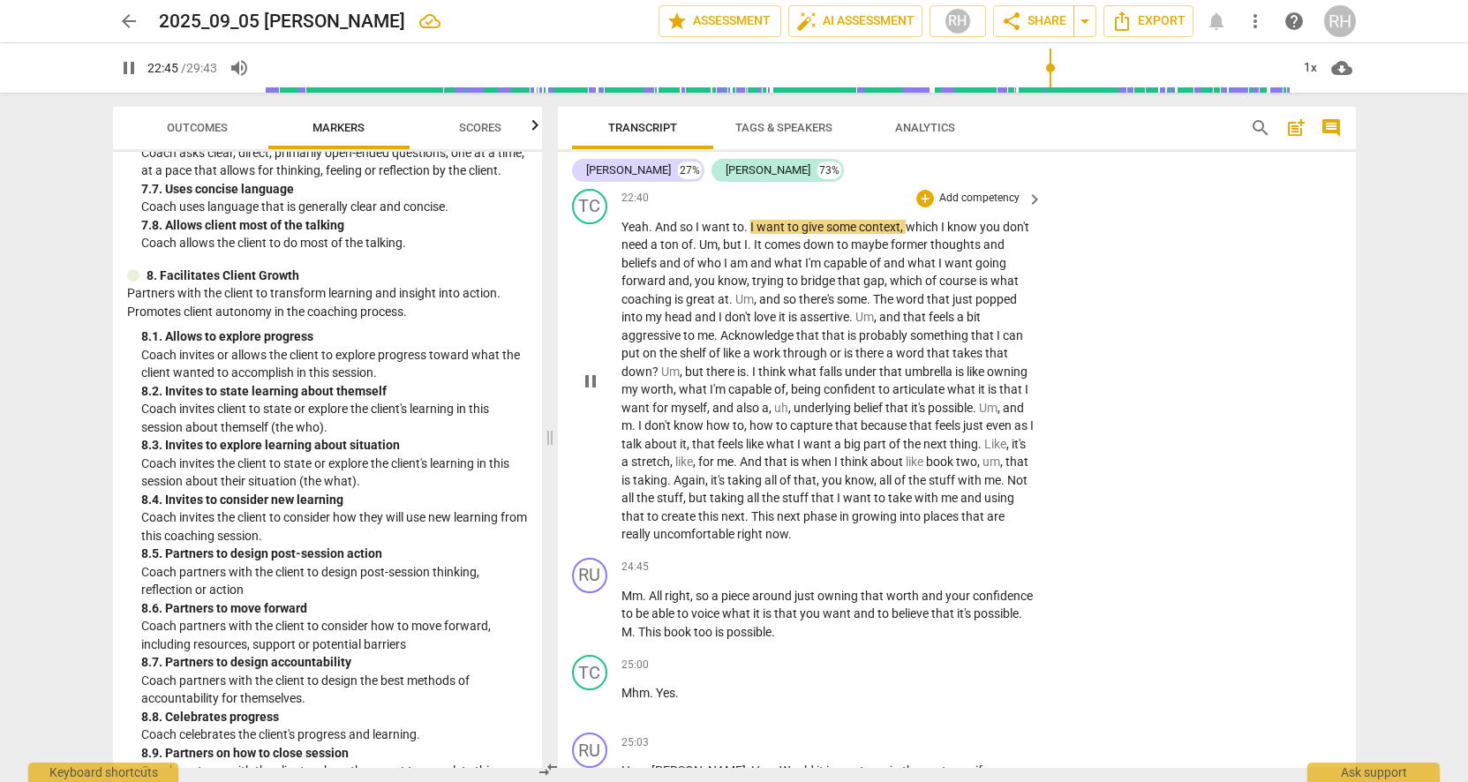
scroll to position [7921, 0]
click at [593, 368] on span "pause" at bounding box center [590, 378] width 21 height 21
click at [592, 368] on span "play_arrow" at bounding box center [590, 378] width 21 height 21
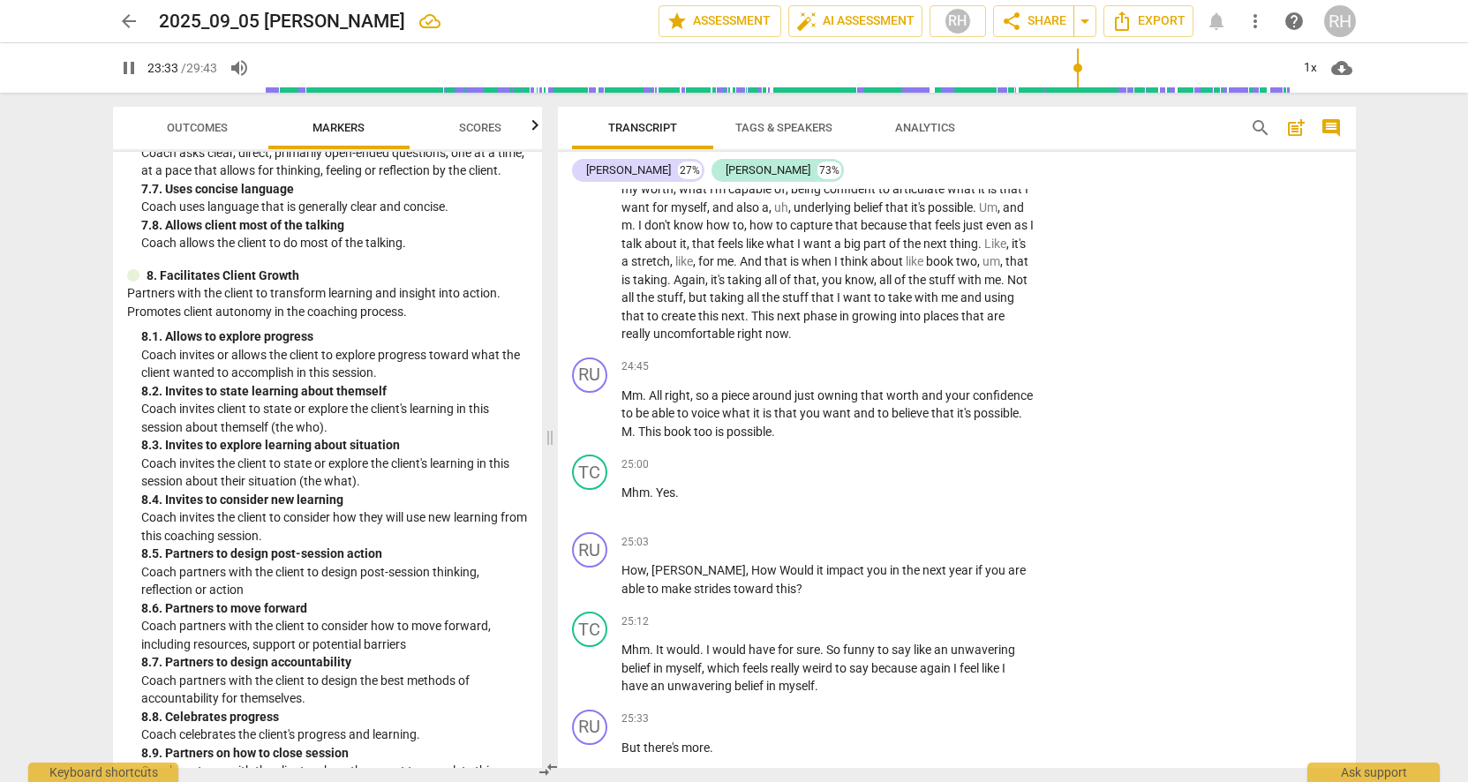
scroll to position [8127, 0]
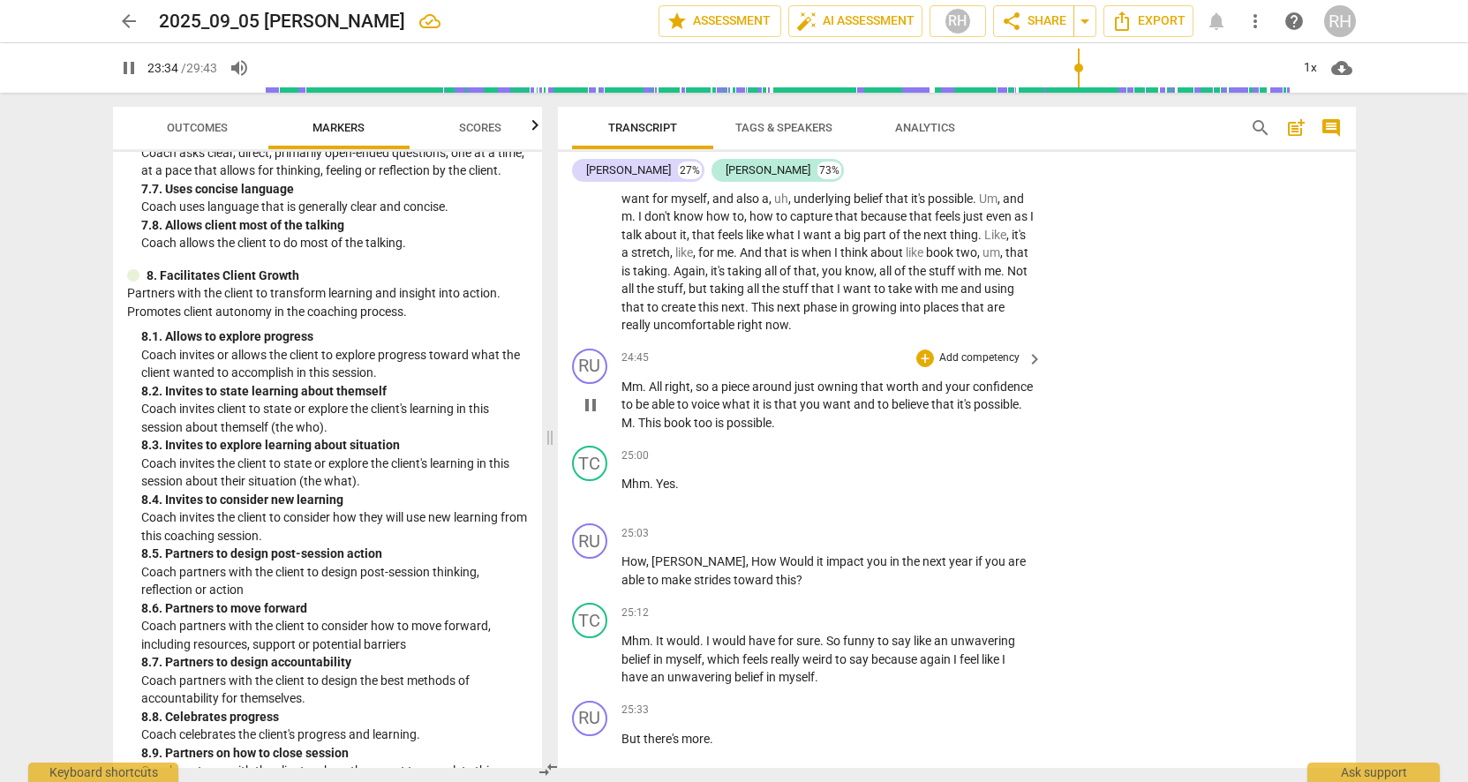
click at [594, 395] on span "pause" at bounding box center [590, 405] width 21 height 21
click at [594, 395] on span "play_arrow" at bounding box center [590, 405] width 21 height 21
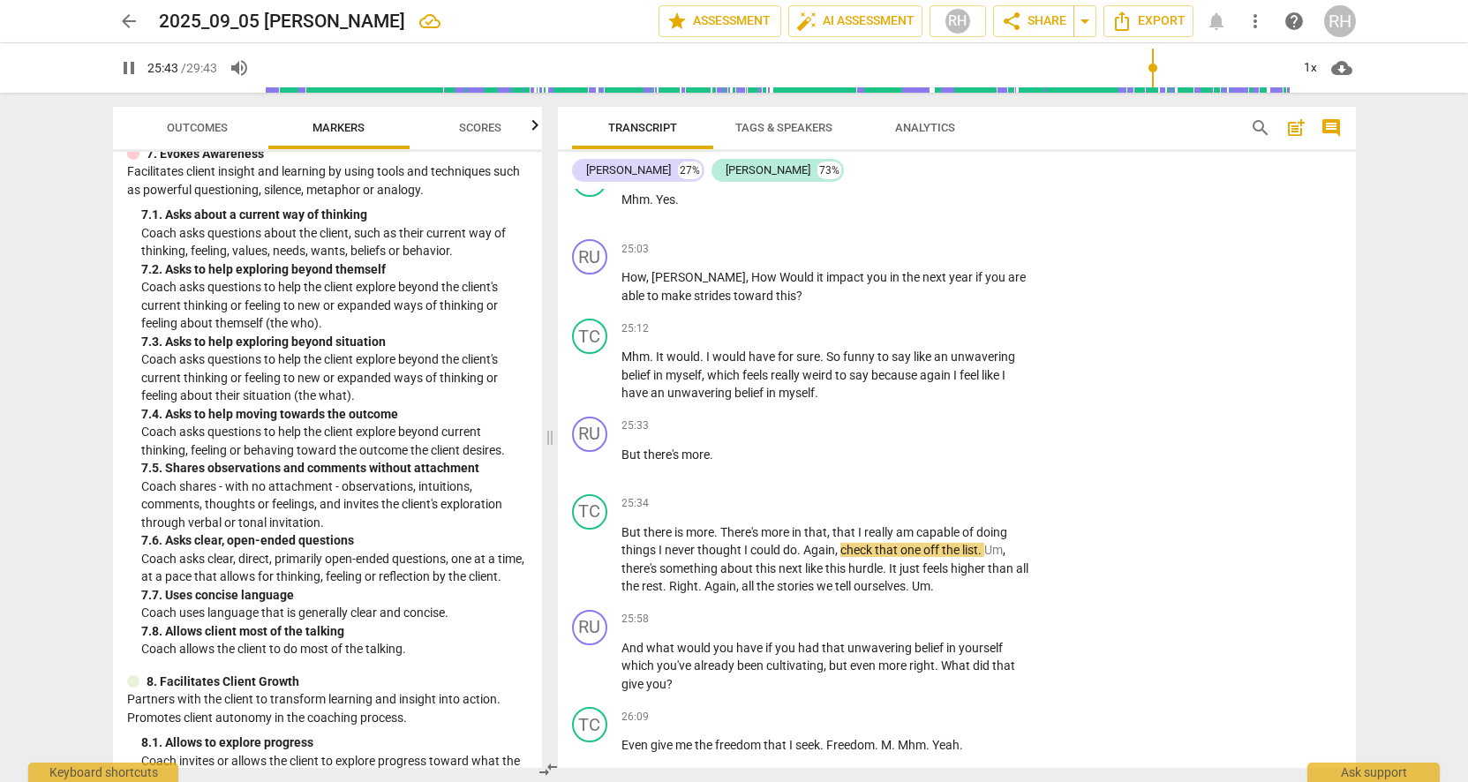
scroll to position [1690, 0]
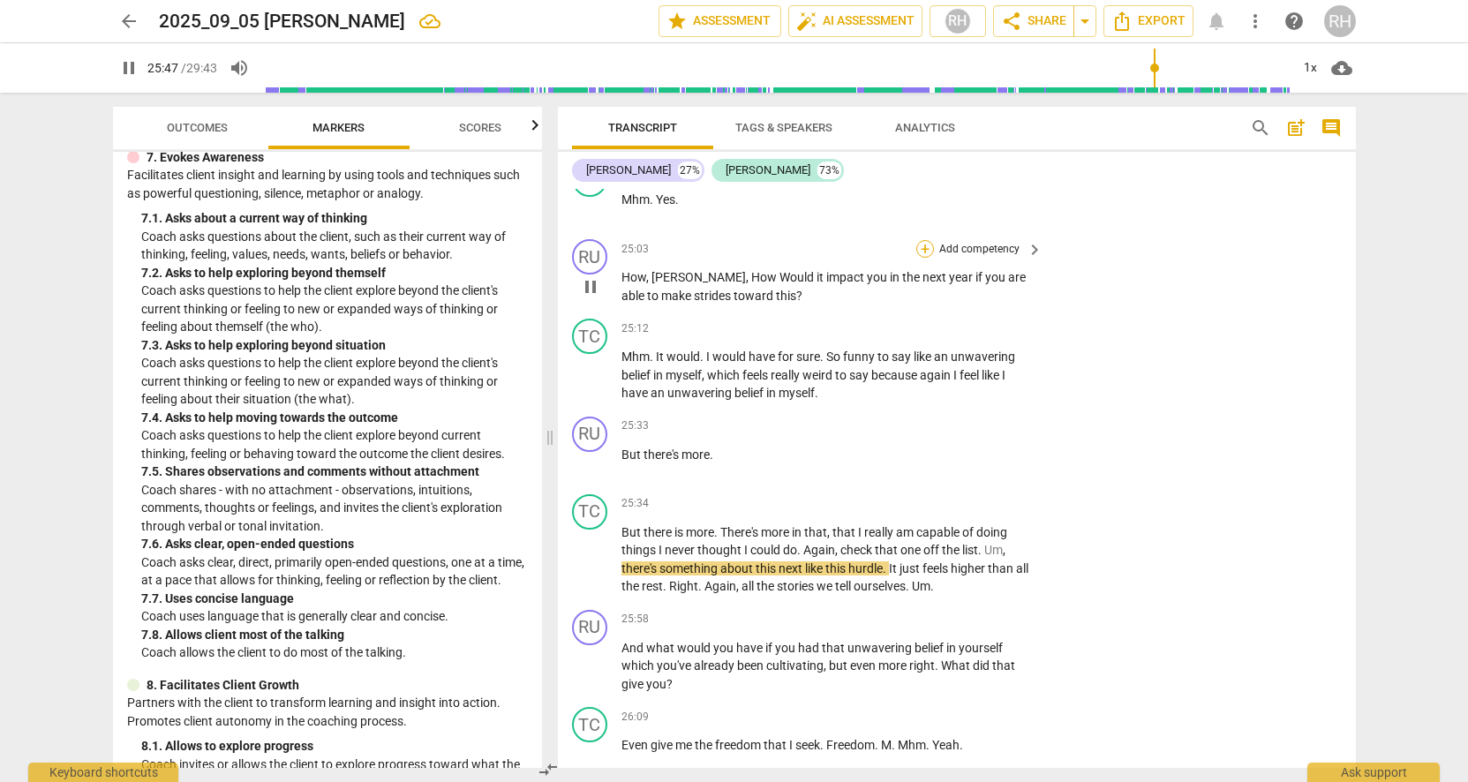
click at [925, 240] on div "+" at bounding box center [925, 249] width 18 height 18
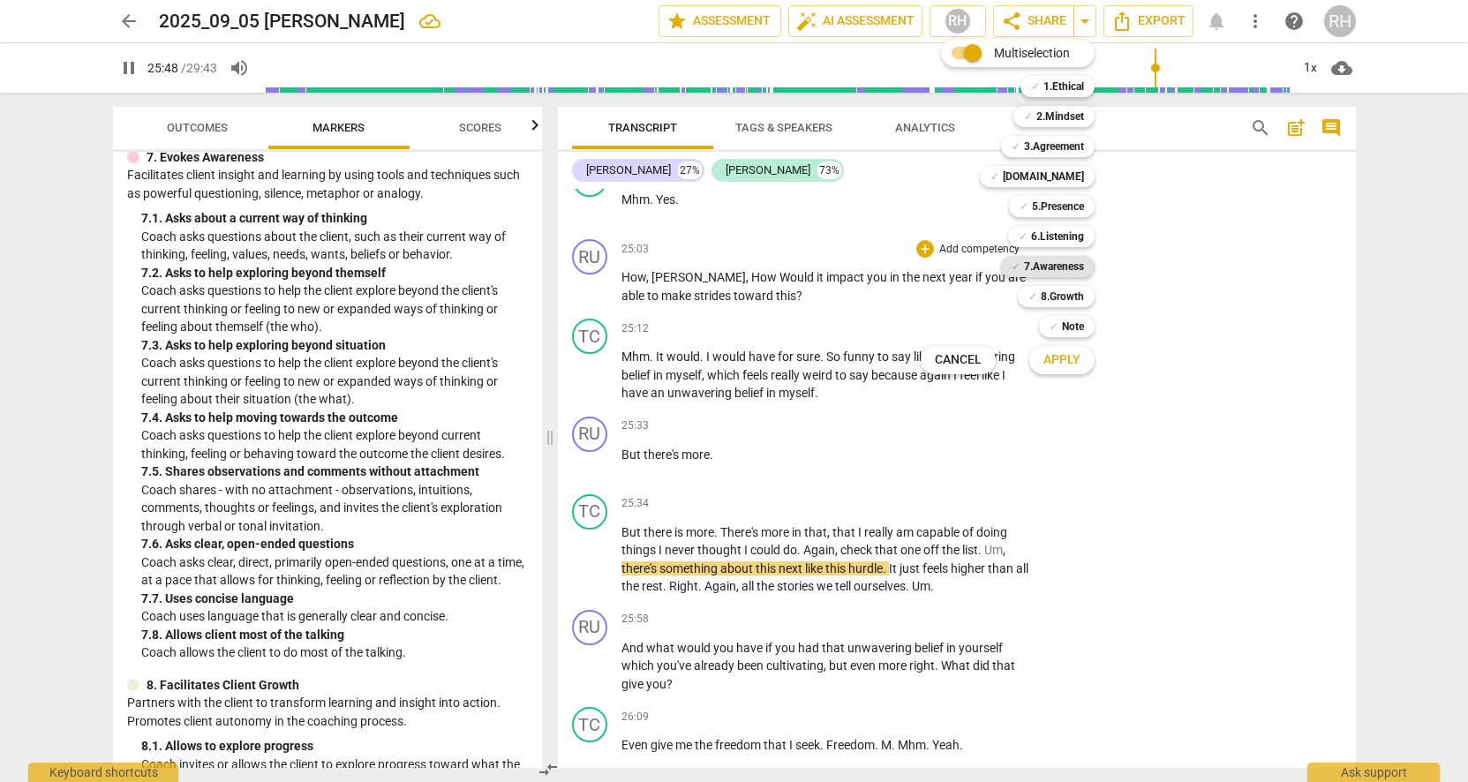
click at [1045, 267] on b "7.Awareness" at bounding box center [1054, 266] width 60 height 21
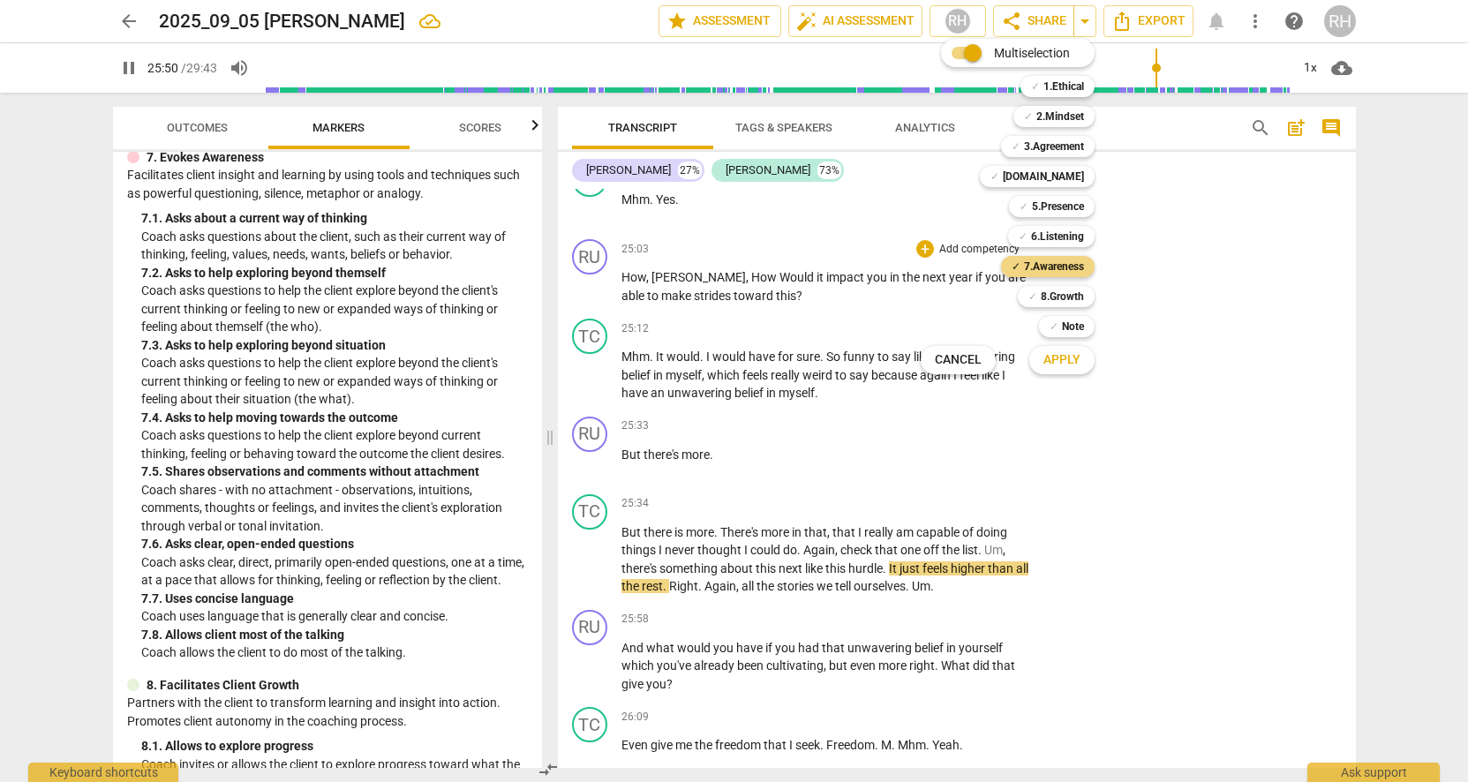
click at [1060, 354] on span "Apply" at bounding box center [1062, 360] width 37 height 18
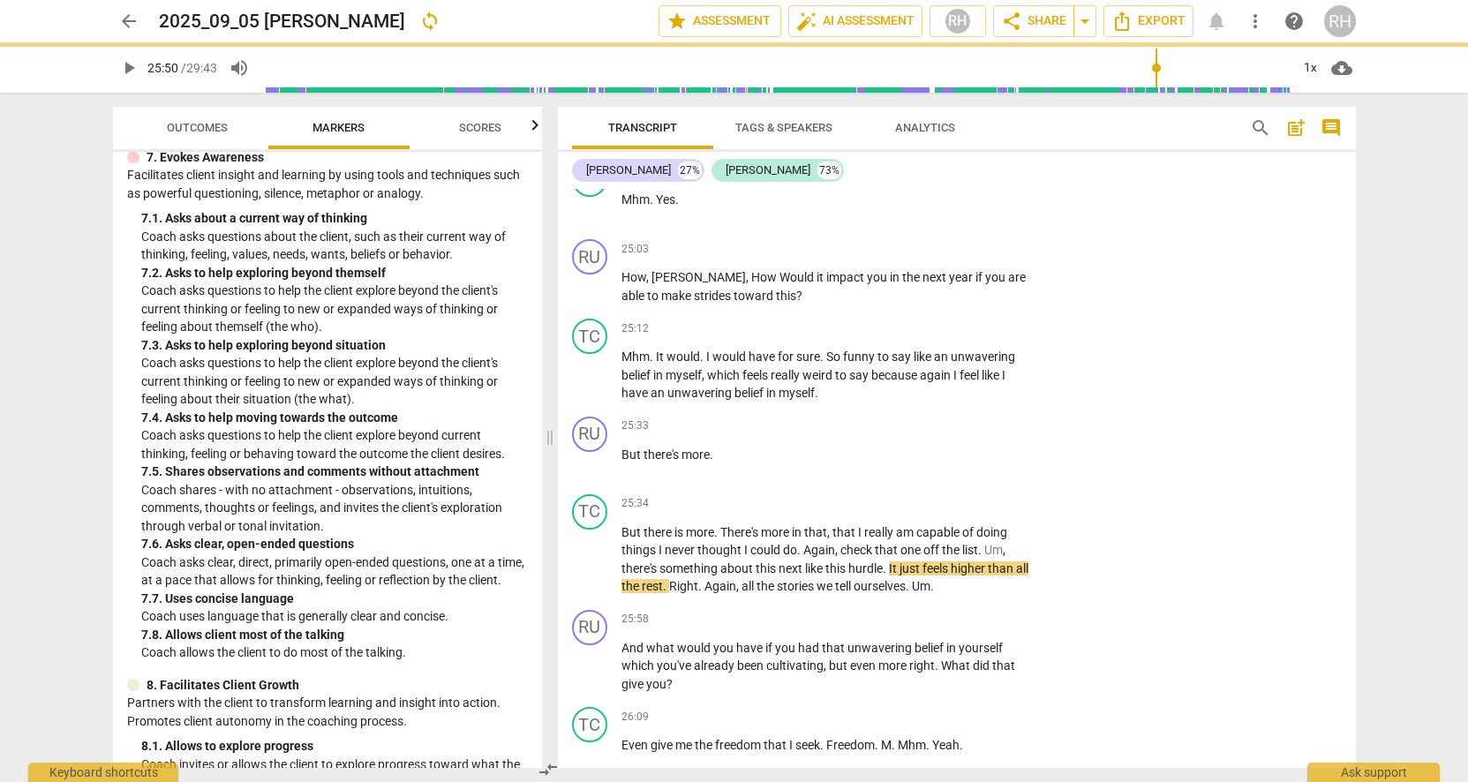
type input "1551"
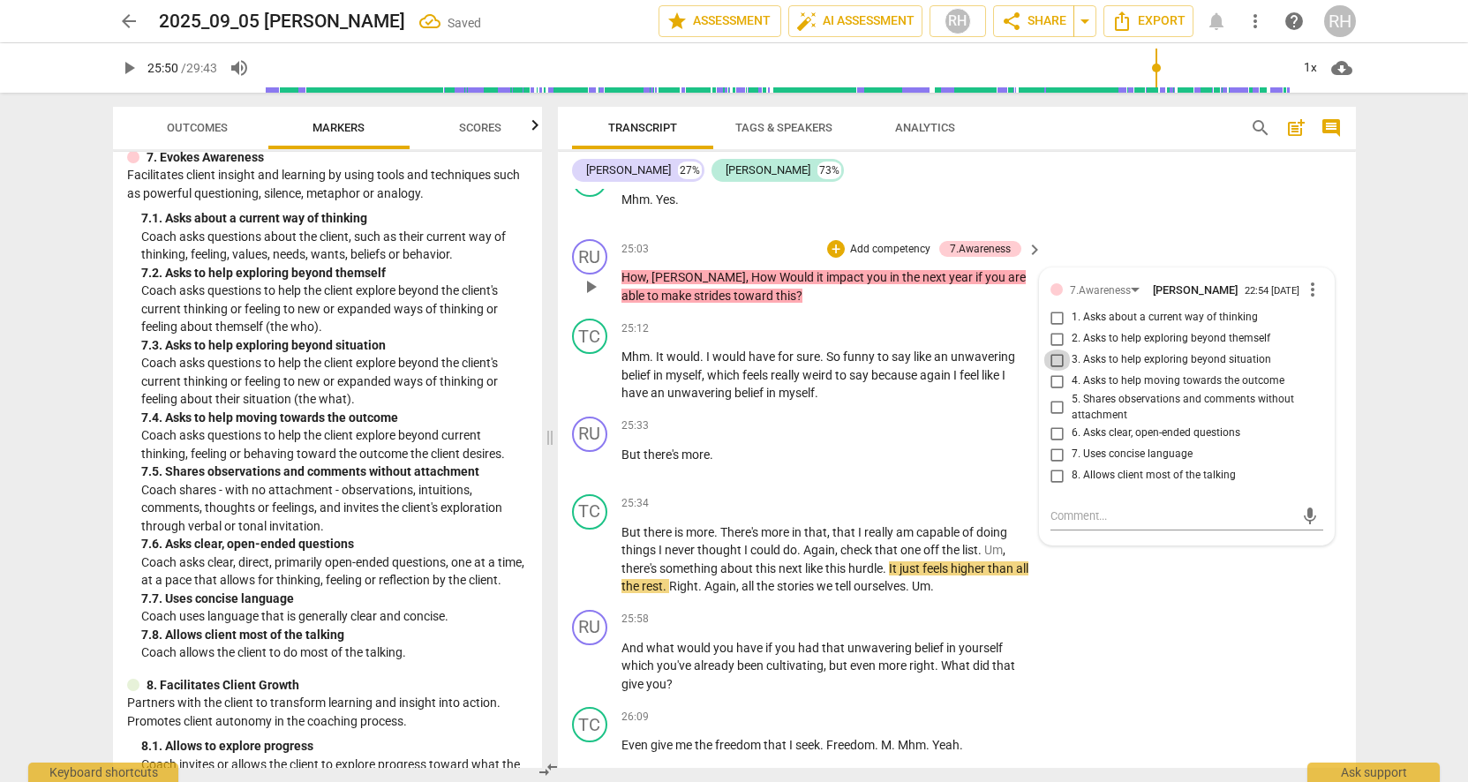
click at [1050, 350] on input "3. Asks to help exploring beyond situation" at bounding box center [1058, 360] width 28 height 21
checkbox input "true"
click at [1164, 544] on div "TC play_arrow pause 25:34 + Add competency keyboard_arrow_right But there is mo…" at bounding box center [957, 545] width 798 height 116
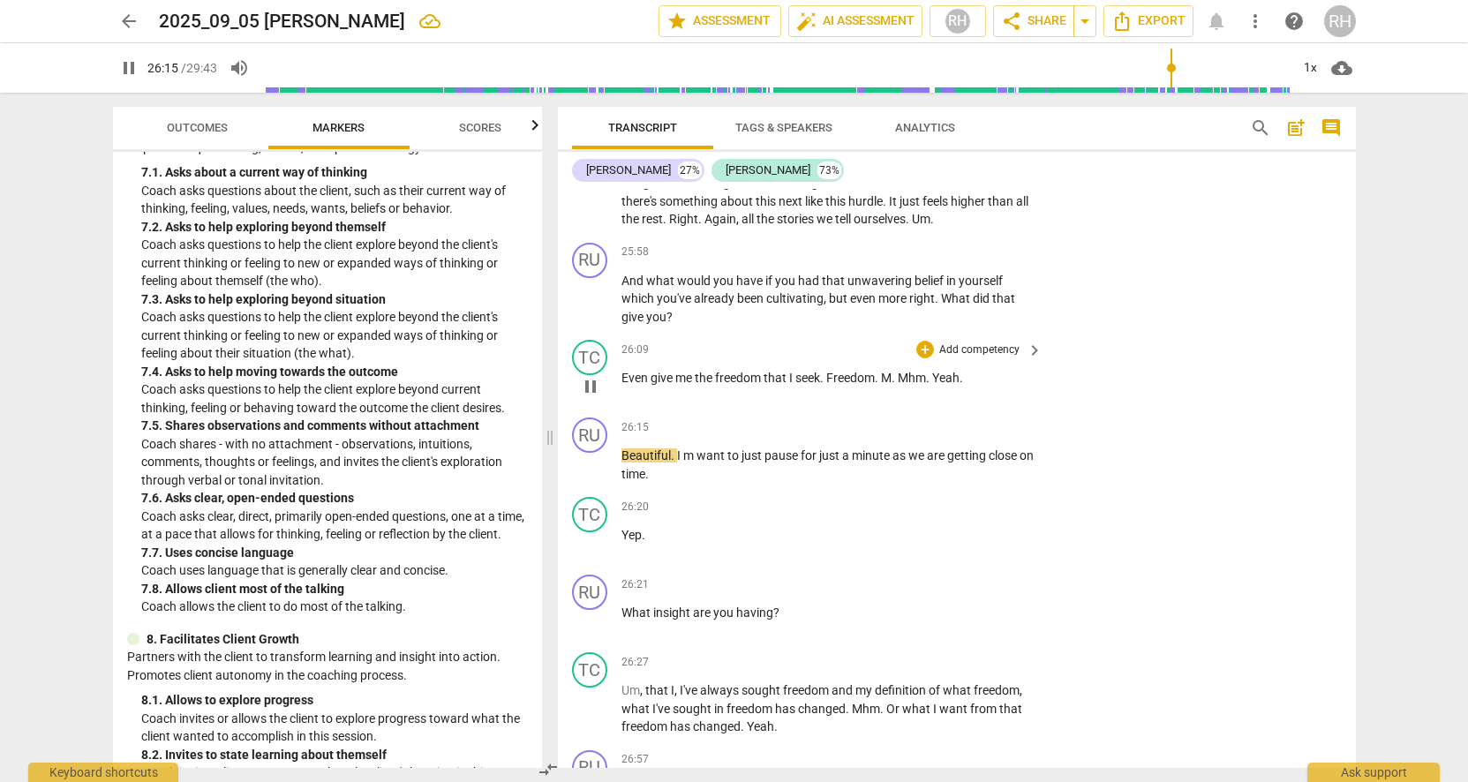
scroll to position [8778, 0]
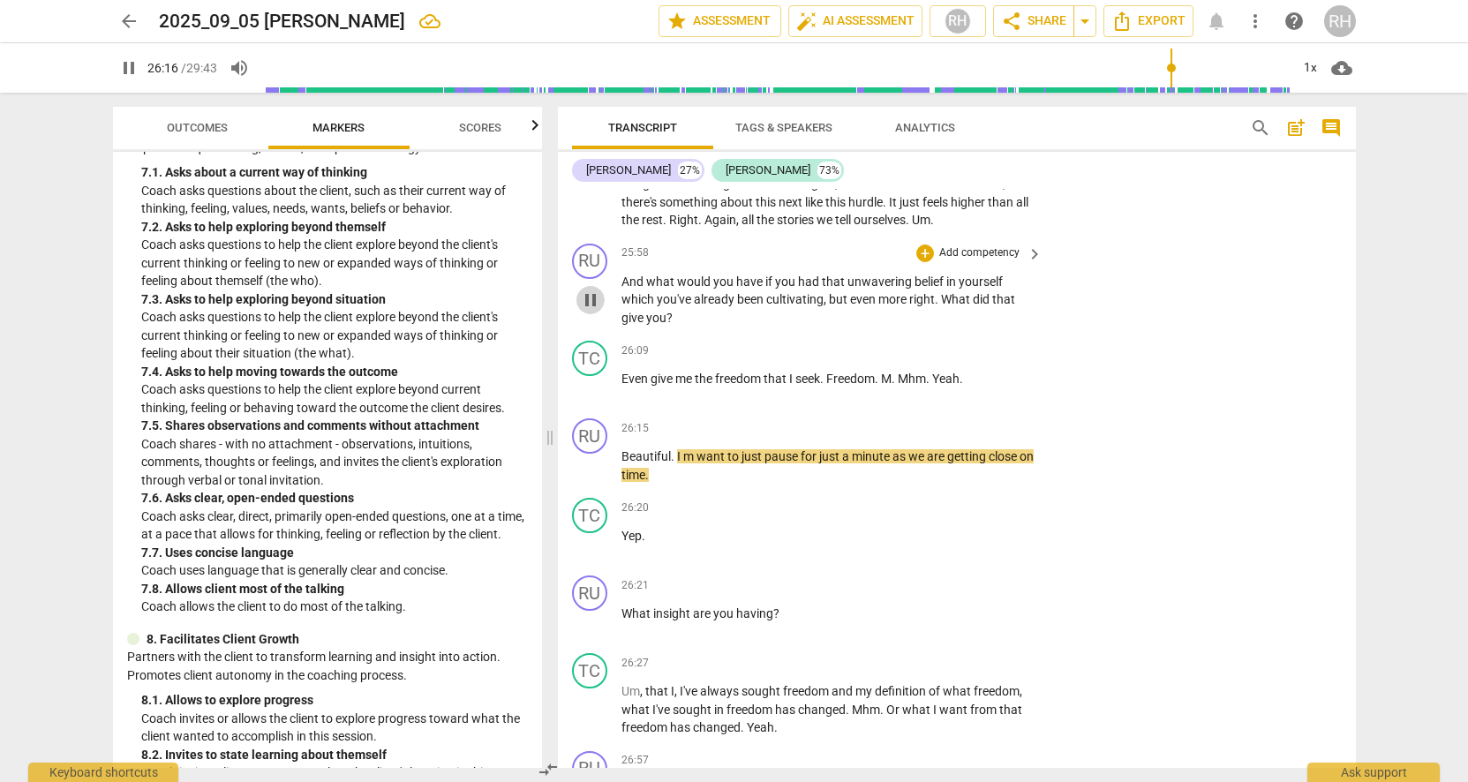
click at [591, 290] on span "pause" at bounding box center [590, 300] width 21 height 21
type input "1577"
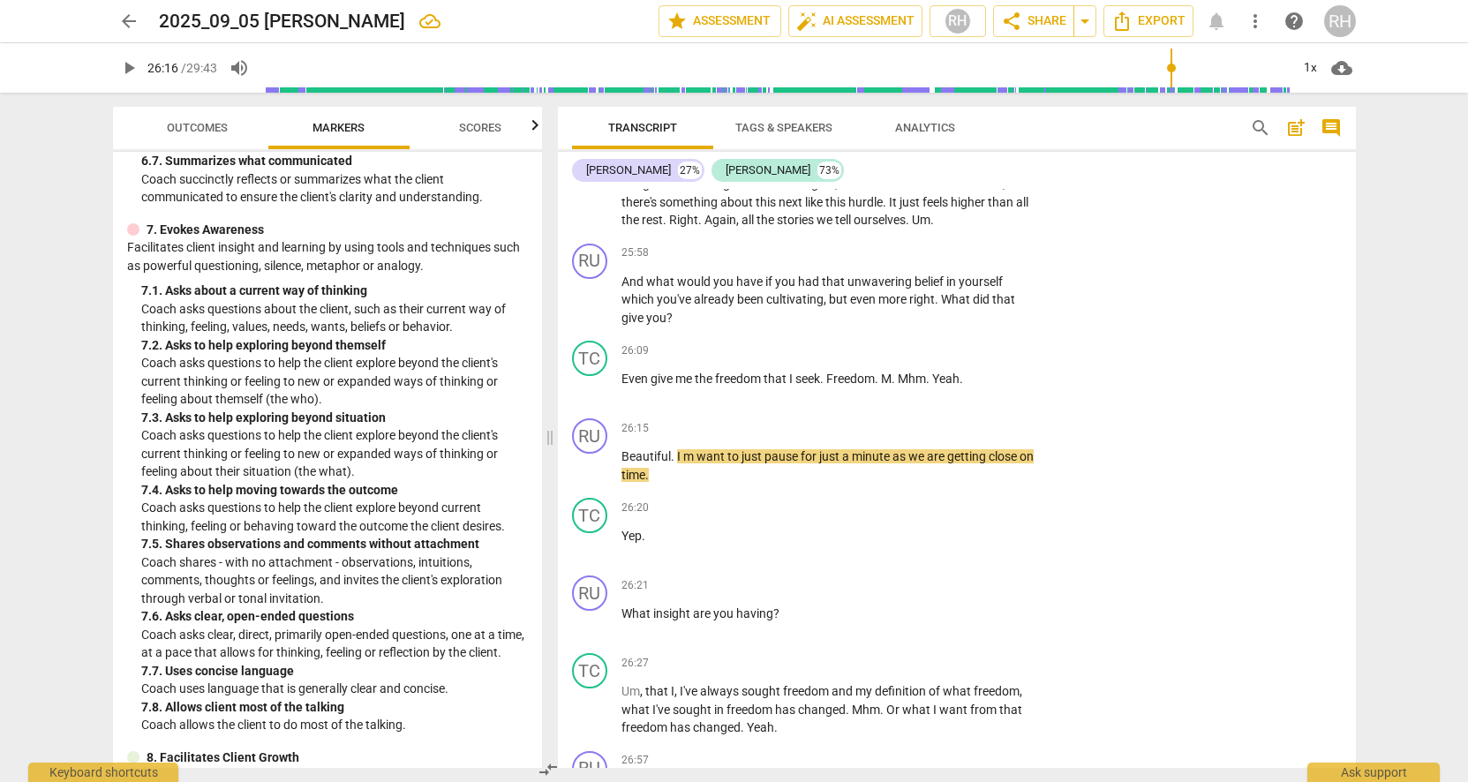
scroll to position [1609, 0]
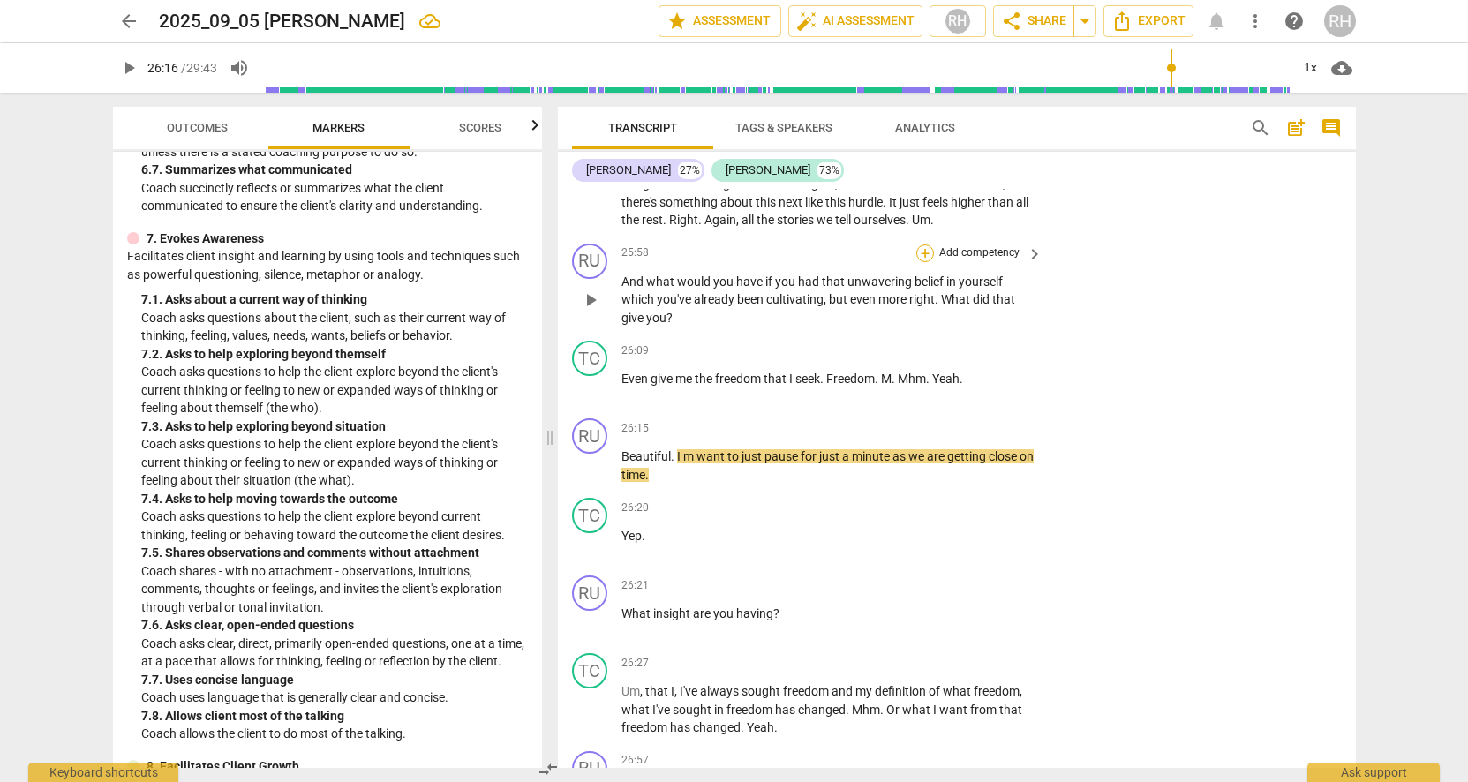
click at [930, 245] on div "+" at bounding box center [925, 254] width 18 height 18
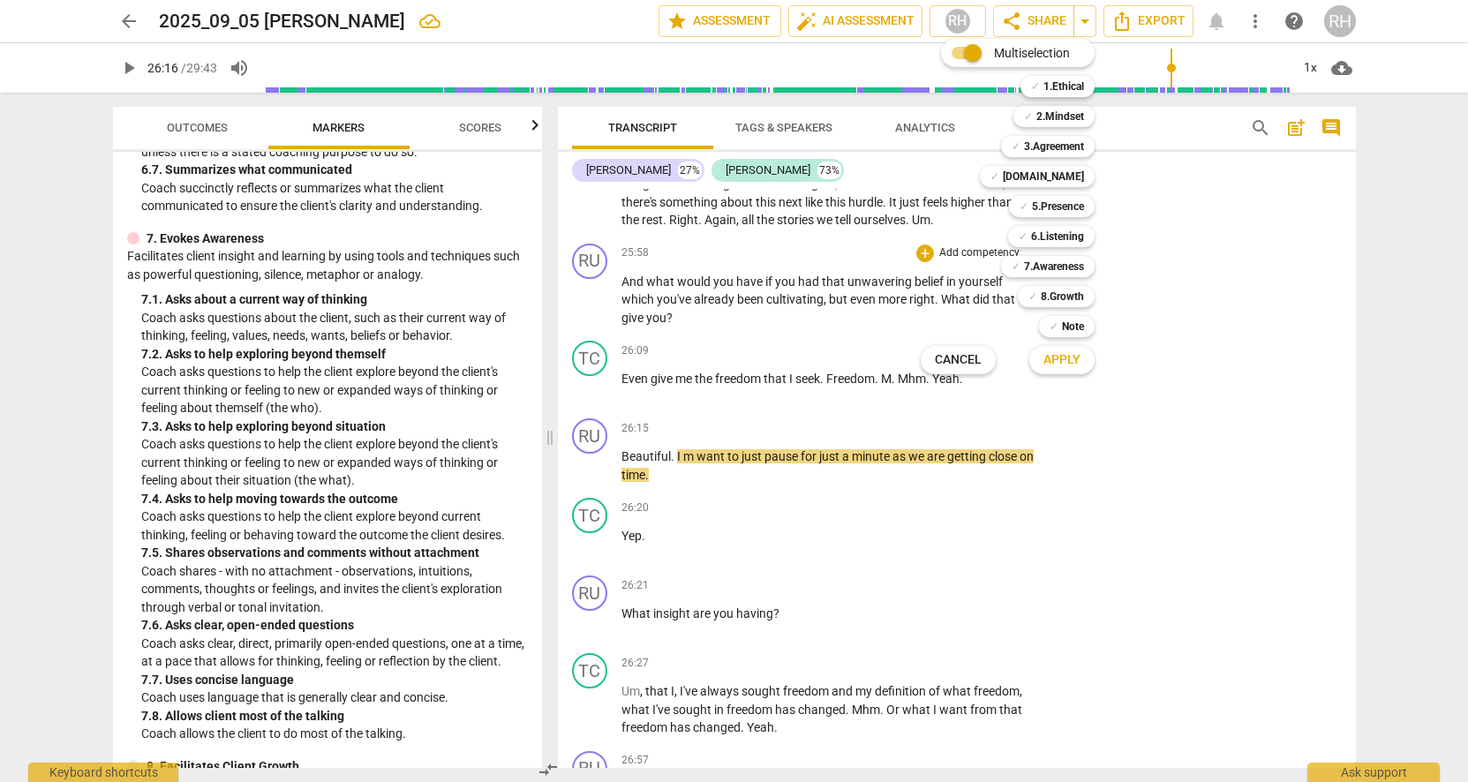
click at [1063, 252] on div "✓ 7.Awareness 7" at bounding box center [1057, 267] width 127 height 30
click at [1063, 267] on b "7.Awareness" at bounding box center [1054, 266] width 60 height 21
click at [1081, 359] on span "Apply" at bounding box center [1062, 360] width 37 height 18
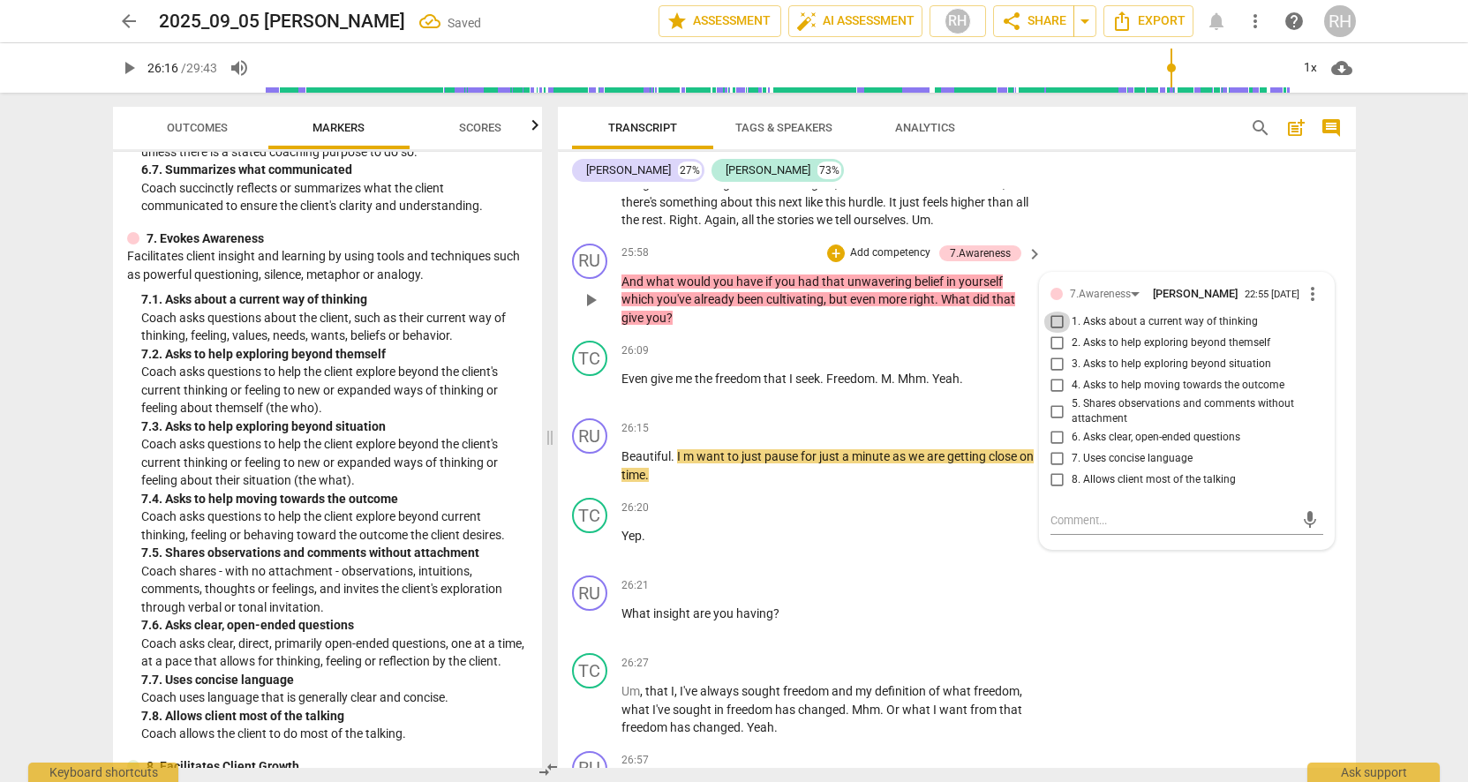
click at [1055, 312] on input "1. Asks about a current way of thinking" at bounding box center [1058, 322] width 28 height 21
checkbox input "true"
click at [1134, 569] on div "RU play_arrow pause 26:21 + Add competency keyboard_arrow_right What insight ar…" at bounding box center [957, 608] width 798 height 78
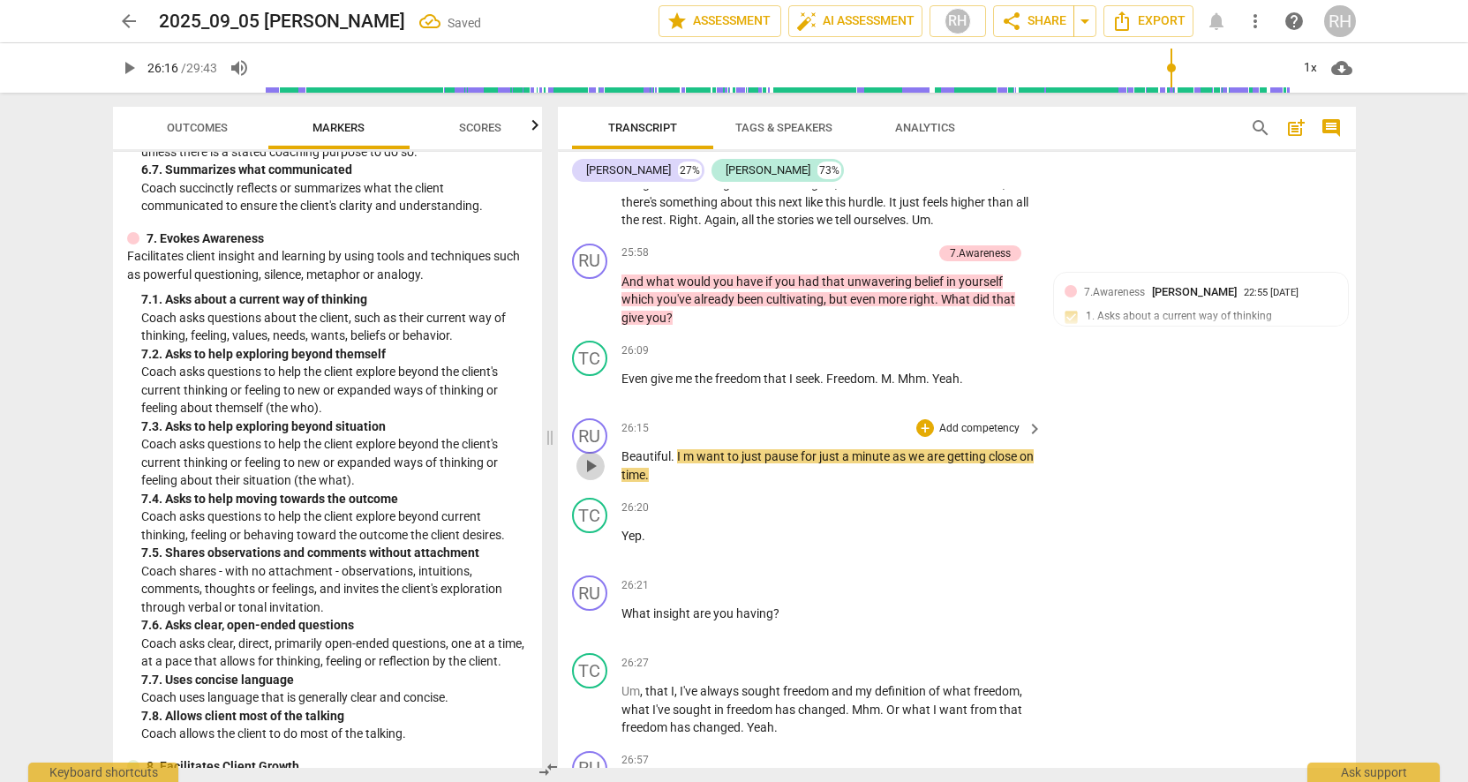
click at [588, 456] on span "play_arrow" at bounding box center [590, 466] width 21 height 21
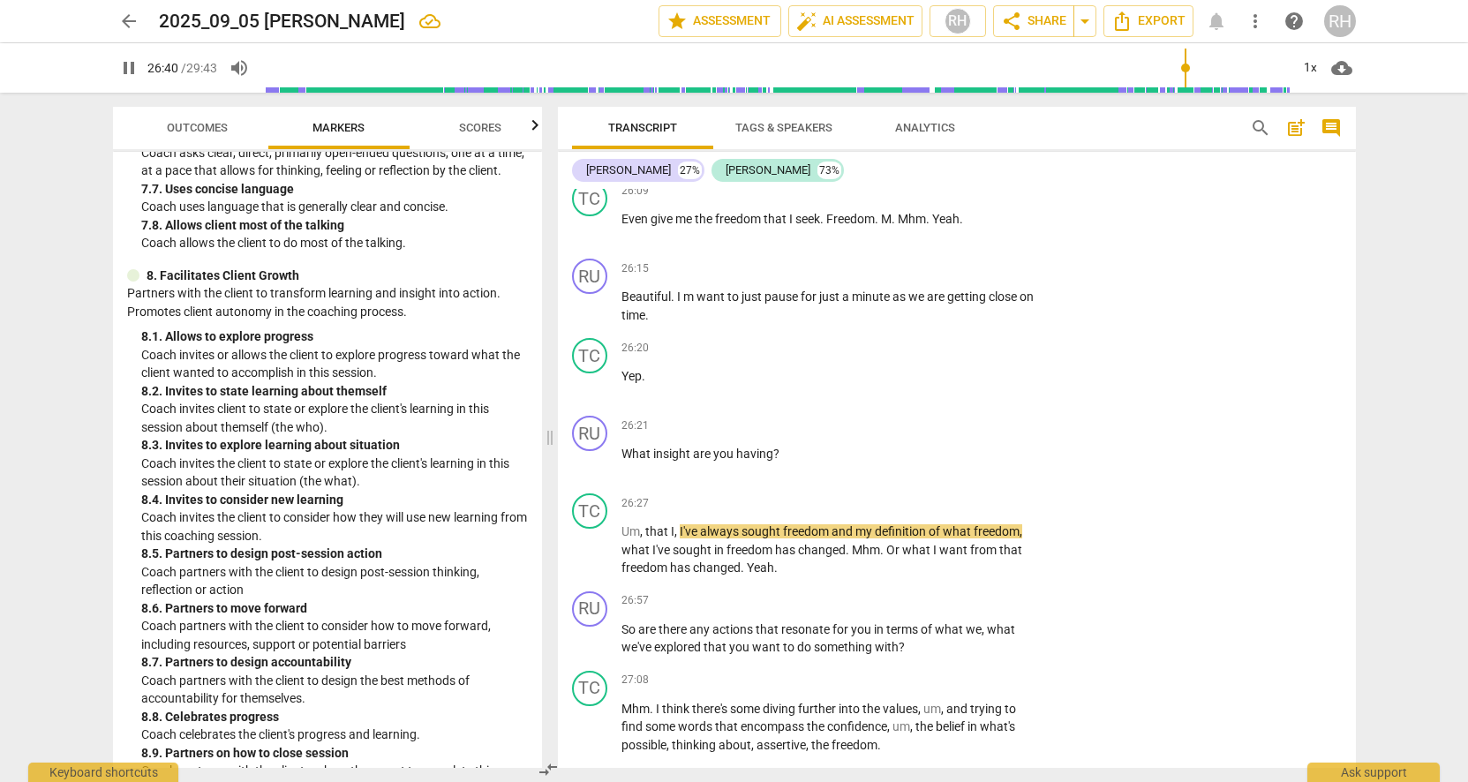
scroll to position [0, 0]
click at [584, 539] on span "pause" at bounding box center [590, 549] width 21 height 21
type input "1602"
click at [931, 417] on div "+" at bounding box center [925, 426] width 18 height 18
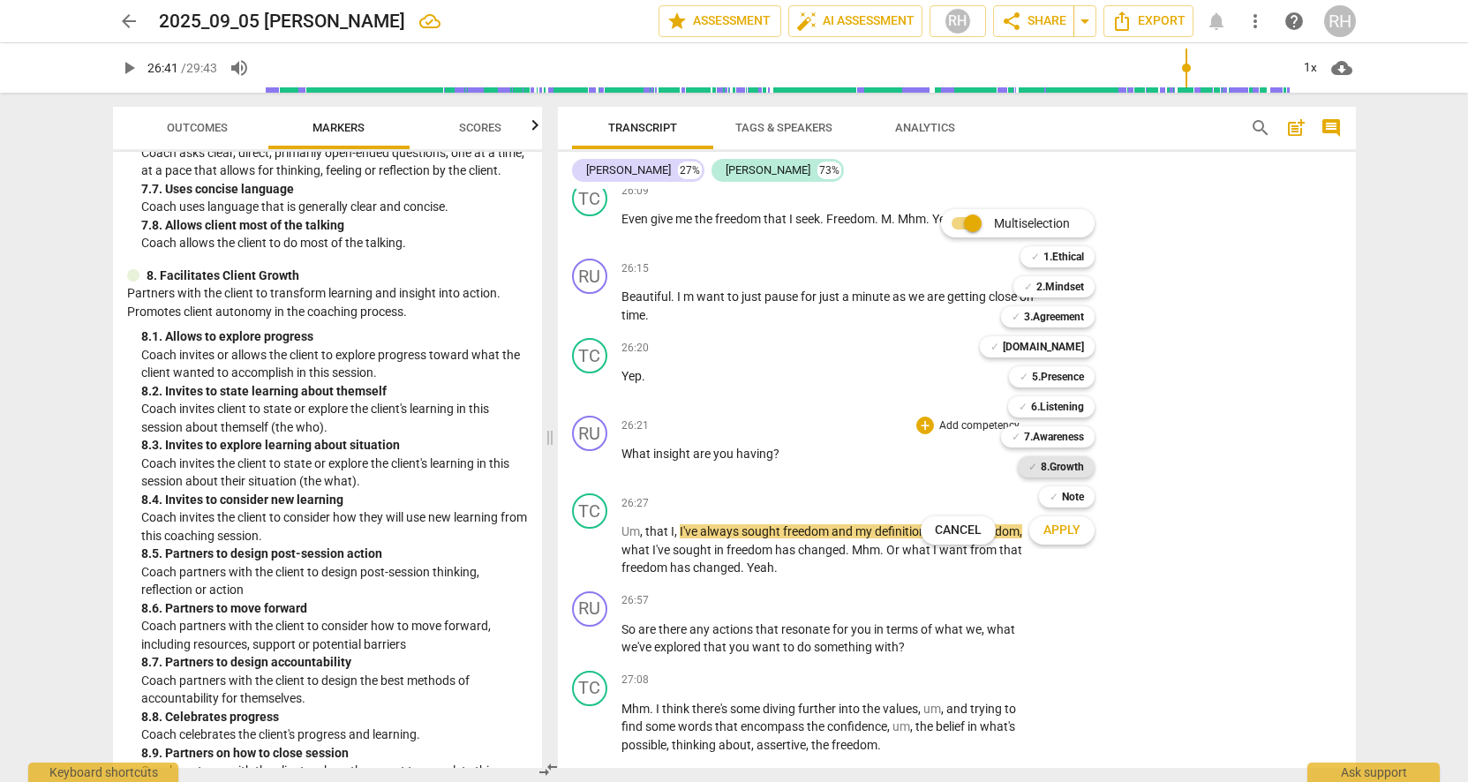
click at [1060, 465] on b "8.Growth" at bounding box center [1062, 466] width 43 height 21
click at [1059, 531] on span "Apply" at bounding box center [1062, 531] width 37 height 18
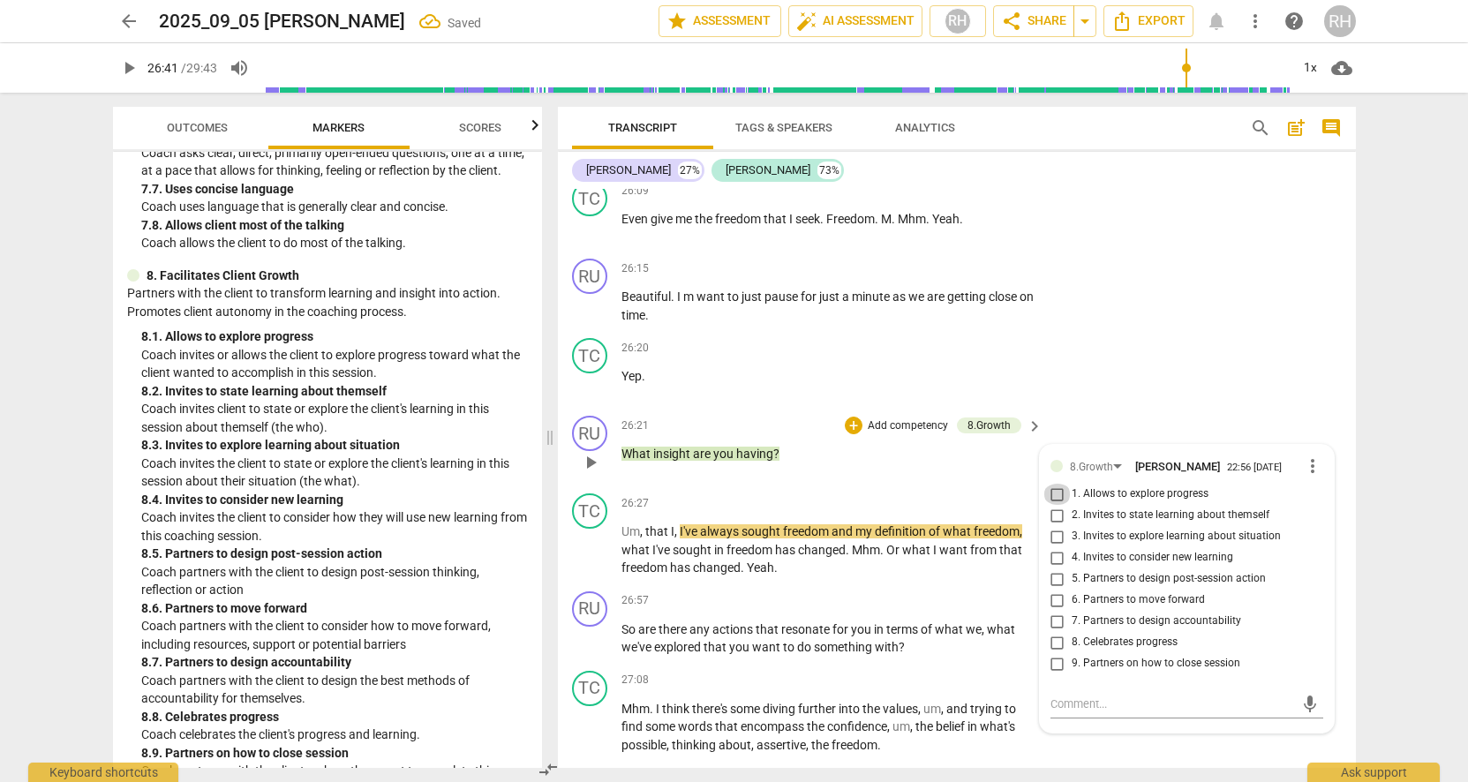
click at [1051, 484] on input "1. Allows to explore progress" at bounding box center [1058, 494] width 28 height 21
checkbox input "true"
click at [1130, 331] on div "TC play_arrow pause 26:20 + Add competency keyboard_arrow_right Yep ." at bounding box center [957, 370] width 798 height 78
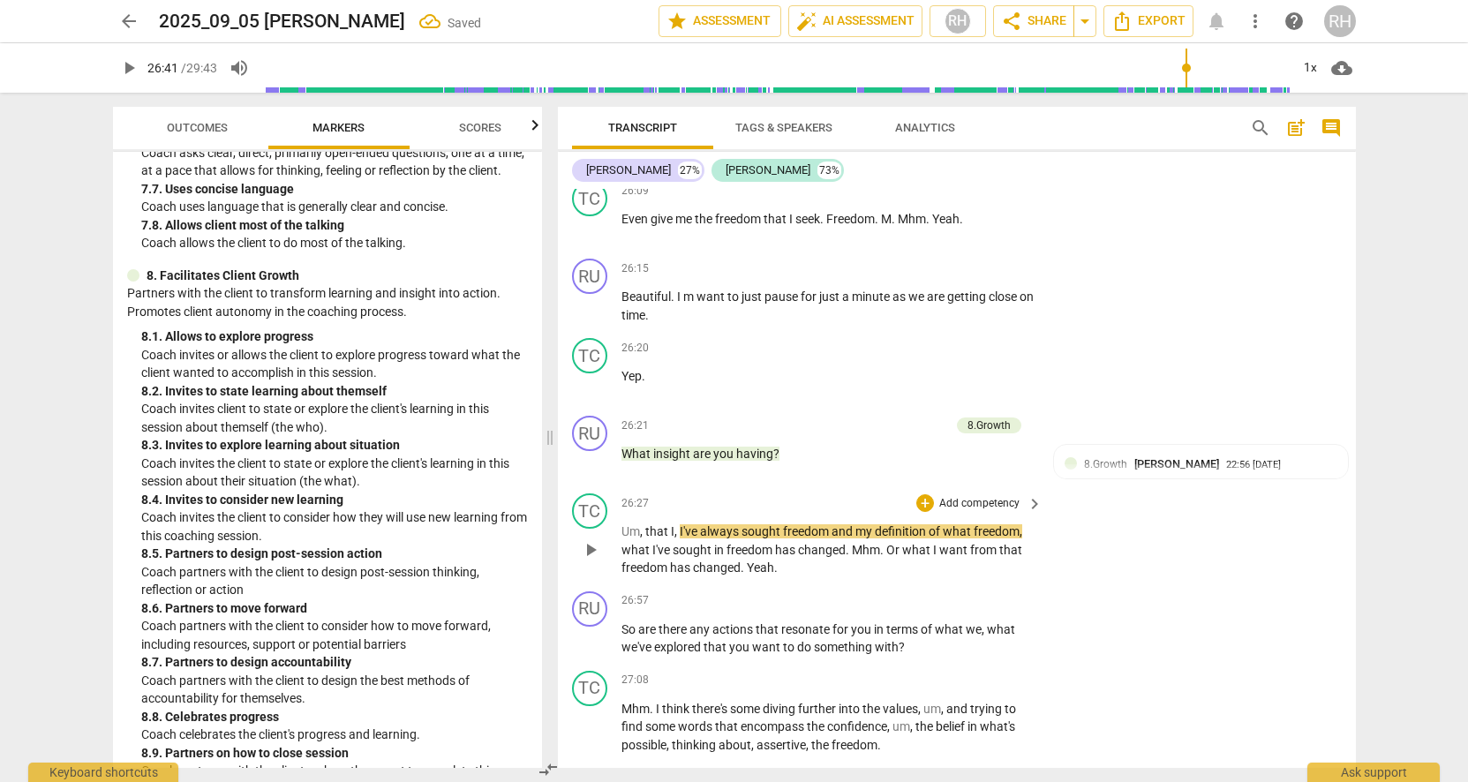
click at [595, 539] on span "play_arrow" at bounding box center [590, 549] width 21 height 21
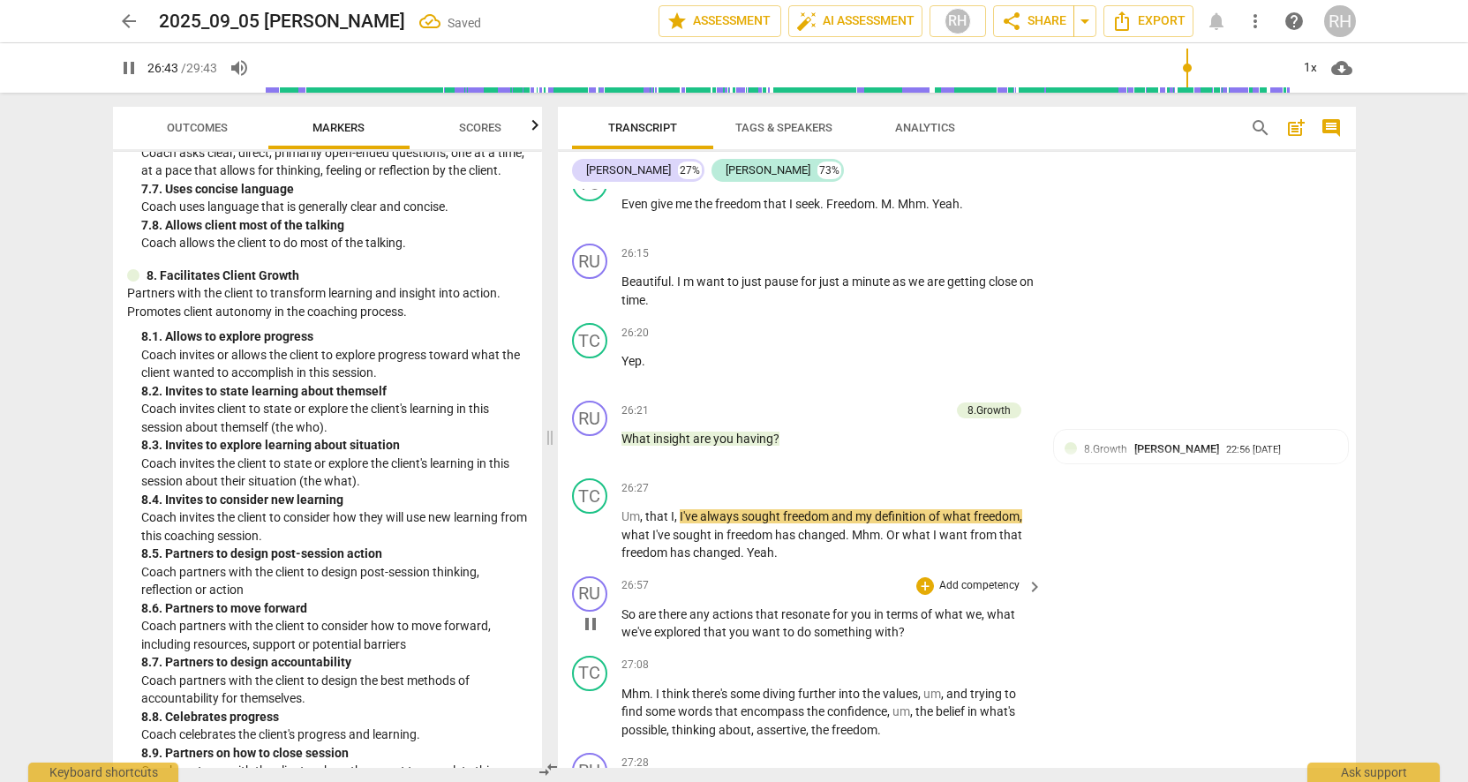
scroll to position [8955, 0]
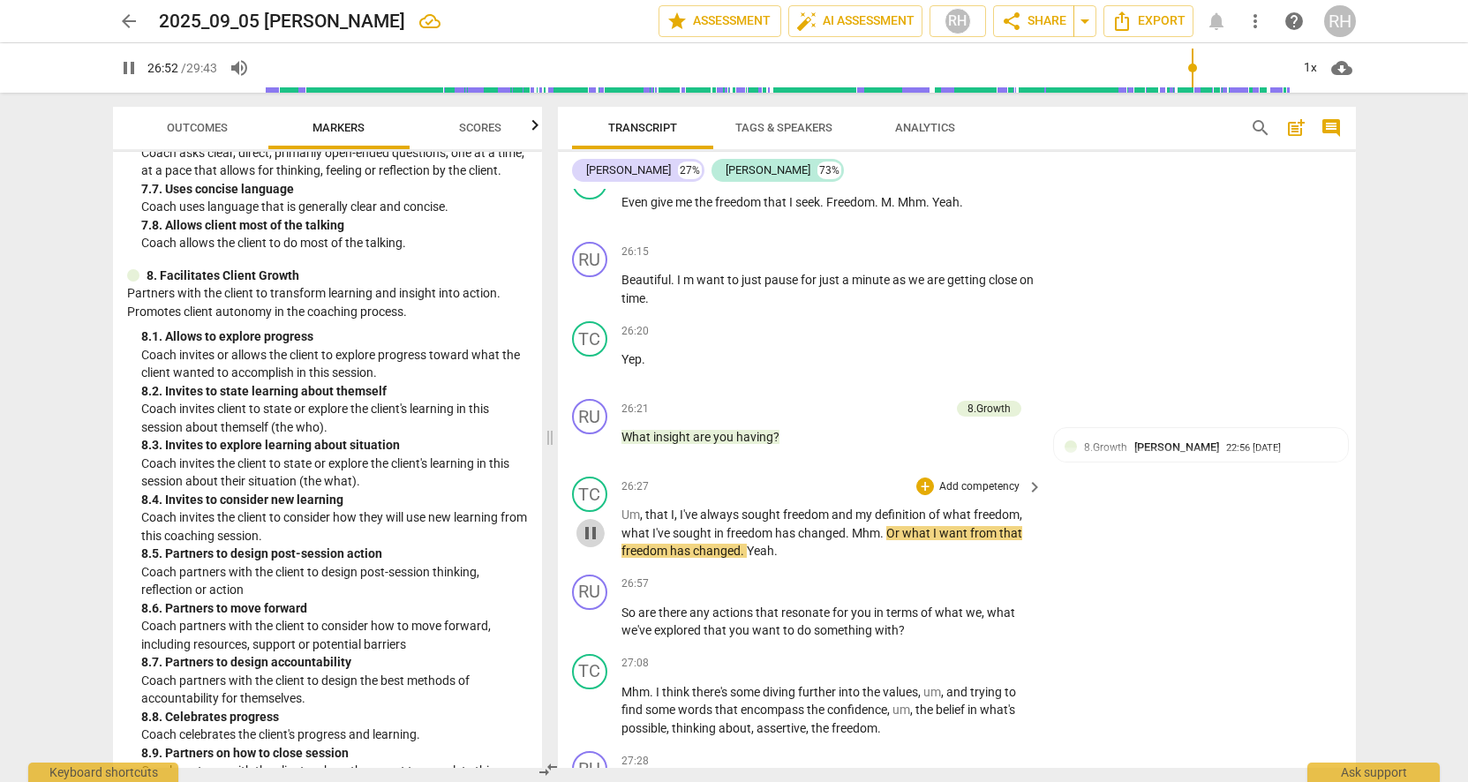
click at [589, 523] on span "pause" at bounding box center [590, 533] width 21 height 21
click at [659, 508] on span "that" at bounding box center [658, 515] width 26 height 14
click at [591, 523] on span "pause" at bounding box center [590, 533] width 21 height 21
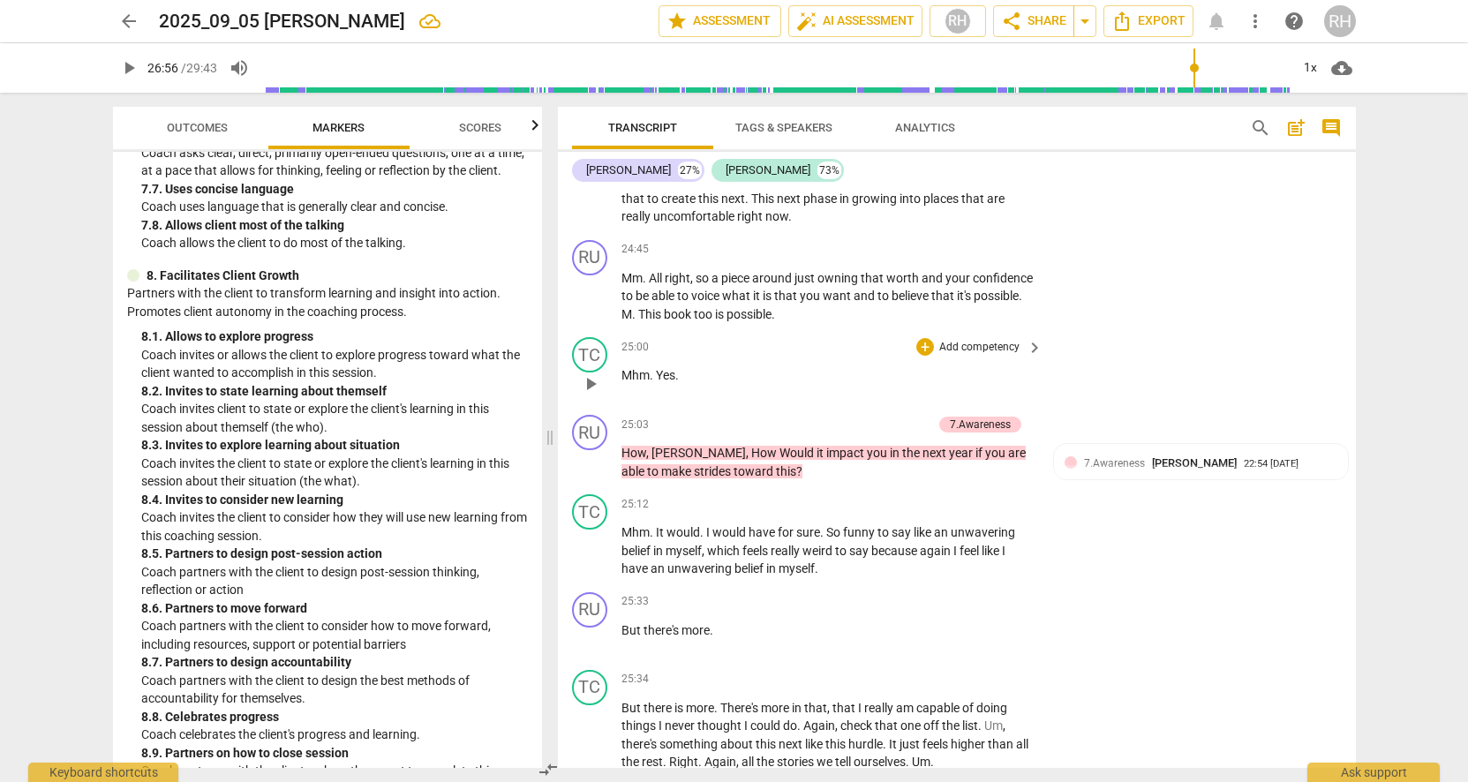
scroll to position [8239, 0]
click at [125, 64] on span "play_arrow" at bounding box center [128, 67] width 21 height 21
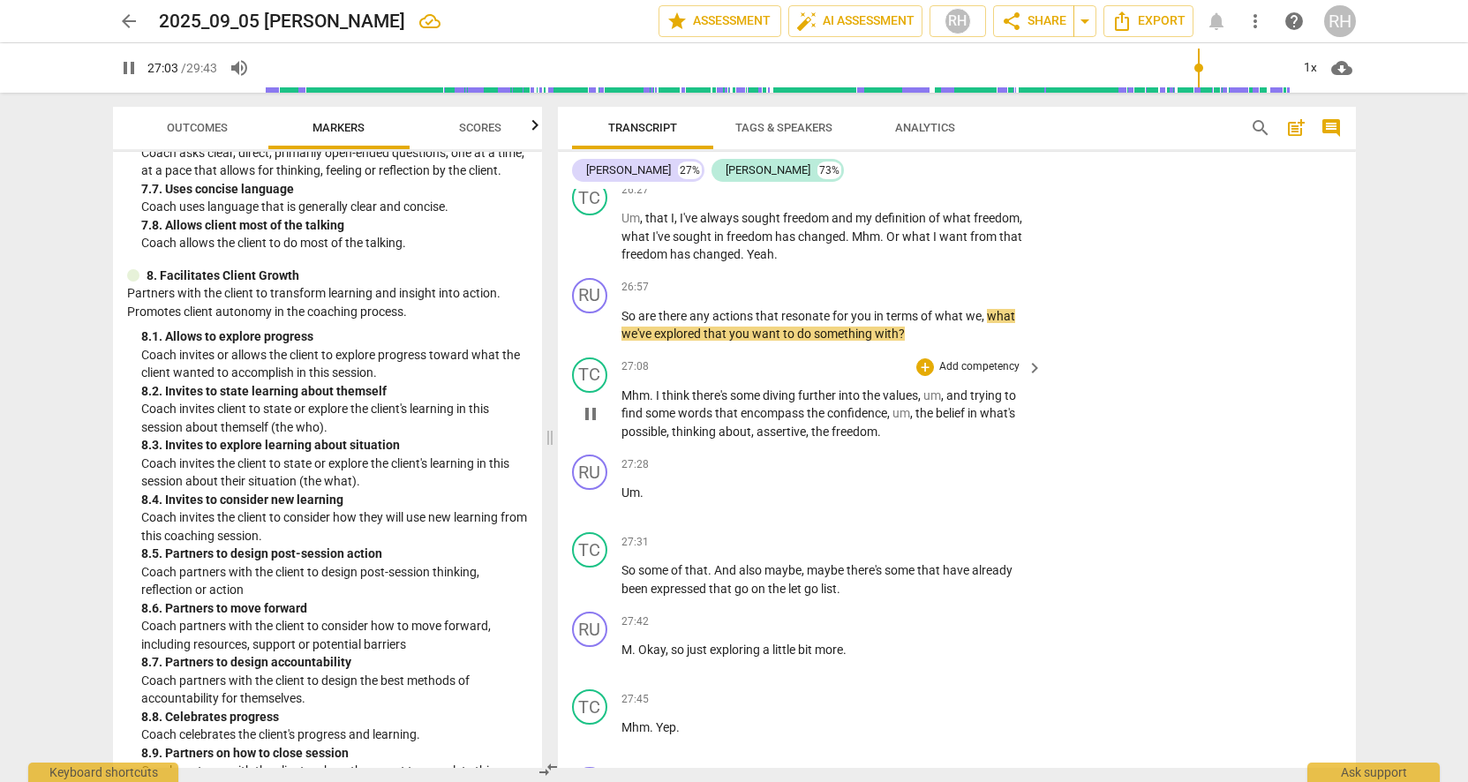
scroll to position [9252, 0]
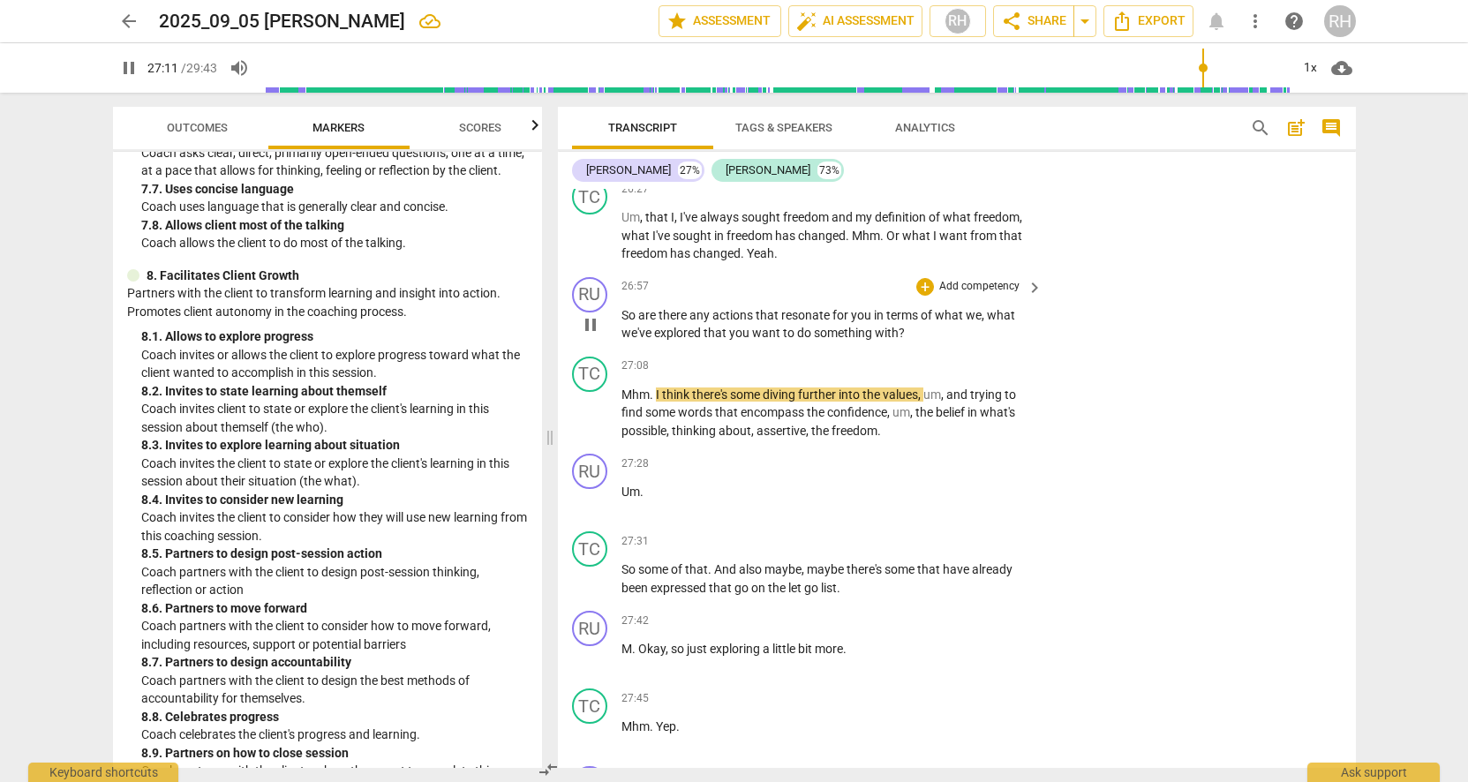
click at [1028, 277] on span "keyboard_arrow_right" at bounding box center [1034, 287] width 21 height 21
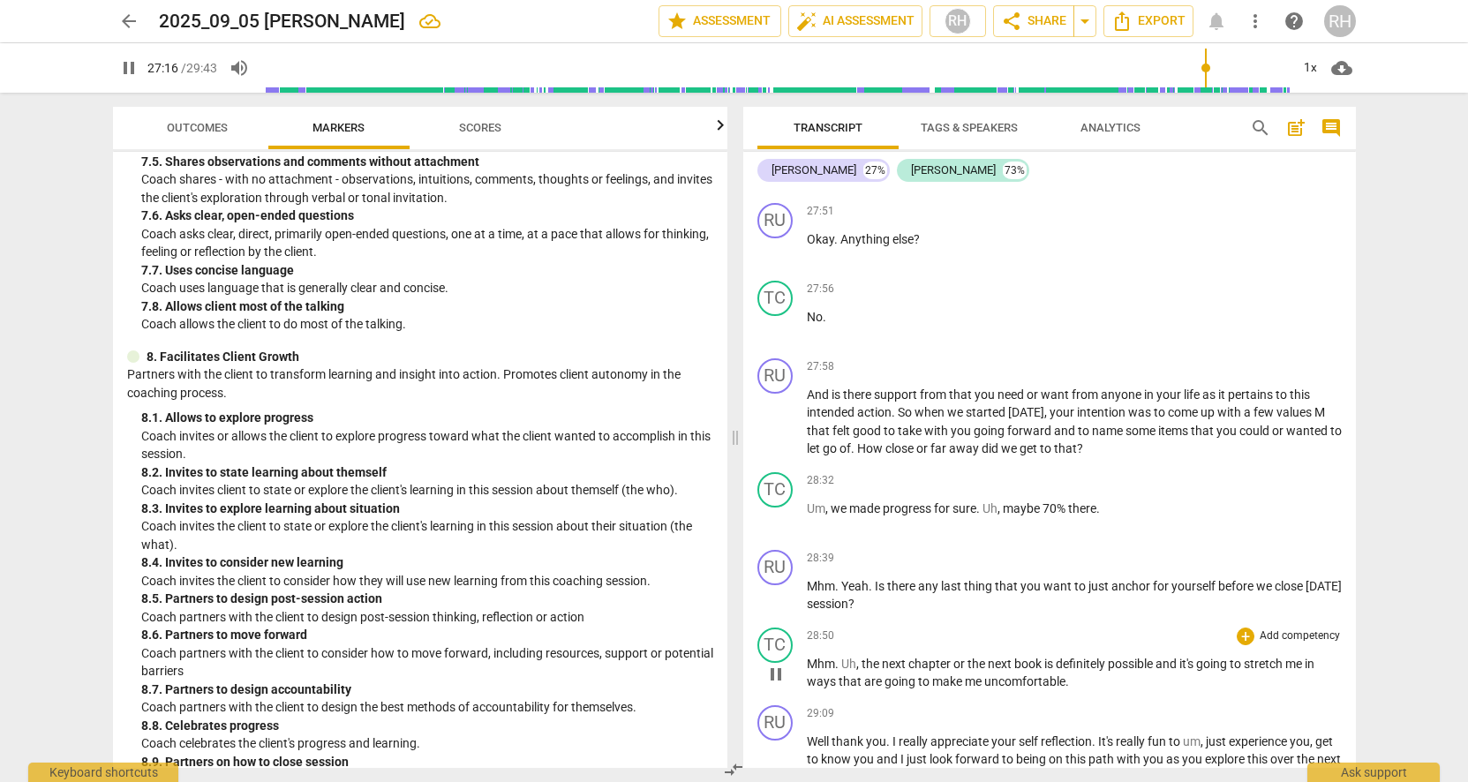
scroll to position [8975, 0]
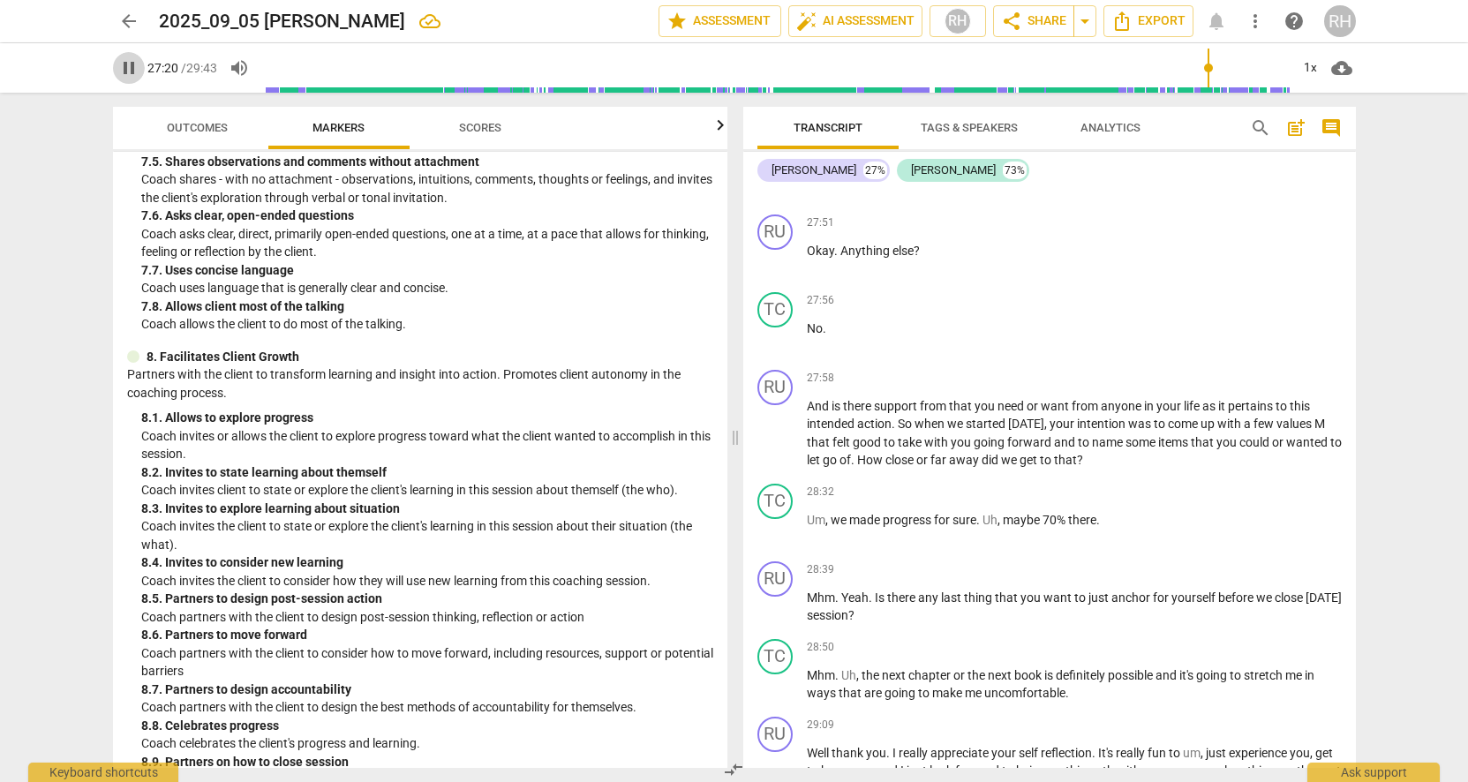
click at [128, 70] on span "pause" at bounding box center [128, 67] width 21 height 21
click at [124, 64] on span "play_arrow" at bounding box center [128, 67] width 21 height 21
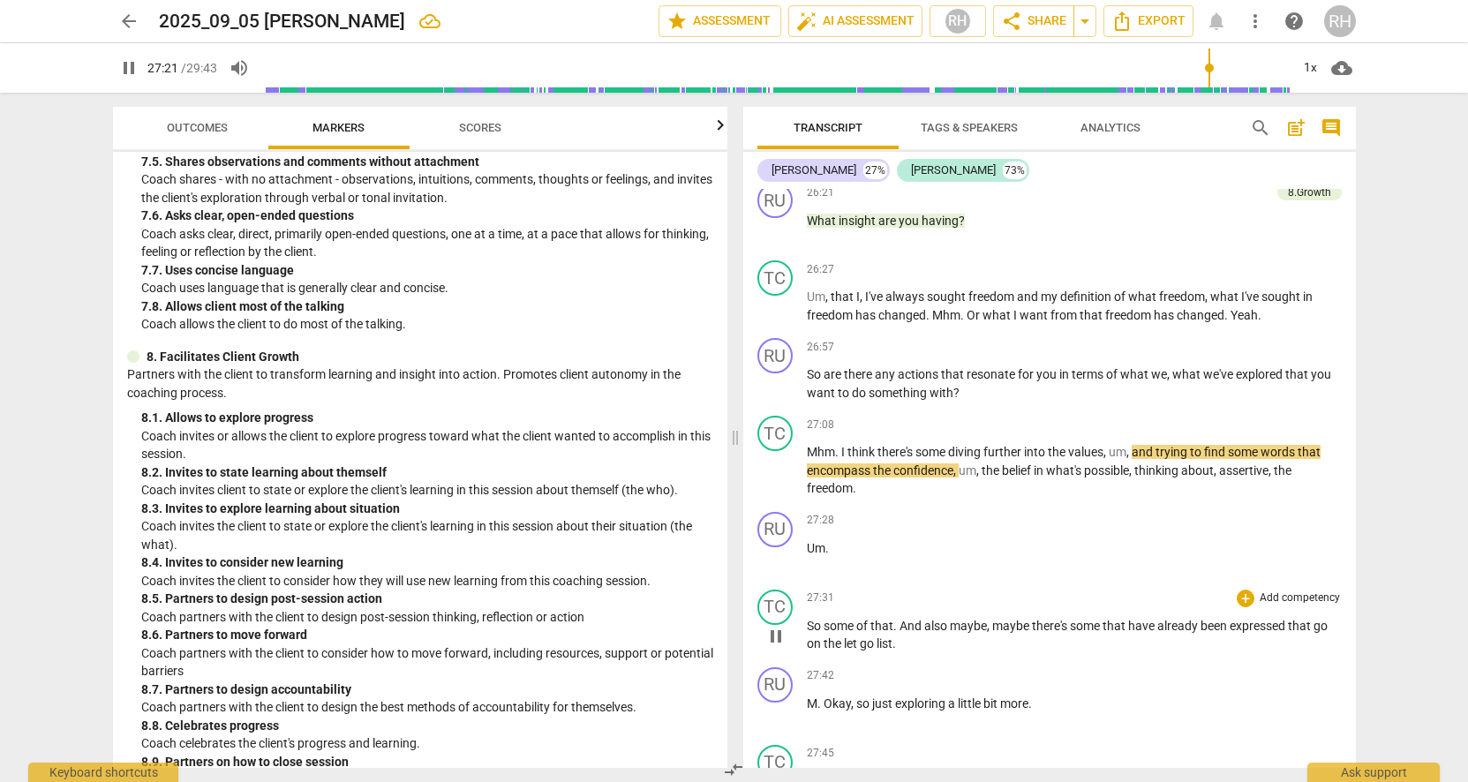
scroll to position [8210, 0]
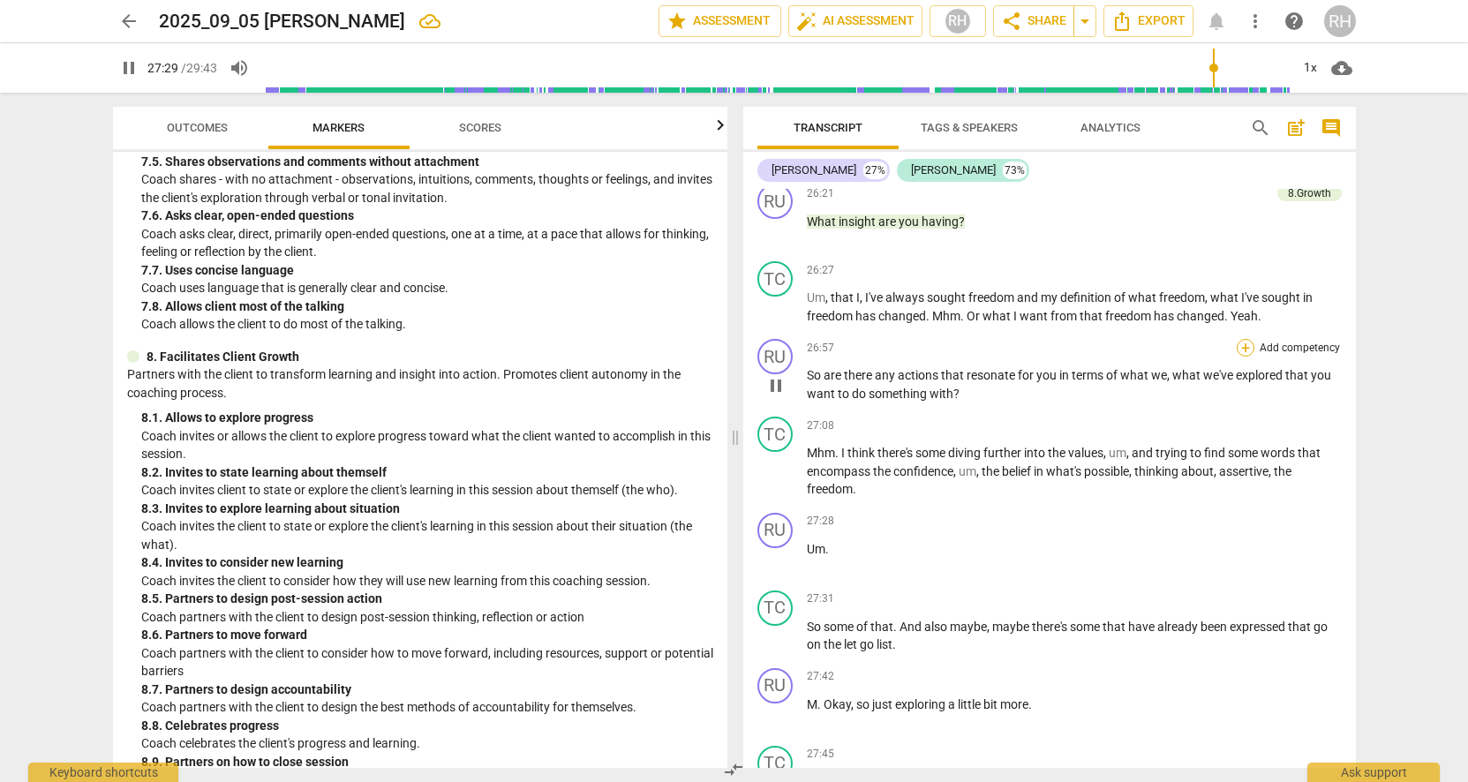
click at [1240, 339] on div "+" at bounding box center [1246, 348] width 18 height 18
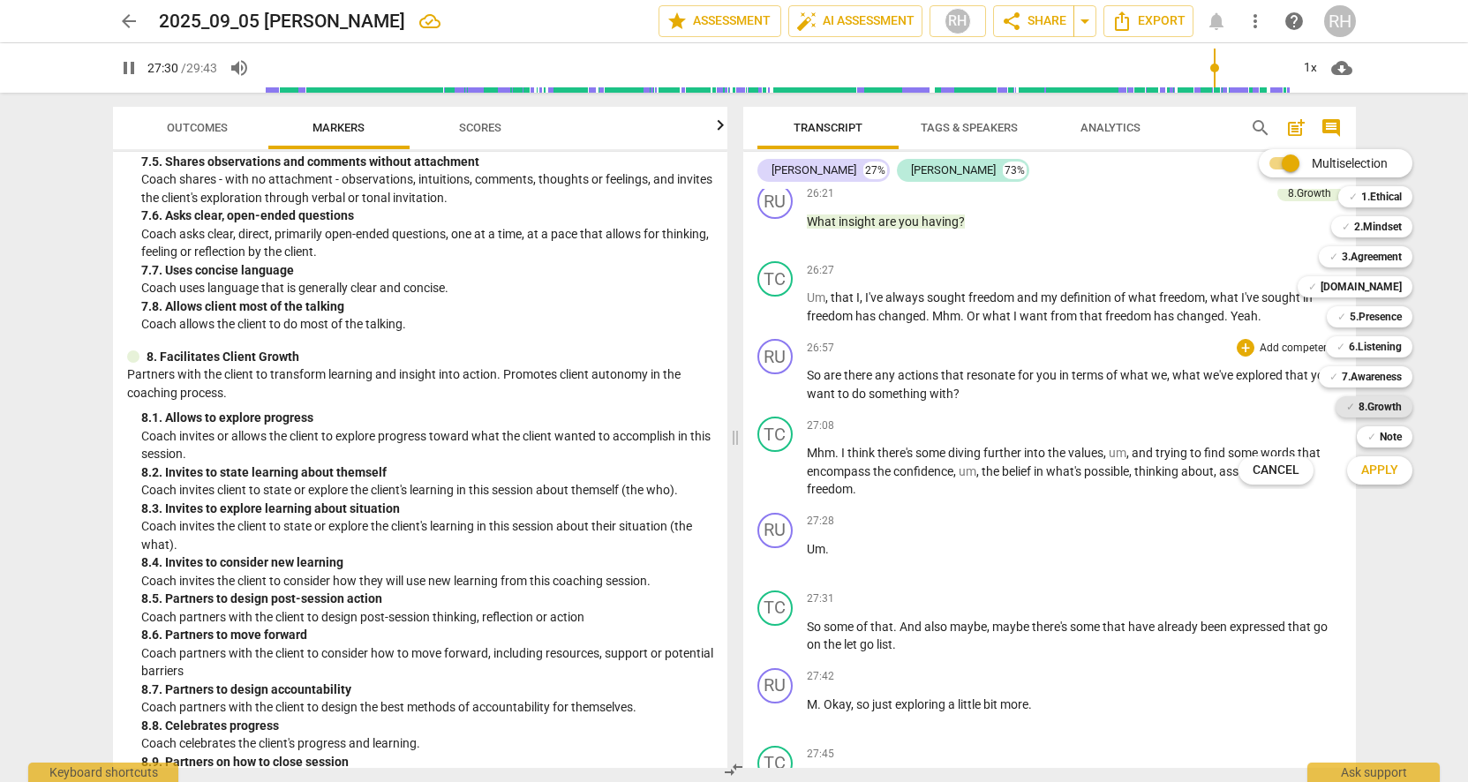
click at [1381, 407] on b "8.Growth" at bounding box center [1380, 406] width 43 height 21
click at [1383, 471] on span "Apply" at bounding box center [1379, 471] width 37 height 18
type input "1653"
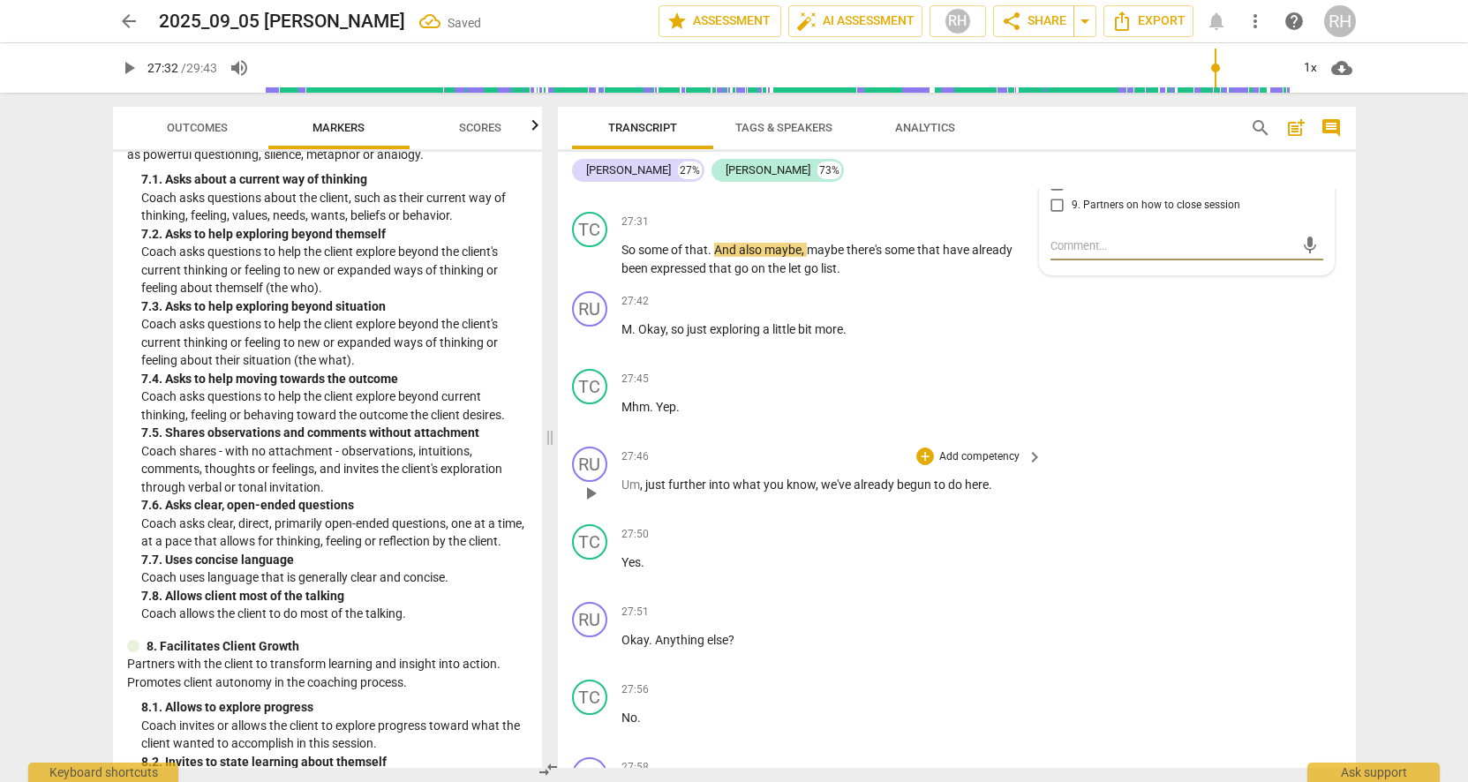
scroll to position [9033, 0]
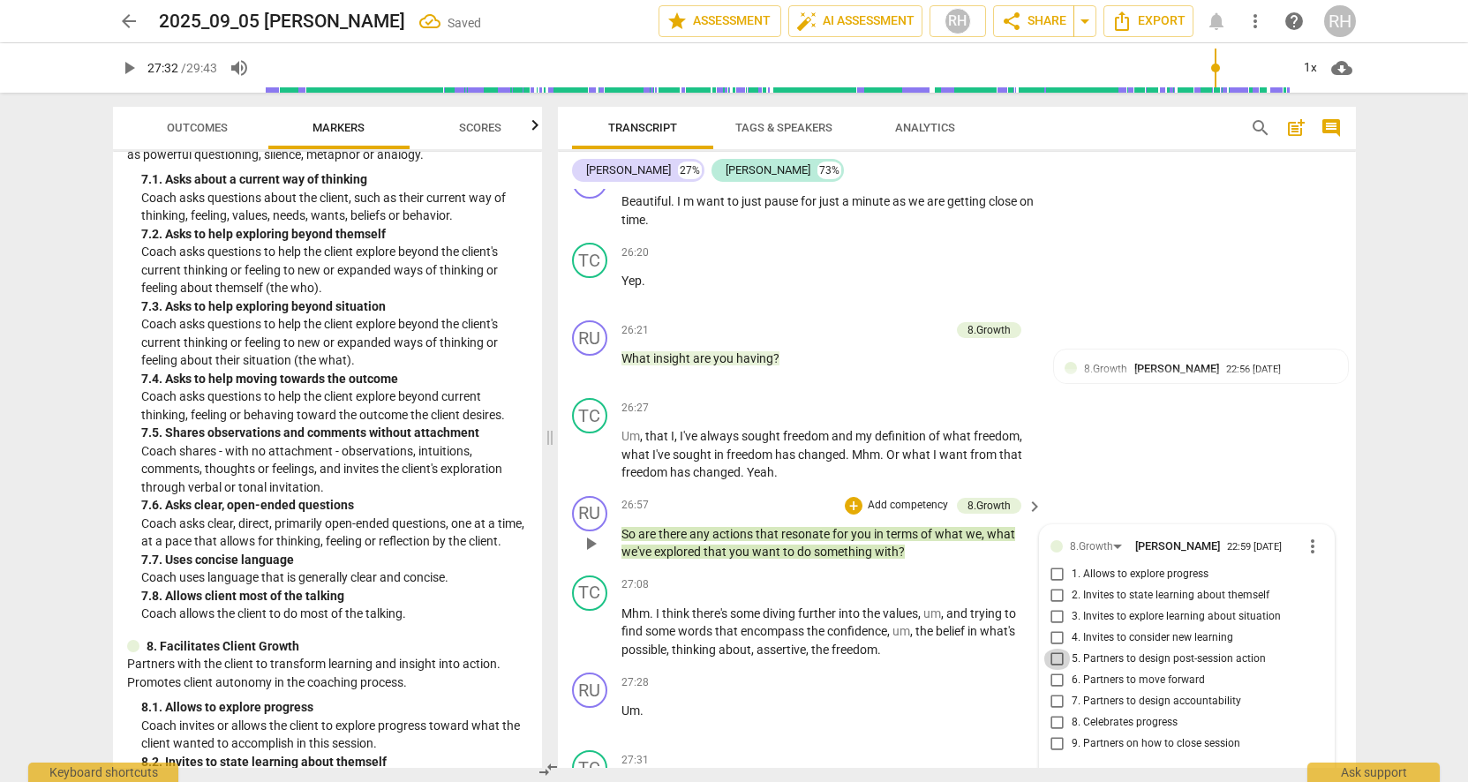
click at [1056, 649] on input "5. Partners to design post-session action" at bounding box center [1058, 659] width 28 height 21
checkbox input "true"
click at [1127, 414] on div "TC play_arrow pause 26:27 + Add competency keyboard_arrow_right Um , that I , I…" at bounding box center [957, 440] width 798 height 98
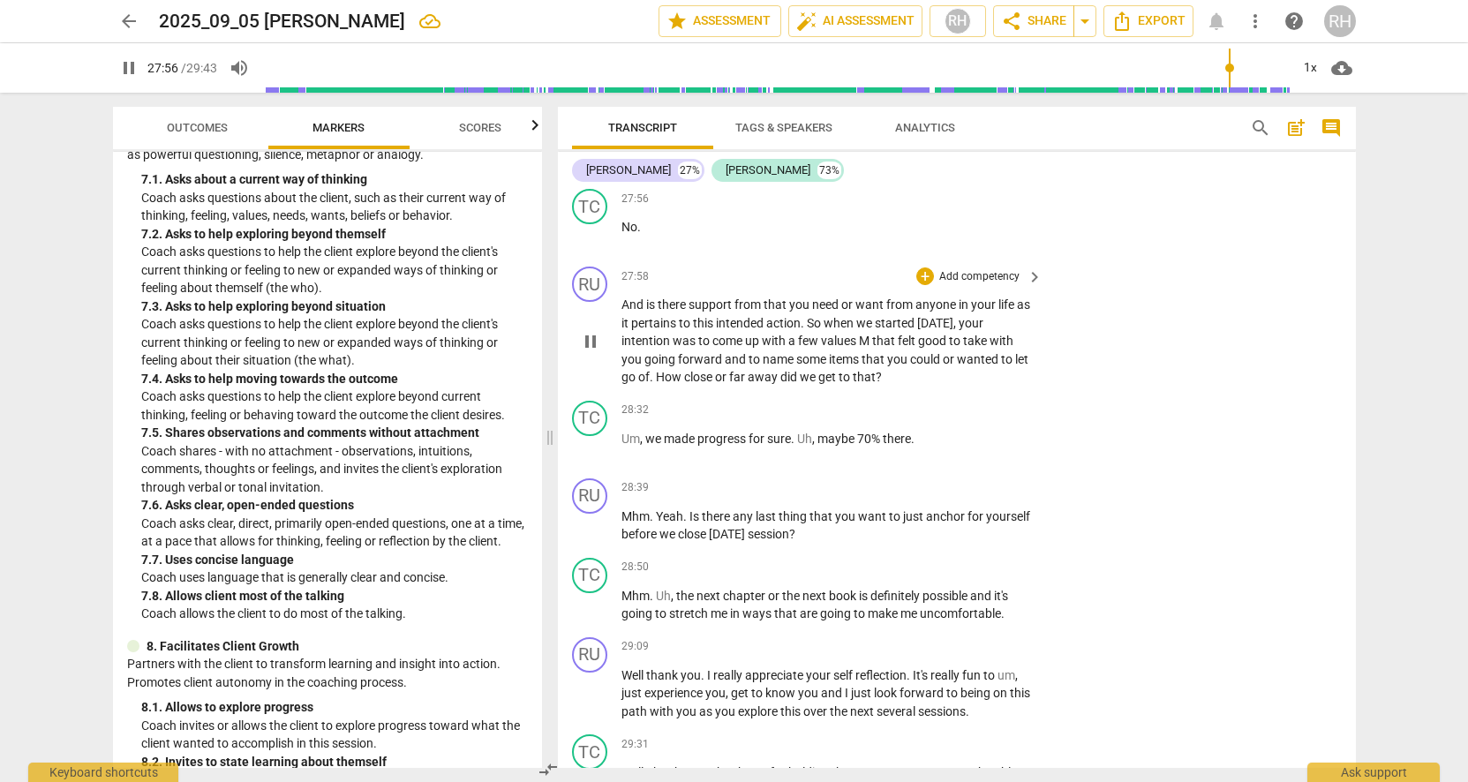
scroll to position [10065, 0]
click at [923, 265] on div "+" at bounding box center [925, 274] width 18 height 18
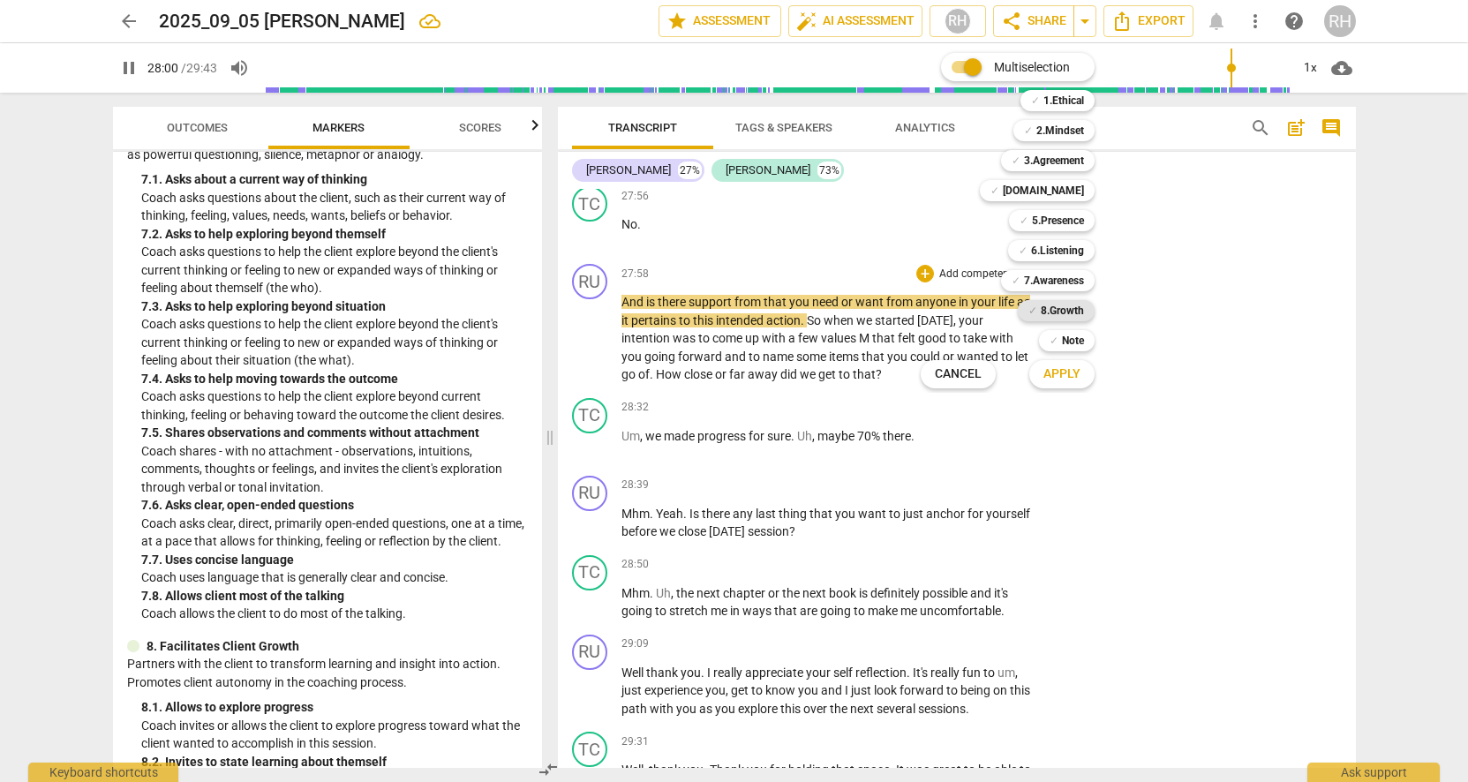
click at [1059, 310] on b "8.Growth" at bounding box center [1062, 310] width 43 height 21
click at [1063, 378] on span "Apply" at bounding box center [1062, 374] width 37 height 18
type input "1683"
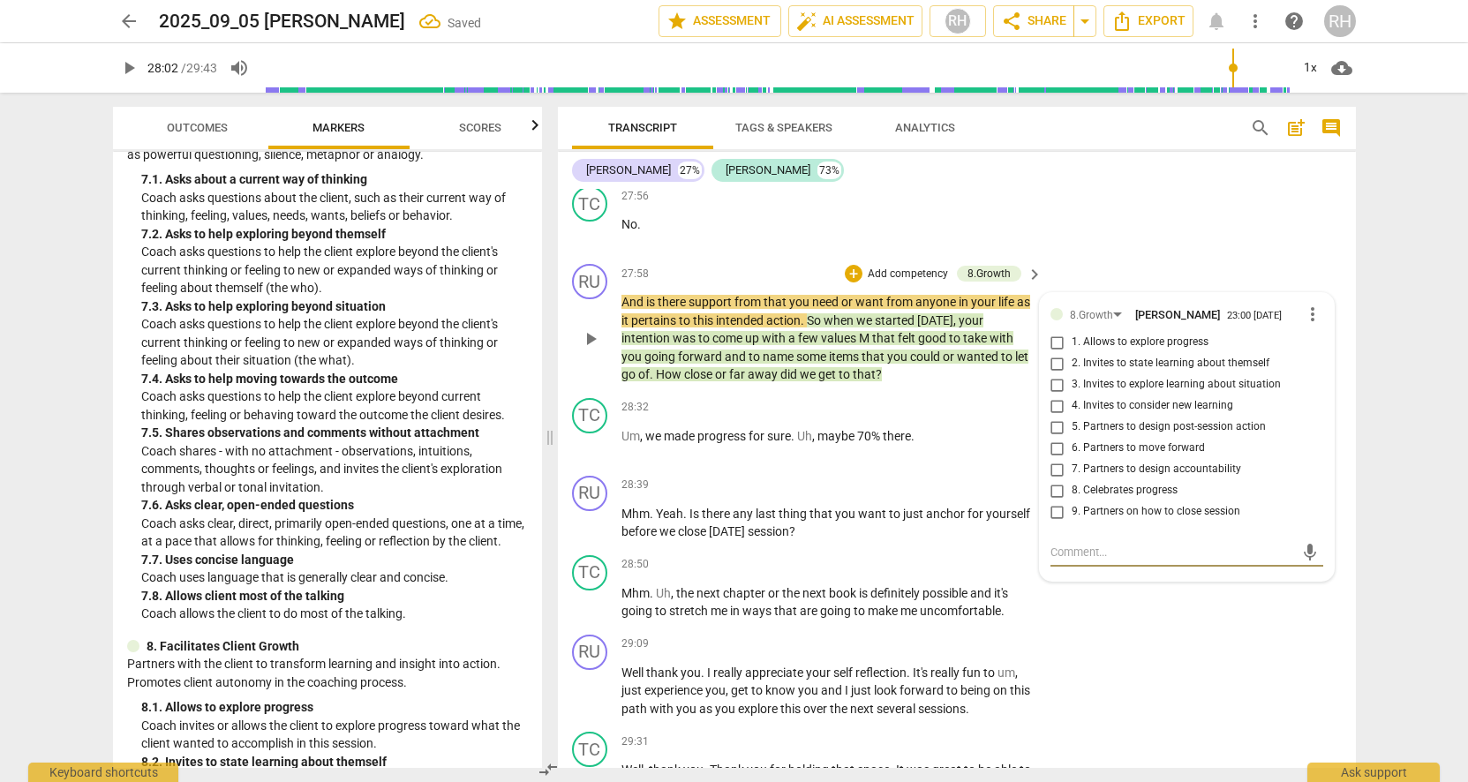
click at [1055, 459] on input "7. Partners to design accountability" at bounding box center [1058, 469] width 28 height 21
checkbox input "true"
click at [1093, 628] on div "RU play_arrow pause 29:09 + Add competency keyboard_arrow_right Well thank you …" at bounding box center [957, 677] width 798 height 98
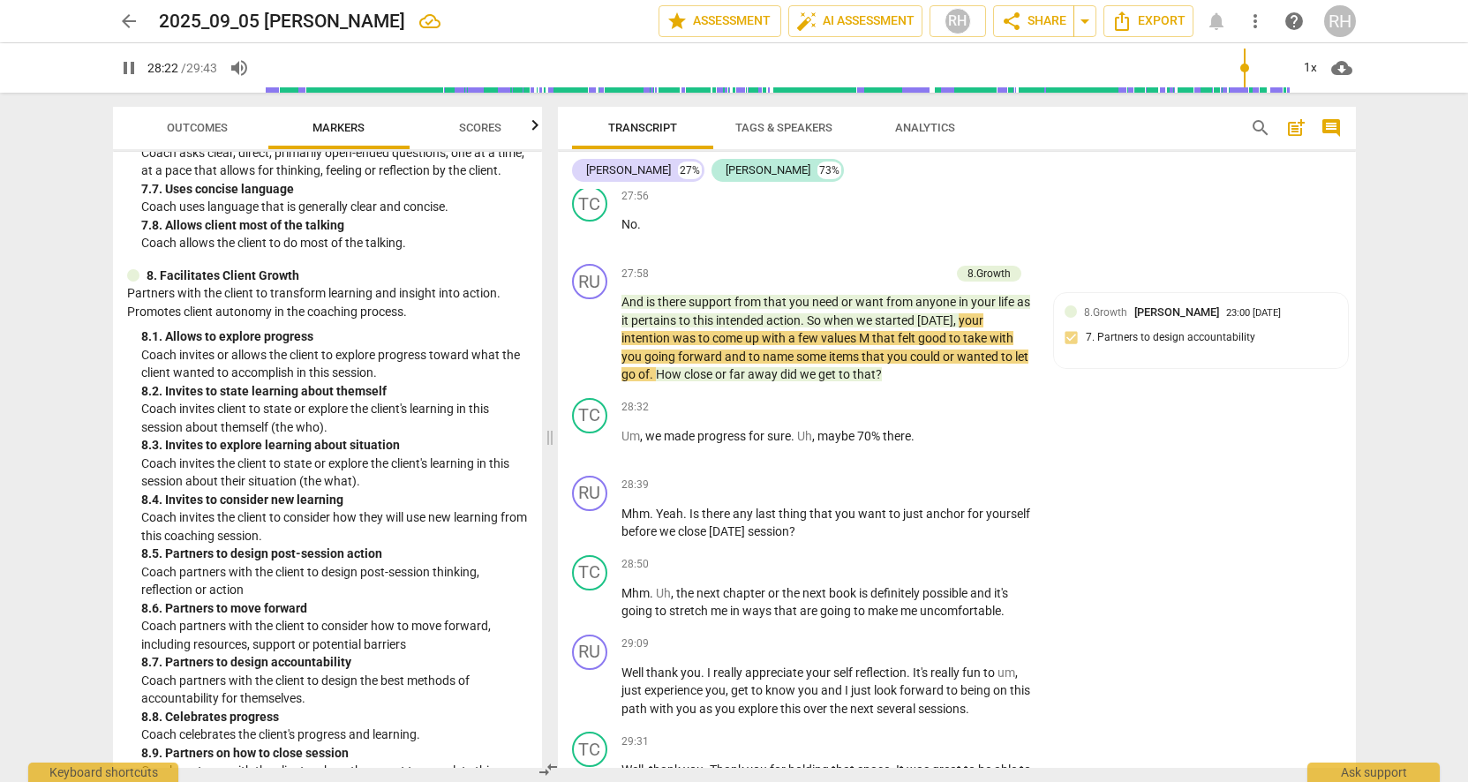
scroll to position [0, 0]
click at [399, 436] on div "8. 3. Invites to explore learning about situation" at bounding box center [334, 445] width 387 height 19
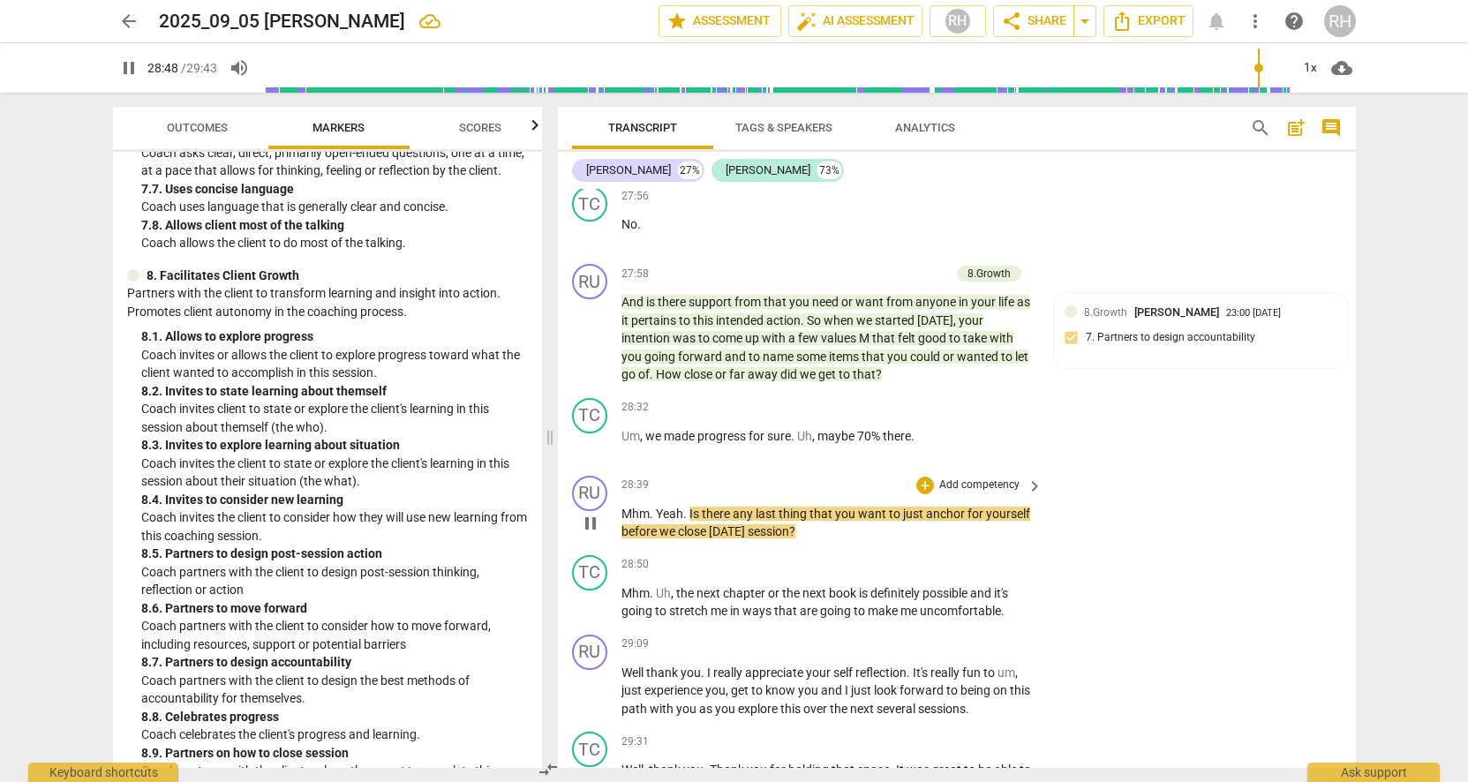
click at [591, 513] on span "pause" at bounding box center [590, 523] width 21 height 21
type input "1728"
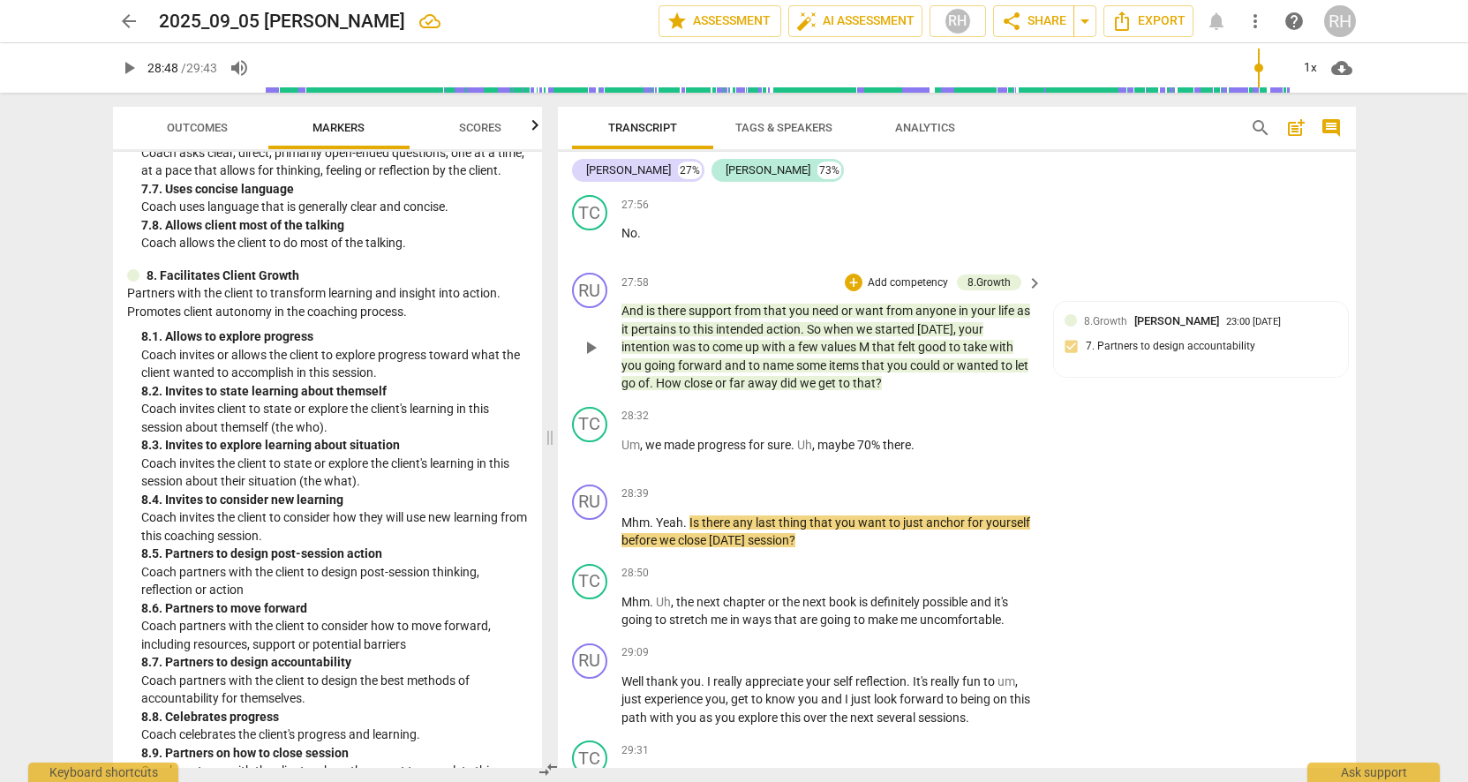
scroll to position [10058, 0]
click at [931, 274] on p "Add competency" at bounding box center [908, 282] width 84 height 16
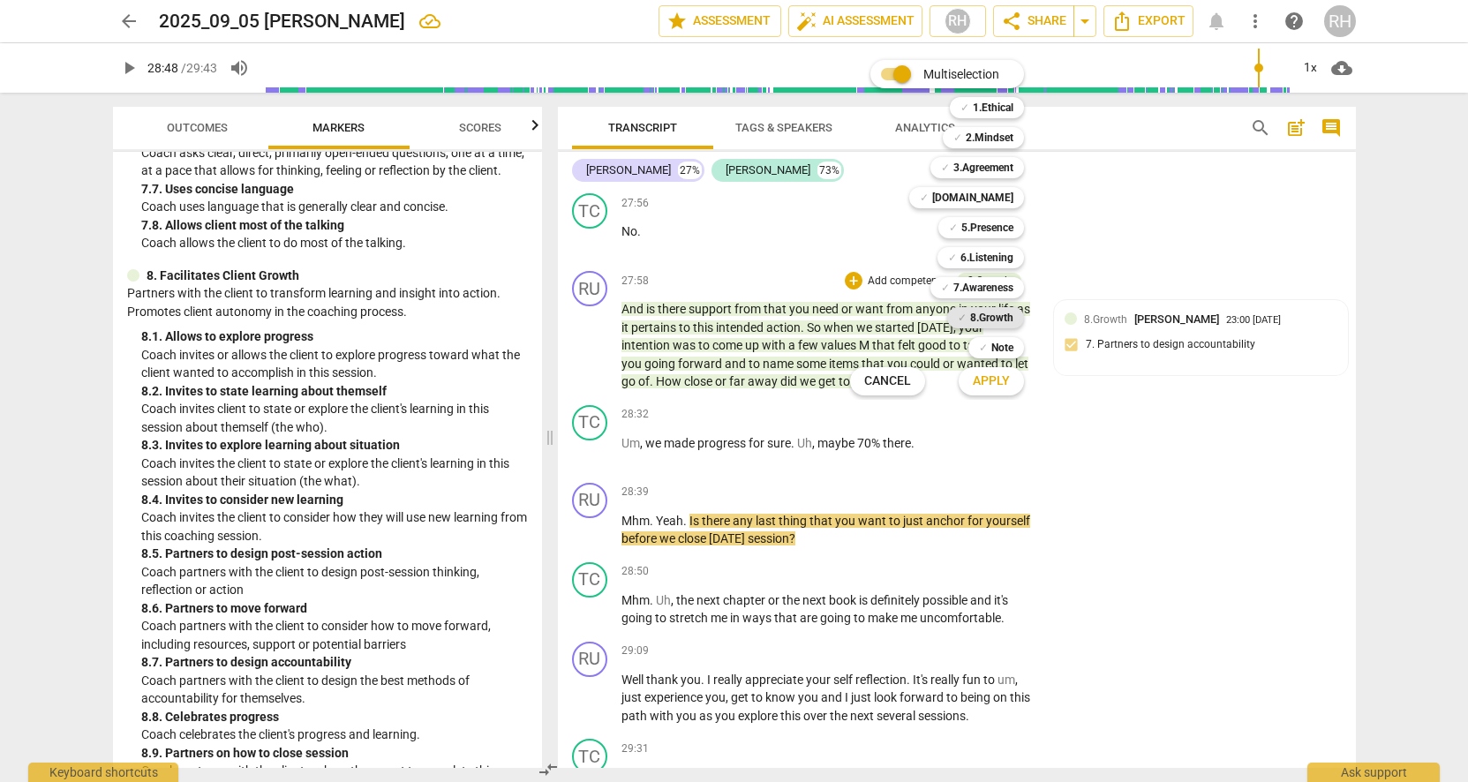
click at [989, 314] on b "8.Growth" at bounding box center [991, 317] width 43 height 21
click at [1001, 383] on span "Apply" at bounding box center [991, 382] width 37 height 18
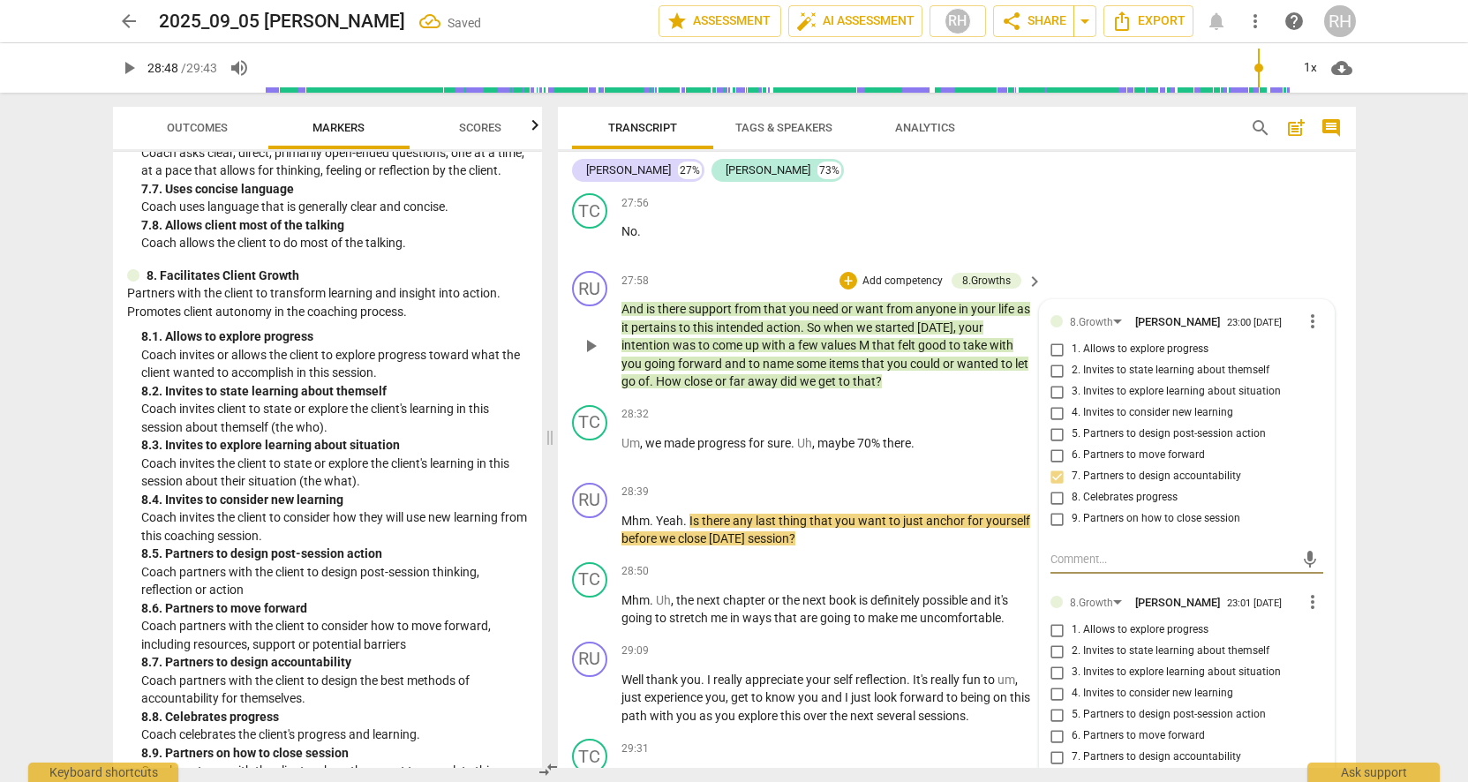
click at [1055, 620] on input "1. Allows to explore progress" at bounding box center [1058, 630] width 28 height 21
checkbox input "true"
click at [1083, 264] on div "RU play_arrow pause 27:58 + Add competency 8.Growths keyboard_arrow_right And i…" at bounding box center [957, 331] width 798 height 134
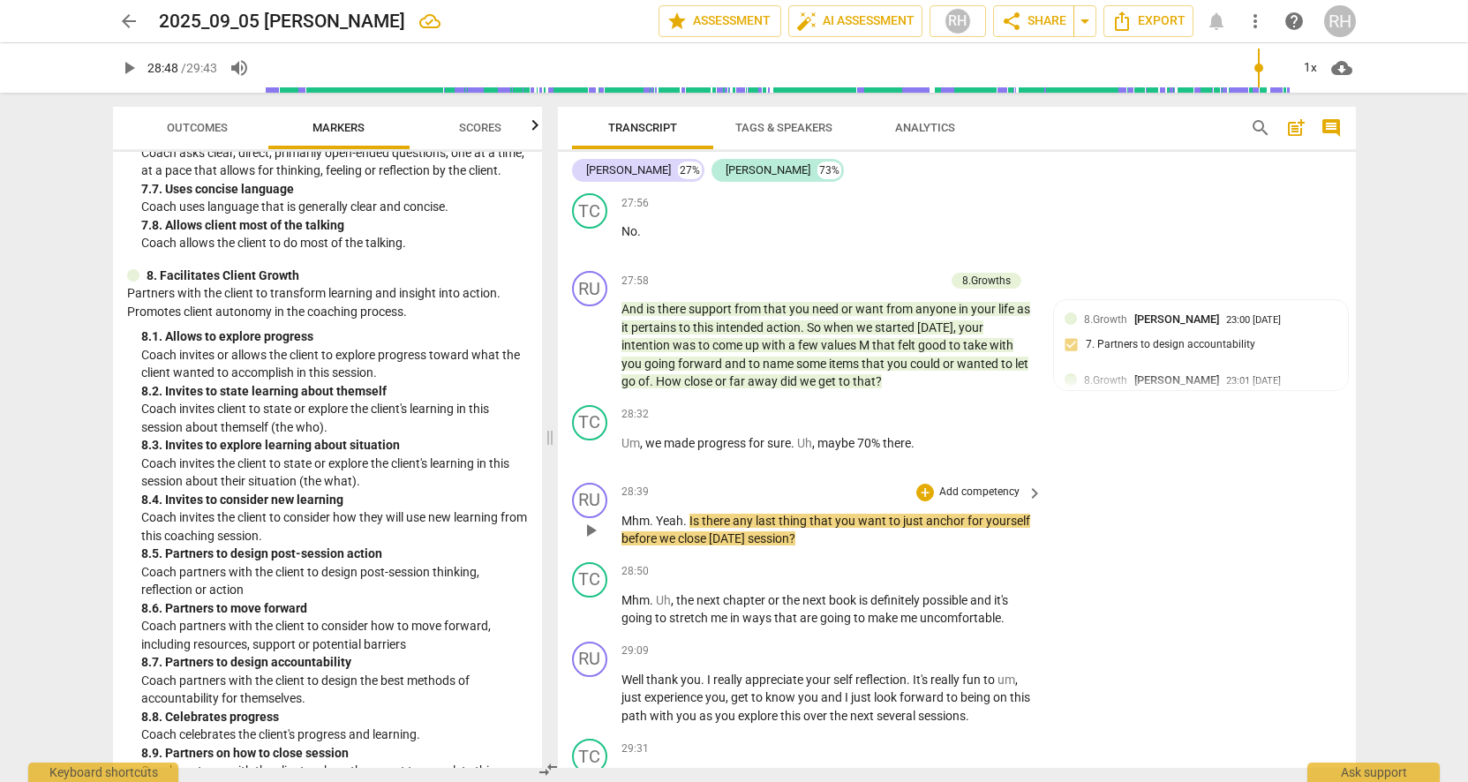
click at [595, 520] on span "play_arrow" at bounding box center [590, 530] width 21 height 21
click at [591, 520] on span "pause" at bounding box center [590, 530] width 21 height 21
type input "1732"
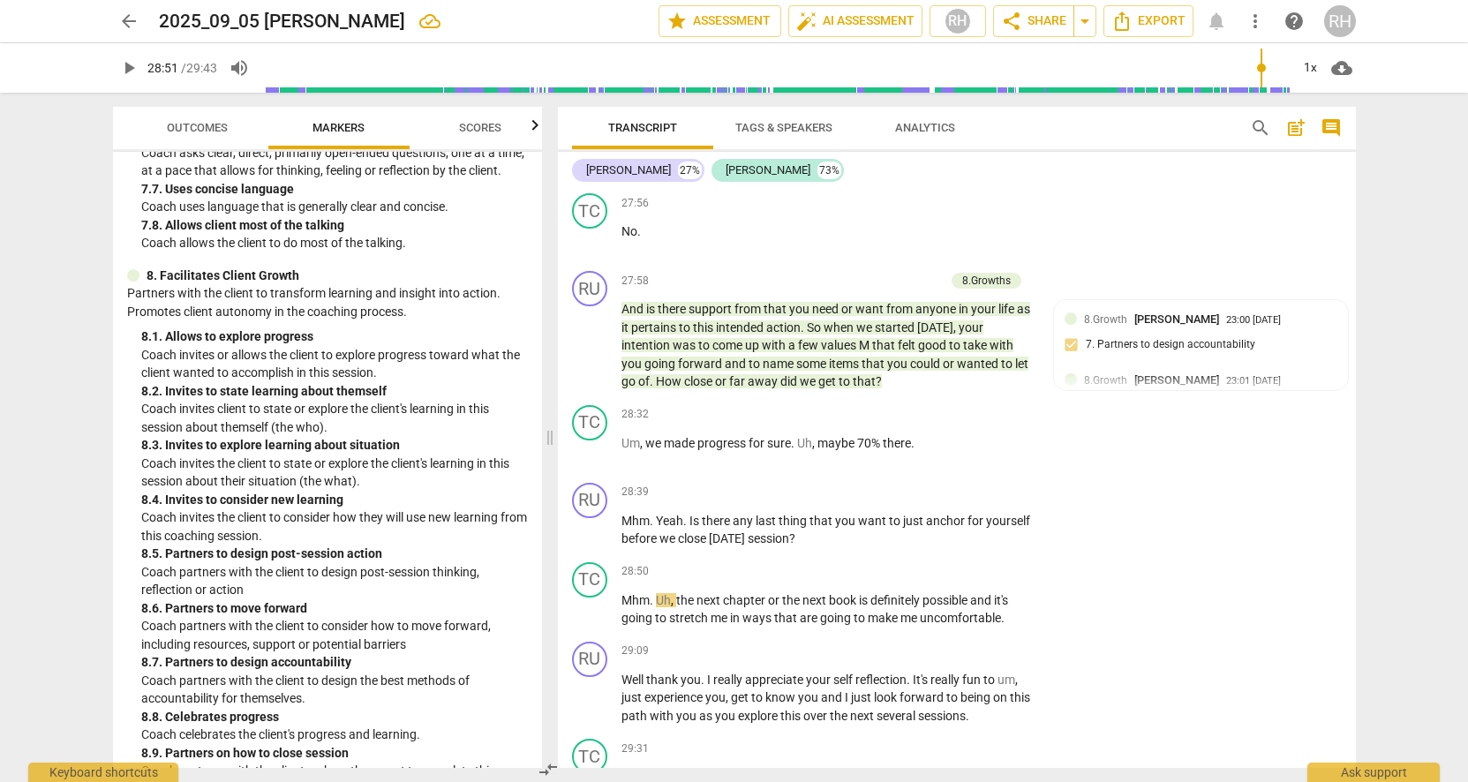
scroll to position [0, 0]
click at [921, 484] on div "+" at bounding box center [925, 493] width 18 height 18
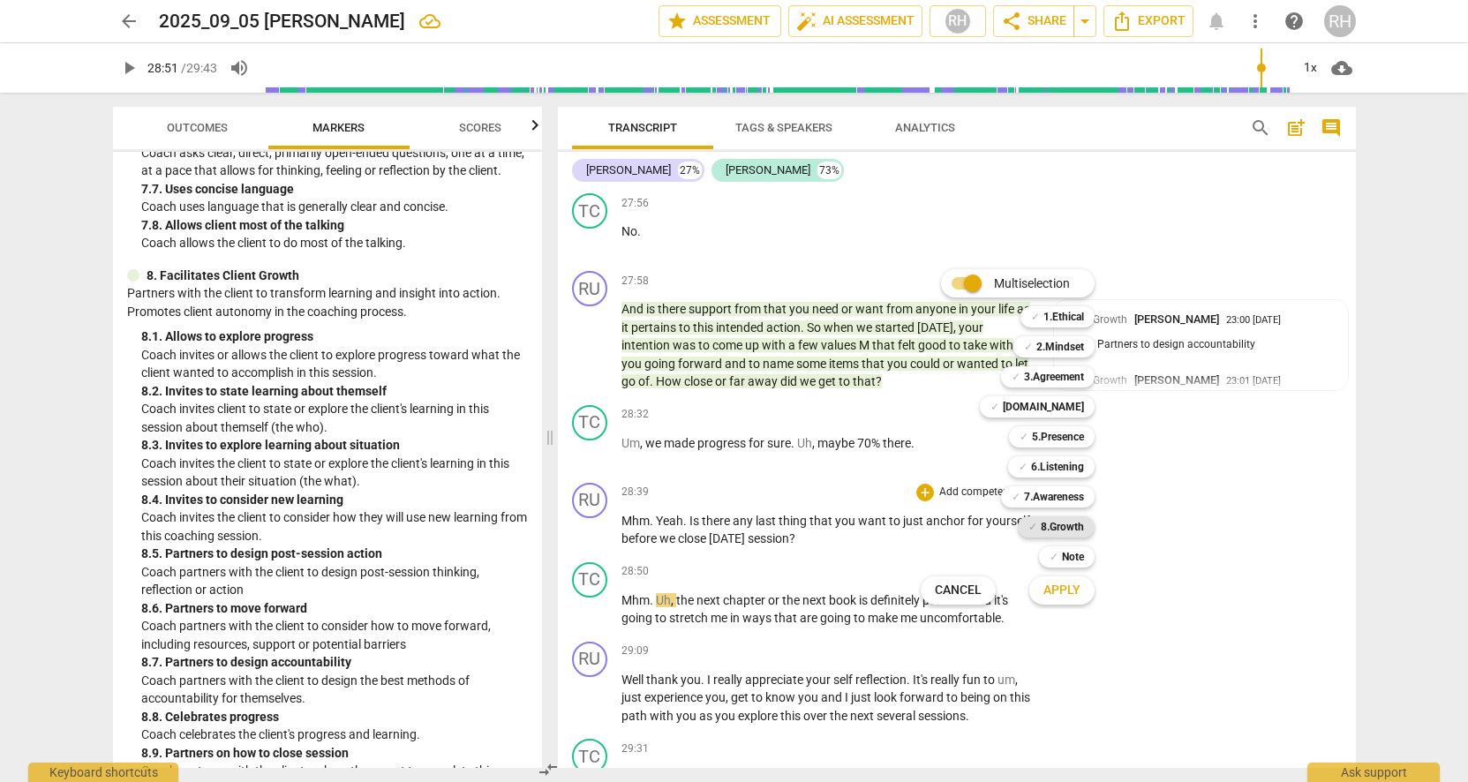
click at [1051, 525] on b "8.Growth" at bounding box center [1062, 526] width 43 height 21
click at [1039, 381] on b "3.Agreement" at bounding box center [1054, 376] width 60 height 21
click at [1016, 378] on span "✓" at bounding box center [1016, 376] width 9 height 21
click at [1064, 597] on span "Apply" at bounding box center [1062, 591] width 37 height 18
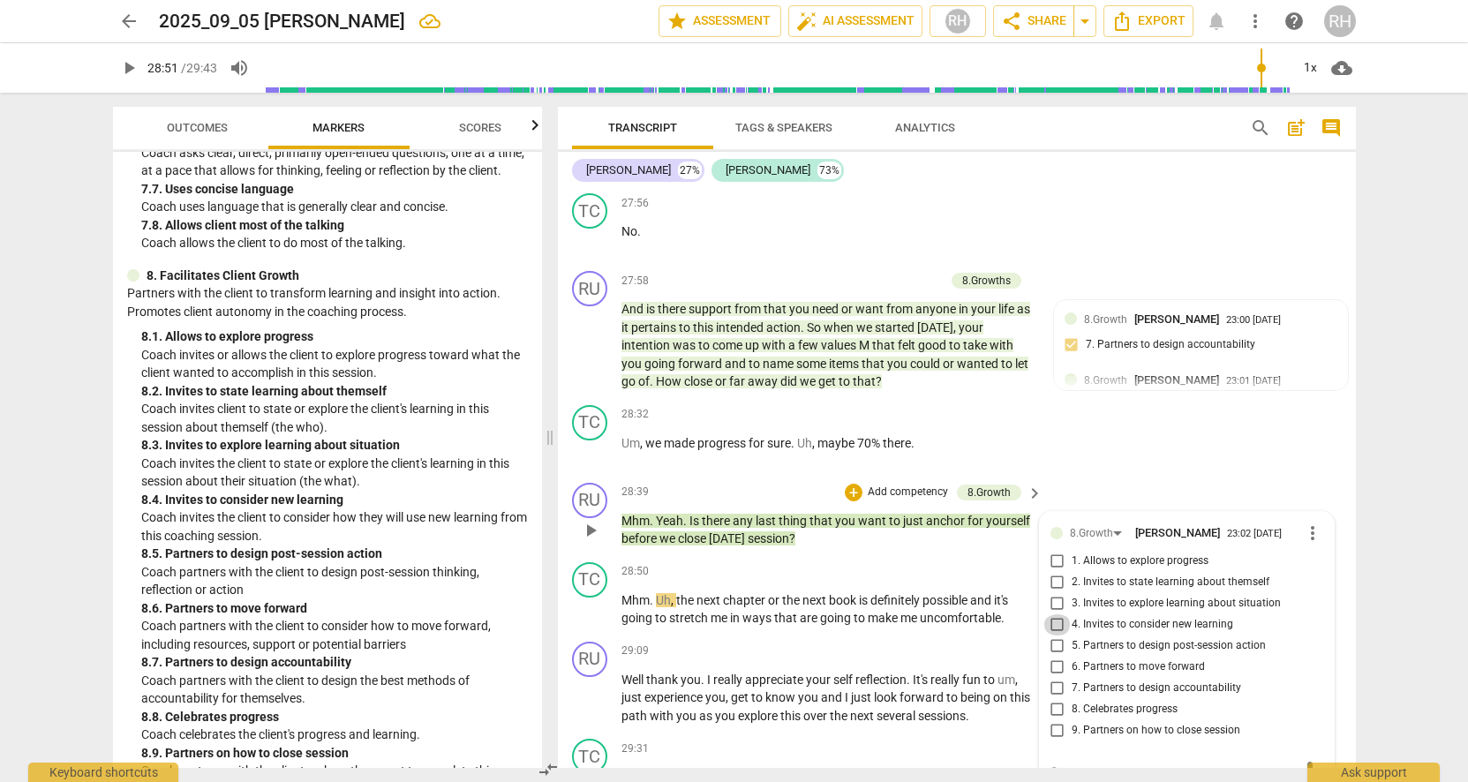
click at [1056, 614] on input "4. Invites to consider new learning" at bounding box center [1058, 624] width 28 height 21
checkbox input "true"
click at [1123, 409] on div "TC play_arrow pause 28:32 + Add competency keyboard_arrow_right Um , we made pr…" at bounding box center [957, 437] width 798 height 78
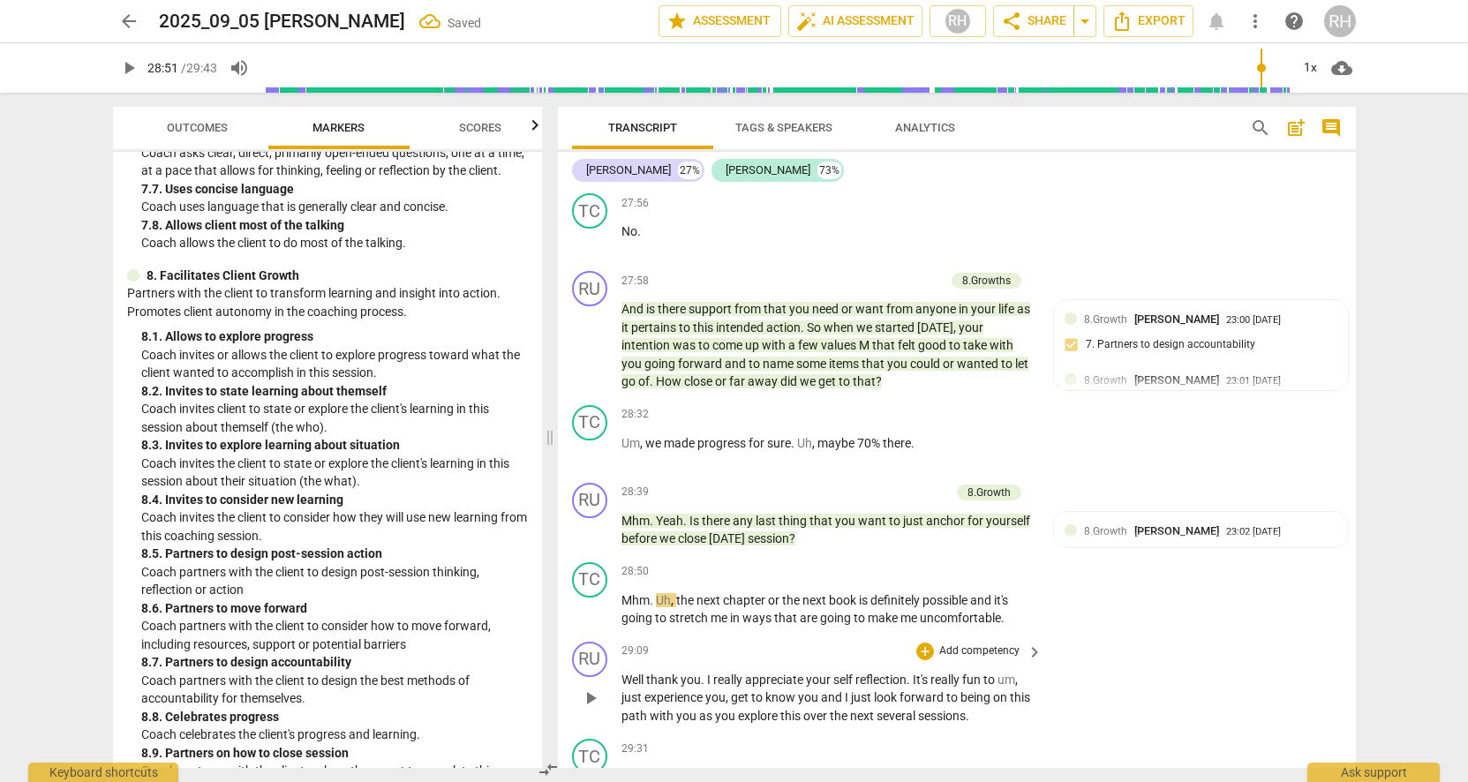
click at [591, 688] on span "play_arrow" at bounding box center [590, 698] width 21 height 21
click at [1013, 644] on p "Add competency" at bounding box center [980, 652] width 84 height 16
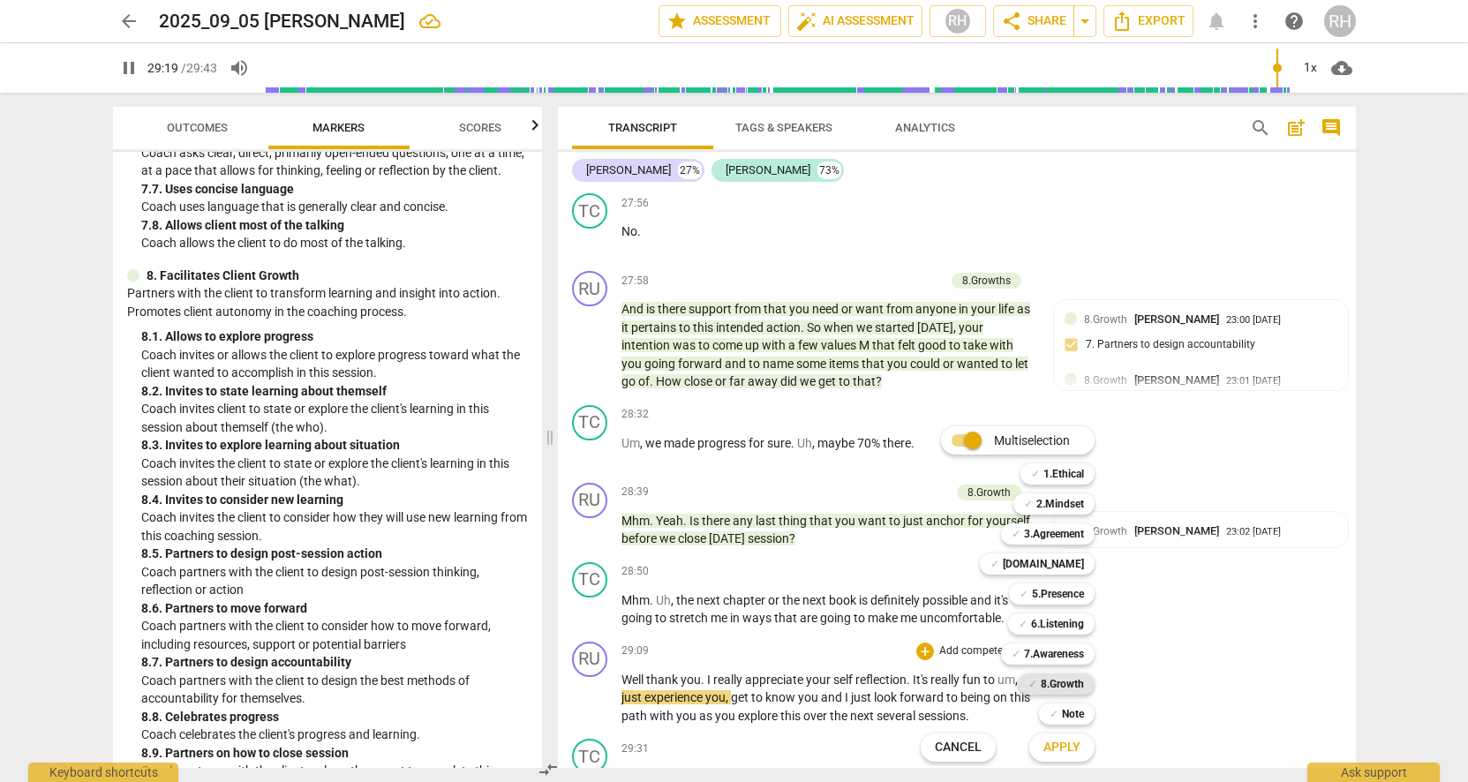
click at [1072, 683] on b "8.Growth" at bounding box center [1062, 684] width 43 height 21
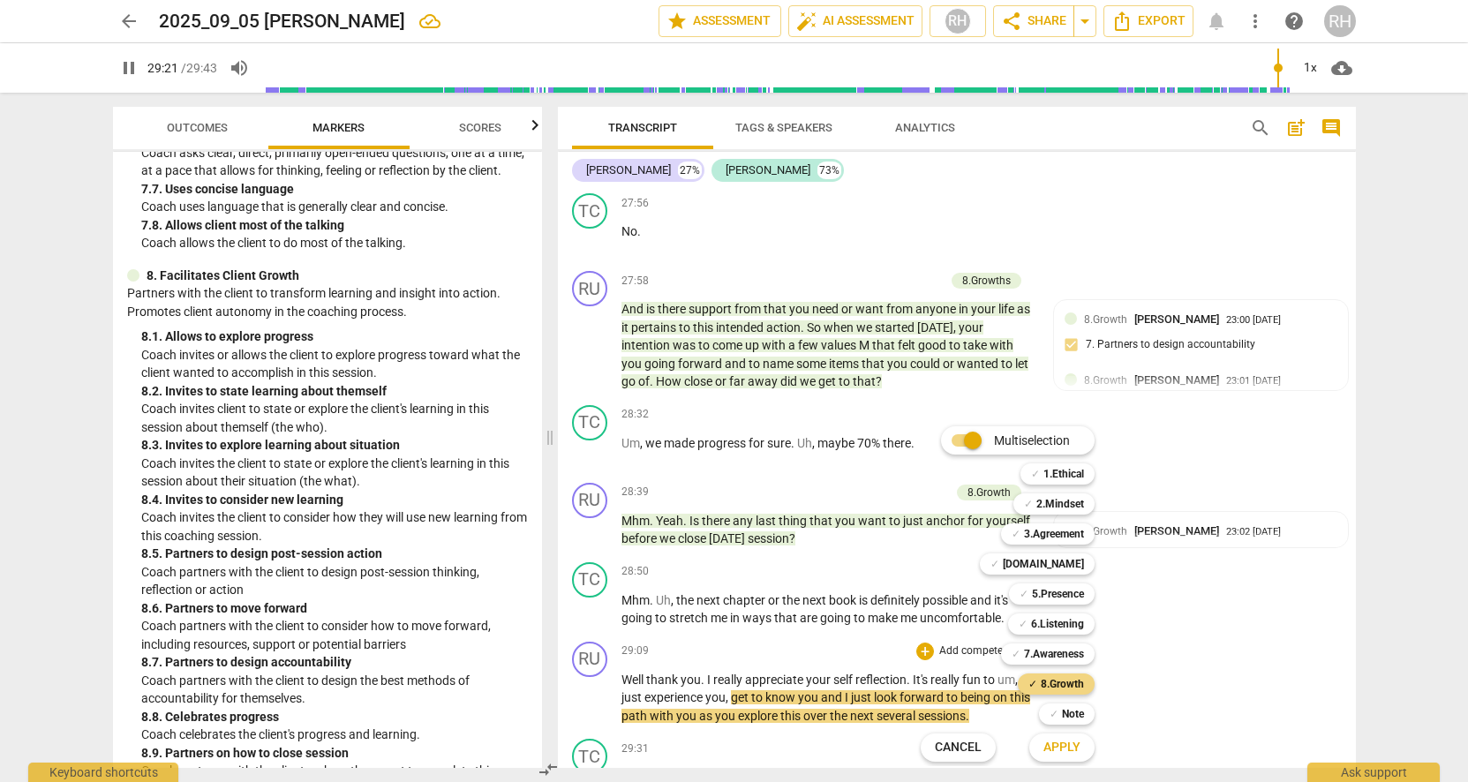
click at [1065, 746] on span "Apply" at bounding box center [1062, 748] width 37 height 18
type input "1762"
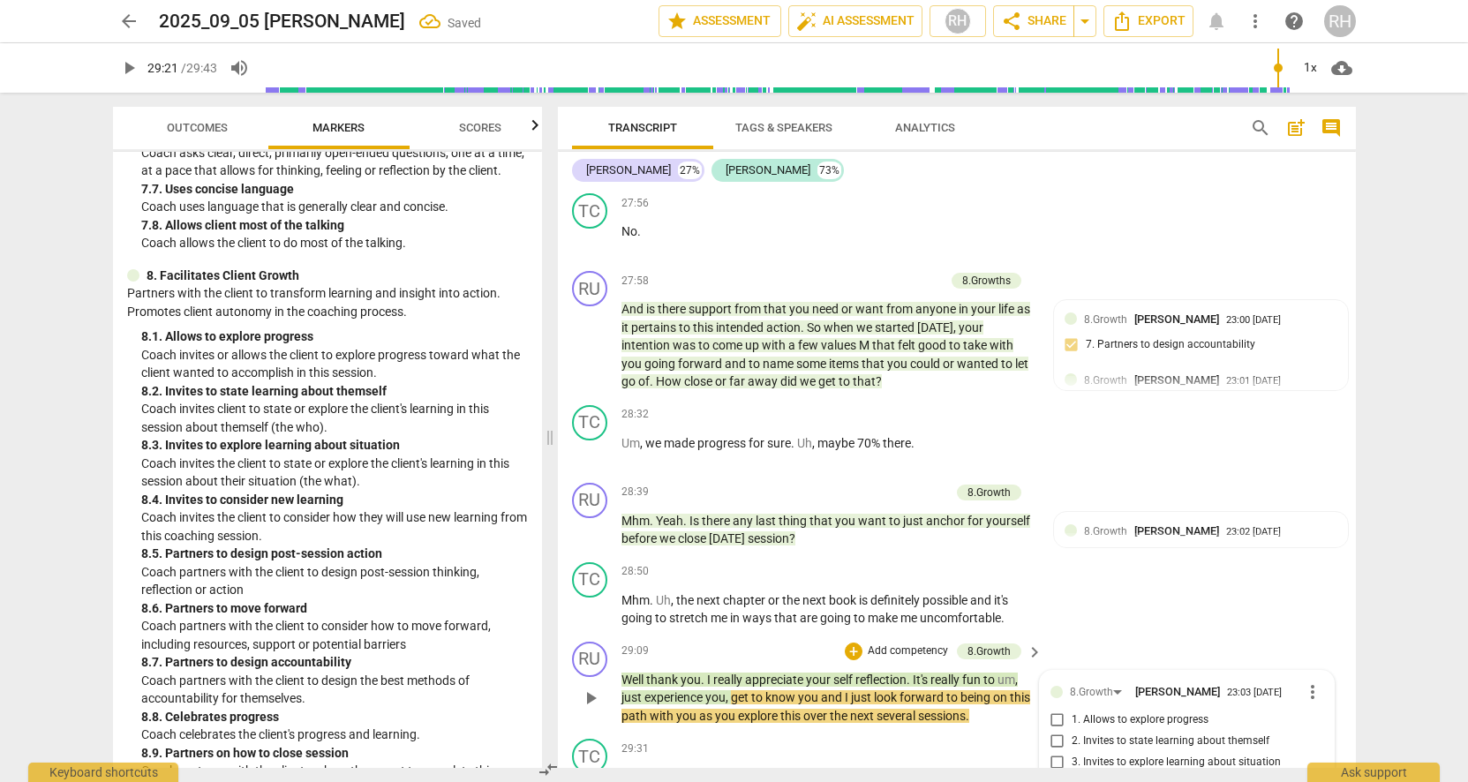
scroll to position [10192, 0]
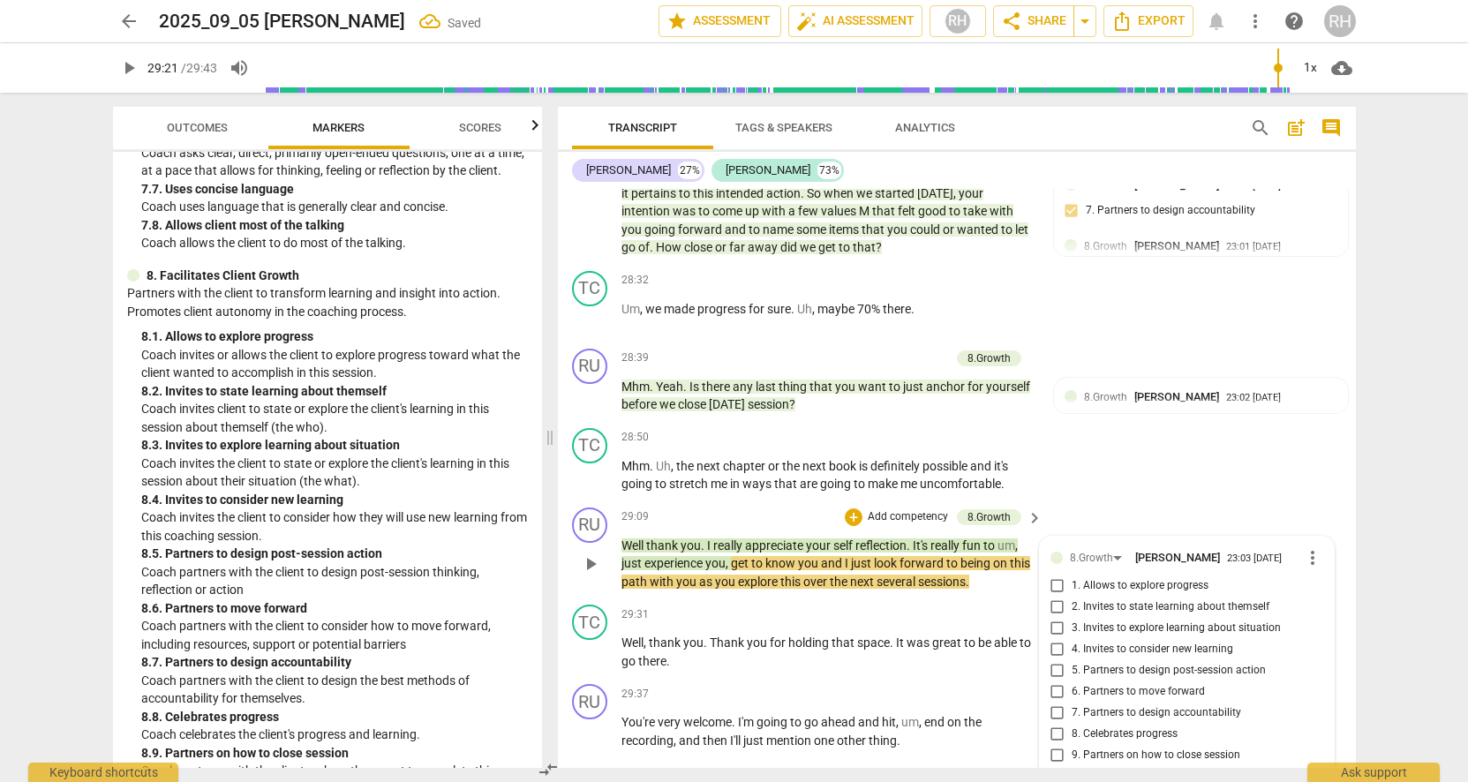
click at [1054, 724] on input "8. Celebrates progress" at bounding box center [1058, 734] width 28 height 21
checkbox input "true"
click at [1104, 421] on div "TC play_arrow pause 28:50 + Add competency keyboard_arrow_right Mhm . Uh , the …" at bounding box center [957, 460] width 798 height 79
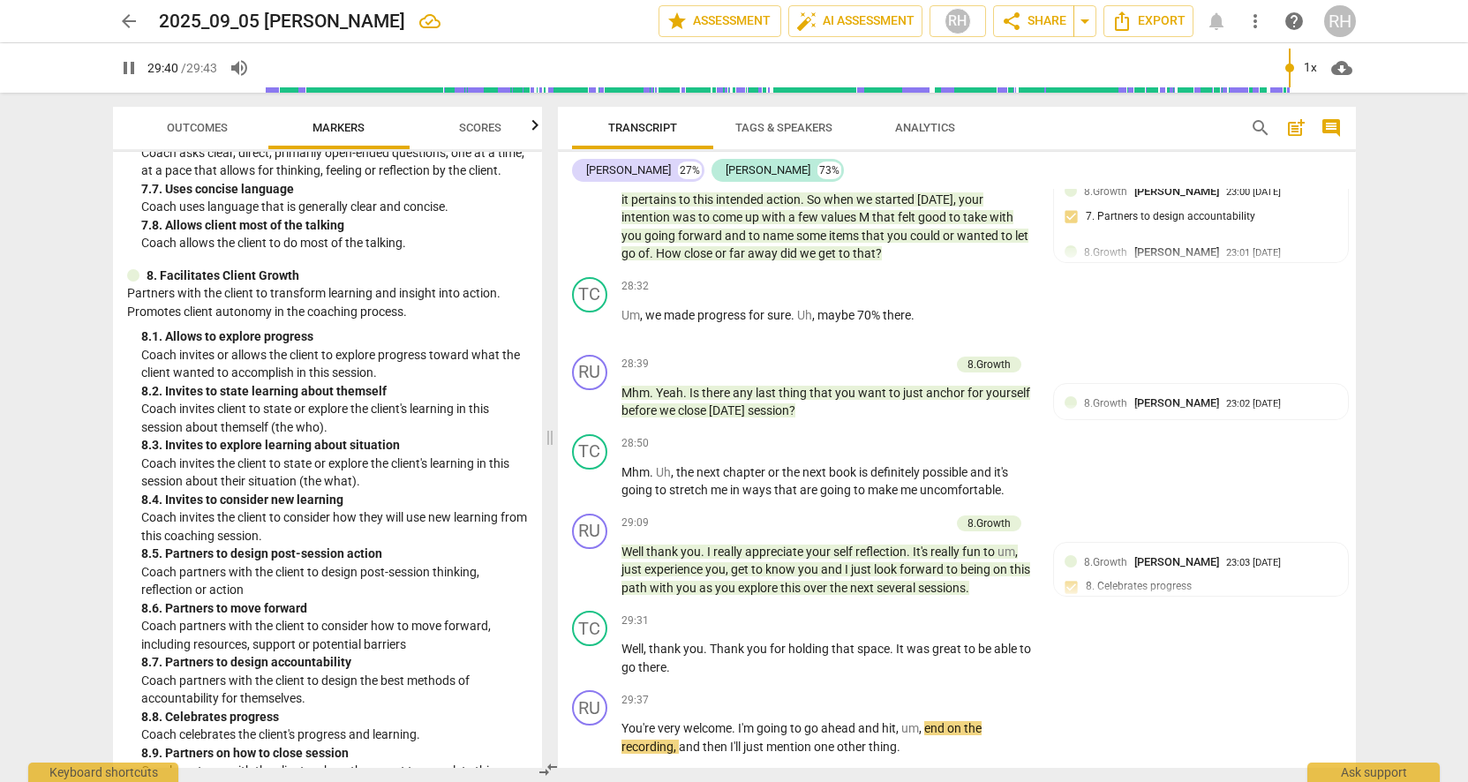
scroll to position [0, 0]
click at [592, 648] on span "play_arrow" at bounding box center [590, 658] width 21 height 21
click at [592, 648] on span "pause" at bounding box center [590, 658] width 21 height 21
type input "1771"
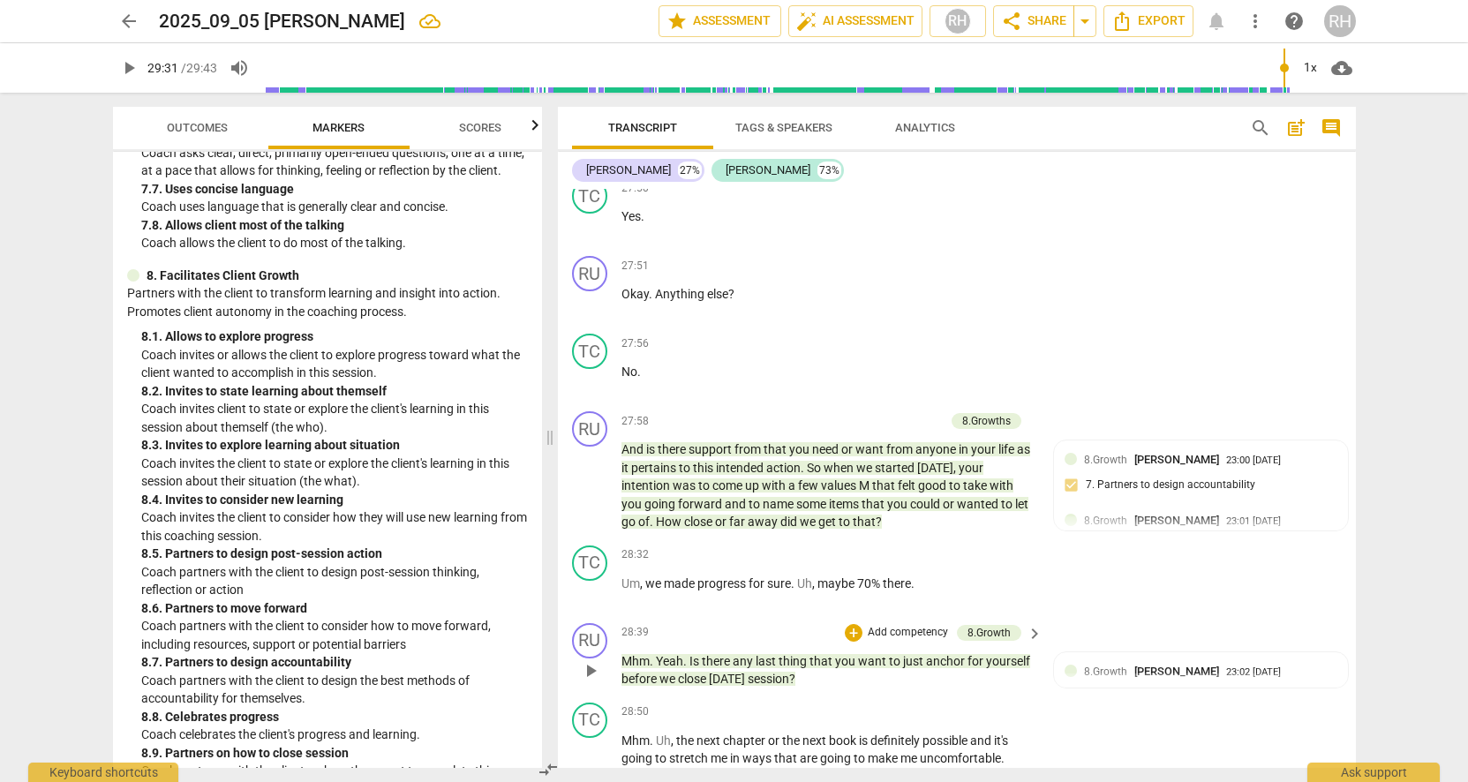
scroll to position [9926, 0]
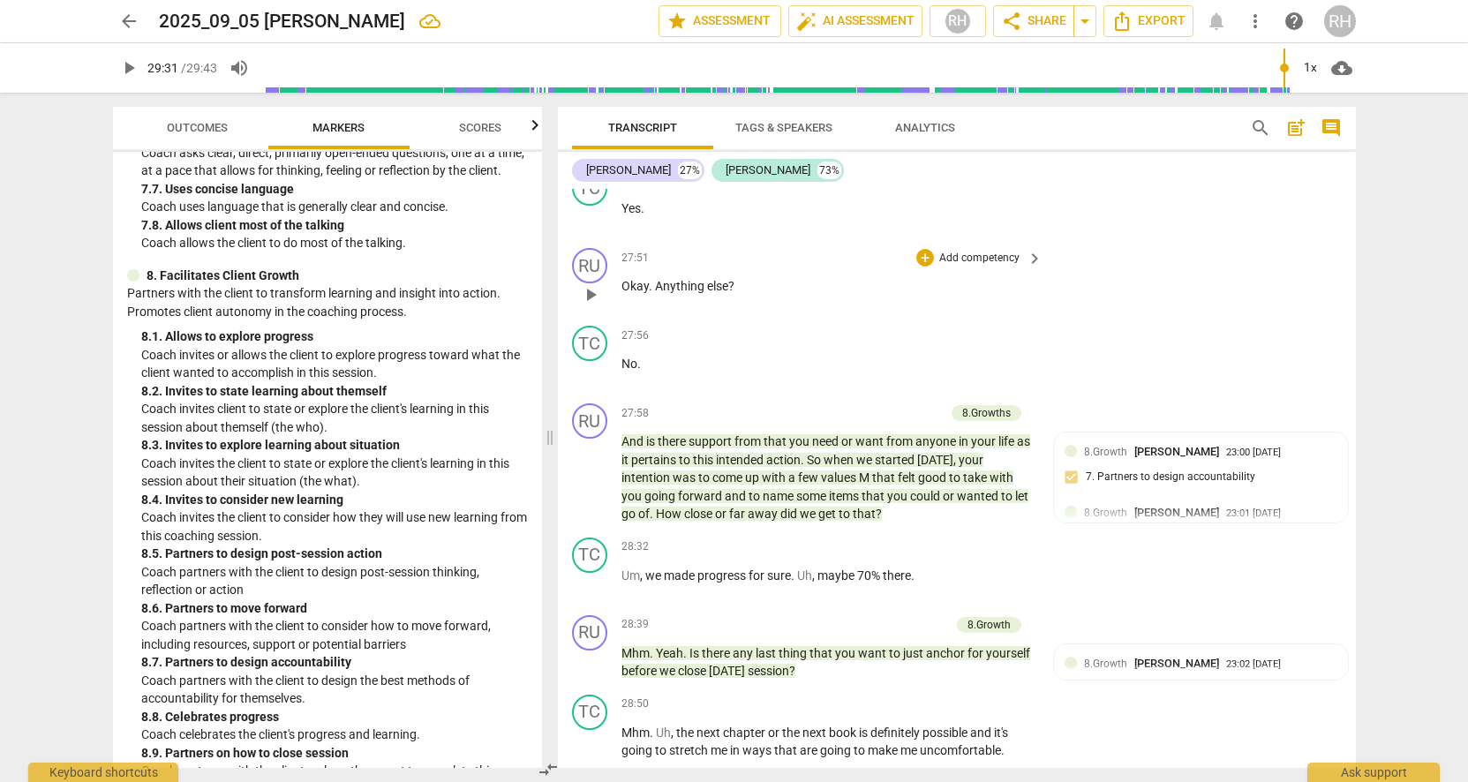
click at [1202, 241] on div "RU play_arrow pause 27:51 + Add competency keyboard_arrow_right Okay . Anything…" at bounding box center [957, 280] width 798 height 78
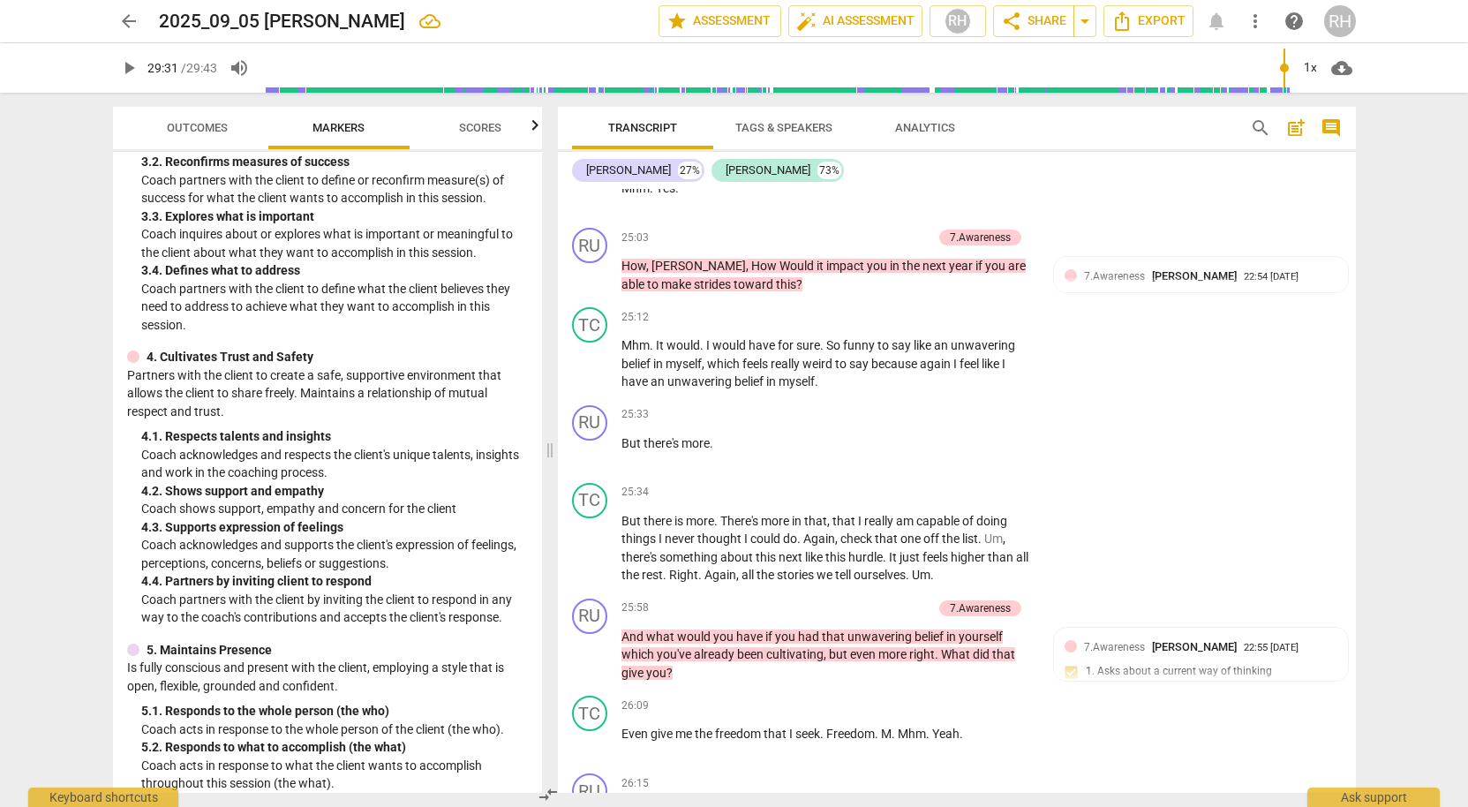
scroll to position [297, 0]
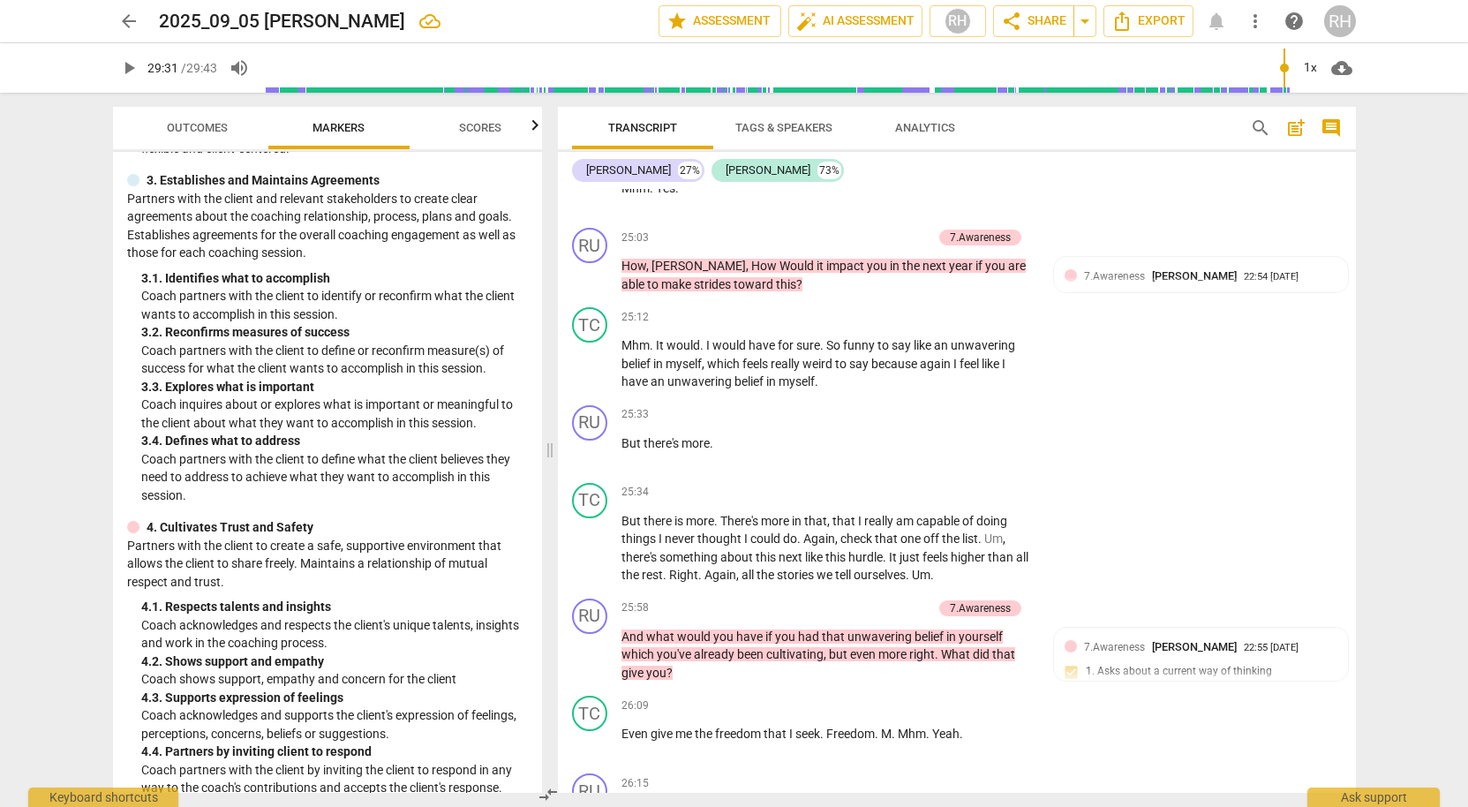
click at [126, 20] on span "arrow_back" at bounding box center [128, 21] width 21 height 21
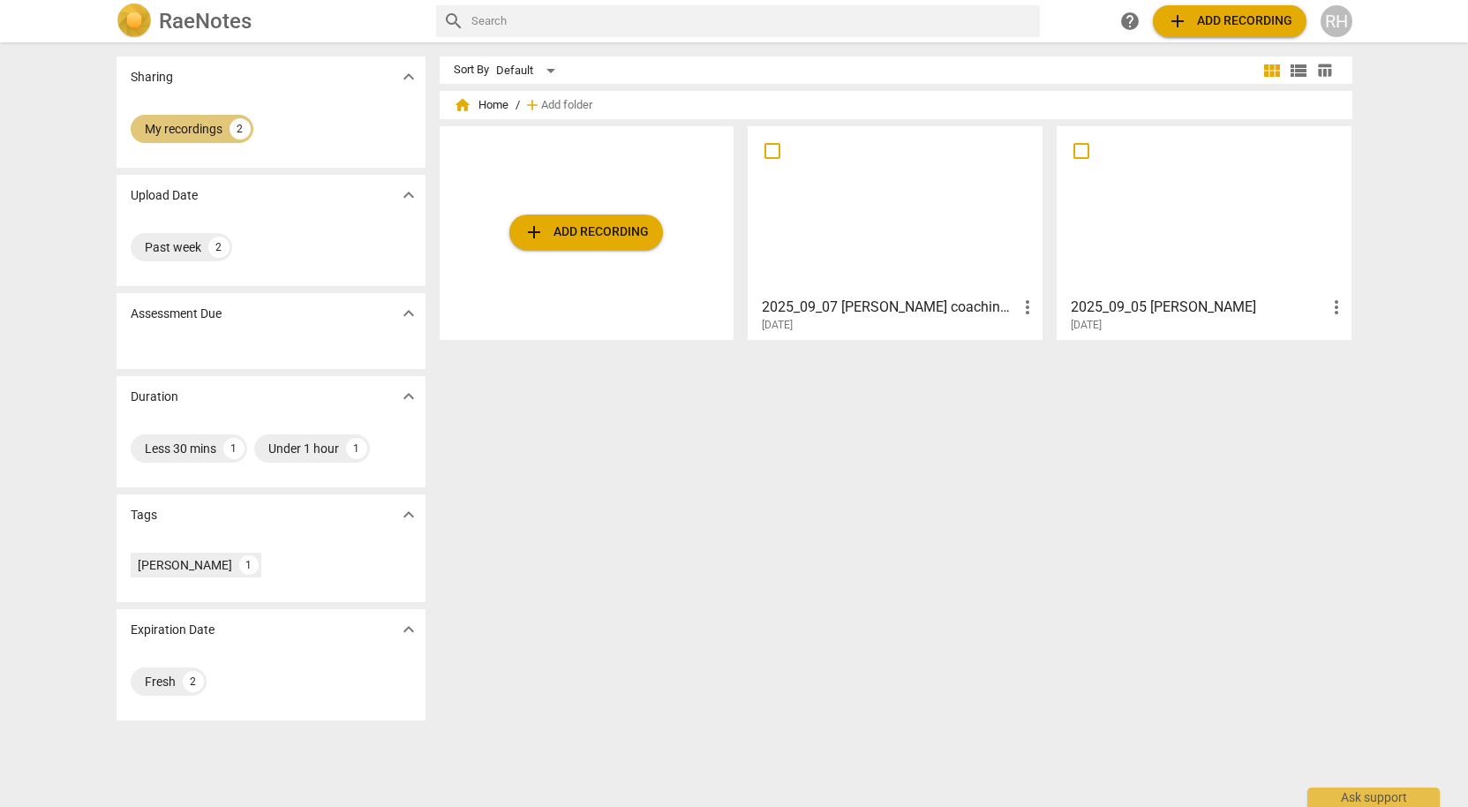
click at [216, 127] on div "My recordings" at bounding box center [184, 129] width 78 height 18
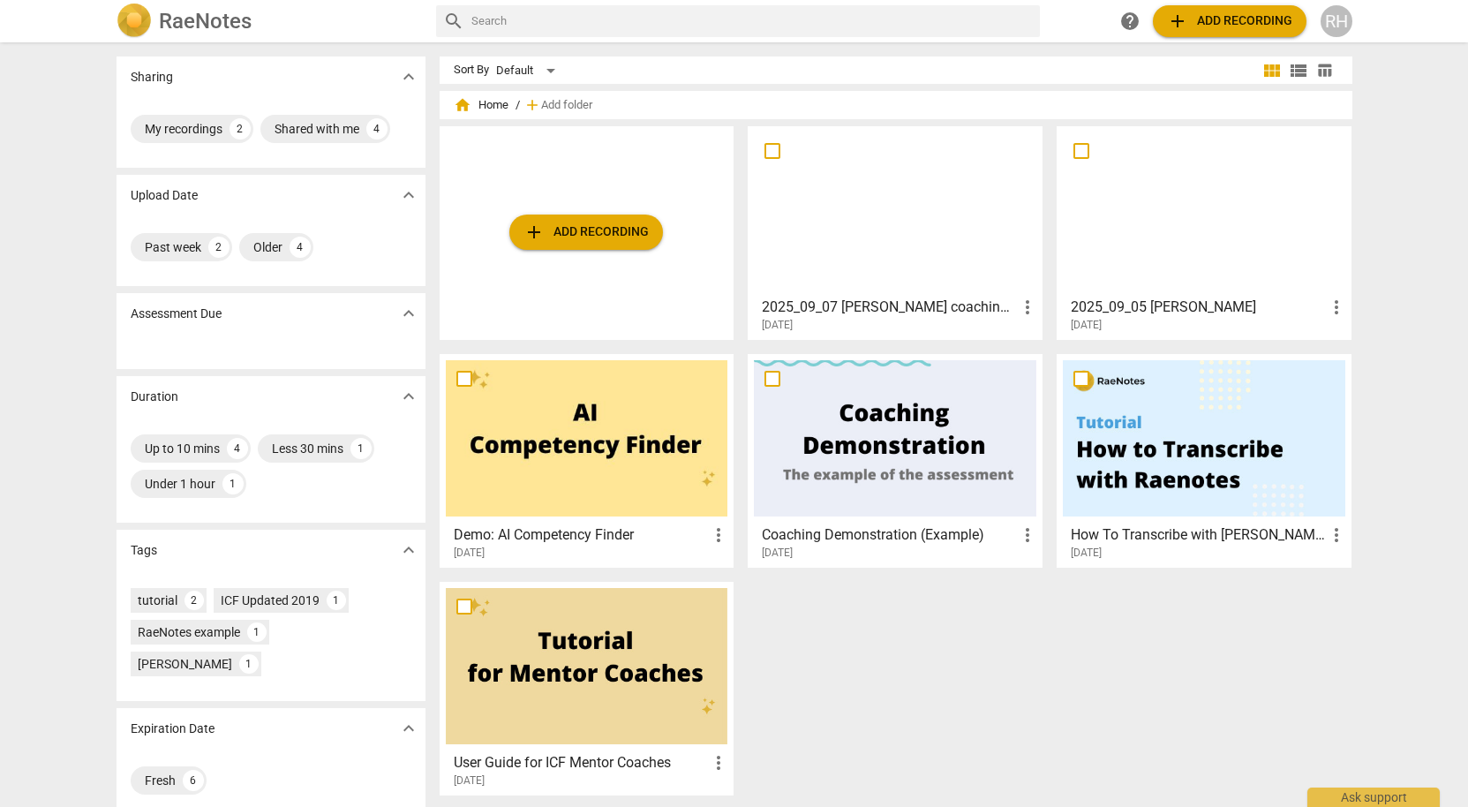
click at [952, 294] on div "2025_09_07 [PERSON_NAME] coaching [PERSON_NAME] more_vert [DATE]" at bounding box center [896, 311] width 284 height 44
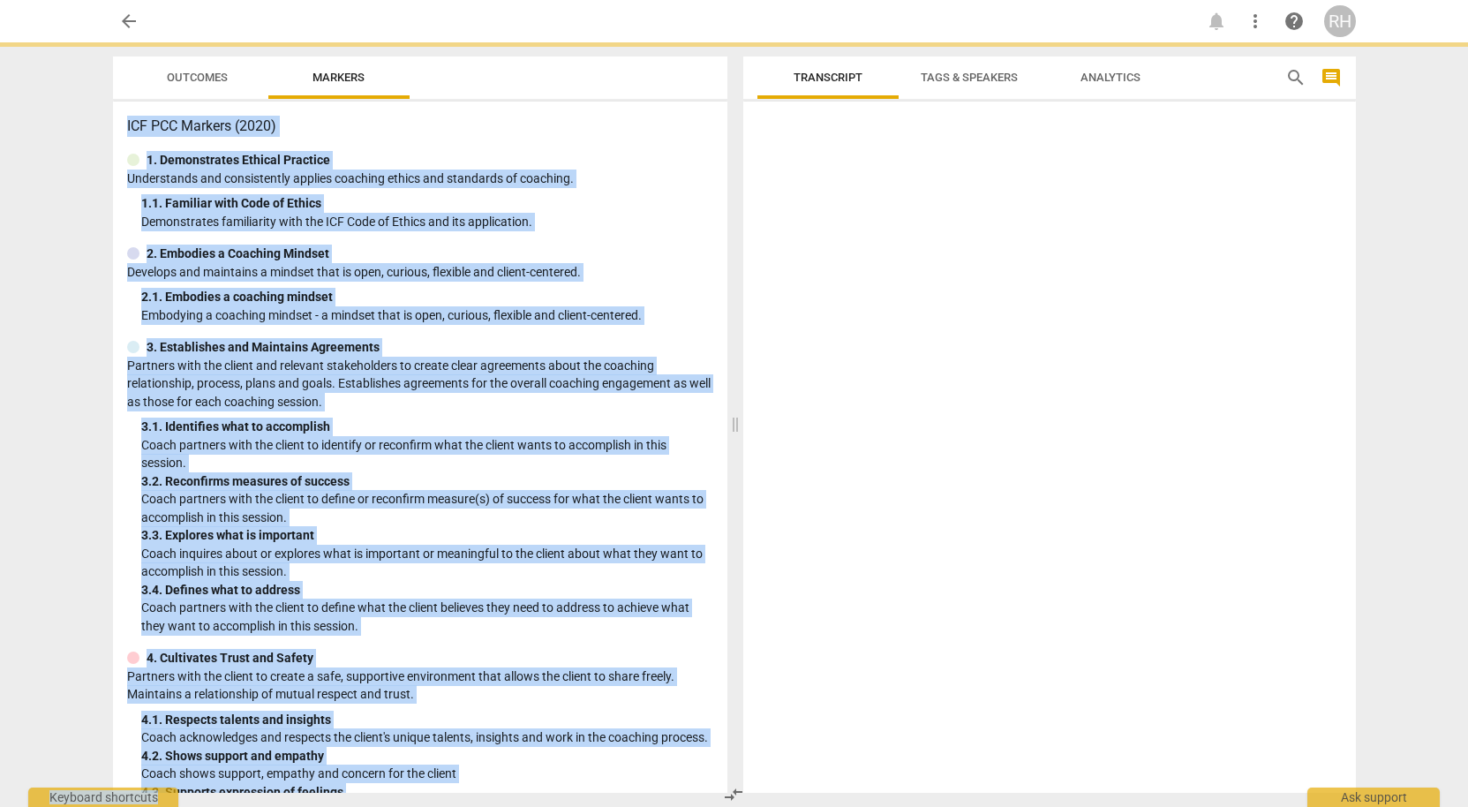
click at [952, 294] on div at bounding box center [1049, 451] width 613 height 684
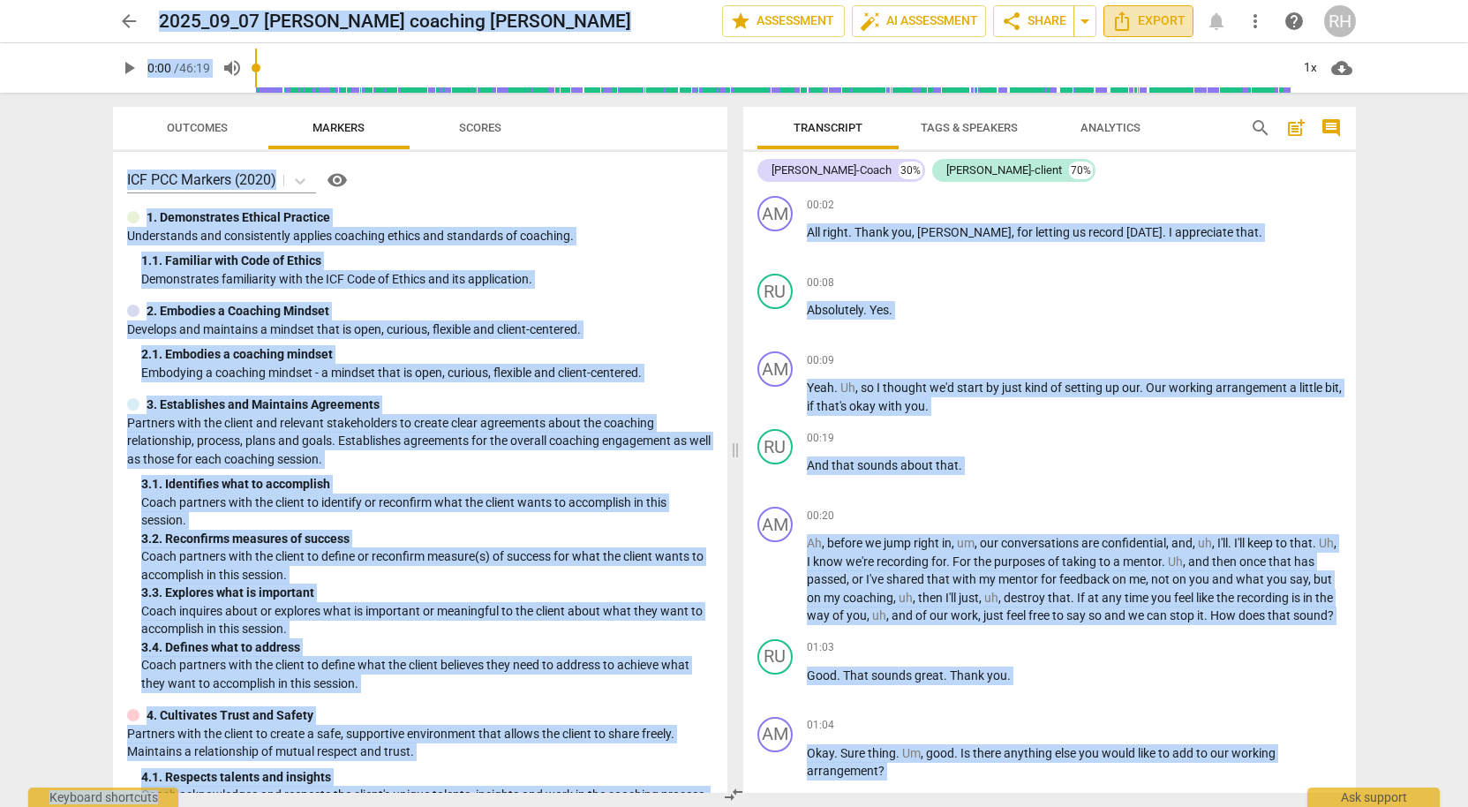
click at [1142, 19] on span "Export" at bounding box center [1148, 21] width 74 height 21
